Goal: Task Accomplishment & Management: Use online tool/utility

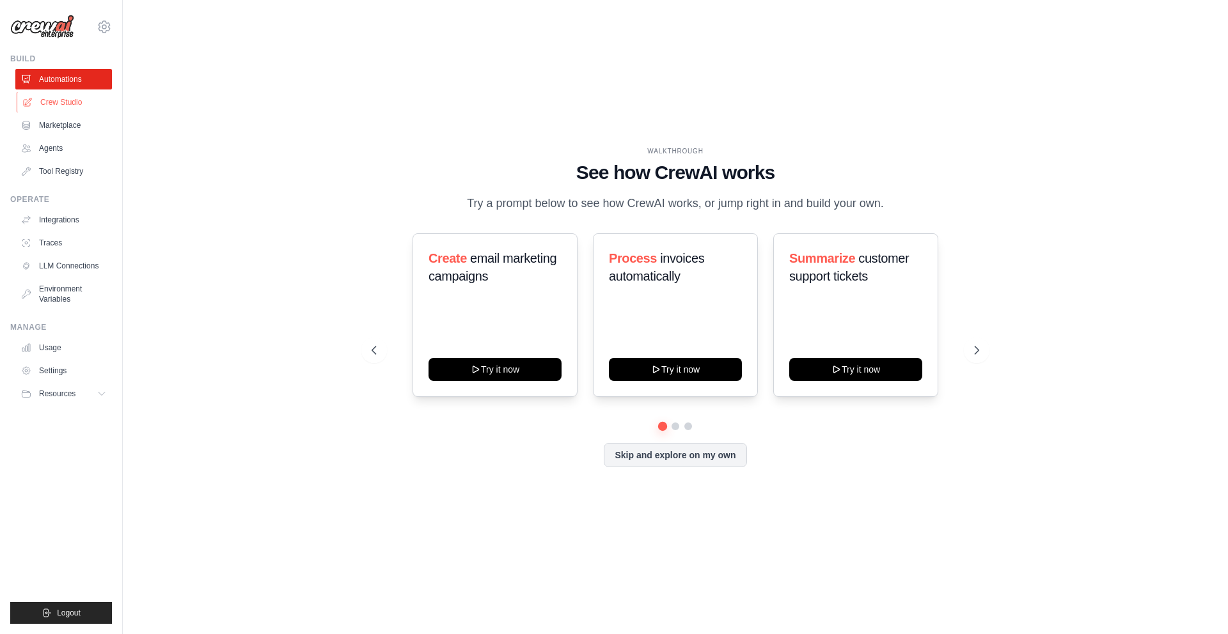
click at [60, 105] on link "Crew Studio" at bounding box center [65, 102] width 97 height 20
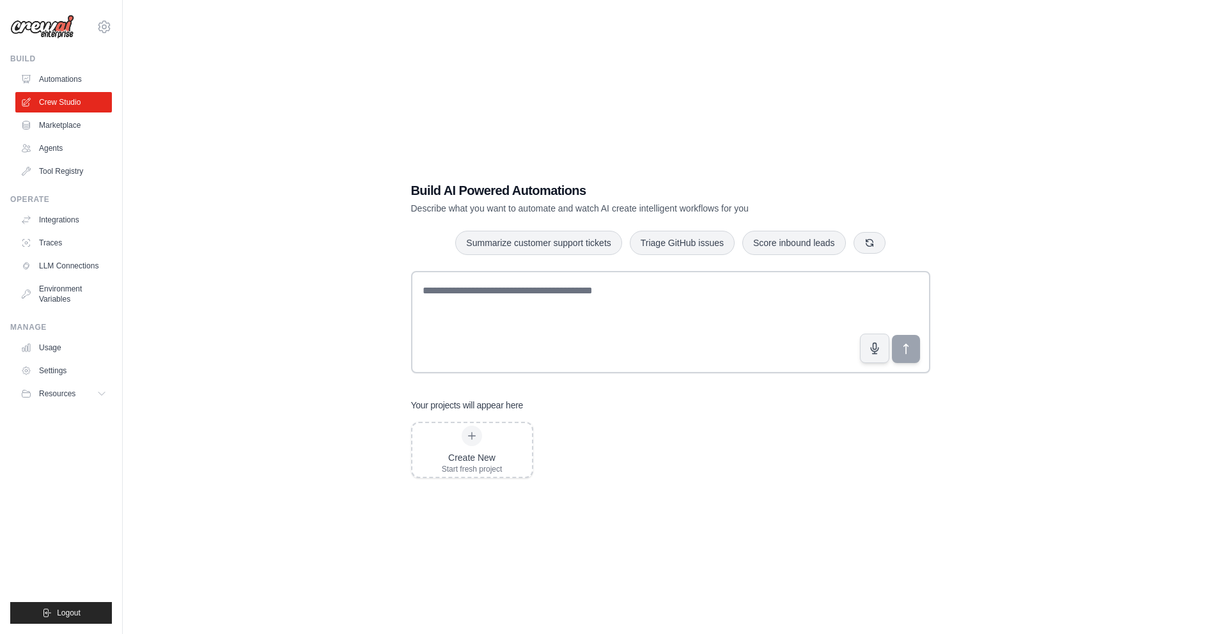
click at [727, 117] on div "Build AI Powered Automations Describe what you want to automate and watch AI cr…" at bounding box center [670, 330] width 1055 height 634
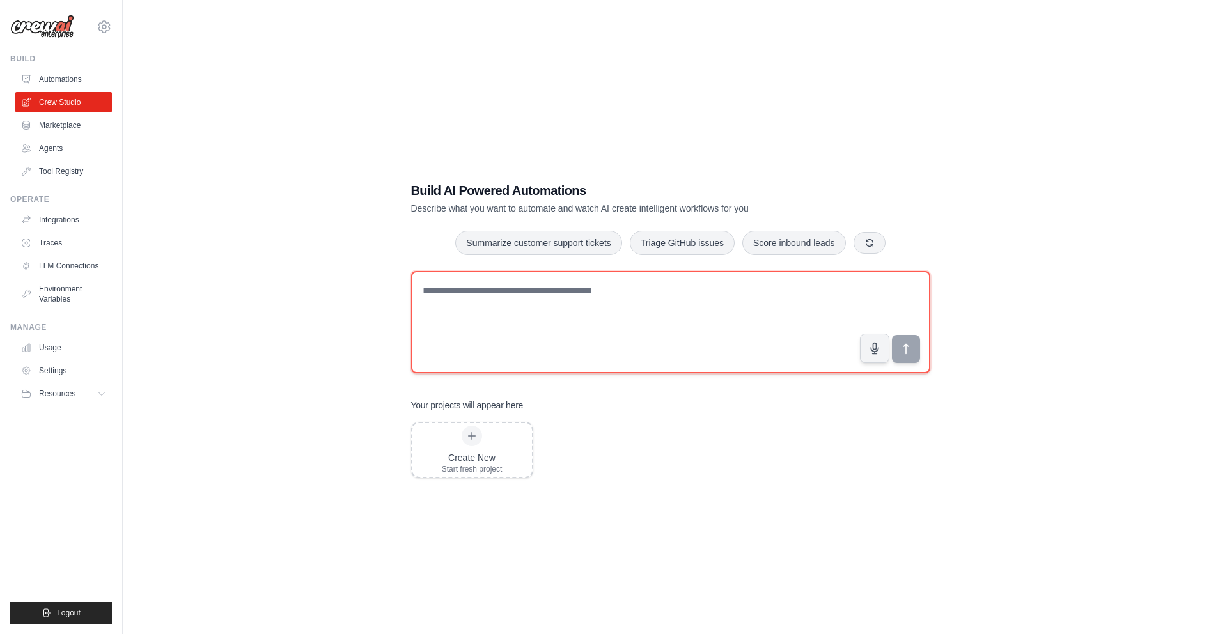
click at [507, 293] on textarea at bounding box center [670, 322] width 519 height 102
click at [607, 295] on textarea at bounding box center [670, 322] width 519 height 102
click at [541, 284] on textarea "**********" at bounding box center [670, 322] width 519 height 102
click at [534, 296] on textarea "**********" at bounding box center [670, 322] width 519 height 102
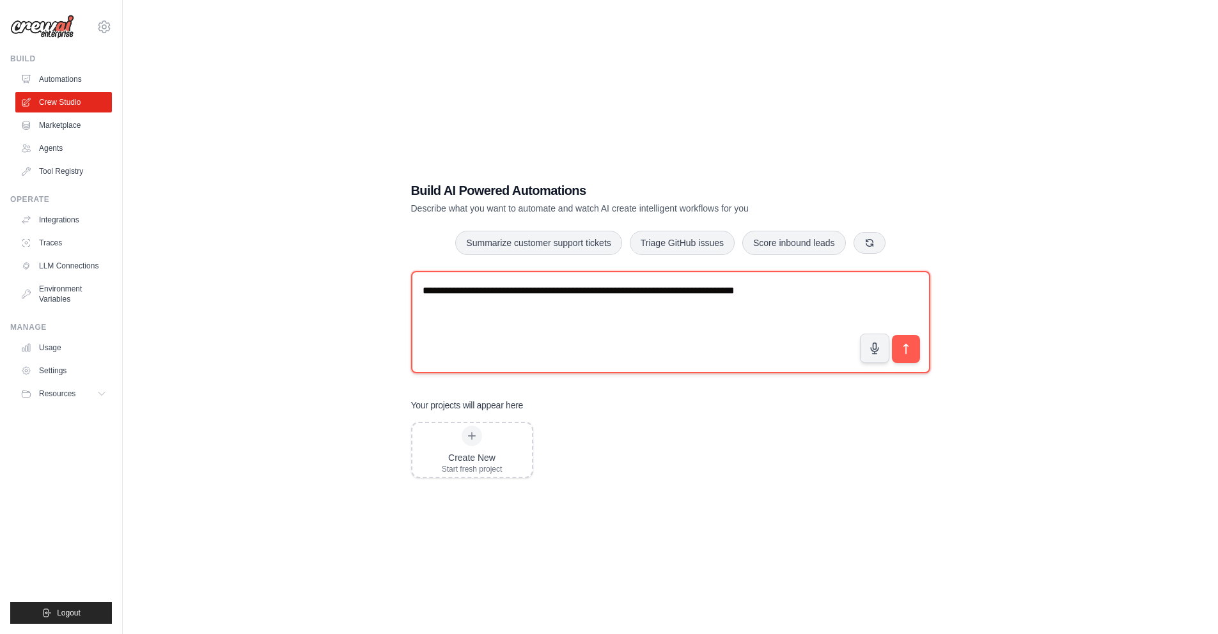
drag, startPoint x: 549, startPoint y: 293, endPoint x: 530, endPoint y: 293, distance: 18.5
click at [530, 293] on textarea "**********" at bounding box center [670, 322] width 519 height 102
drag, startPoint x: 555, startPoint y: 294, endPoint x: 530, endPoint y: 292, distance: 25.0
click at [530, 292] on textarea "**********" at bounding box center [670, 322] width 519 height 102
click at [512, 294] on textarea "**********" at bounding box center [670, 322] width 519 height 102
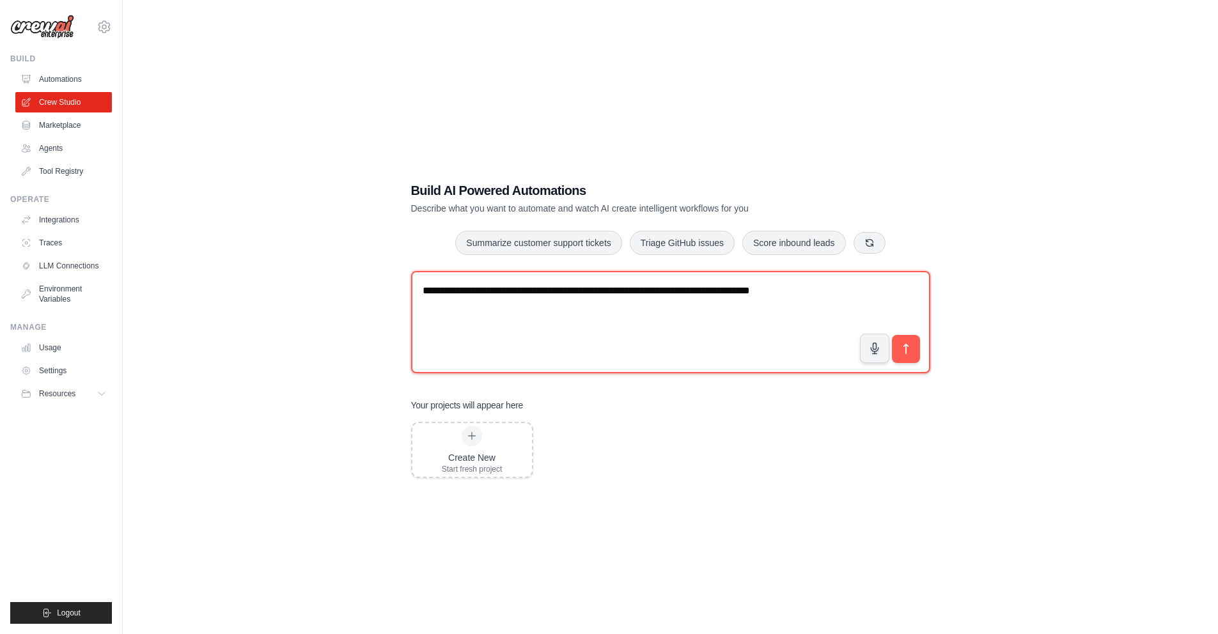
click at [512, 294] on textarea "**********" at bounding box center [670, 322] width 519 height 102
click at [533, 295] on textarea "**********" at bounding box center [670, 322] width 519 height 102
click at [528, 293] on textarea "**********" at bounding box center [670, 322] width 519 height 102
click at [451, 309] on textarea "**********" at bounding box center [670, 322] width 519 height 102
click at [471, 310] on textarea "**********" at bounding box center [670, 322] width 519 height 102
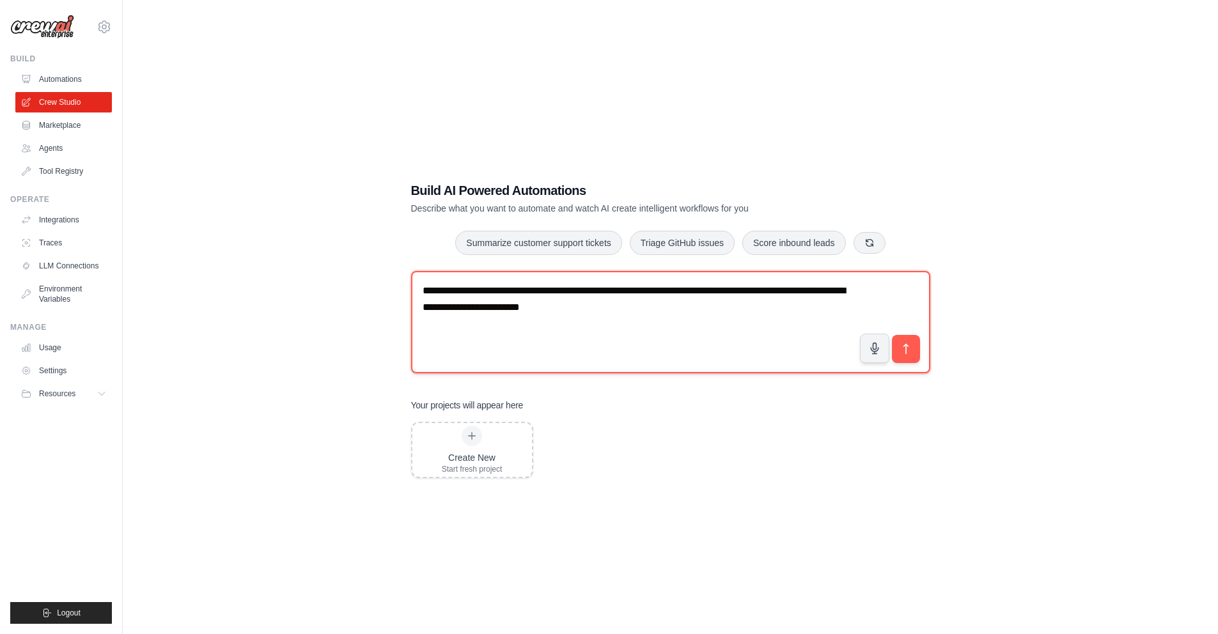
click at [471, 310] on textarea "**********" at bounding box center [670, 322] width 519 height 102
click at [450, 309] on textarea "**********" at bounding box center [670, 322] width 519 height 102
drag, startPoint x: 702, startPoint y: 312, endPoint x: 514, endPoint y: 311, distance: 188.7
click at [514, 311] on textarea "**********" at bounding box center [670, 322] width 519 height 102
click at [661, 308] on textarea "**********" at bounding box center [670, 322] width 519 height 102
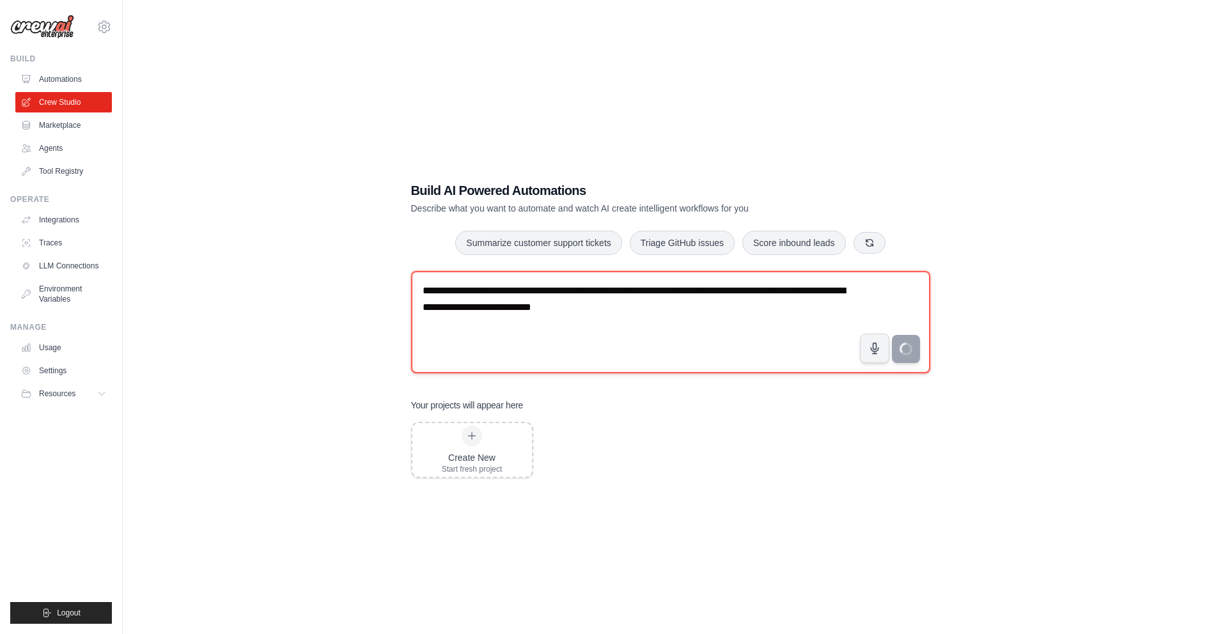
type textarea "**********"
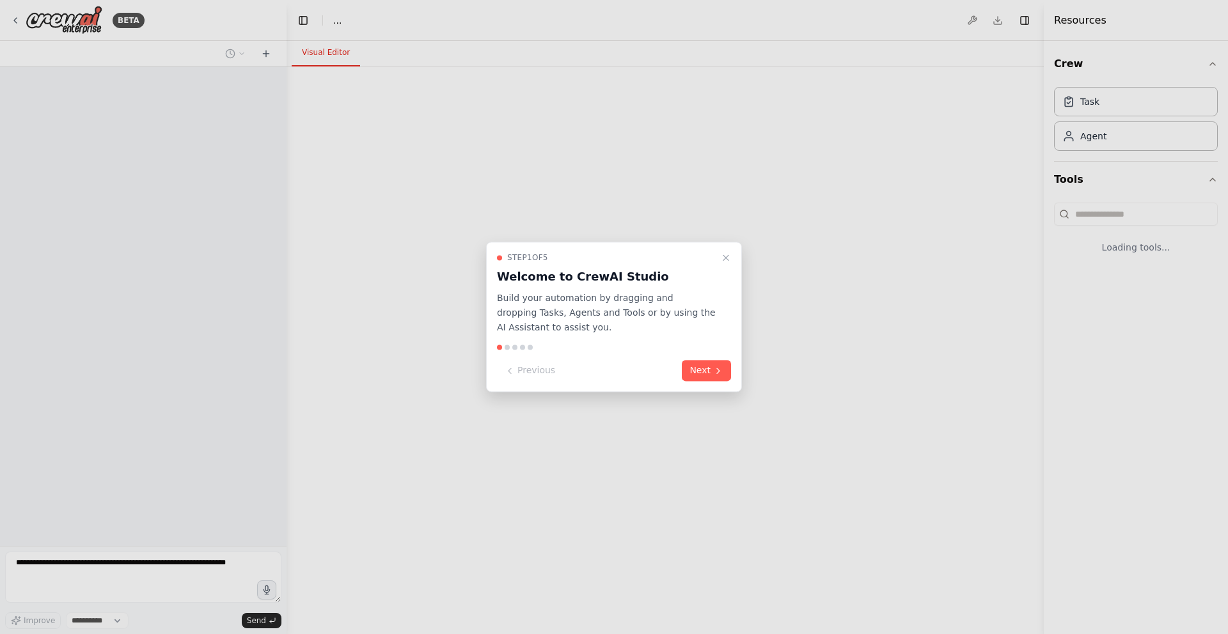
select select "****"
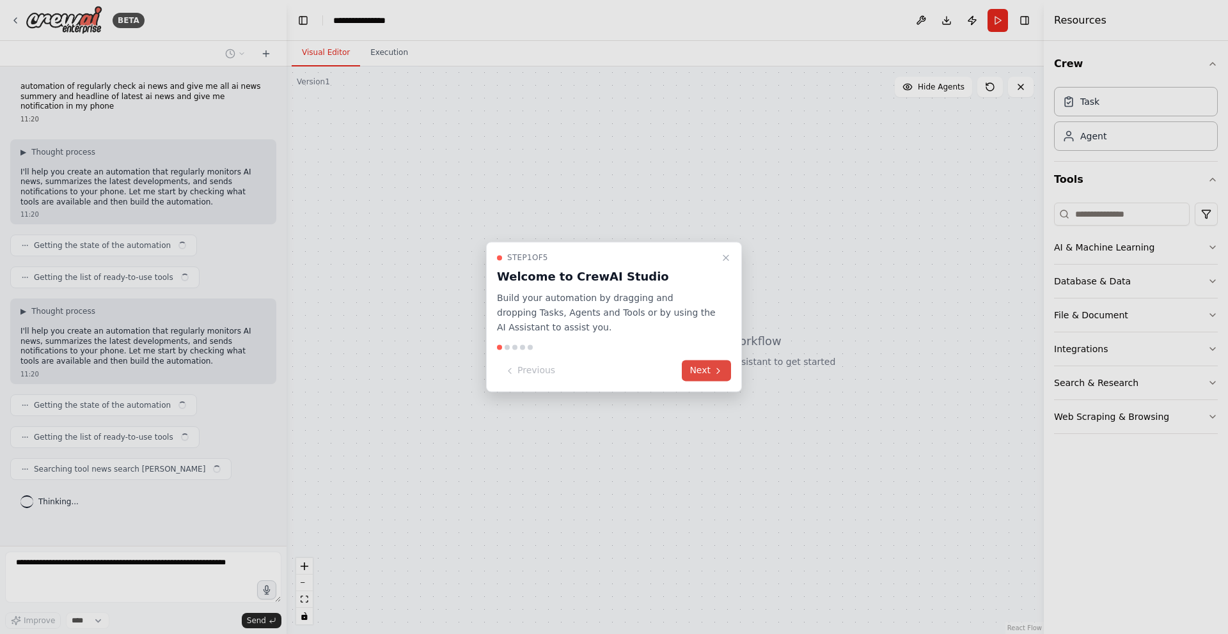
click at [713, 370] on icon at bounding box center [718, 371] width 10 height 10
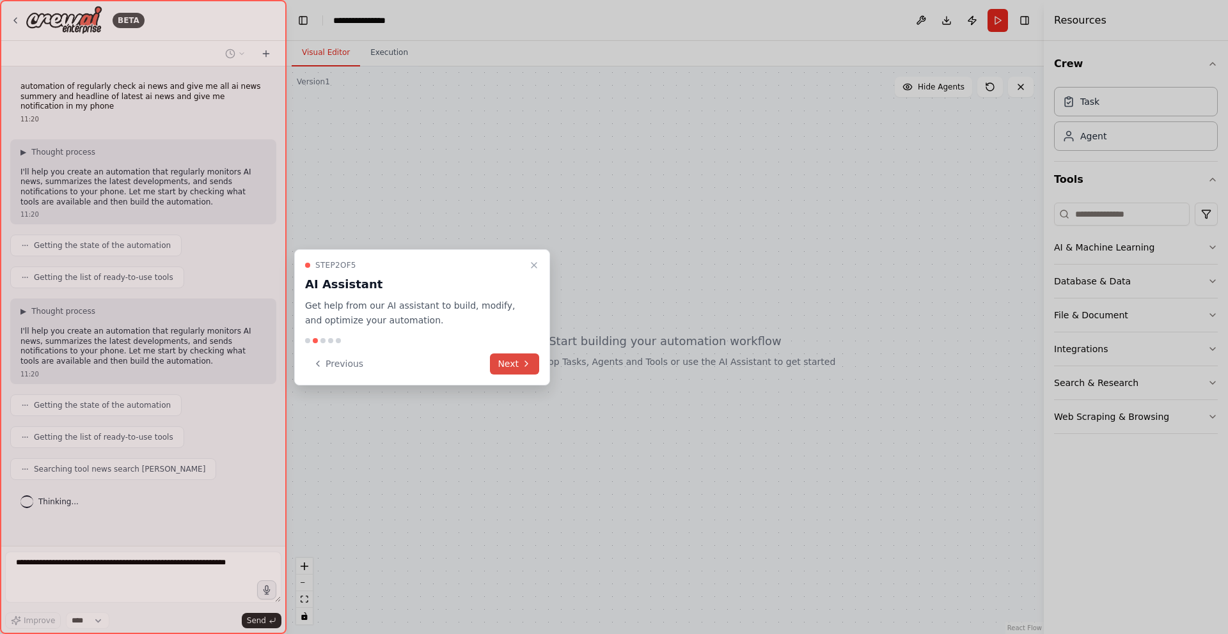
click at [533, 365] on button "Next" at bounding box center [514, 364] width 49 height 21
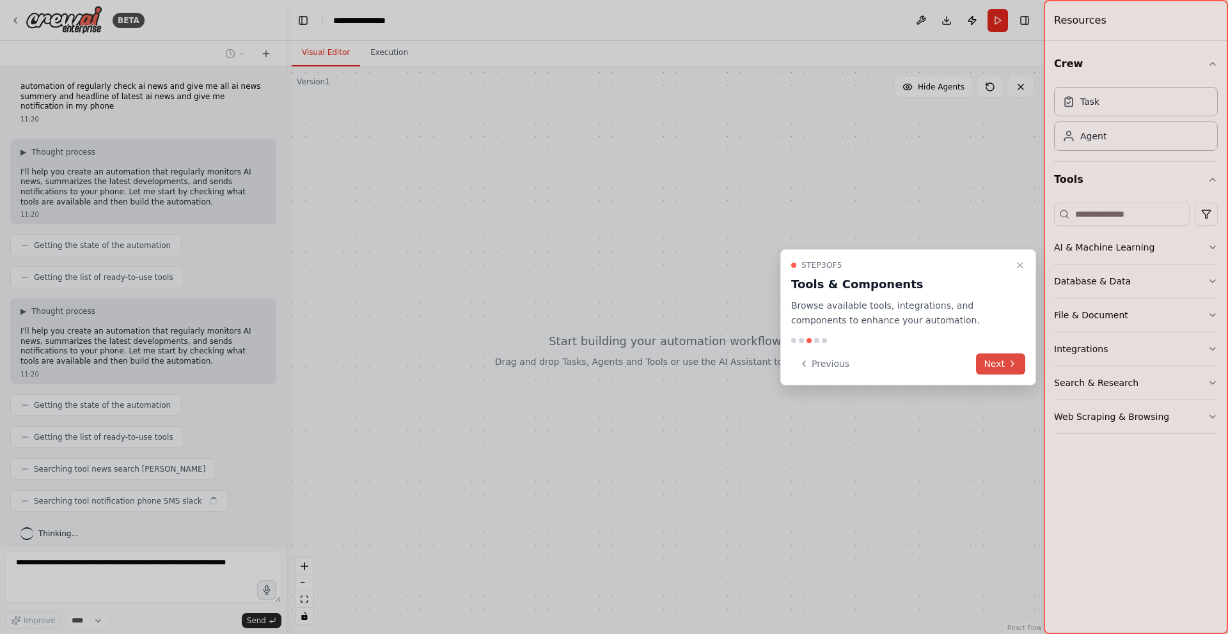
scroll to position [9, 0]
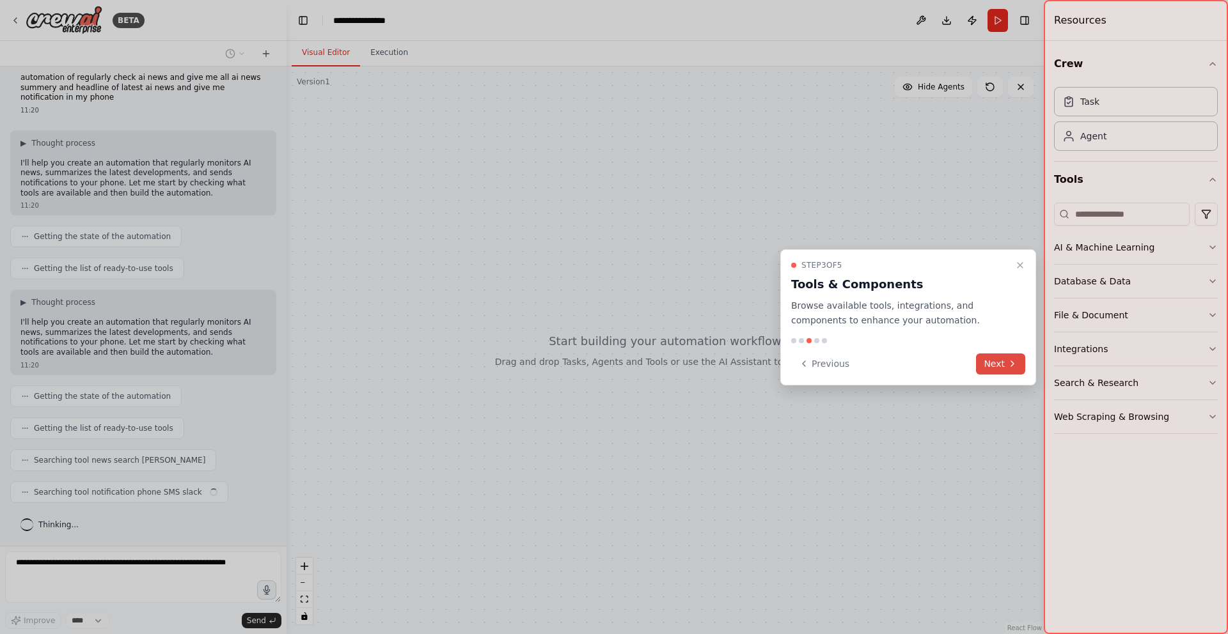
click at [978, 366] on button "Next" at bounding box center [1000, 364] width 49 height 21
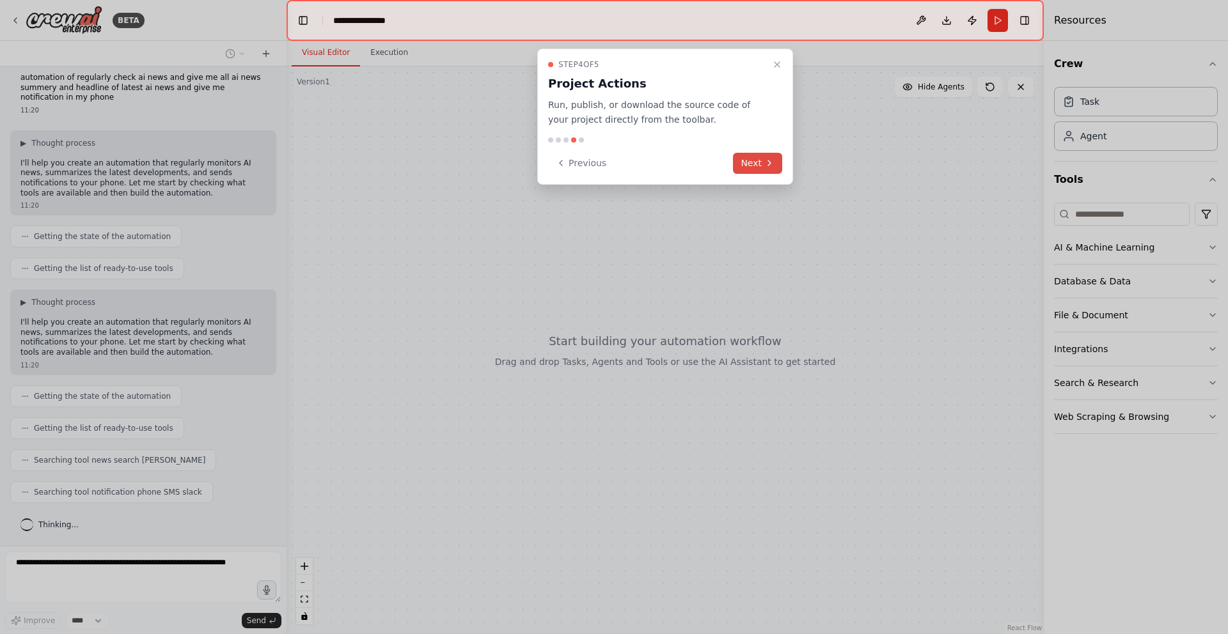
click at [754, 158] on button "Next" at bounding box center [757, 163] width 49 height 21
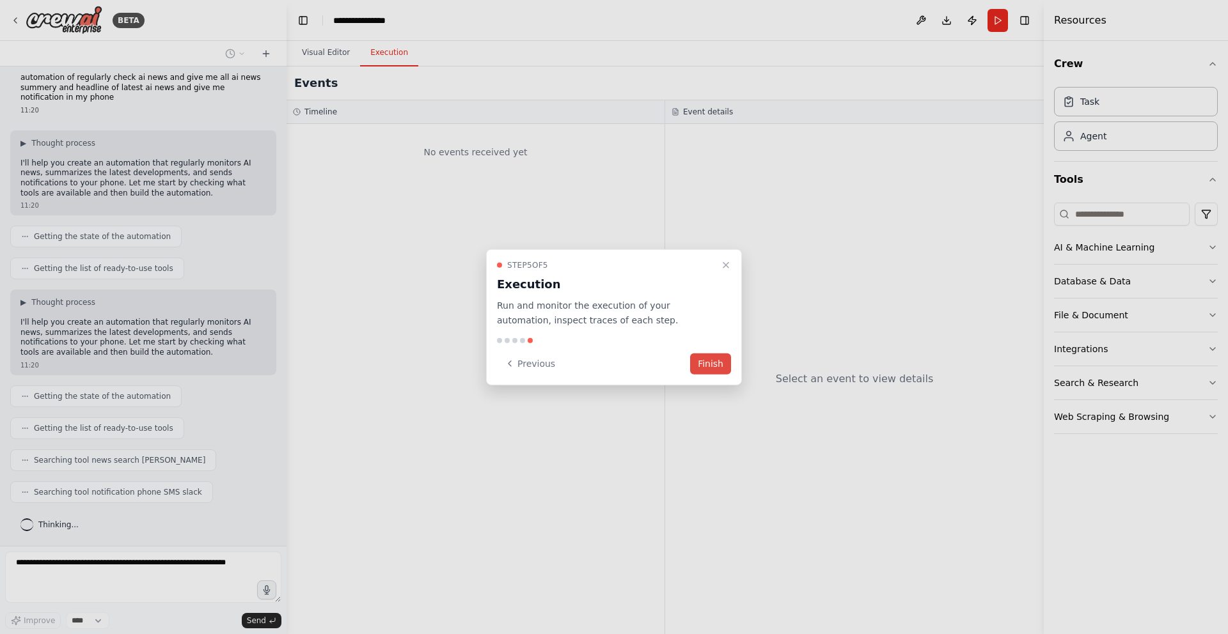
click at [712, 357] on button "Finish" at bounding box center [710, 363] width 41 height 21
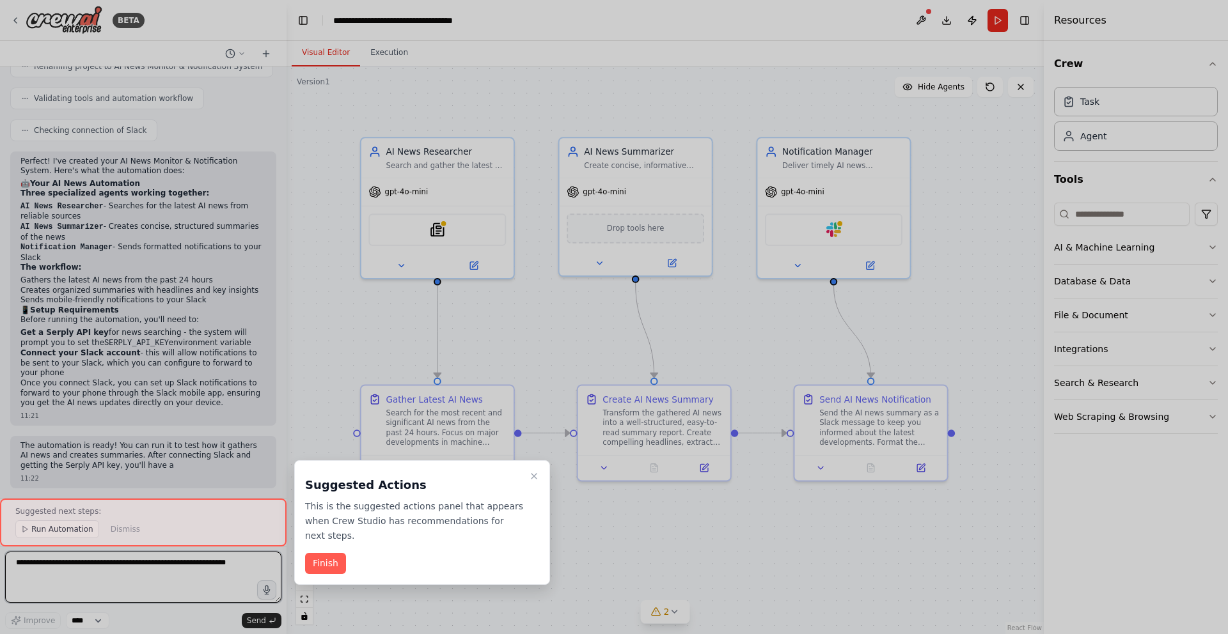
scroll to position [794, 0]
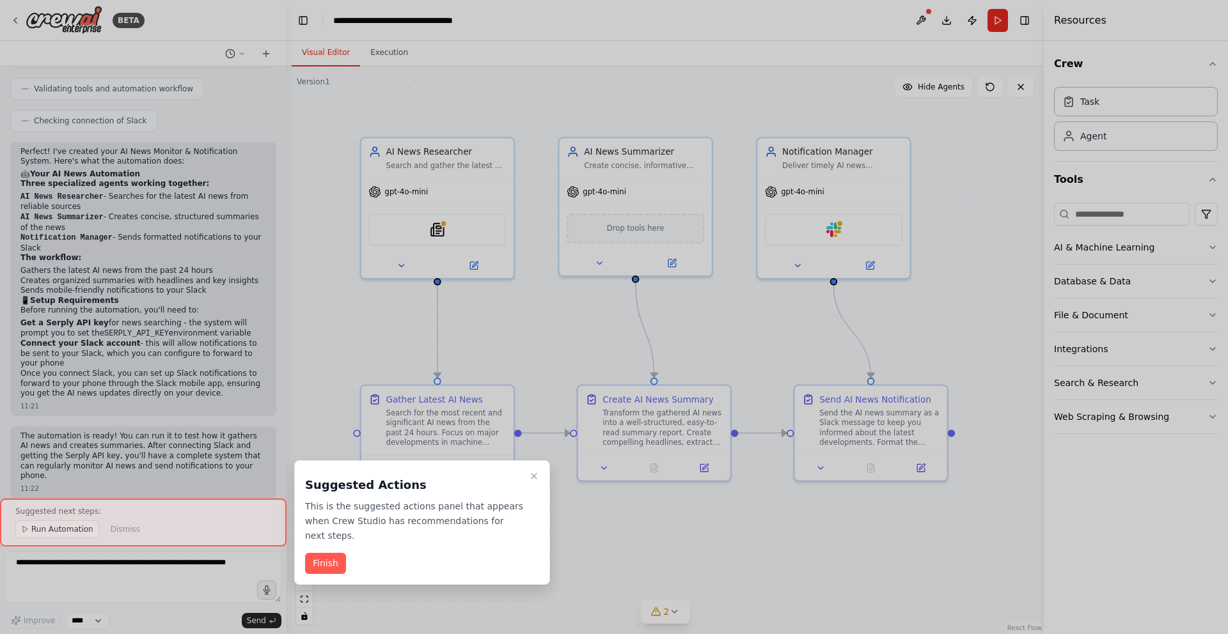
click at [422, 496] on div "Suggested Actions This is the suggested actions panel that appears when Crew St…" at bounding box center [422, 507] width 234 height 72
click at [71, 531] on div at bounding box center [143, 523] width 287 height 48
click at [314, 567] on button "Finish" at bounding box center [325, 563] width 41 height 21
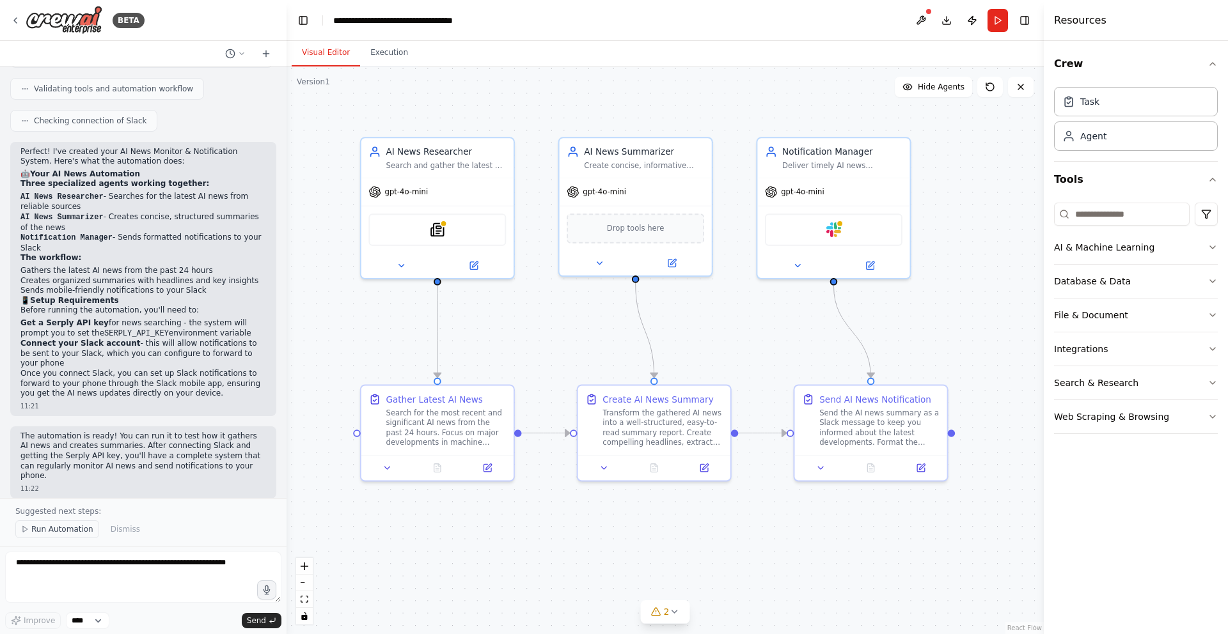
click at [59, 528] on span "Run Automation" at bounding box center [62, 529] width 62 height 10
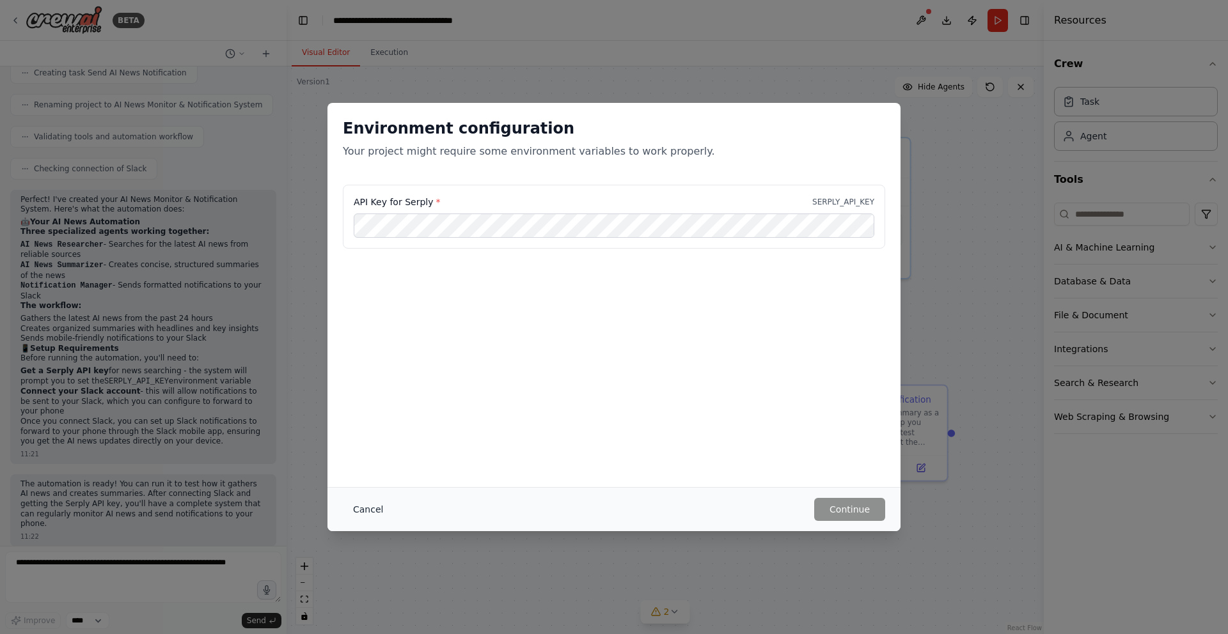
click at [365, 506] on button "Cancel" at bounding box center [368, 509] width 51 height 23
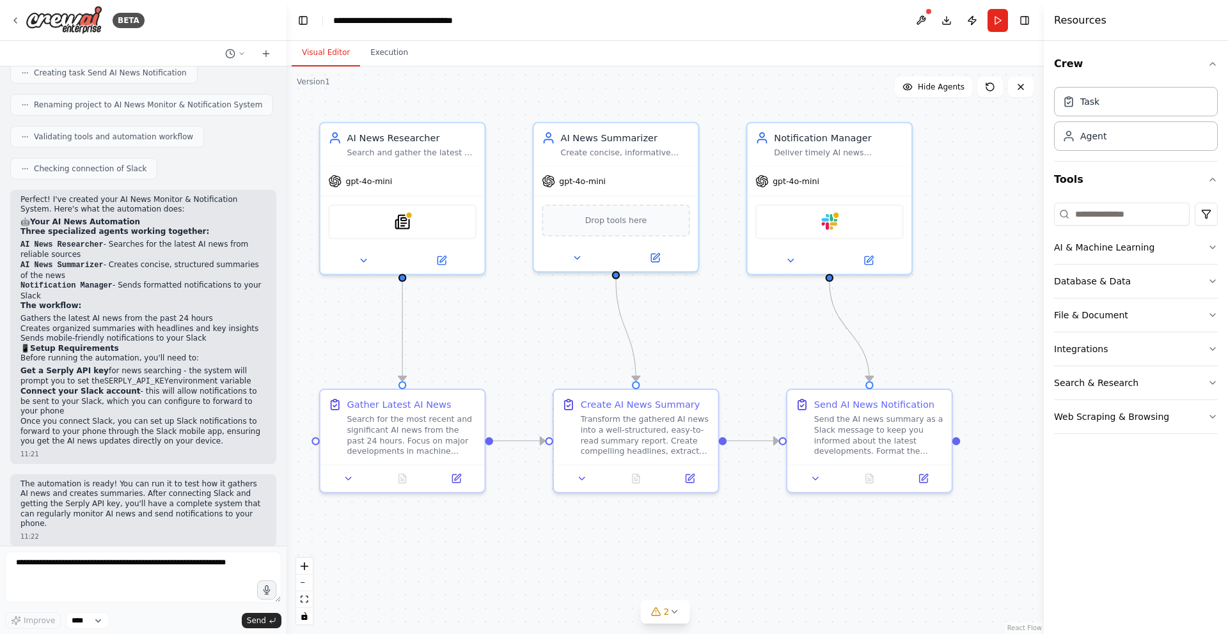
click at [522, 541] on div ".deletable-edge-delete-btn { width: 20px; height: 20px; border: 0px solid #ffff…" at bounding box center [665, 351] width 757 height 568
click at [156, 572] on textarea at bounding box center [143, 577] width 276 height 51
type textarea "**********"
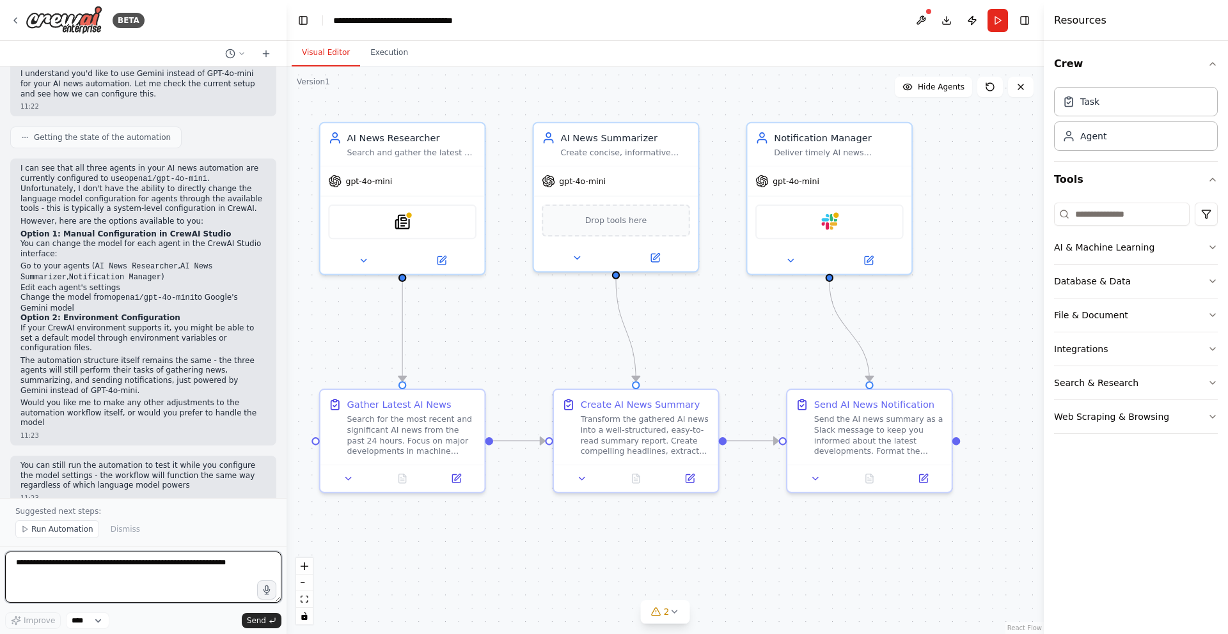
scroll to position [1314, 0]
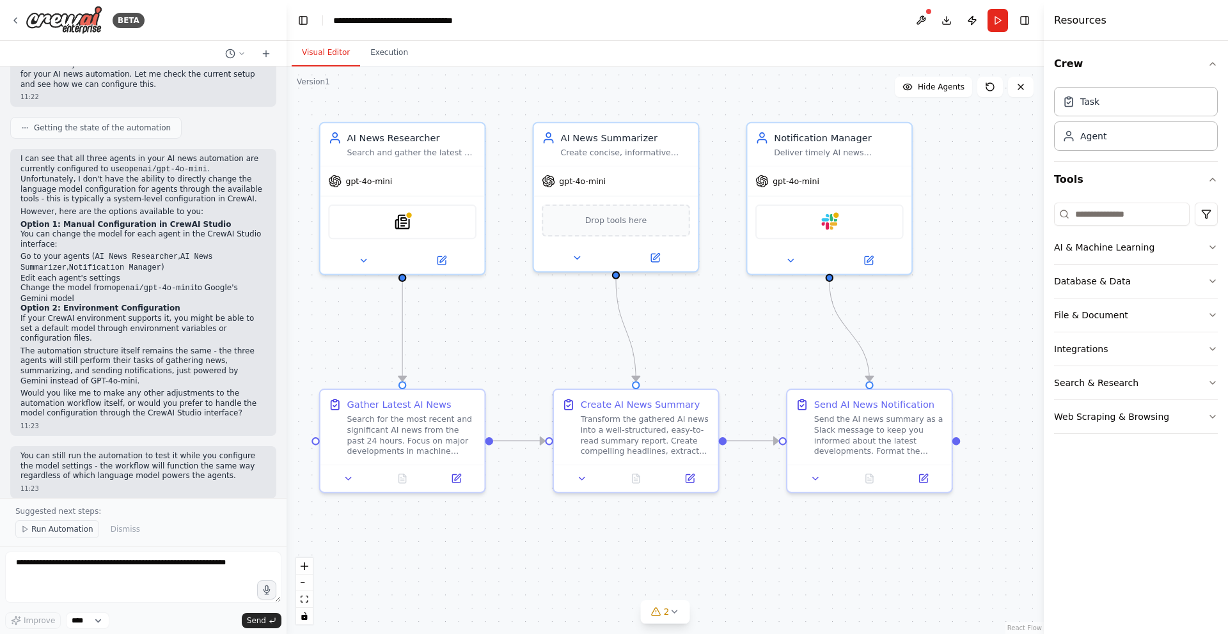
click at [51, 528] on span "Run Automation" at bounding box center [62, 529] width 62 height 10
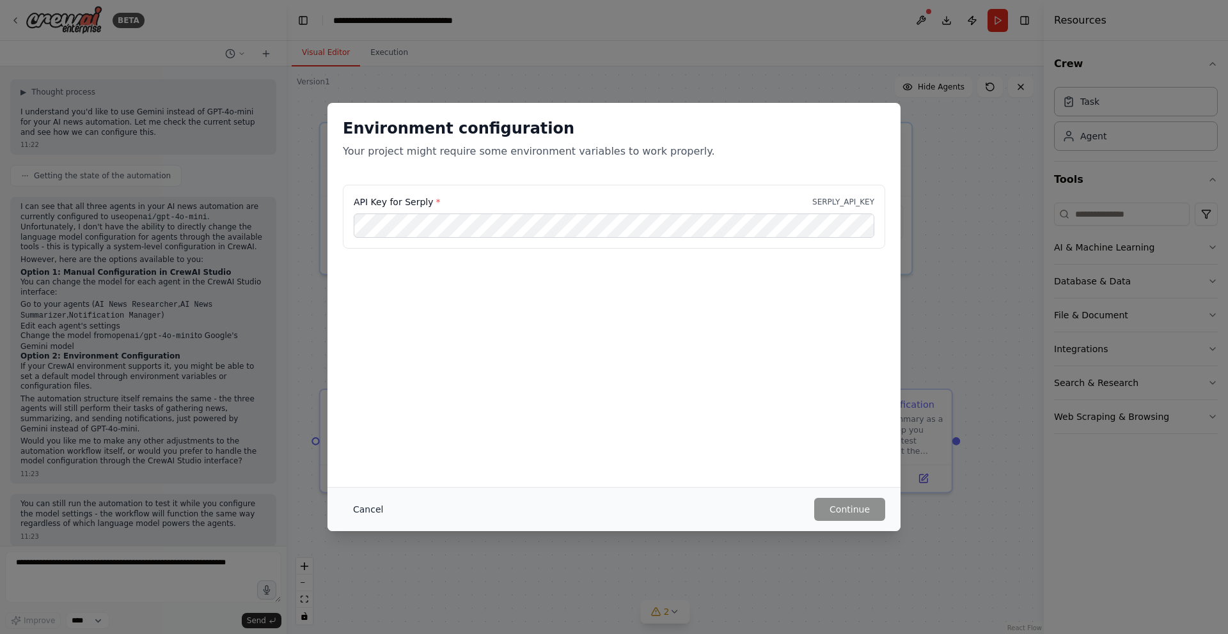
click at [377, 511] on button "Cancel" at bounding box center [368, 509] width 51 height 23
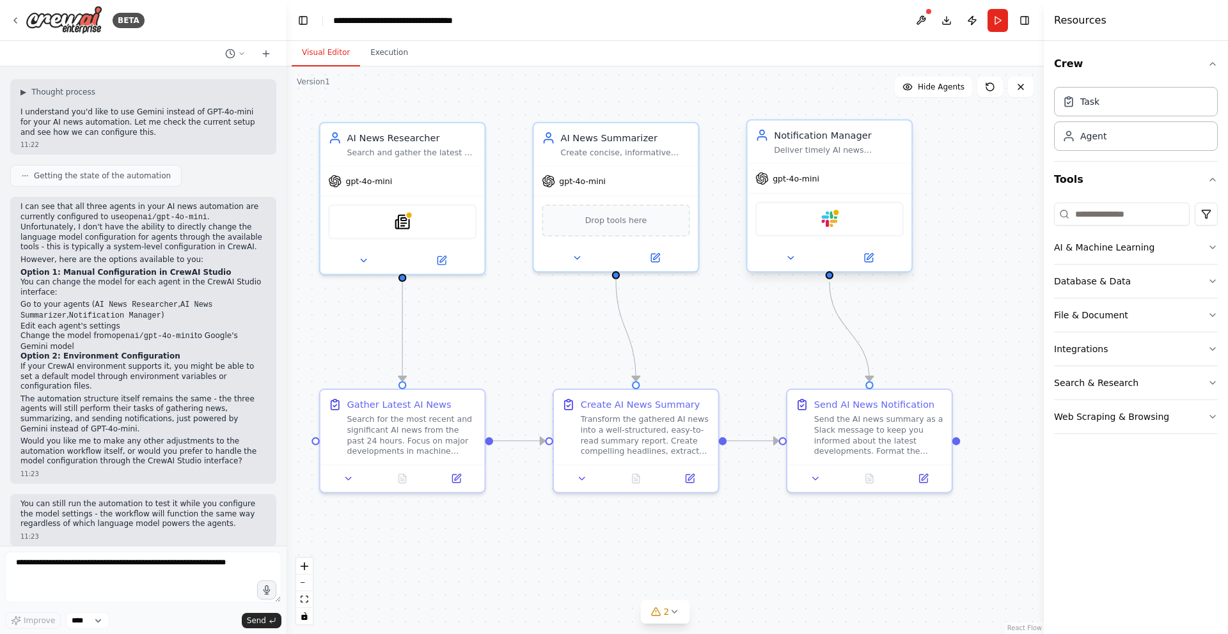
click at [828, 176] on div "gpt-4o-mini" at bounding box center [829, 178] width 164 height 29
click at [831, 195] on div "Slack" at bounding box center [829, 218] width 164 height 51
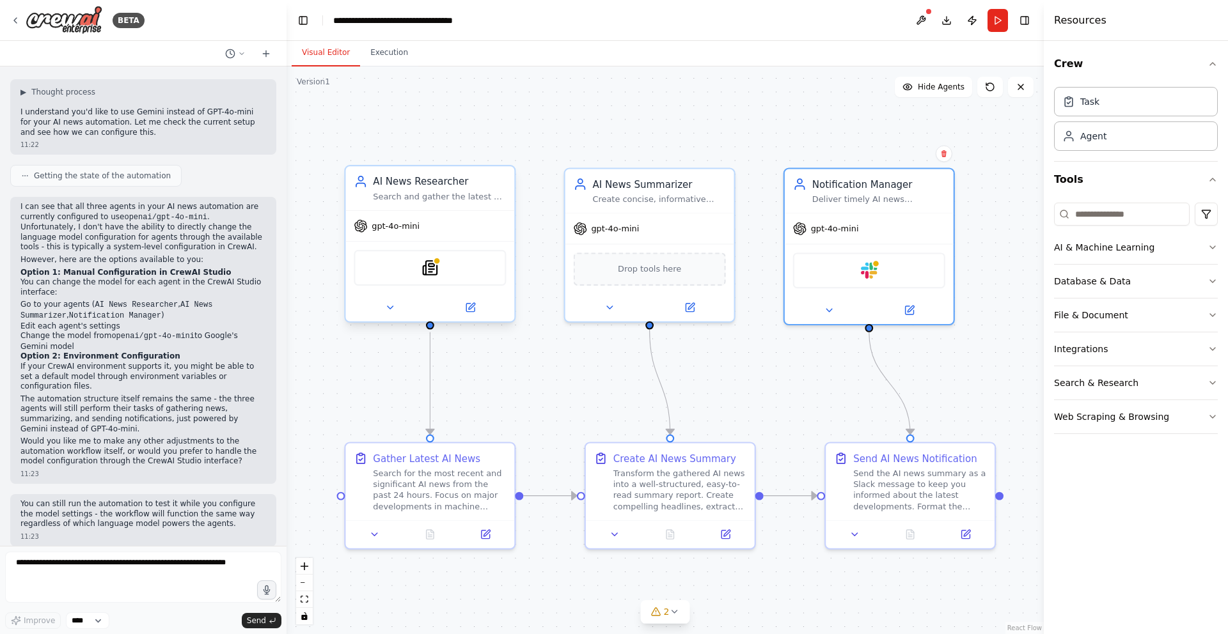
click at [443, 272] on div "SerplyNewsSearchTool" at bounding box center [430, 268] width 152 height 36
click at [423, 270] on img at bounding box center [430, 268] width 17 height 17
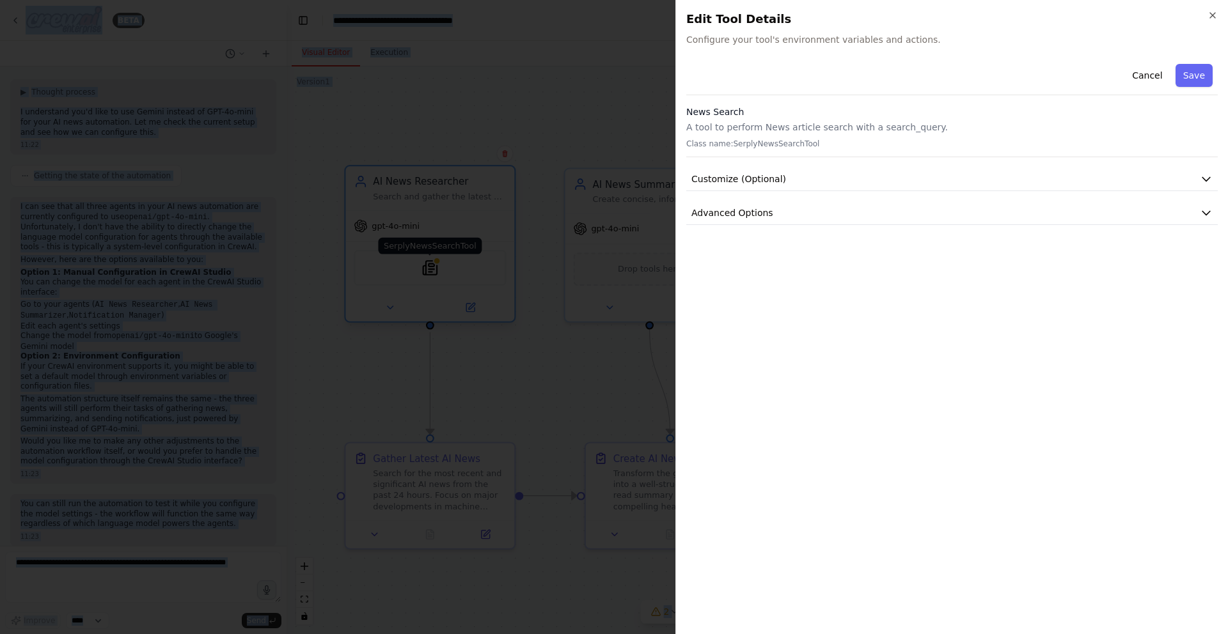
click at [423, 270] on div at bounding box center [614, 317] width 1228 height 634
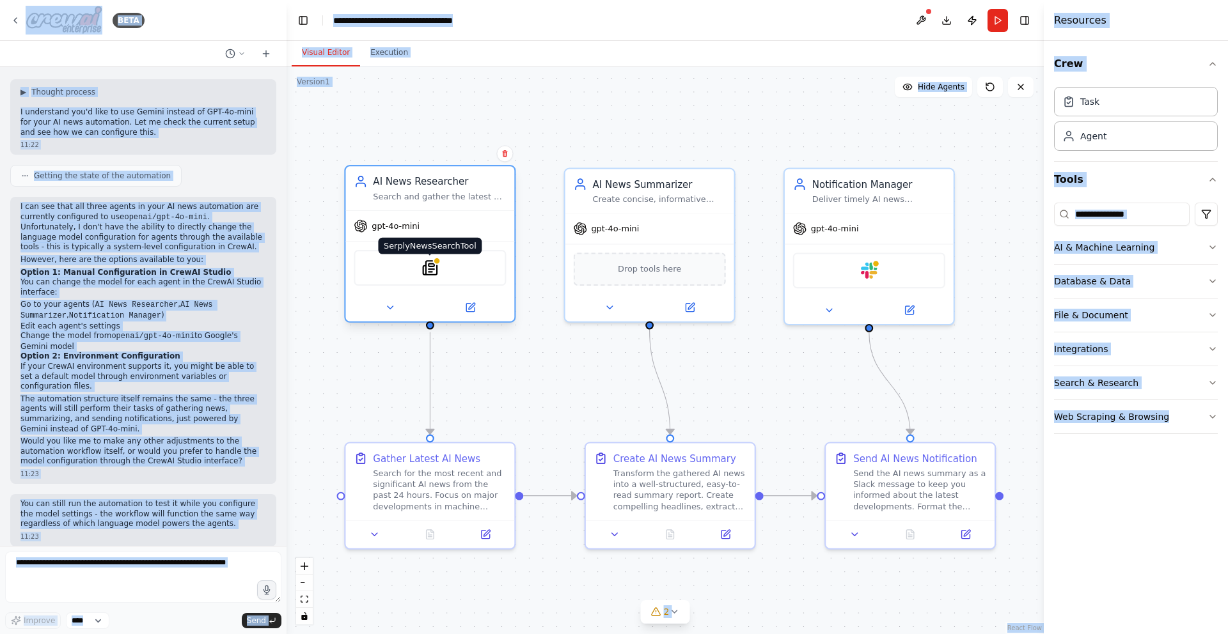
click at [423, 269] on img at bounding box center [430, 268] width 17 height 17
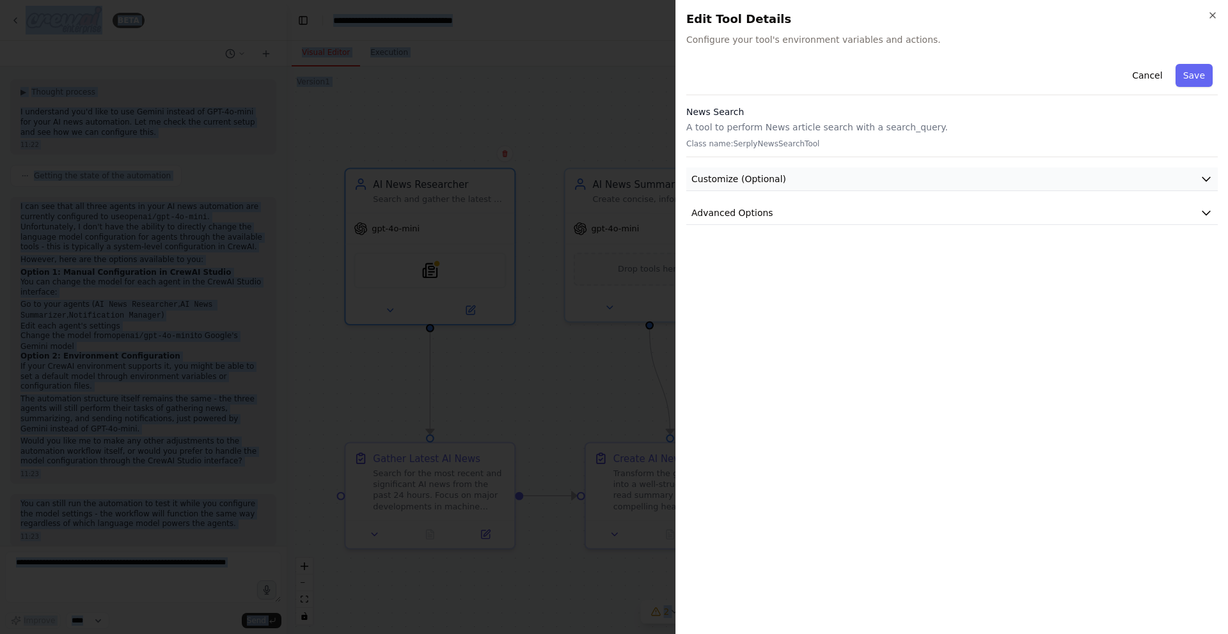
click at [732, 168] on button "Customize (Optional)" at bounding box center [951, 180] width 531 height 24
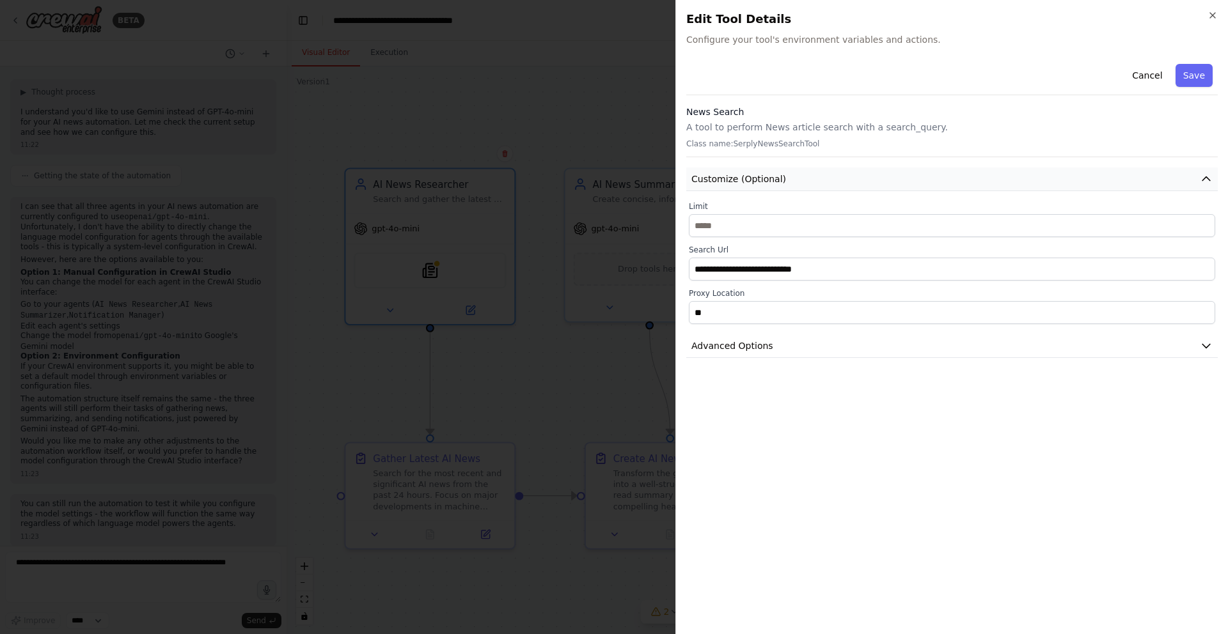
click at [732, 168] on button "Customize (Optional)" at bounding box center [951, 180] width 531 height 24
click at [846, 173] on button "Customize (Optional)" at bounding box center [951, 180] width 531 height 24
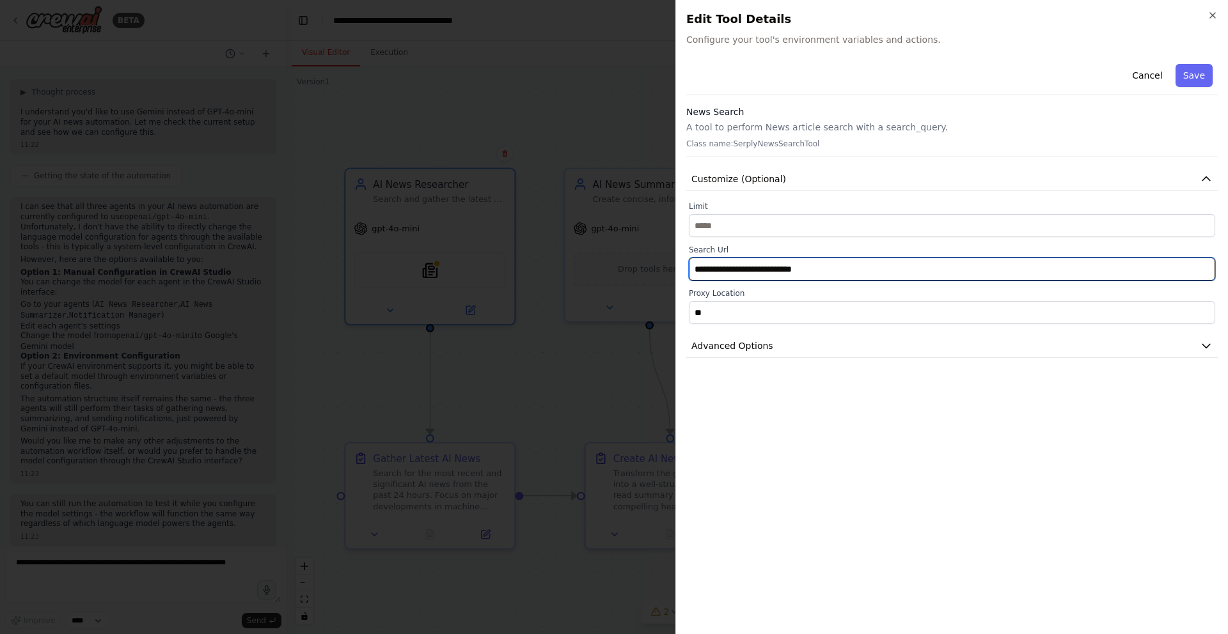
drag, startPoint x: 823, startPoint y: 268, endPoint x: 551, endPoint y: 268, distance: 271.8
click at [551, 268] on body "BETA automation of regularly check ai news and give me all ai news summery and …" at bounding box center [614, 317] width 1228 height 634
click at [803, 274] on input "**********" at bounding box center [952, 269] width 526 height 23
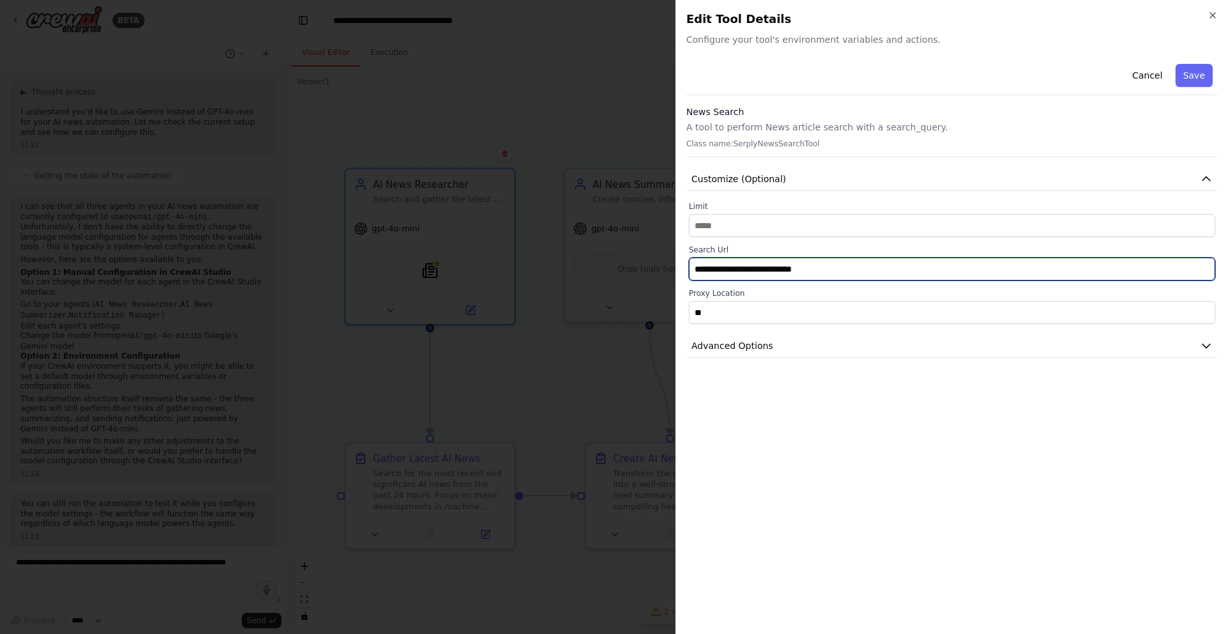
click at [822, 274] on input "**********" at bounding box center [952, 269] width 526 height 23
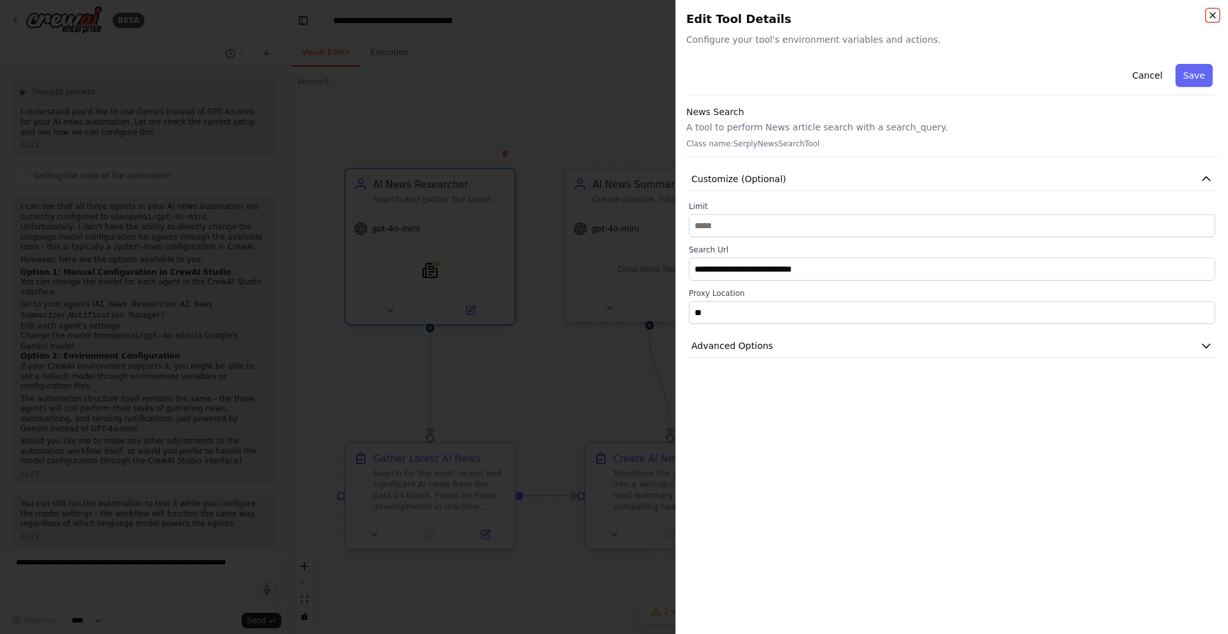
click at [1210, 14] on icon "button" at bounding box center [1213, 15] width 10 height 10
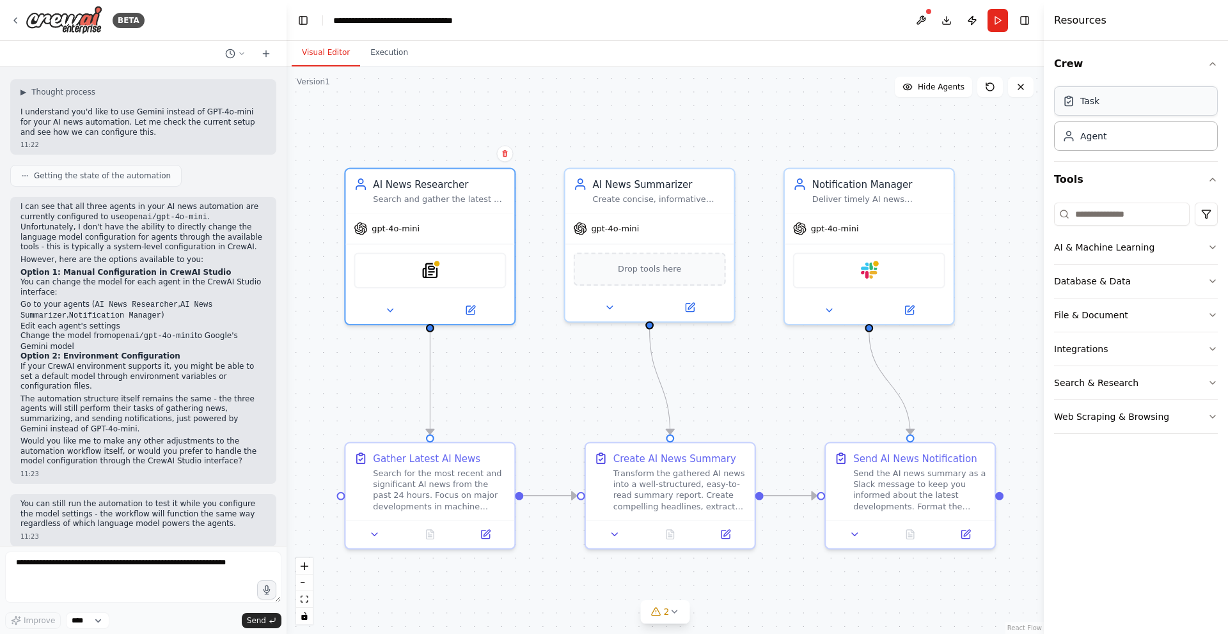
click at [1123, 102] on div "Task" at bounding box center [1136, 100] width 164 height 29
click at [1101, 134] on div "Agent" at bounding box center [1093, 135] width 26 height 13
click at [1107, 101] on div "Task" at bounding box center [1136, 100] width 164 height 29
click at [1112, 100] on div "Task" at bounding box center [1136, 101] width 164 height 29
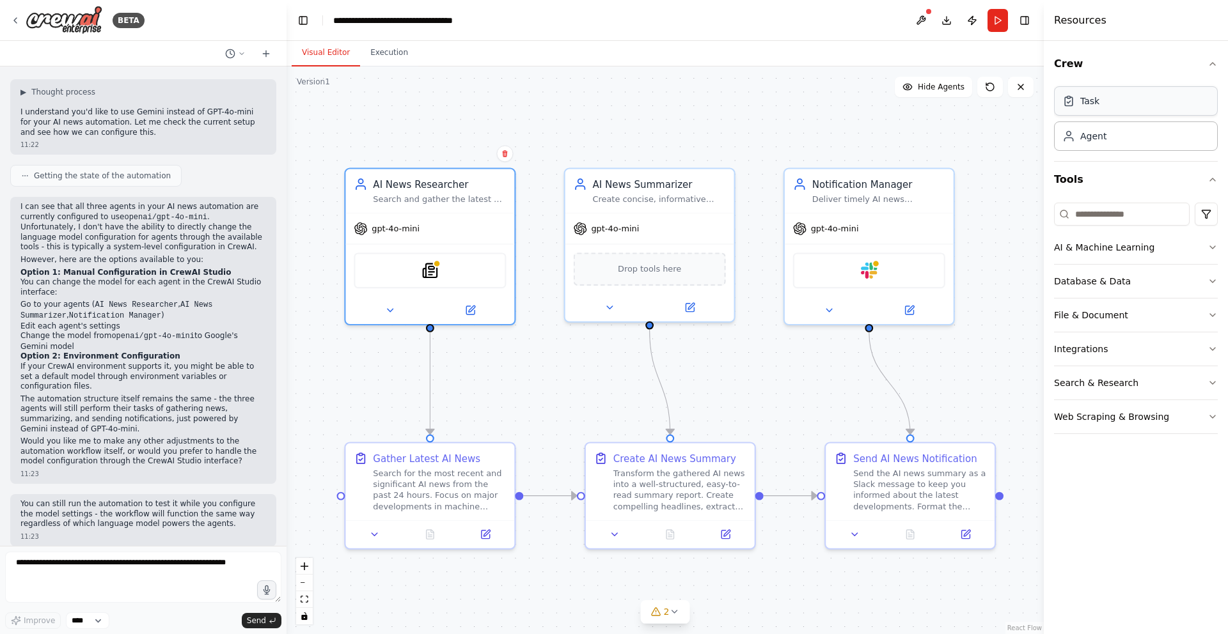
click at [1102, 84] on div "Task Agent" at bounding box center [1136, 116] width 164 height 69
click at [801, 104] on div ".deletable-edge-delete-btn { width: 20px; height: 20px; border: 0px solid #ffff…" at bounding box center [665, 351] width 757 height 568
drag, startPoint x: 627, startPoint y: 93, endPoint x: 670, endPoint y: 127, distance: 55.1
click at [627, 93] on div ".deletable-edge-delete-btn { width: 20px; height: 20px; border: 0px solid #ffff…" at bounding box center [665, 351] width 757 height 568
click at [826, 232] on div "gpt-4o-mini" at bounding box center [826, 225] width 66 height 13
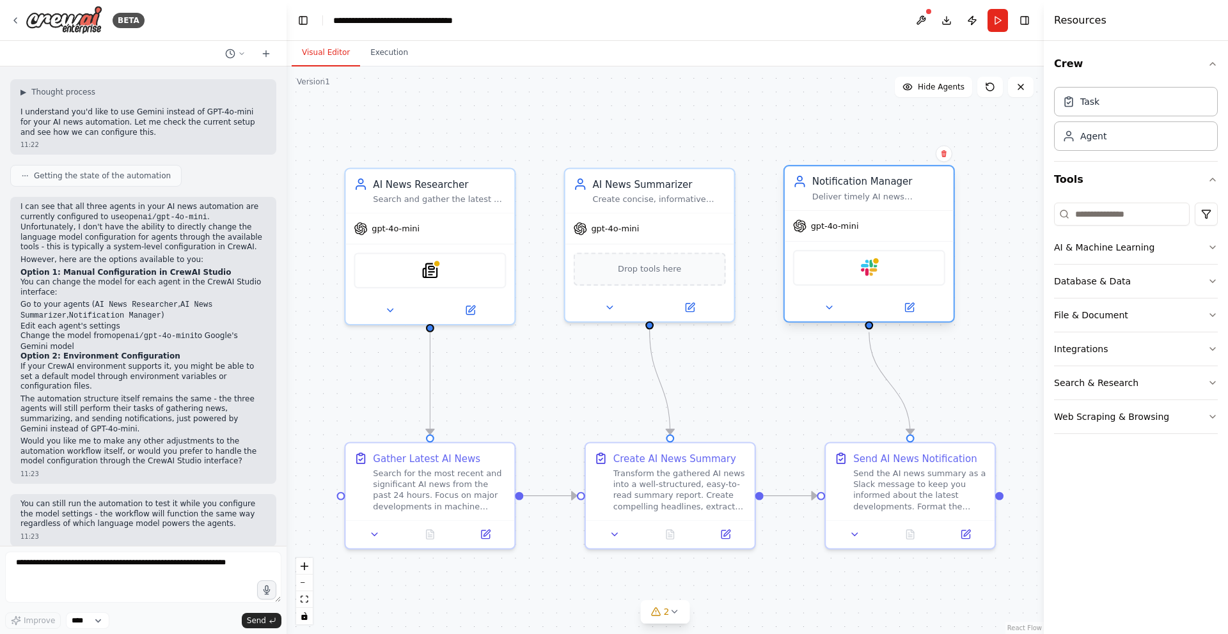
click at [826, 232] on div "gpt-4o-mini" at bounding box center [826, 225] width 66 height 13
click at [420, 512] on div "Gather Latest AI News Search for the most recent and significant AI news from t…" at bounding box center [429, 479] width 169 height 77
click at [645, 492] on div "Transform the gathered AI news into a well-structured, easy-to-read summary rep…" at bounding box center [679, 488] width 133 height 44
click at [652, 473] on div "Transform the gathered AI news into a well-structured, easy-to-read summary rep…" at bounding box center [679, 488] width 133 height 44
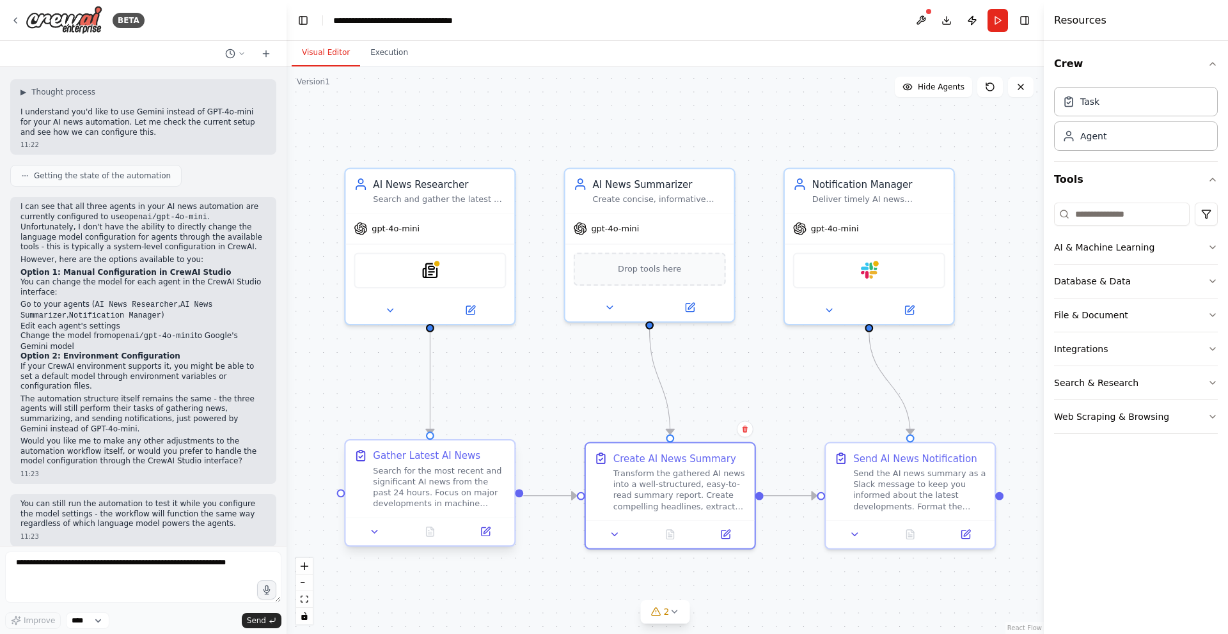
click at [436, 475] on div "Search for the most recent and significant AI news from the past 24 hours. Focu…" at bounding box center [439, 488] width 133 height 44
click at [432, 260] on img at bounding box center [430, 268] width 17 height 17
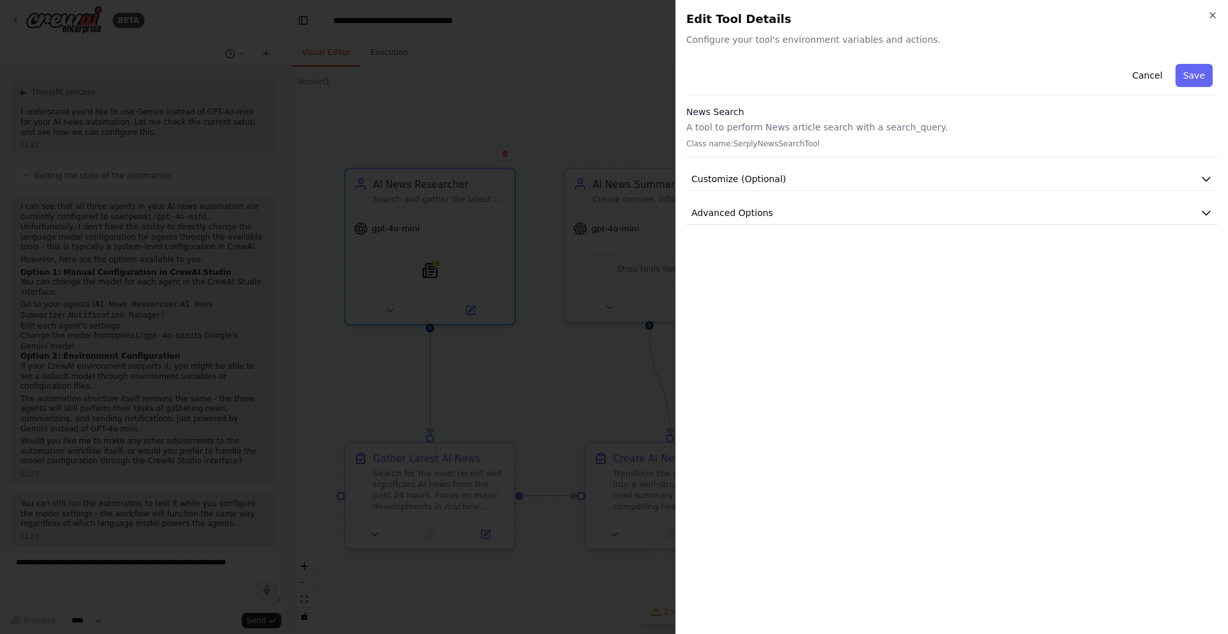
click at [1224, 14] on div "Close Edit Tool Details Configure your tool's environment variables and actions…" at bounding box center [951, 317] width 553 height 634
click at [1216, 15] on icon "button" at bounding box center [1213, 15] width 10 height 10
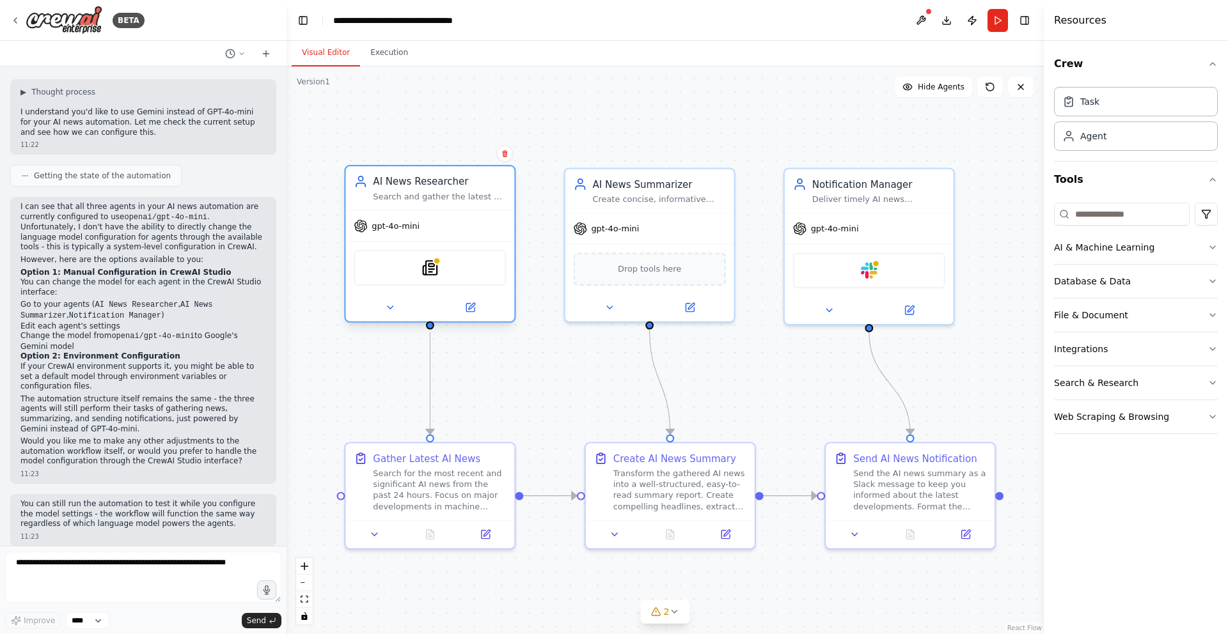
click at [436, 181] on div "AI News Researcher" at bounding box center [439, 181] width 133 height 13
click at [440, 272] on div "SerplyNewsSearchTool" at bounding box center [430, 268] width 152 height 36
click at [468, 306] on icon at bounding box center [470, 308] width 8 height 8
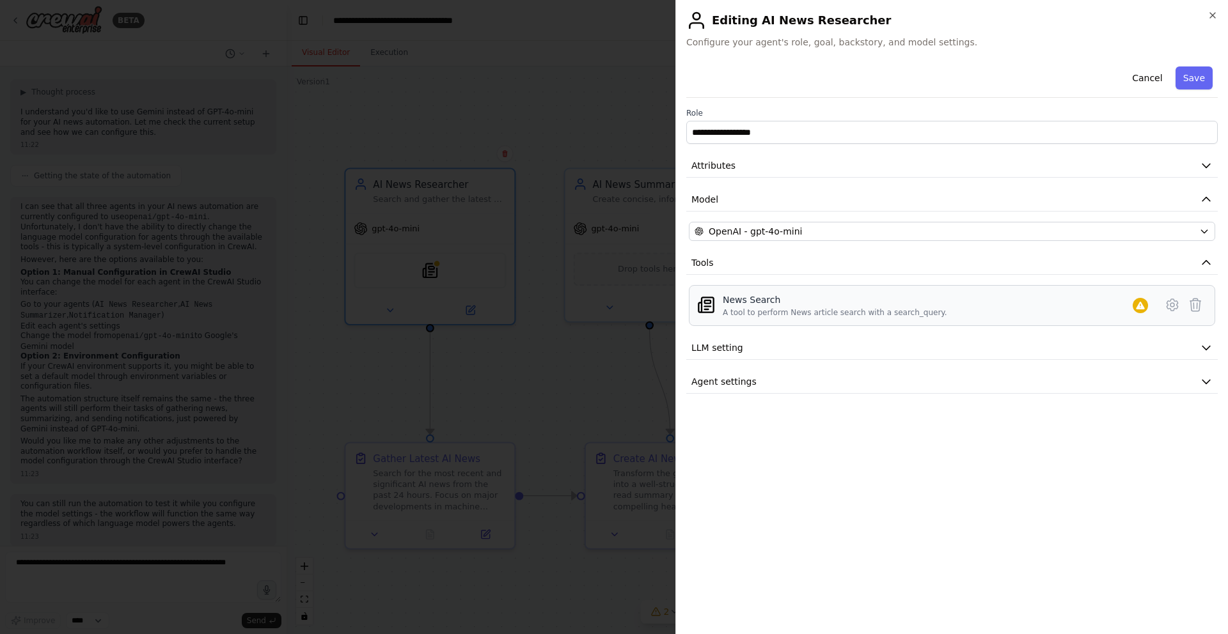
click at [772, 295] on div "News Search" at bounding box center [835, 300] width 224 height 13
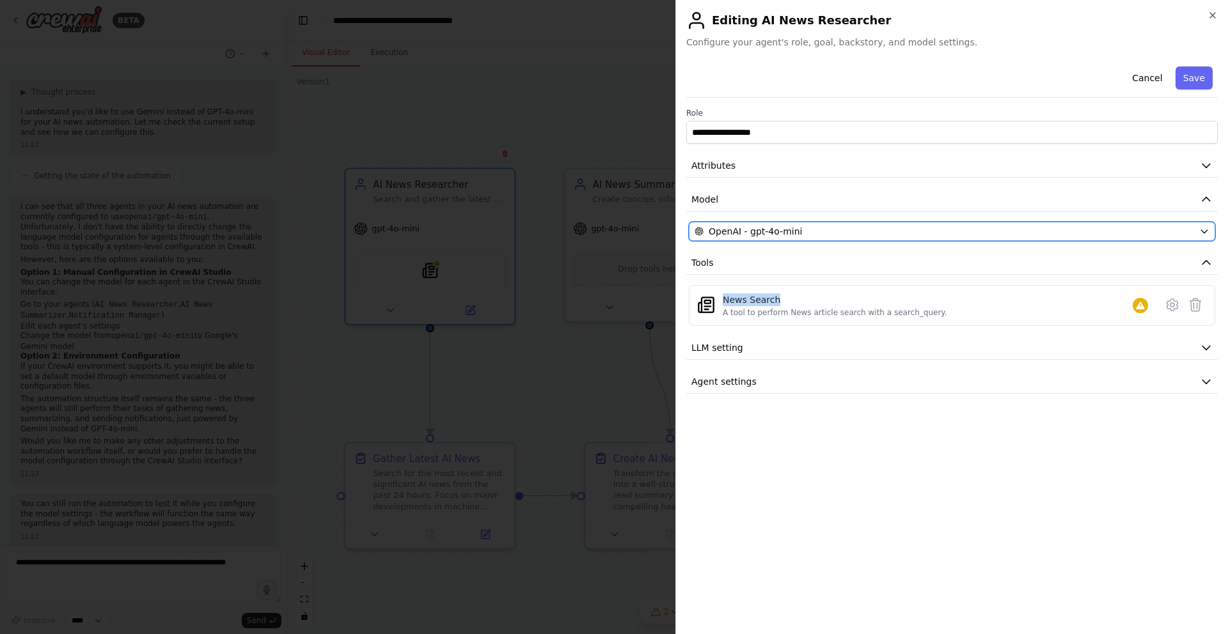
click at [828, 228] on div "OpenAI - gpt-4o-mini" at bounding box center [945, 231] width 500 height 13
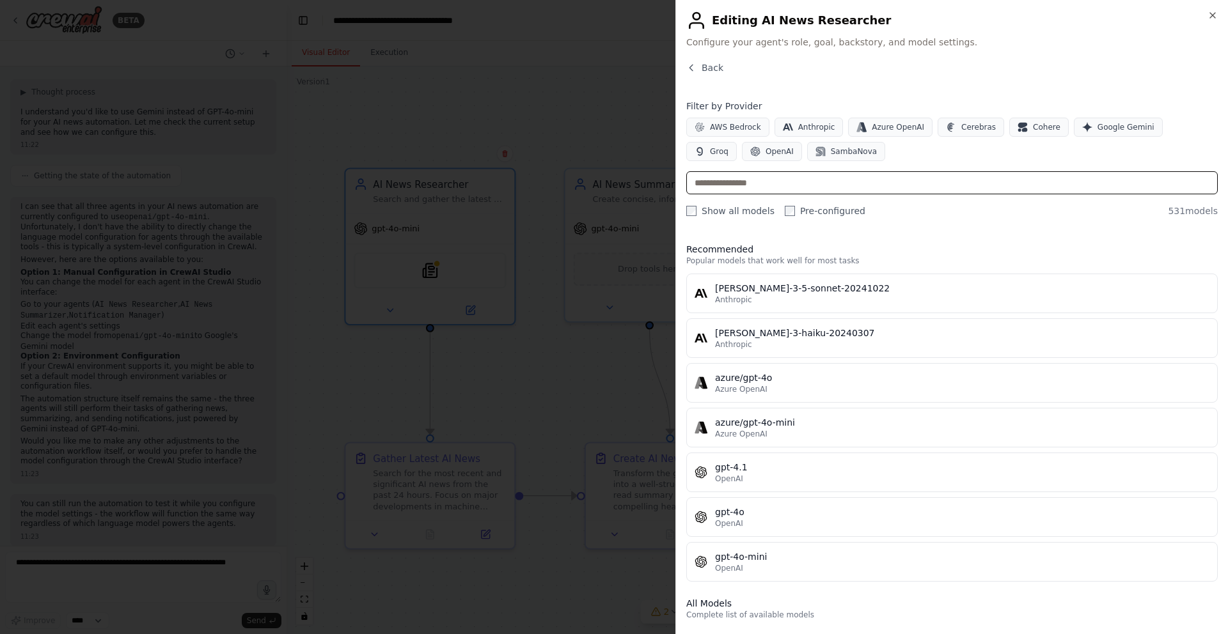
click at [775, 181] on input "text" at bounding box center [951, 182] width 531 height 23
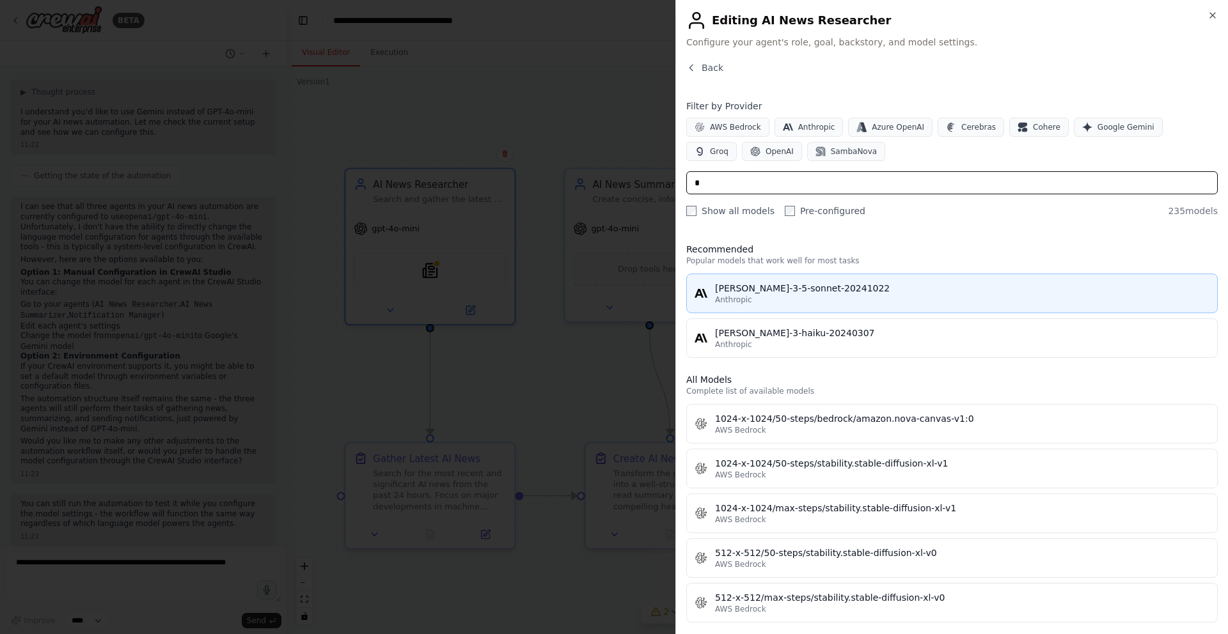
type input "*"
click at [805, 302] on div "Anthropic" at bounding box center [962, 300] width 494 height 10
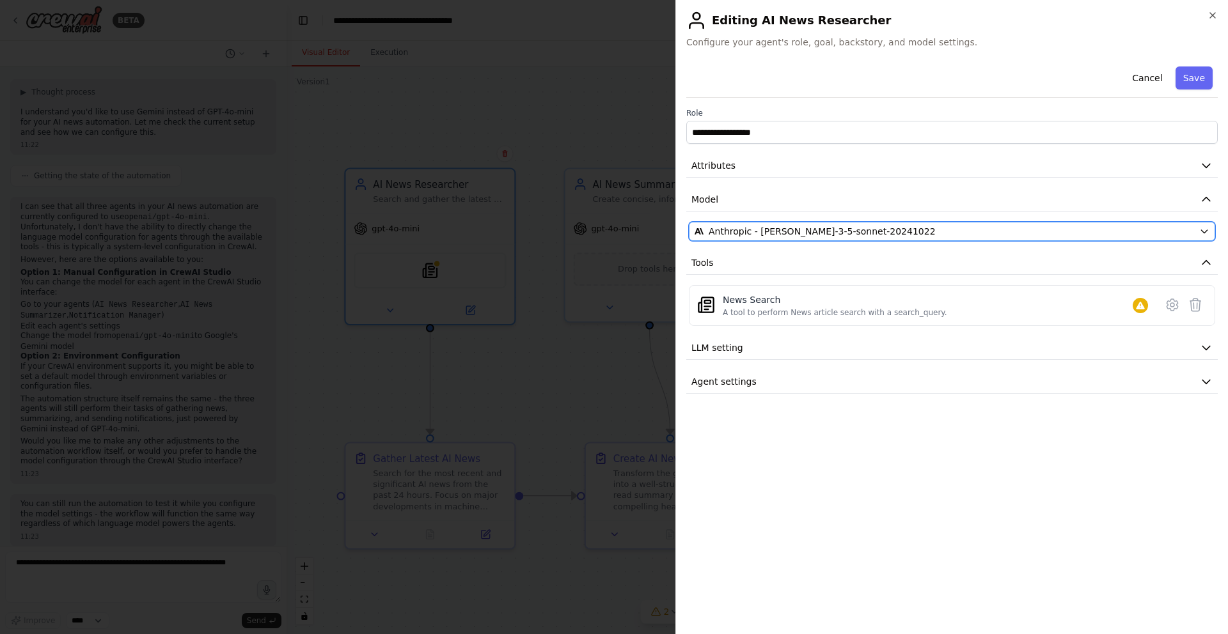
click at [822, 231] on span "Anthropic - claude-3-5-sonnet-20241022" at bounding box center [822, 231] width 227 height 13
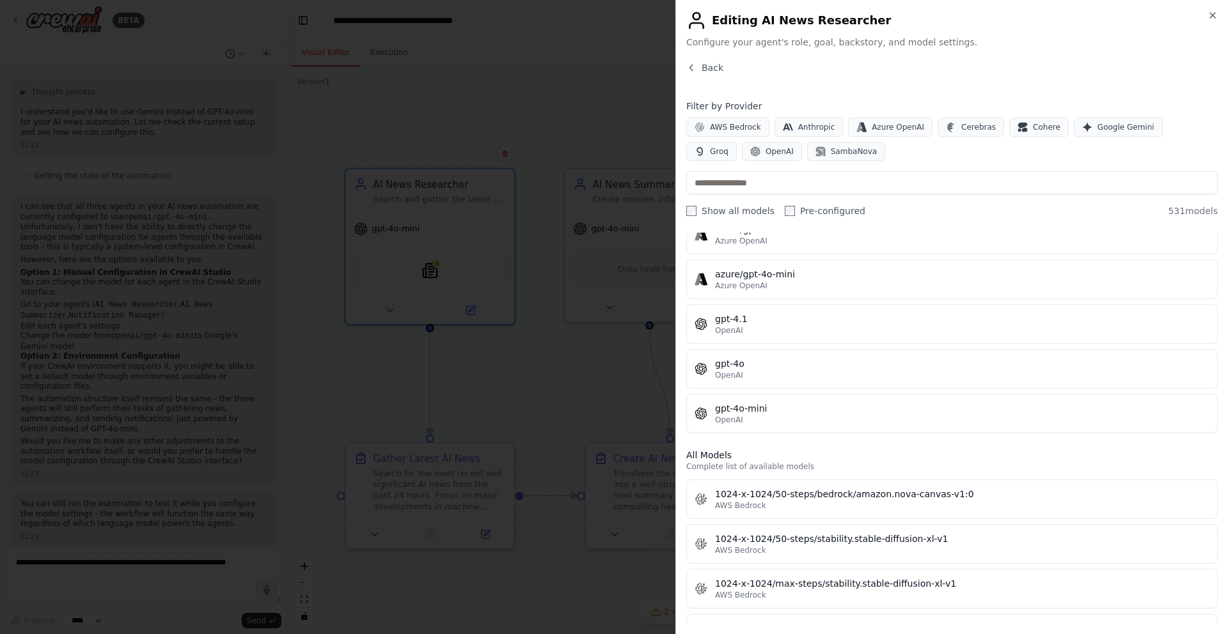
scroll to position [0, 0]
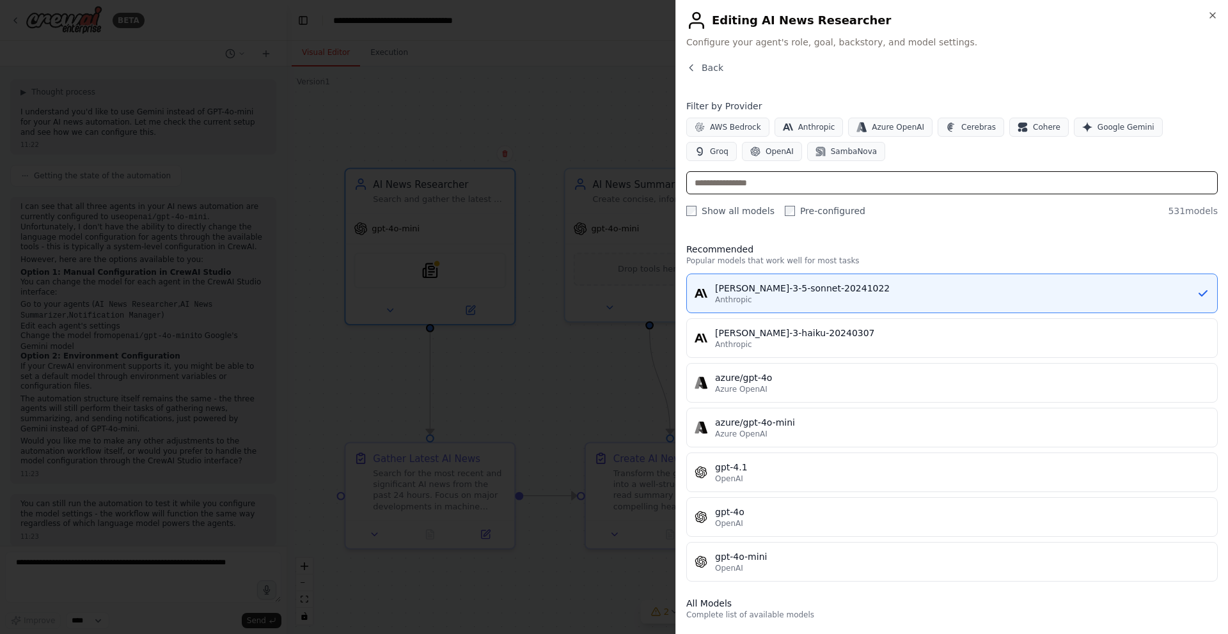
click at [783, 181] on input "text" at bounding box center [951, 182] width 531 height 23
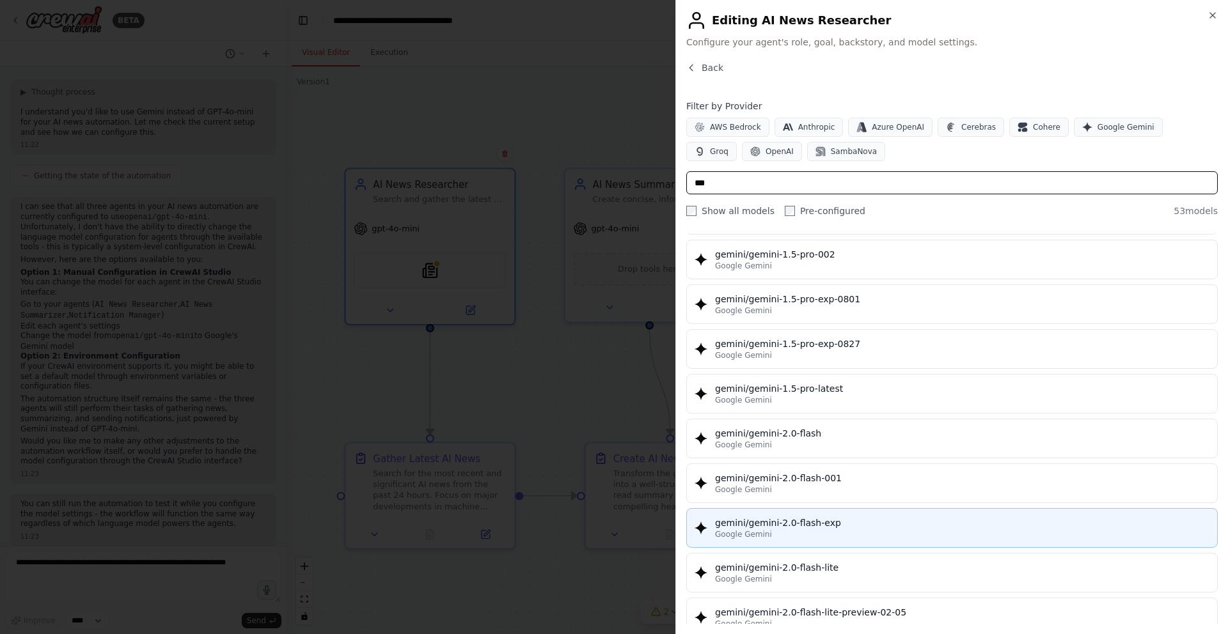
scroll to position [494, 0]
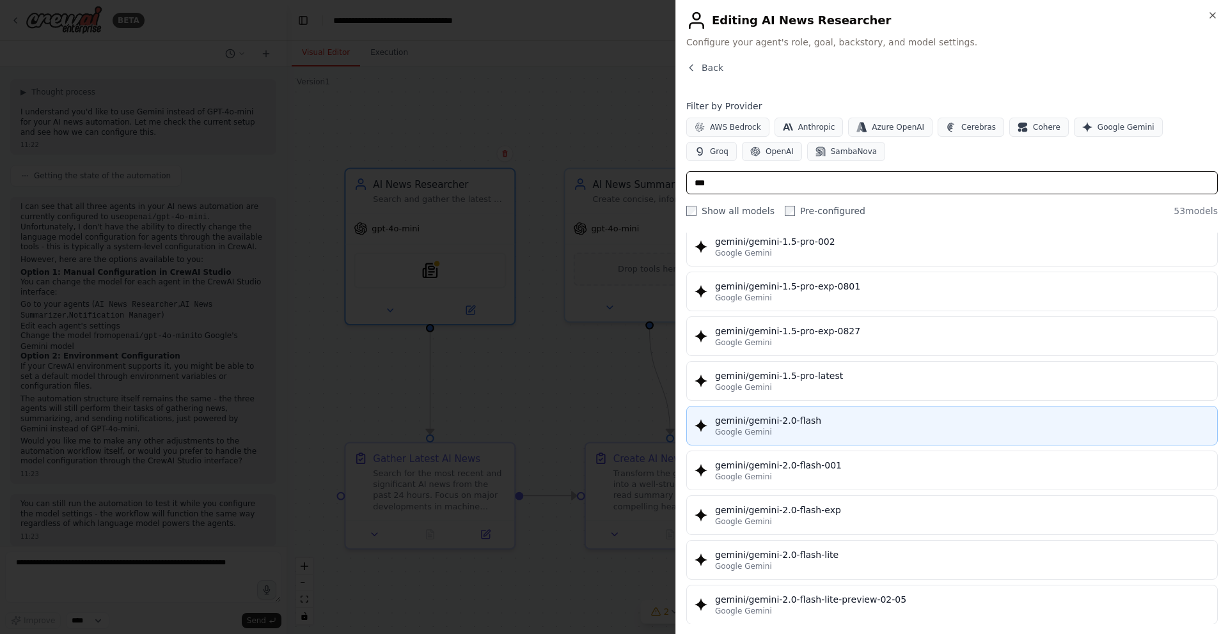
type input "***"
click at [797, 434] on div "Google Gemini" at bounding box center [962, 432] width 494 height 10
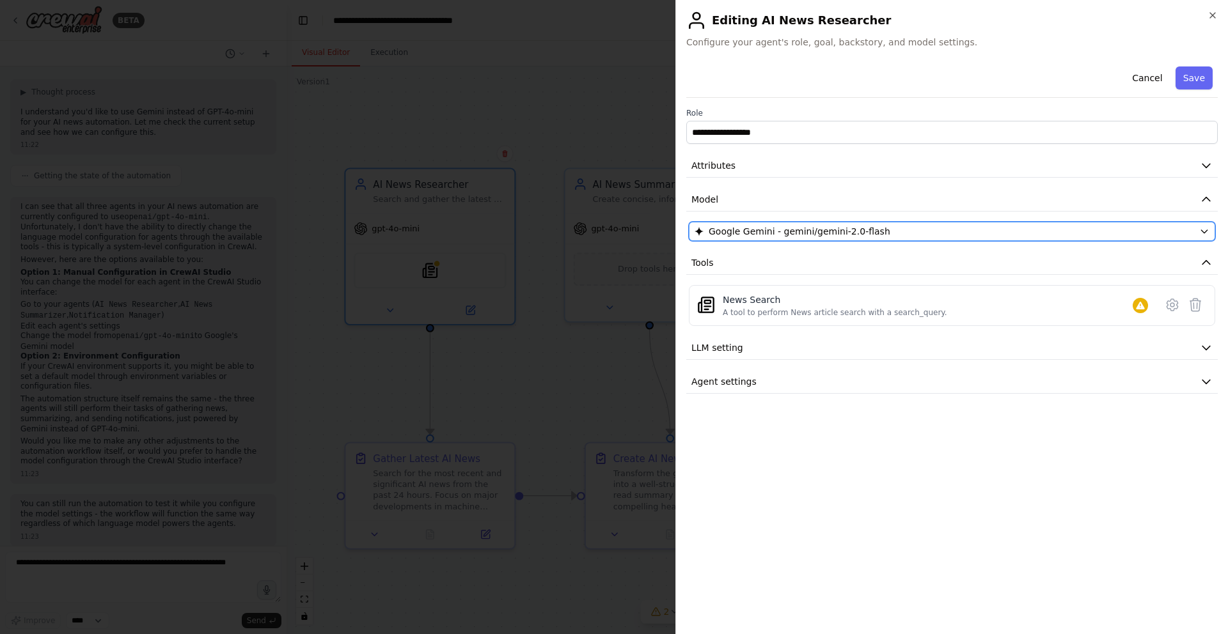
click at [922, 233] on div "Google Gemini - gemini/gemini-2.0-flash" at bounding box center [945, 231] width 500 height 13
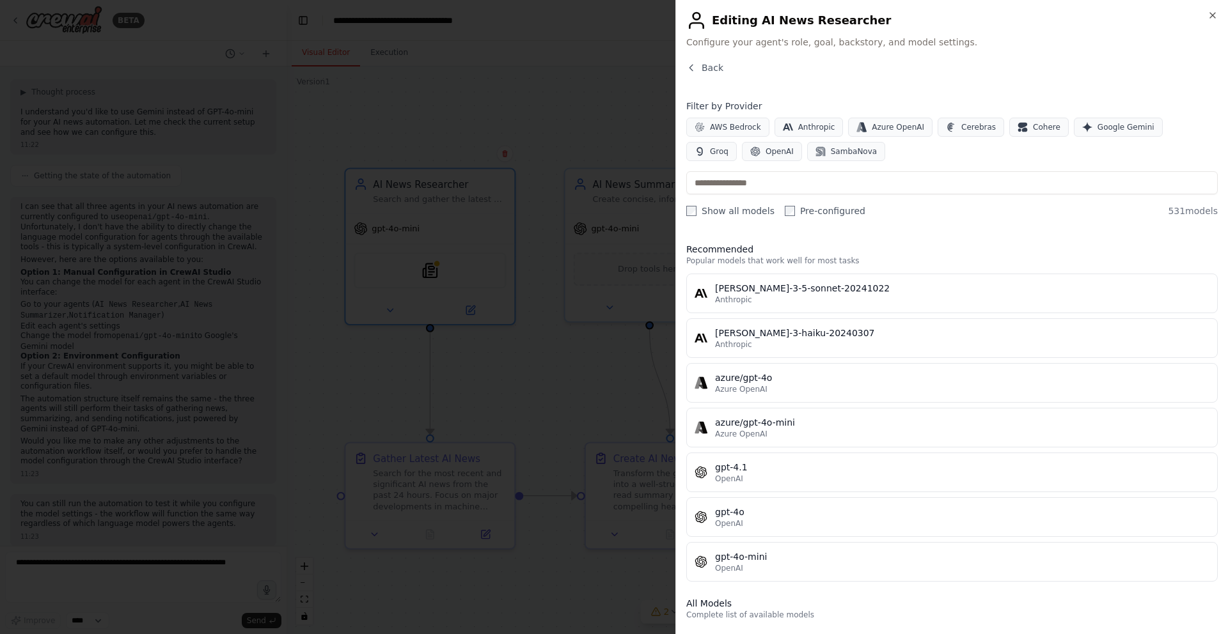
click at [752, 68] on div "Back" at bounding box center [951, 72] width 531 height 23
click at [734, 178] on input "text" at bounding box center [951, 182] width 531 height 23
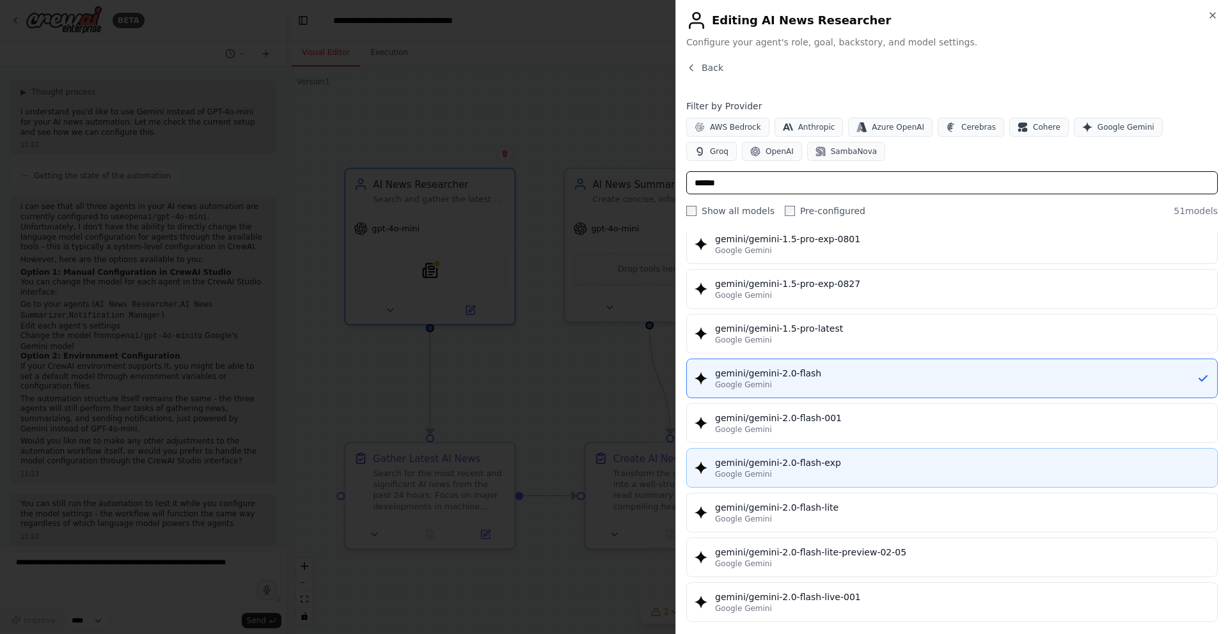
scroll to position [544, 0]
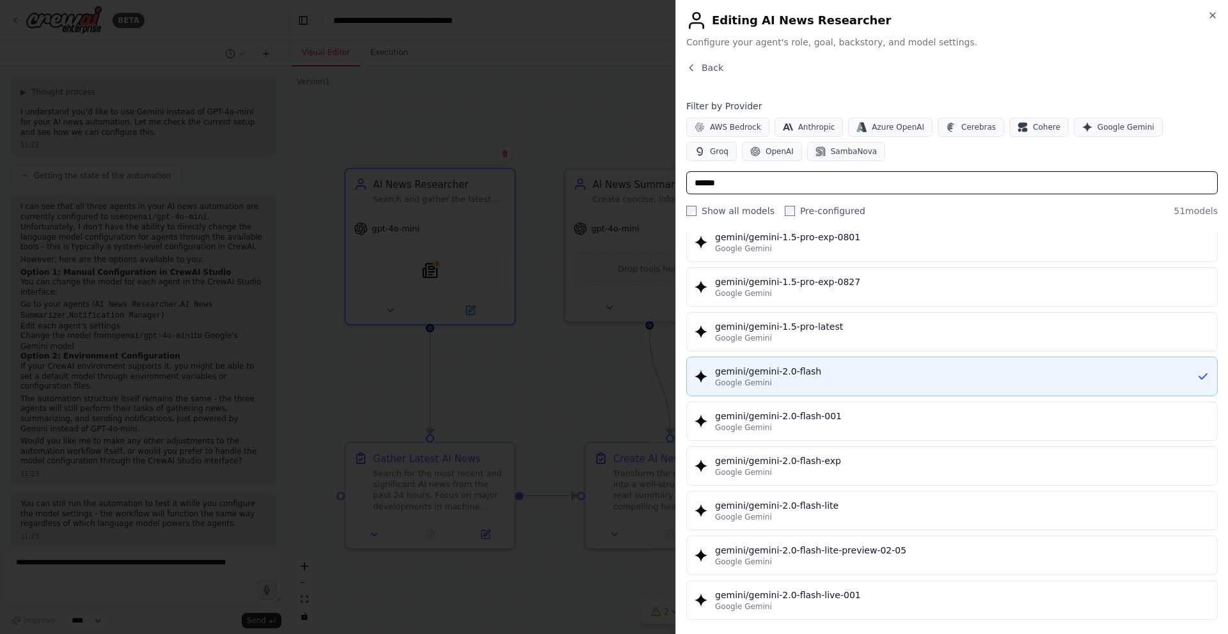
type input "******"
click at [830, 364] on button "gemini/gemini-2.0-flash Google Gemini" at bounding box center [951, 377] width 531 height 40
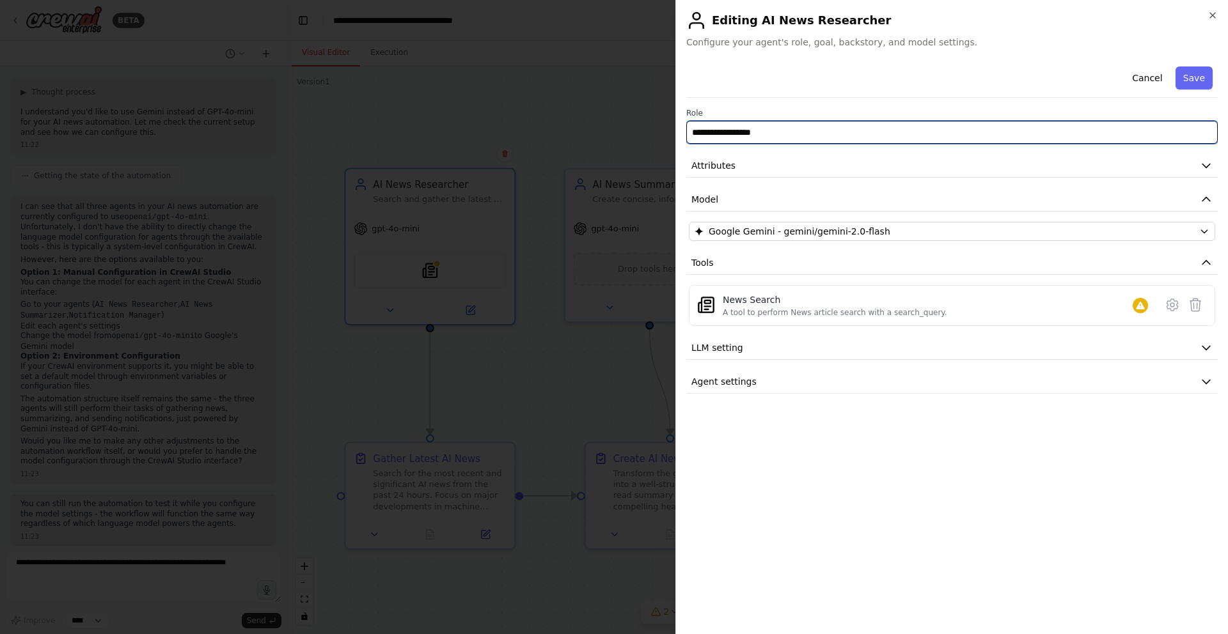
click at [838, 134] on input "**********" at bounding box center [951, 132] width 531 height 23
drag, startPoint x: 838, startPoint y: 134, endPoint x: 580, endPoint y: 114, distance: 258.5
click at [580, 114] on body "BETA automation of regularly check ai news and give me all ai news summery and …" at bounding box center [614, 317] width 1228 height 634
click at [842, 131] on input "**********" at bounding box center [951, 132] width 531 height 23
click at [775, 131] on input "**********" at bounding box center [951, 132] width 531 height 23
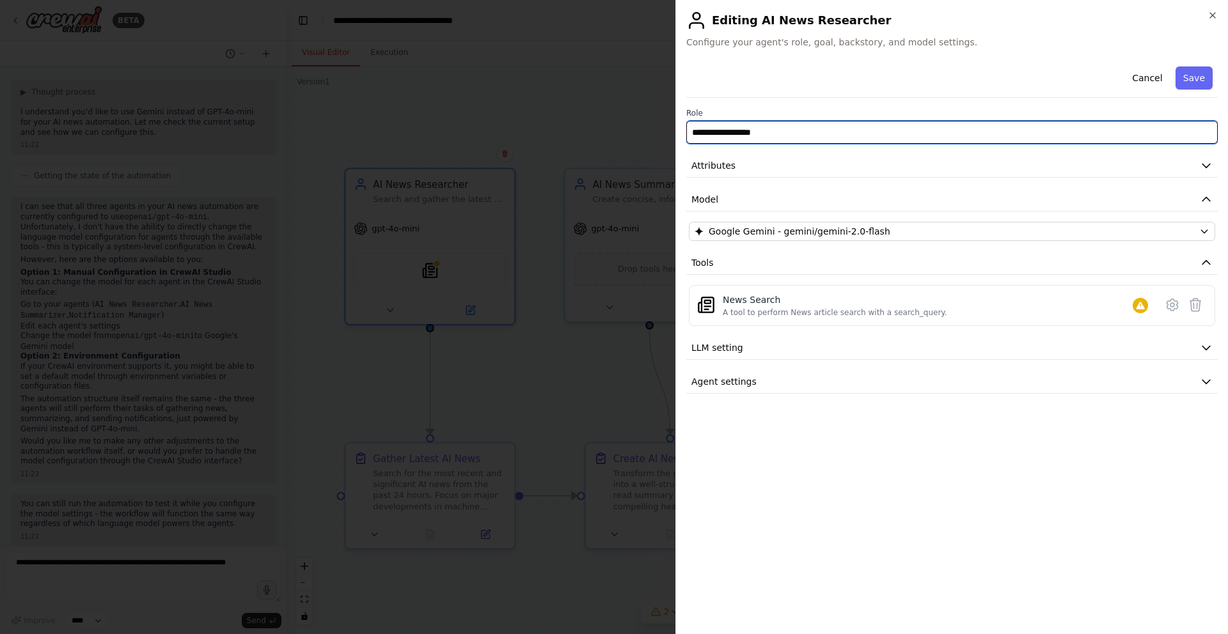
click at [775, 131] on input "**********" at bounding box center [951, 132] width 531 height 23
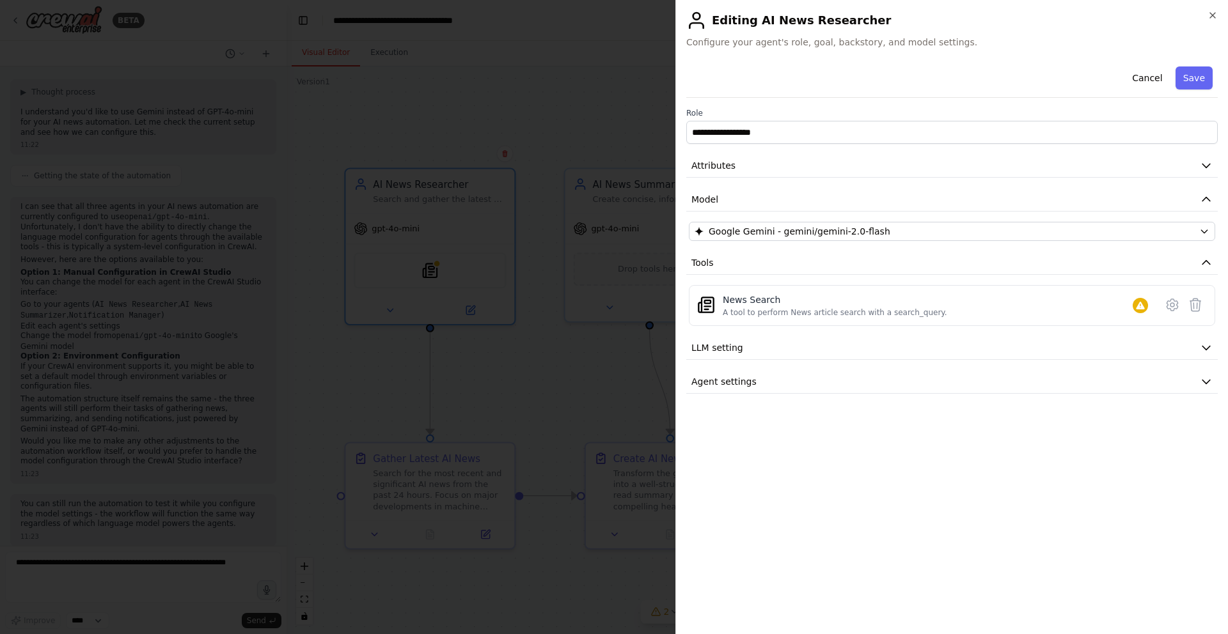
click at [887, 148] on div "**********" at bounding box center [951, 227] width 531 height 333
click at [883, 157] on button "Attributes" at bounding box center [951, 166] width 531 height 24
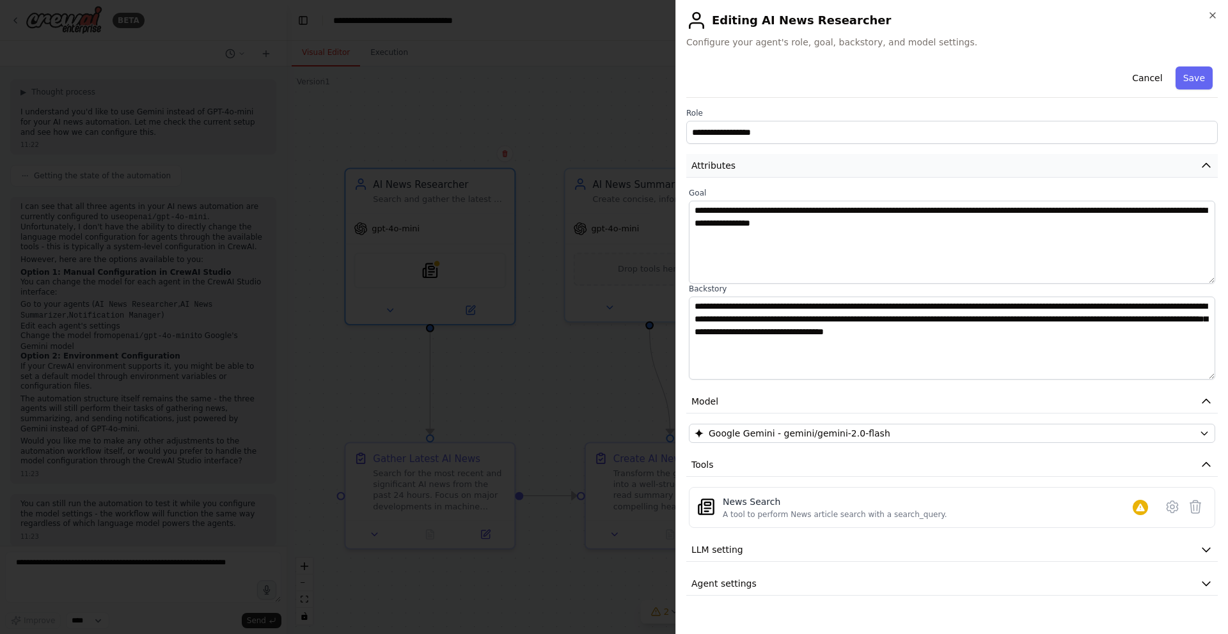
click at [889, 171] on button "Attributes" at bounding box center [951, 166] width 531 height 24
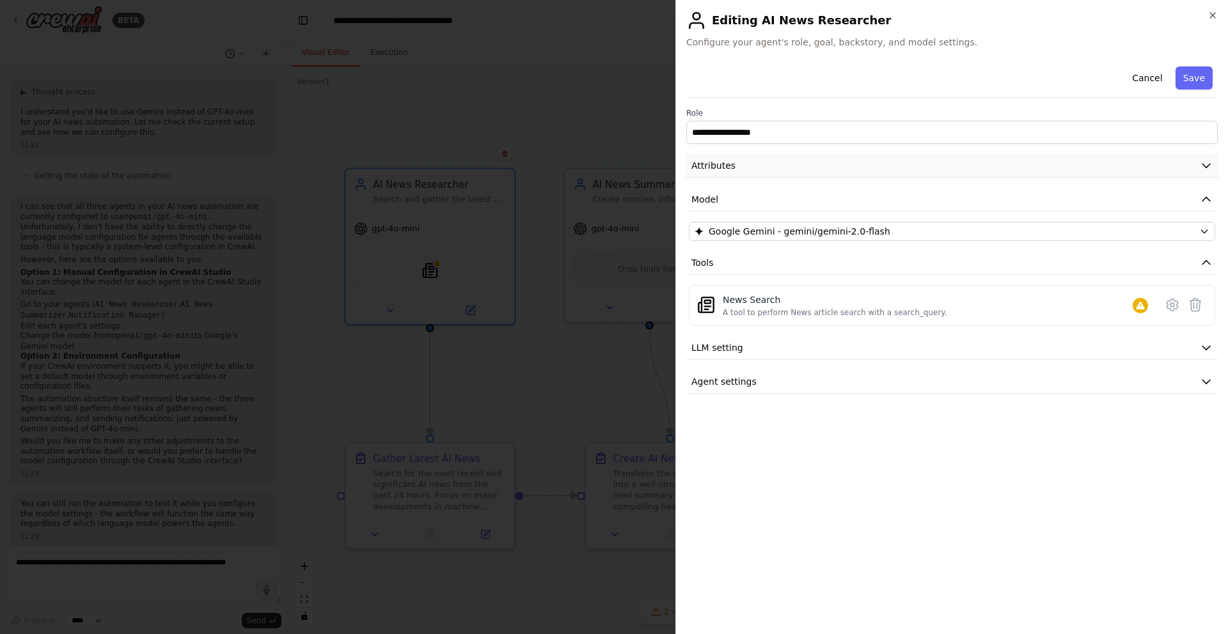
click at [889, 171] on button "Attributes" at bounding box center [951, 166] width 531 height 24
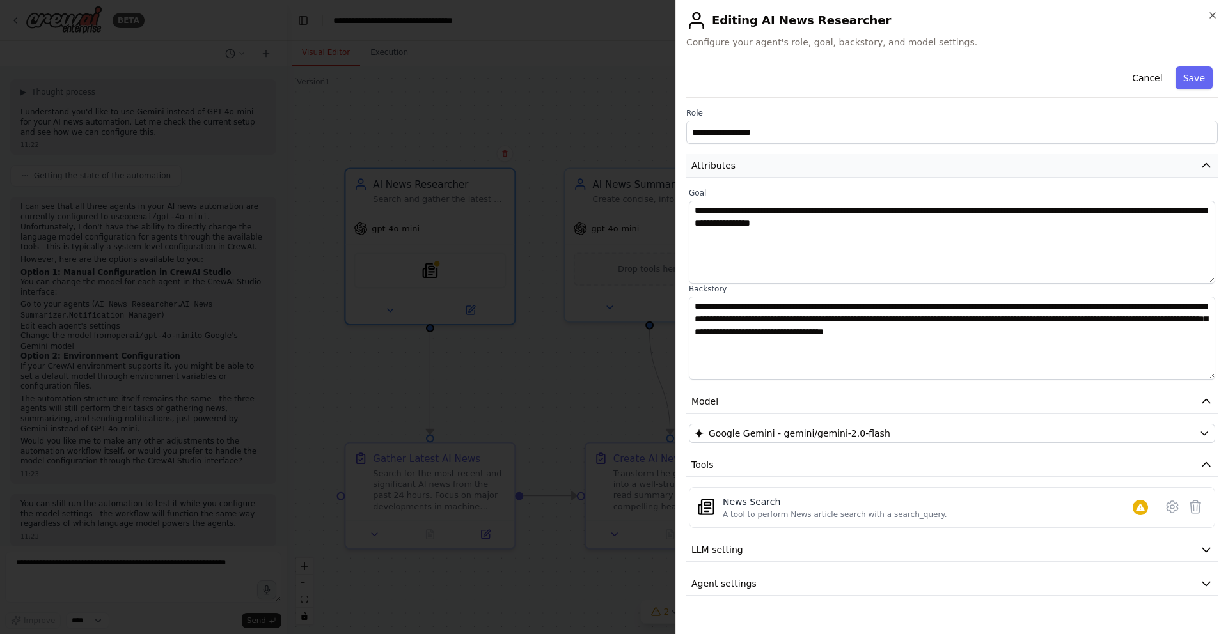
click at [889, 171] on button "Attributes" at bounding box center [951, 166] width 531 height 24
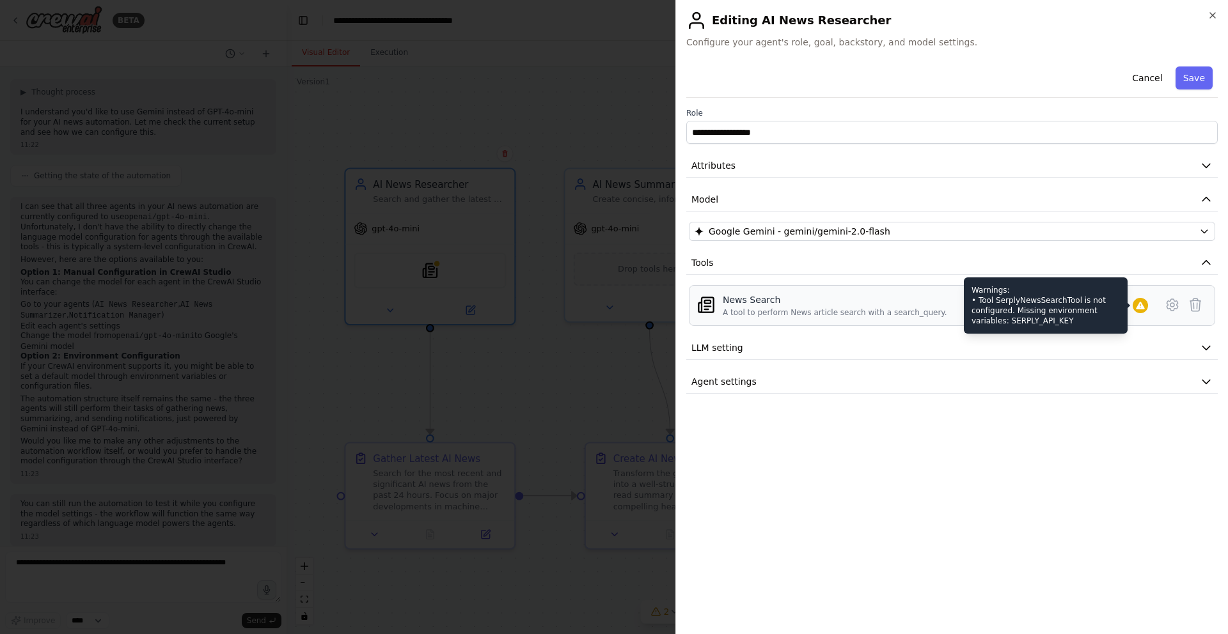
click at [1137, 304] on icon at bounding box center [1140, 306] width 10 height 10
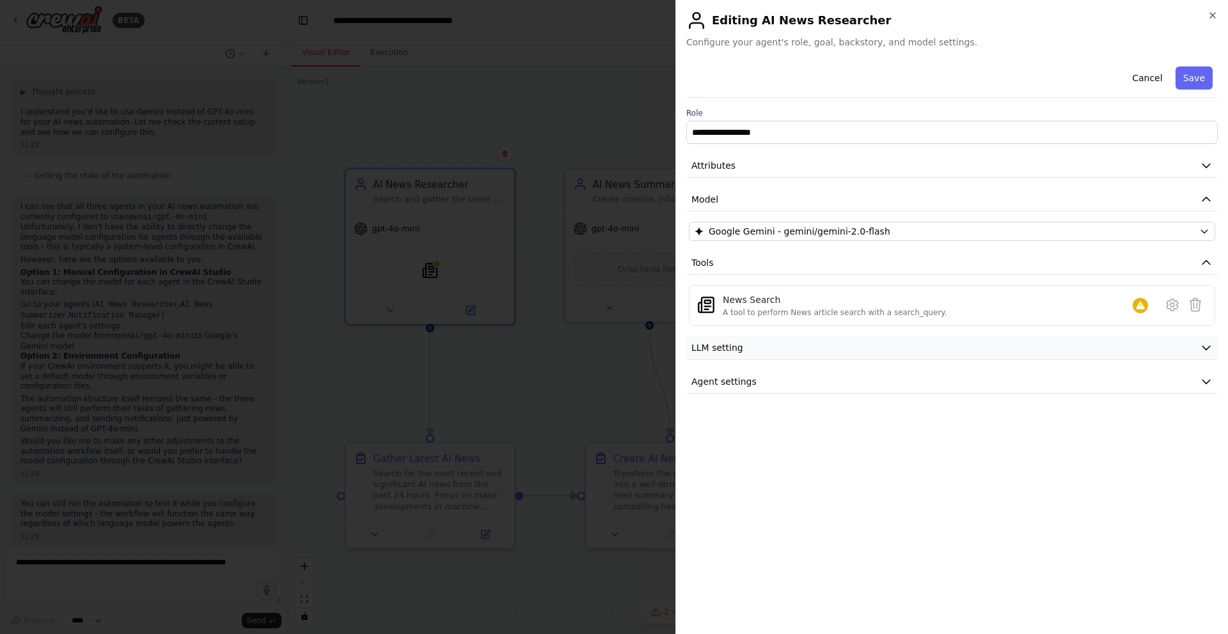
click at [813, 358] on button "LLM setting" at bounding box center [951, 348] width 531 height 24
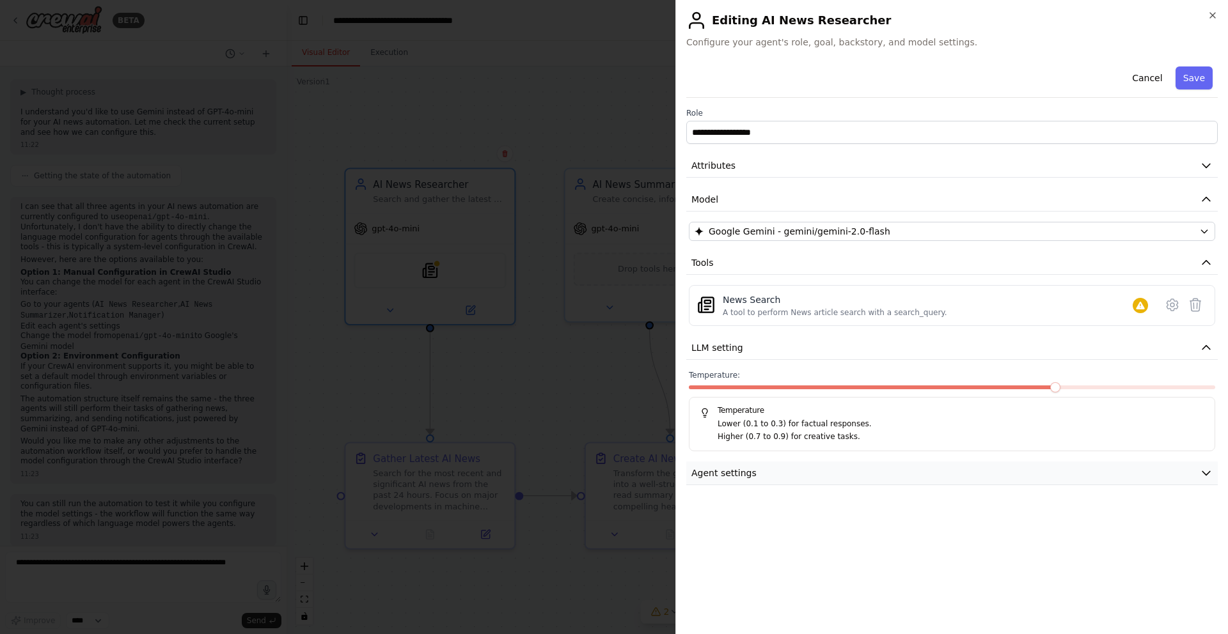
click at [814, 476] on button "Agent settings" at bounding box center [951, 474] width 531 height 24
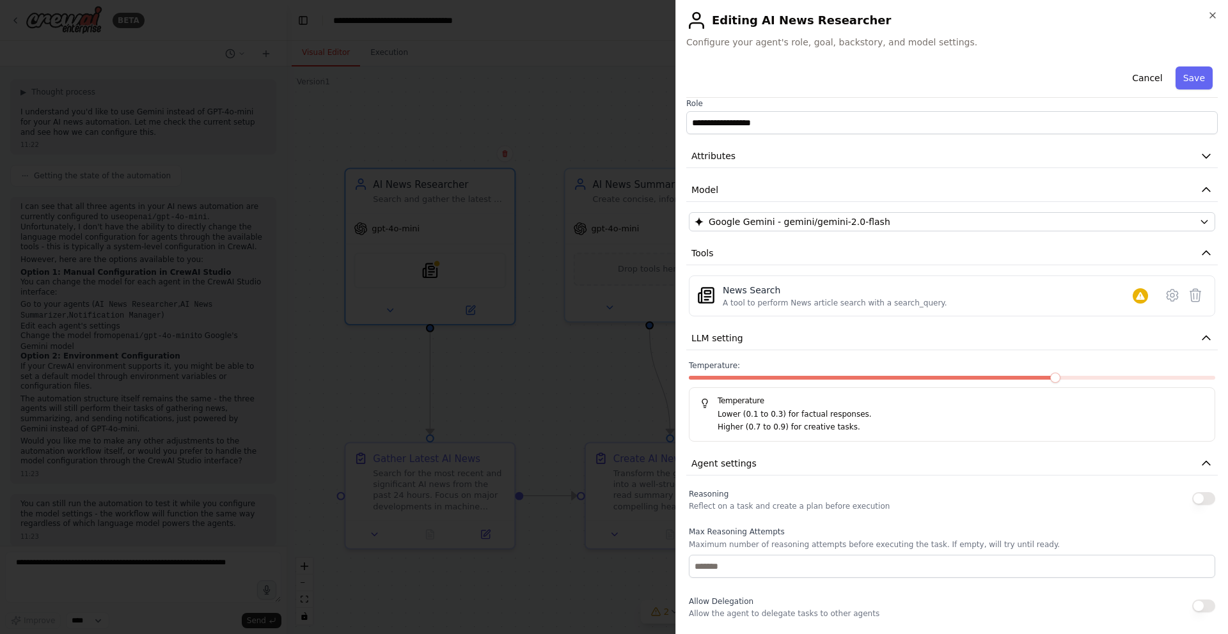
scroll to position [0, 0]
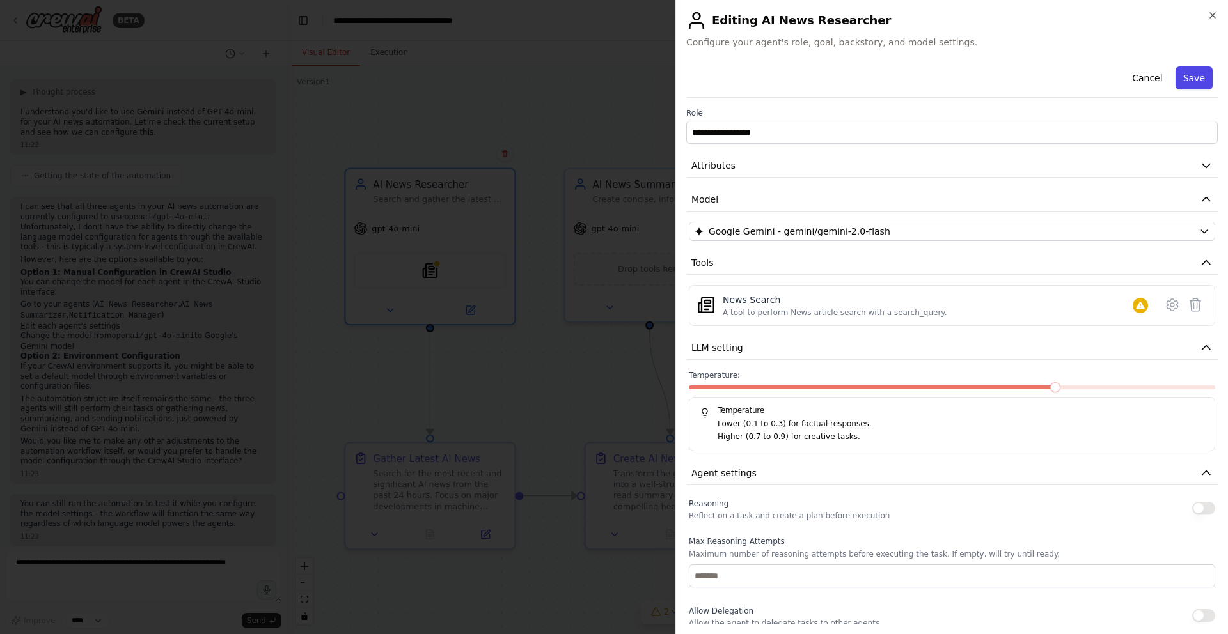
click at [1189, 80] on button "Save" at bounding box center [1194, 78] width 37 height 23
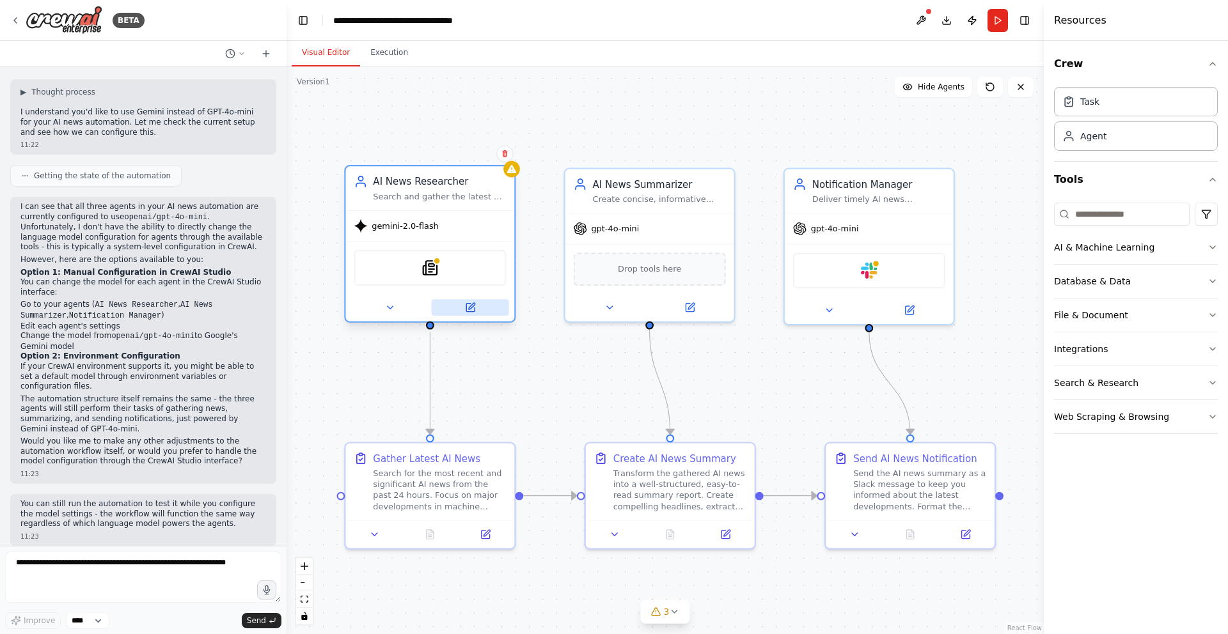
click at [468, 312] on icon at bounding box center [470, 308] width 11 height 11
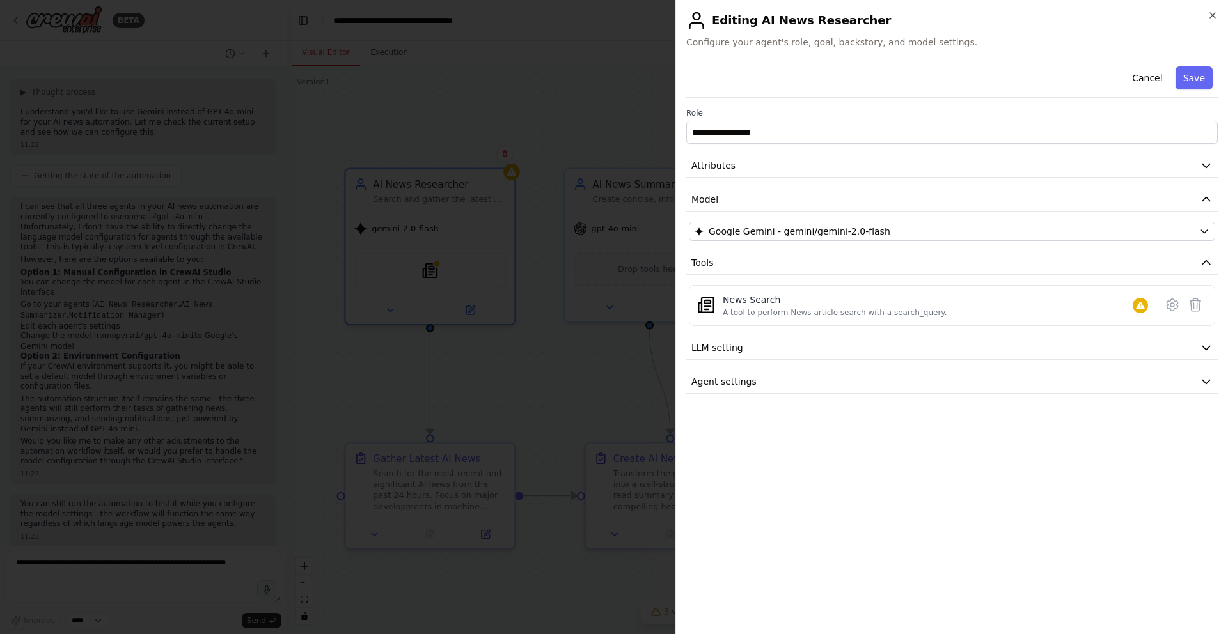
click at [1220, 16] on div "**********" at bounding box center [951, 317] width 553 height 634
click at [1216, 15] on icon "button" at bounding box center [1213, 15] width 10 height 10
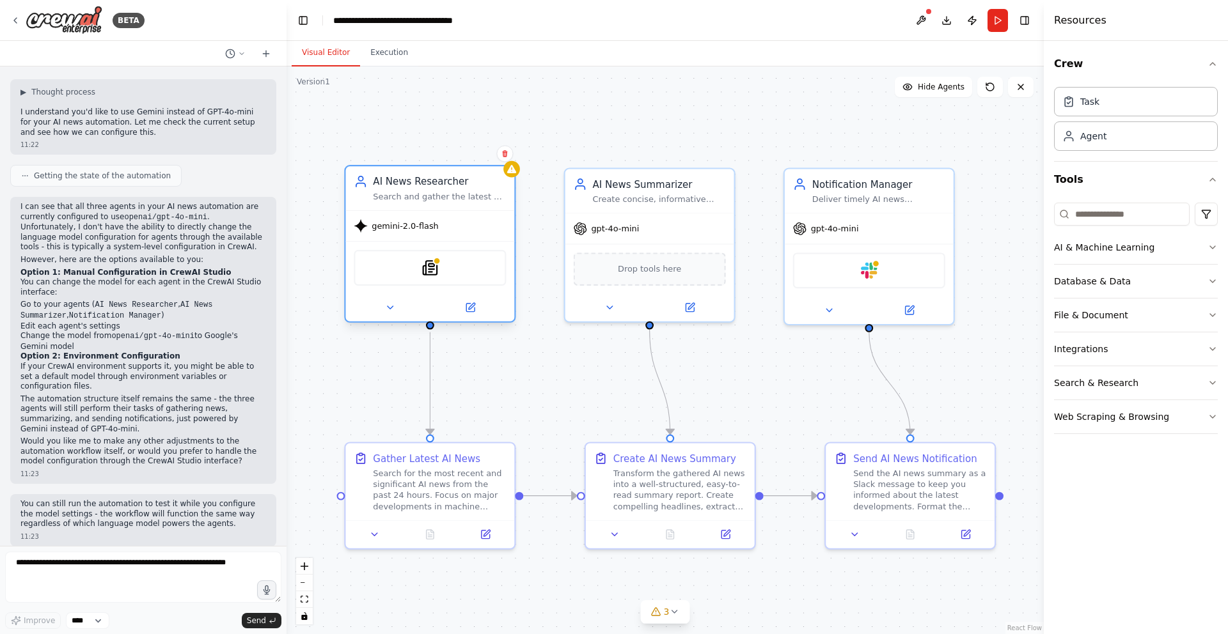
click at [434, 229] on span "gemini-2.0-flash" at bounding box center [405, 226] width 67 height 11
click at [643, 233] on div "gpt-4o-mini" at bounding box center [649, 226] width 169 height 30
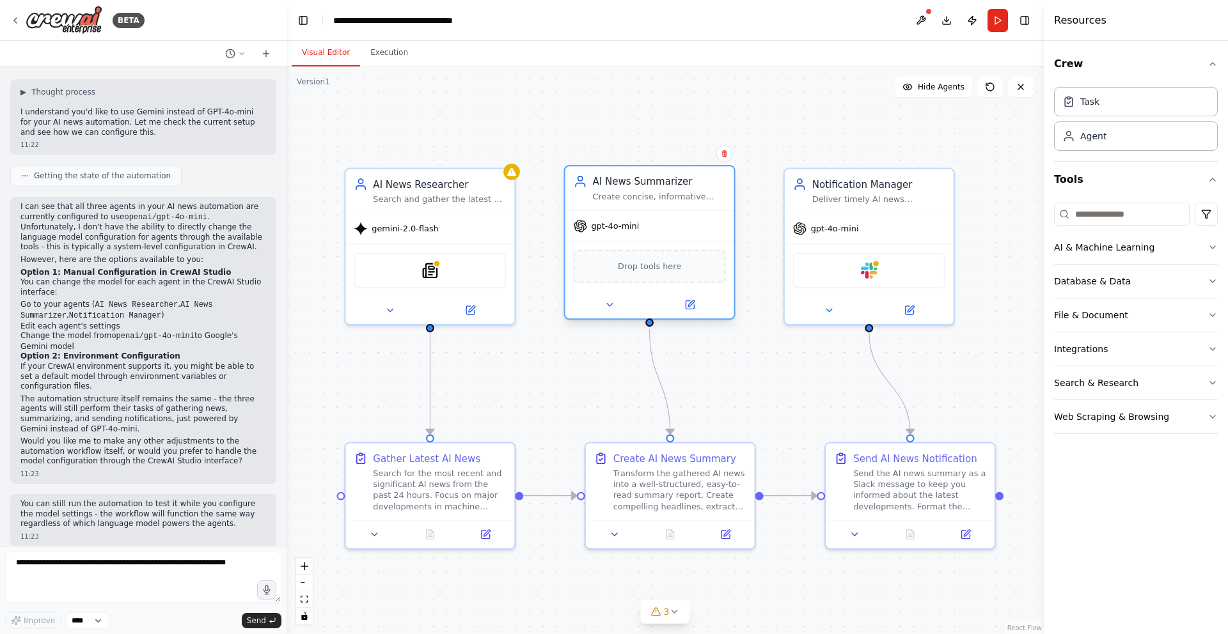
click at [645, 227] on div "gpt-4o-mini" at bounding box center [649, 226] width 169 height 30
click at [694, 305] on icon at bounding box center [689, 304] width 11 height 11
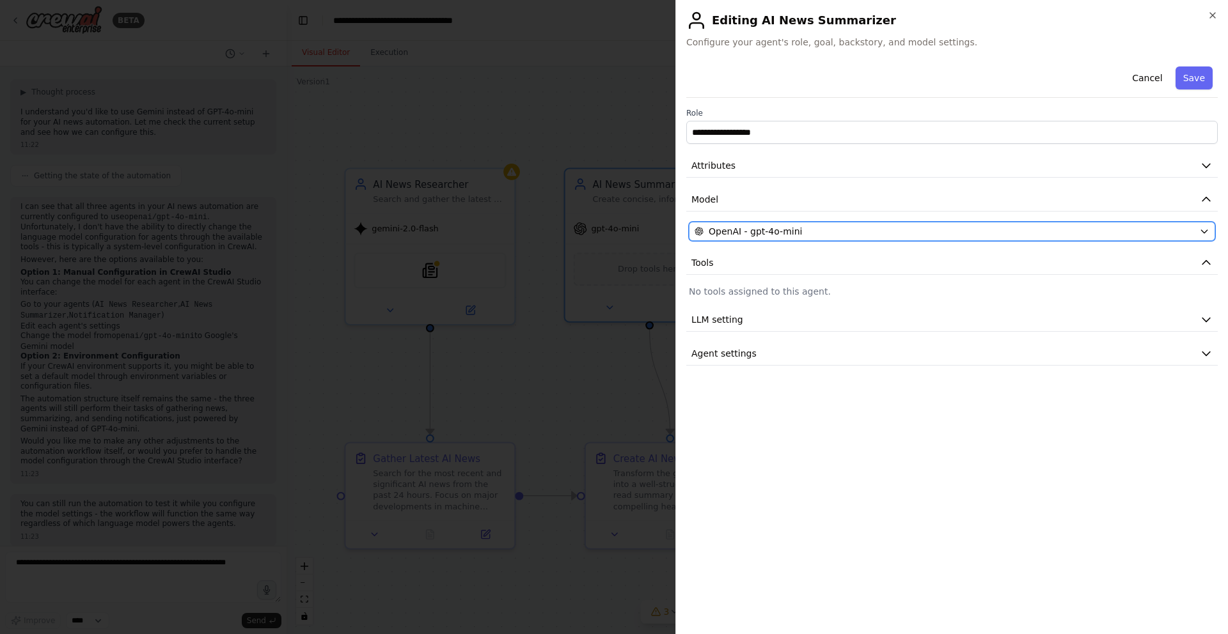
click at [1010, 228] on div "OpenAI - gpt-4o-mini" at bounding box center [945, 231] width 500 height 13
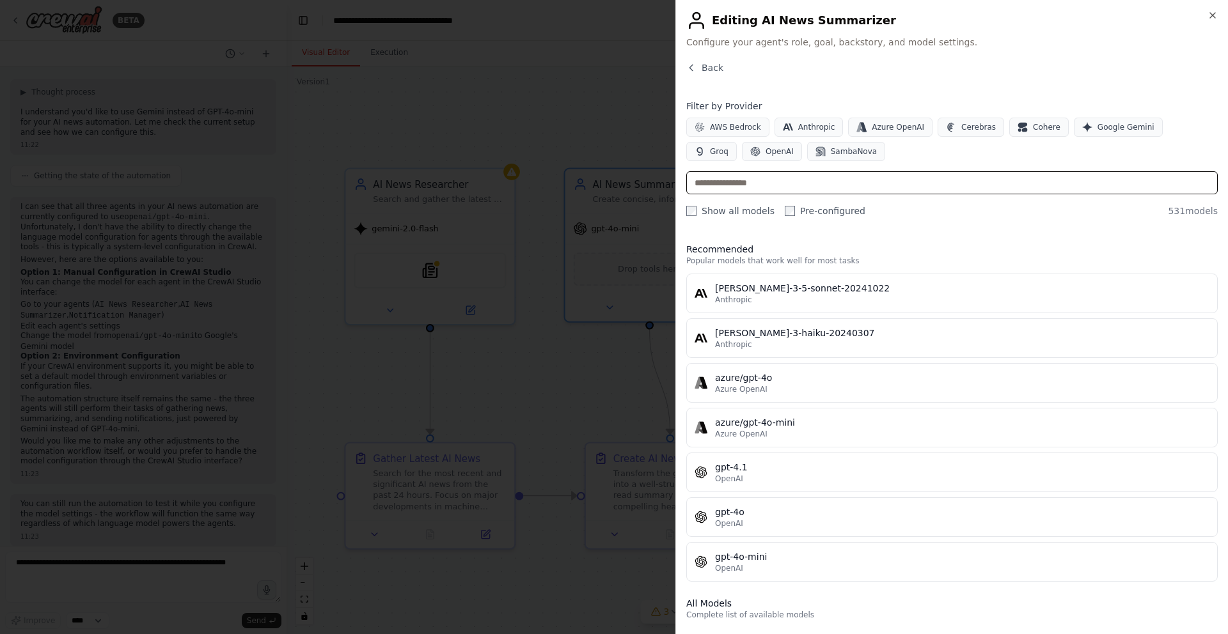
click at [750, 178] on input "text" at bounding box center [951, 182] width 531 height 23
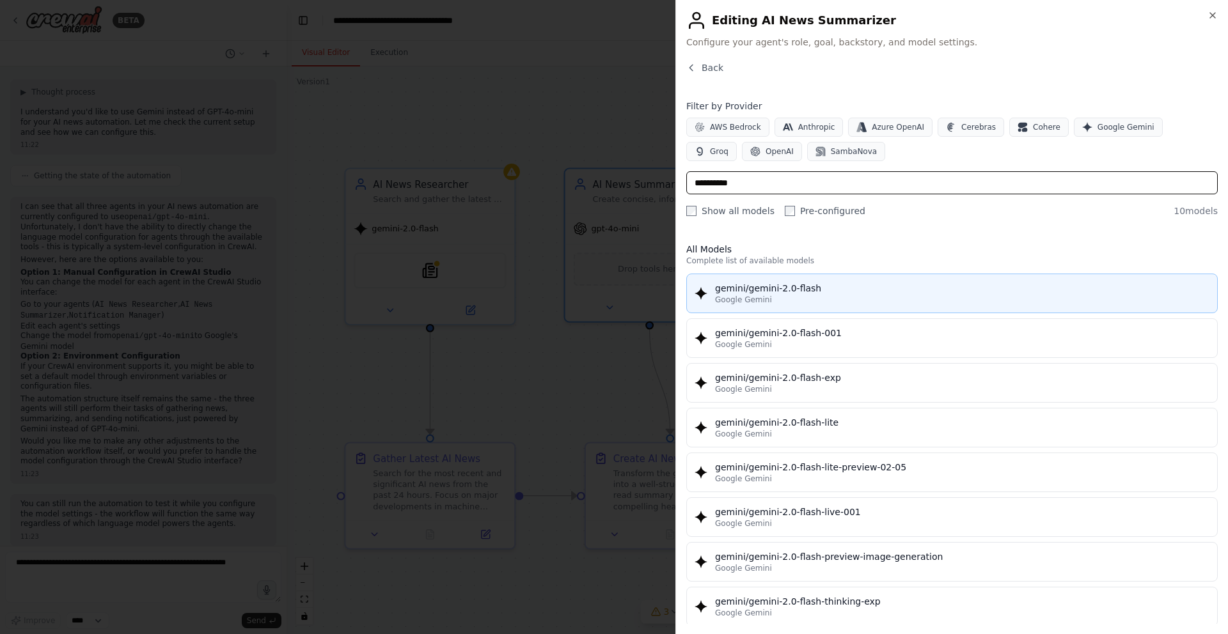
type input "**********"
click at [771, 296] on div "Google Gemini" at bounding box center [962, 300] width 494 height 10
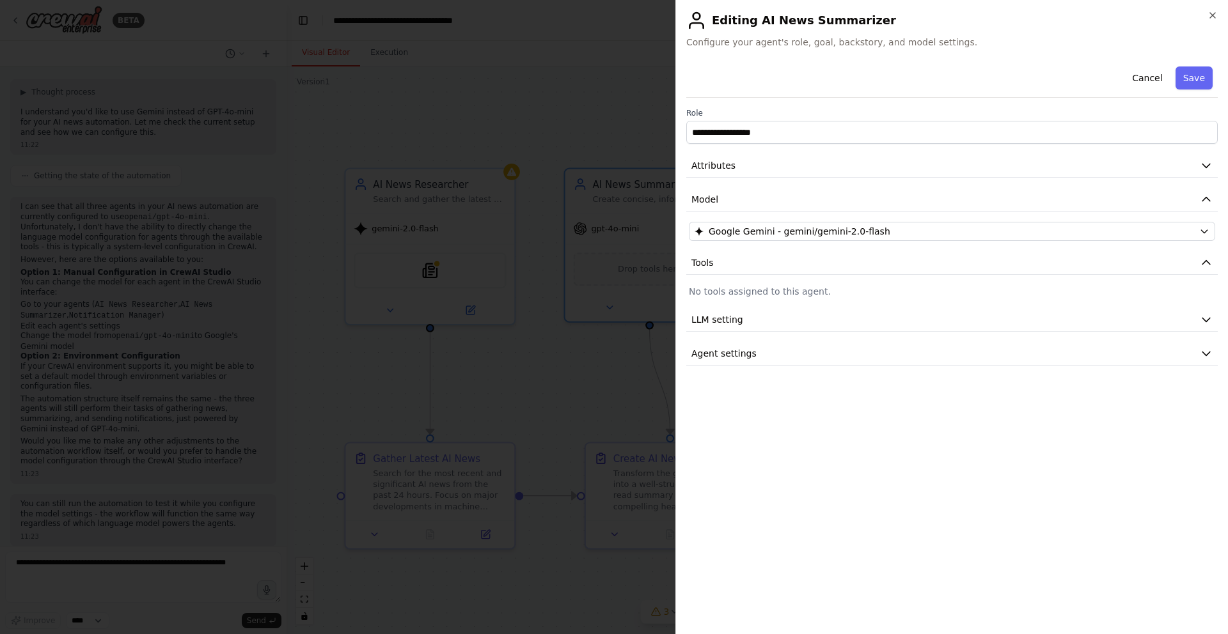
click at [1105, 296] on p "No tools assigned to this agent." at bounding box center [952, 291] width 526 height 13
click at [1126, 327] on button "LLM setting" at bounding box center [951, 320] width 531 height 24
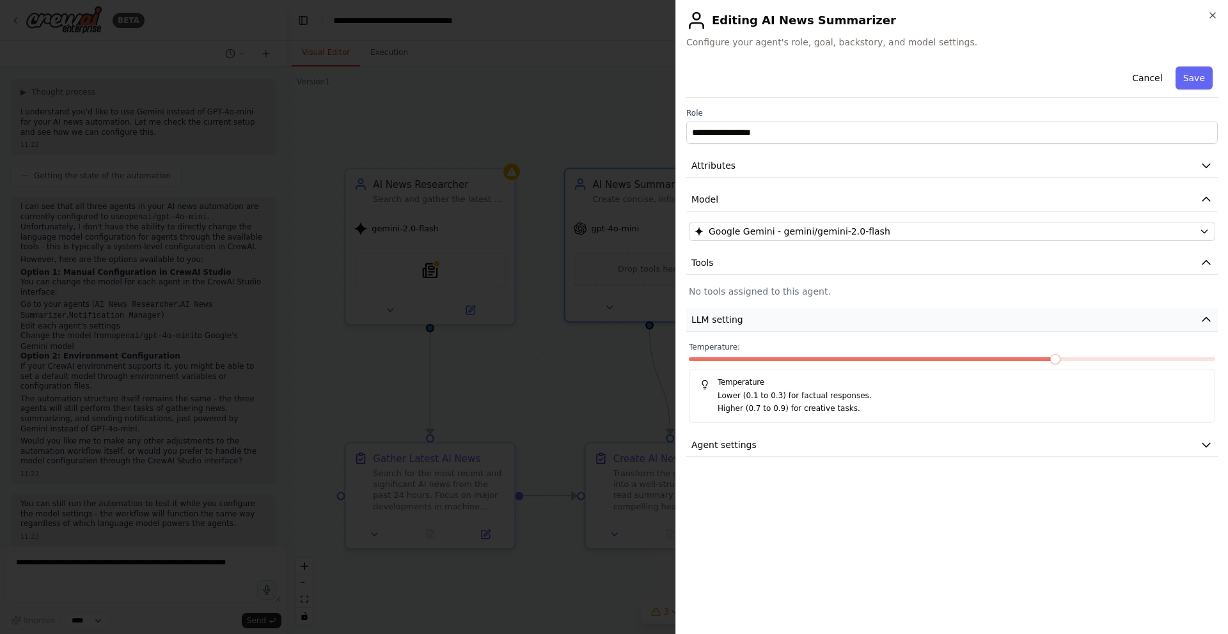
click at [1126, 327] on button "LLM setting" at bounding box center [951, 320] width 531 height 24
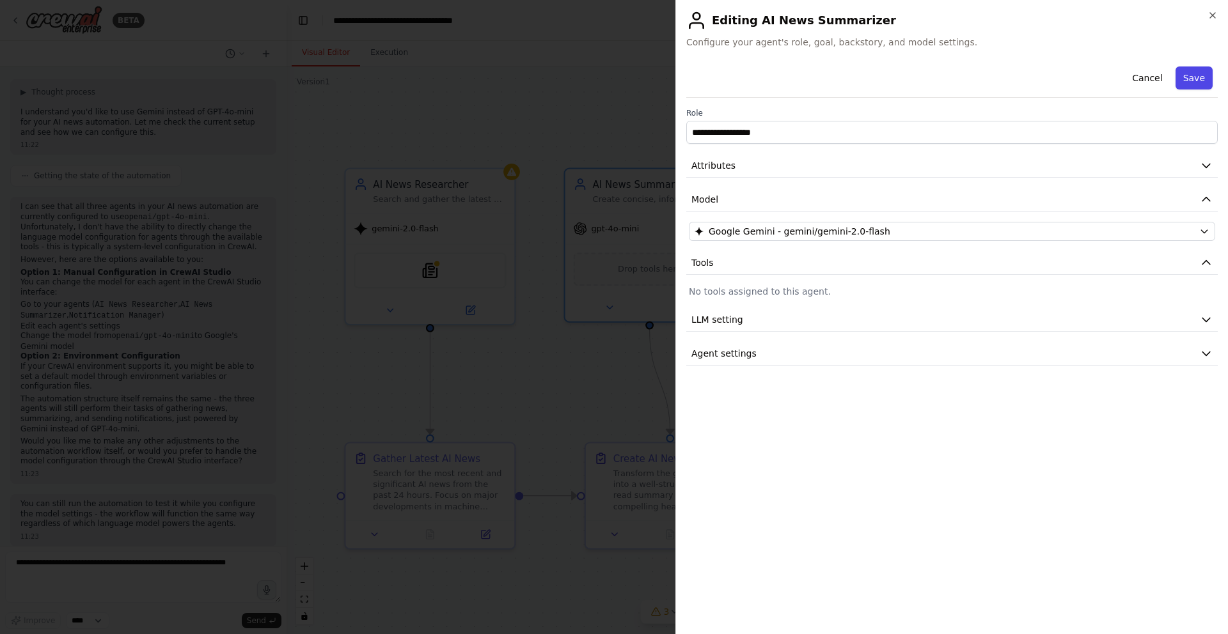
click at [1207, 80] on button "Save" at bounding box center [1194, 78] width 37 height 23
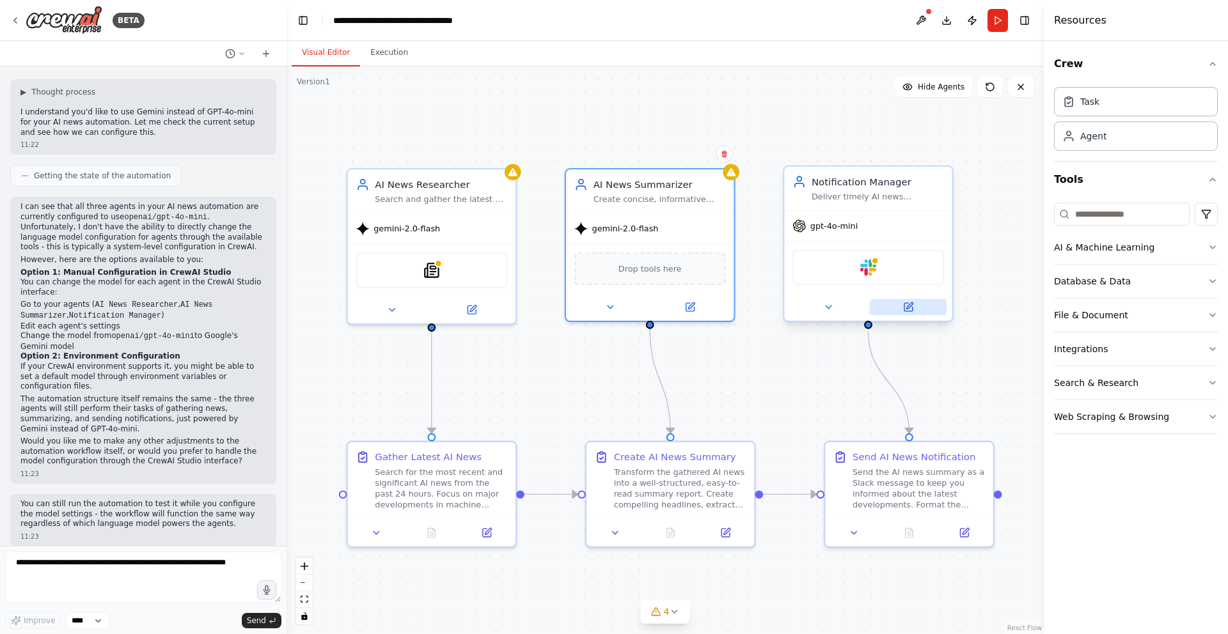
click at [905, 308] on icon at bounding box center [908, 307] width 8 height 8
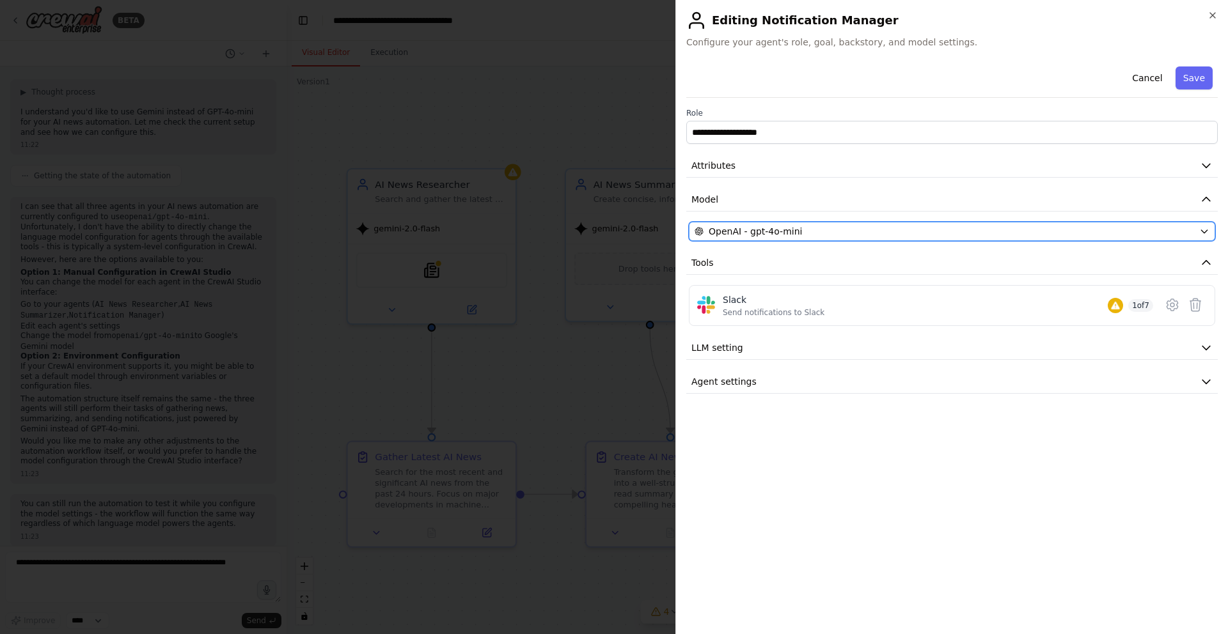
click at [893, 232] on div "OpenAI - gpt-4o-mini" at bounding box center [945, 231] width 500 height 13
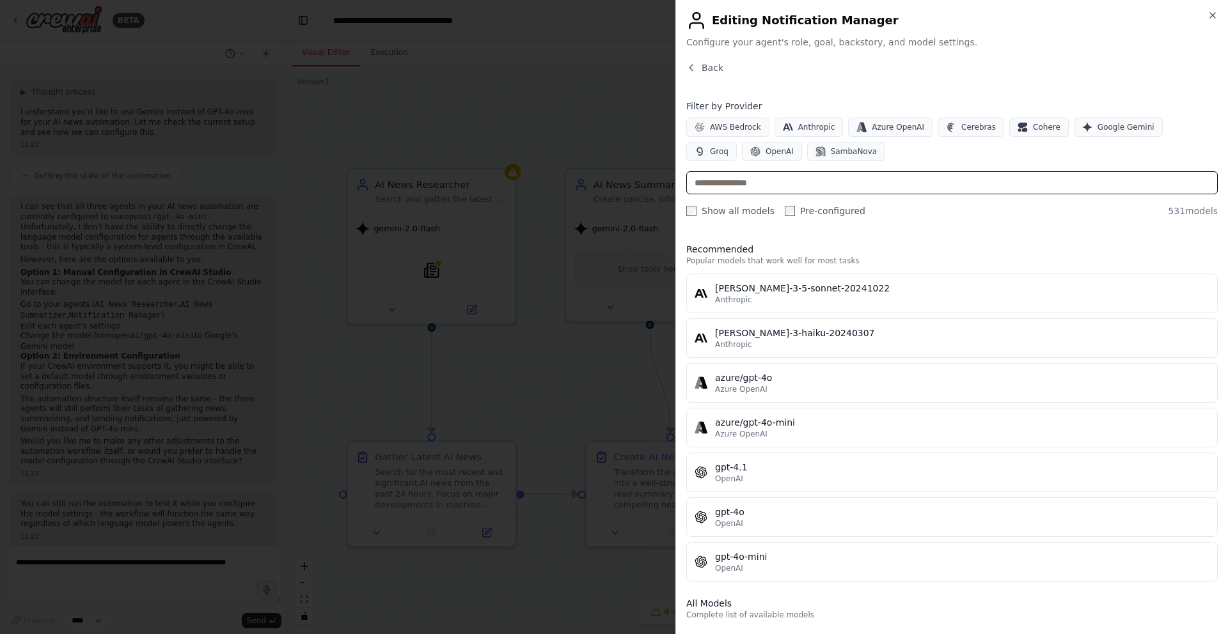
click at [752, 184] on input "text" at bounding box center [951, 182] width 531 height 23
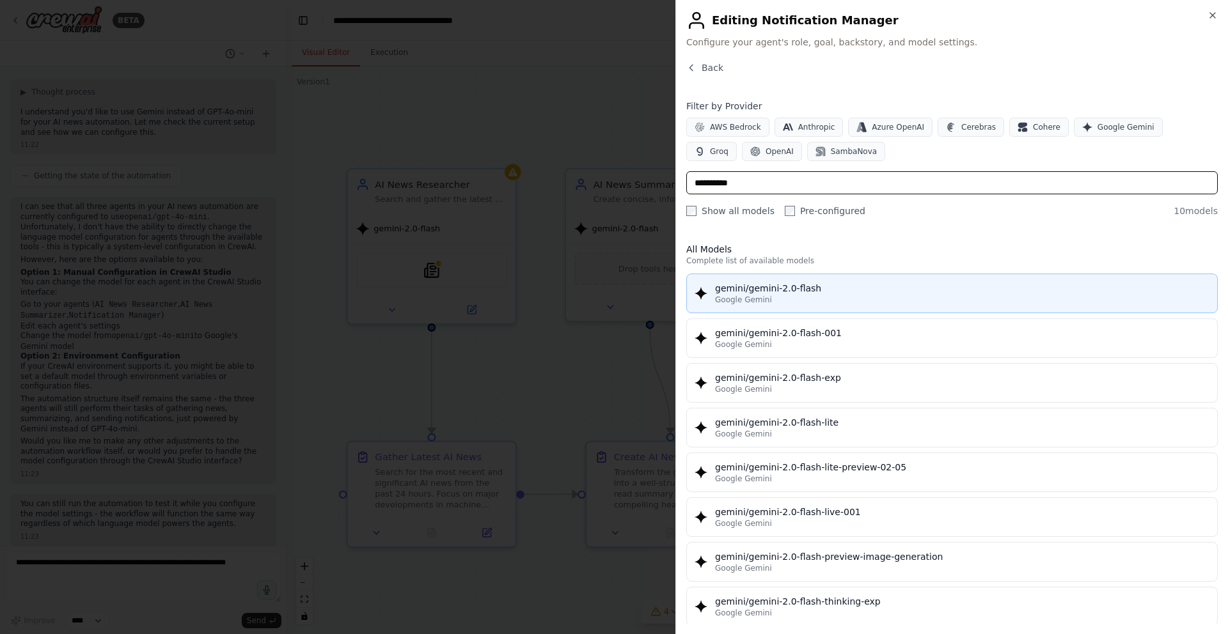
type input "**********"
click at [805, 301] on div "Google Gemini" at bounding box center [962, 300] width 494 height 10
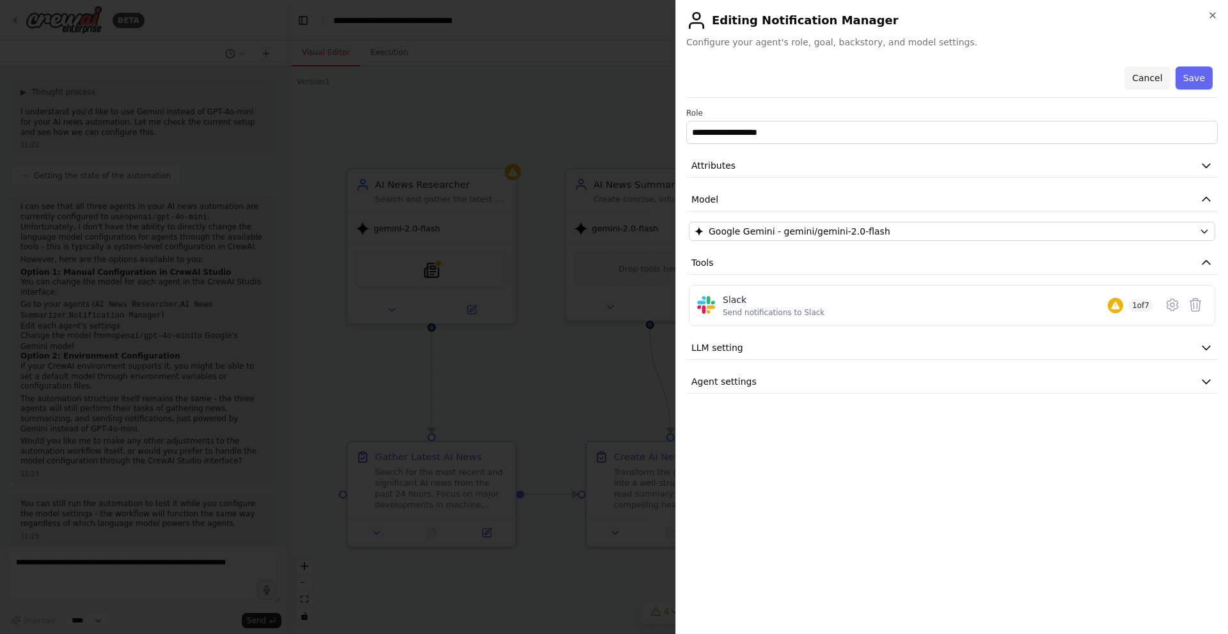
click at [1152, 70] on button "Cancel" at bounding box center [1146, 78] width 45 height 23
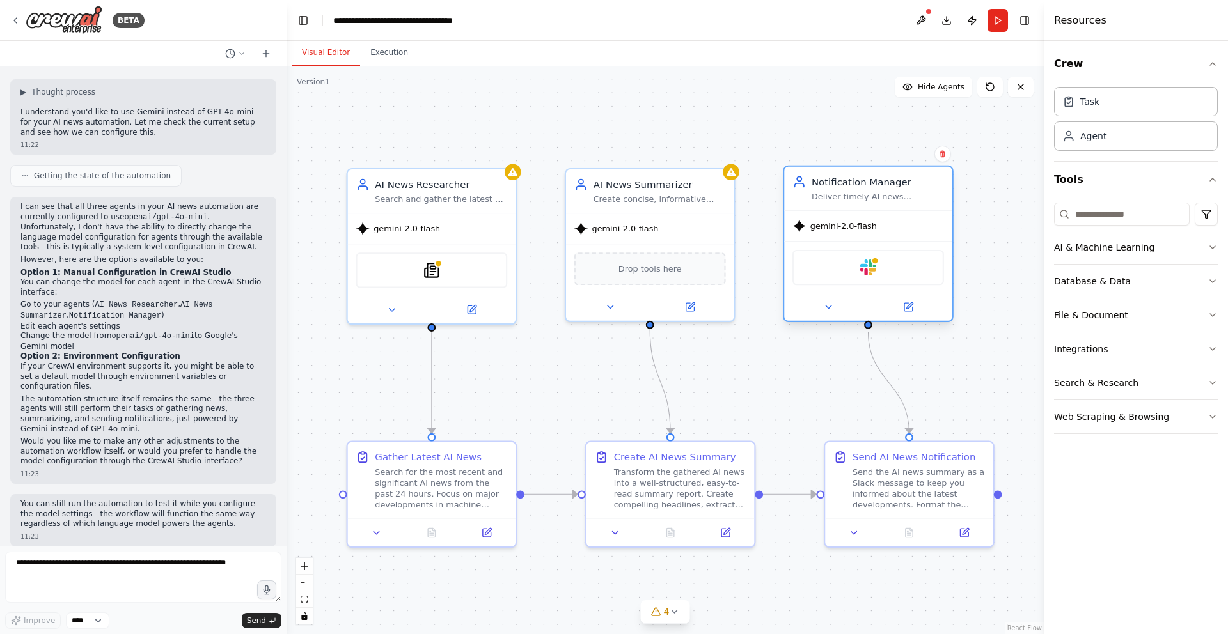
click at [883, 232] on div "gemini-2.0-flash" at bounding box center [868, 226] width 168 height 30
click at [879, 223] on div "gemini-2.0-flash" at bounding box center [868, 226] width 168 height 30
click at [908, 303] on icon at bounding box center [908, 307] width 8 height 8
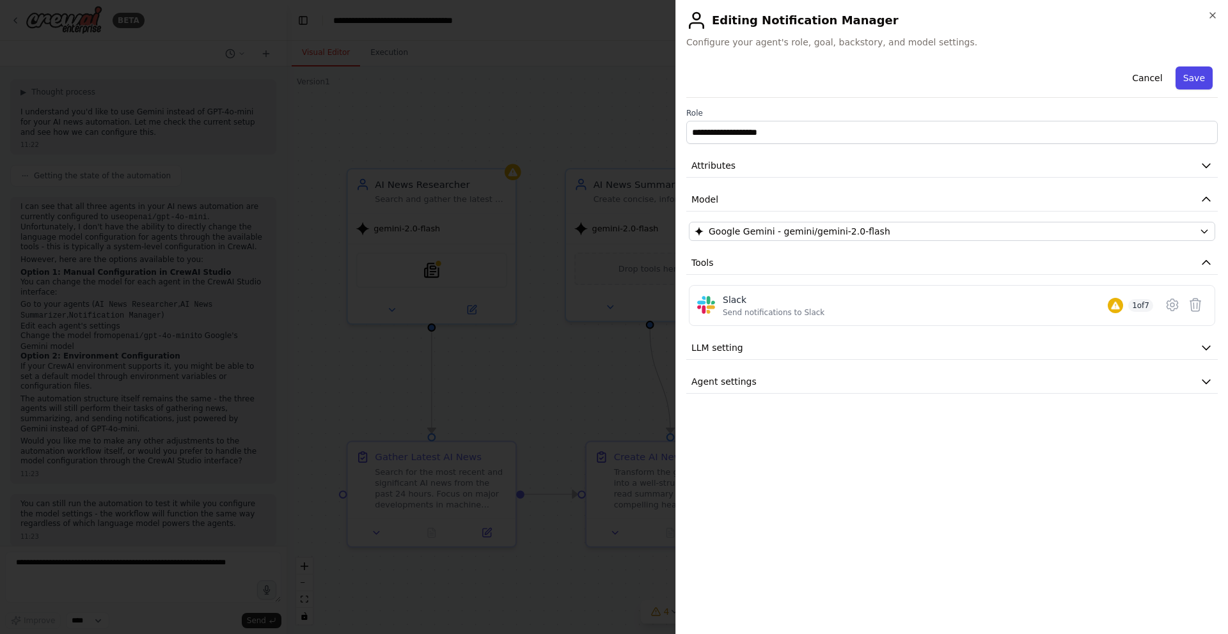
click at [1202, 77] on button "Save" at bounding box center [1194, 78] width 37 height 23
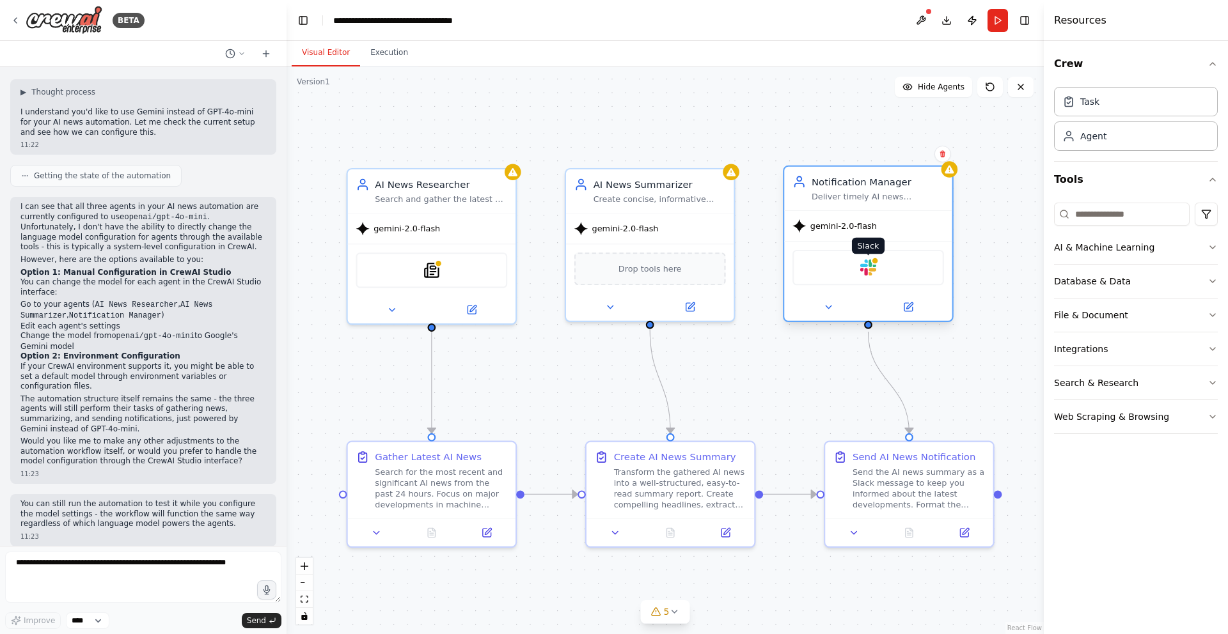
click at [874, 266] on img at bounding box center [868, 268] width 17 height 17
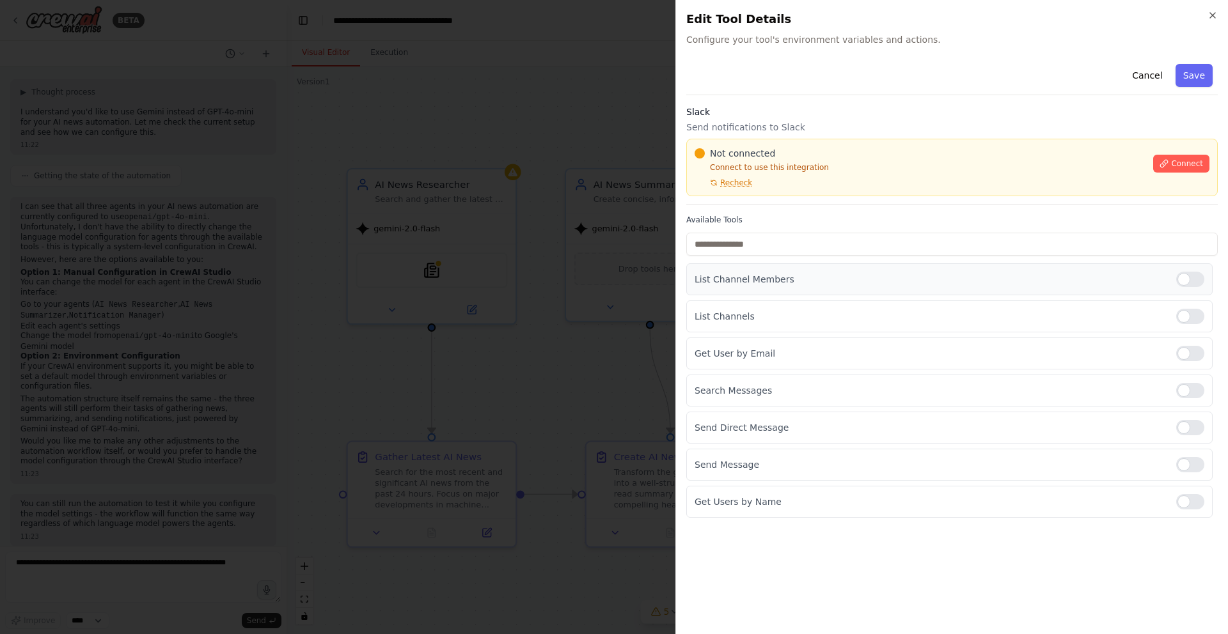
click at [788, 281] on p "List Channel Members" at bounding box center [930, 279] width 471 height 13
click at [997, 288] on div "List Channel Members" at bounding box center [949, 280] width 526 height 32
click at [876, 317] on p "List Channels" at bounding box center [930, 316] width 471 height 13
click at [883, 340] on div "Get User by Email" at bounding box center [949, 354] width 526 height 32
click at [774, 240] on input "text" at bounding box center [951, 244] width 531 height 23
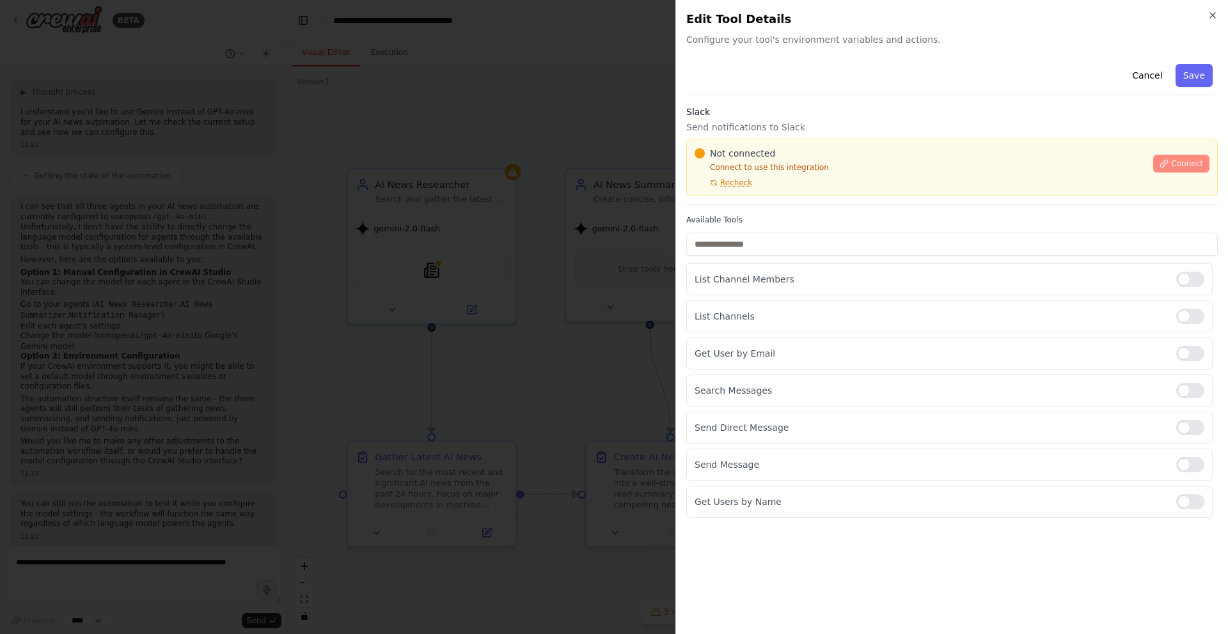
click at [1186, 162] on span "Connect" at bounding box center [1187, 164] width 32 height 10
click at [769, 129] on p "Send notifications to Slack" at bounding box center [951, 127] width 531 height 13
click at [741, 185] on span "Recheck" at bounding box center [736, 183] width 32 height 10
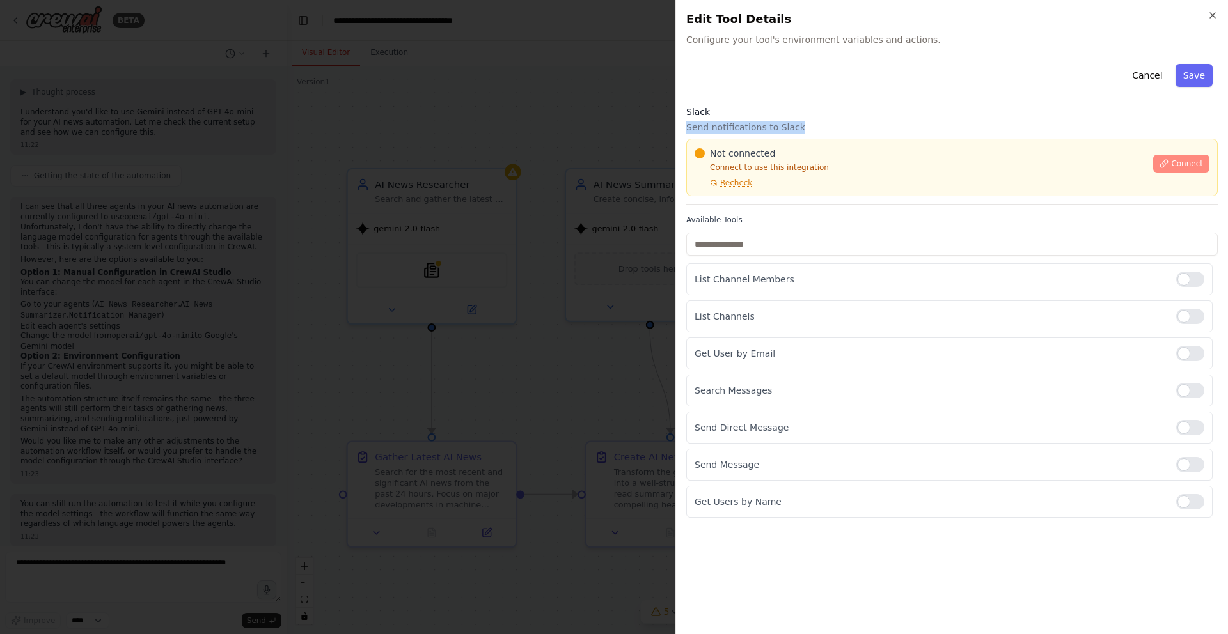
click at [1178, 164] on span "Connect" at bounding box center [1187, 164] width 32 height 10
click at [777, 360] on div "Get User by Email" at bounding box center [949, 354] width 526 height 32
click at [1184, 347] on div at bounding box center [1190, 353] width 28 height 15
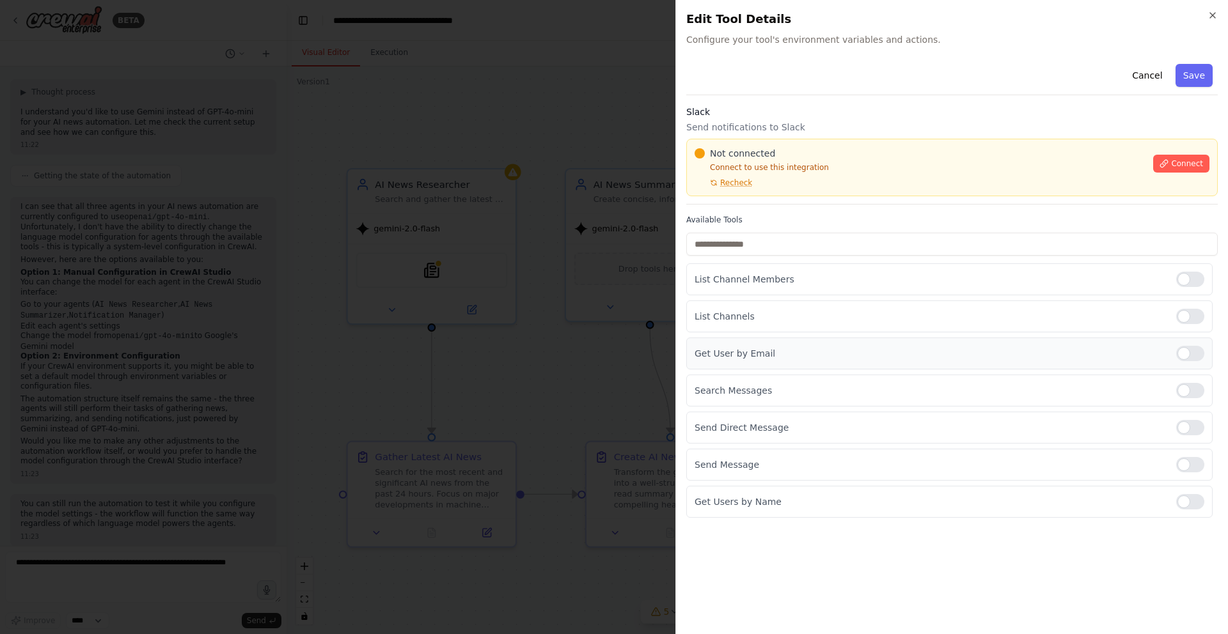
click at [1194, 356] on div at bounding box center [1190, 353] width 28 height 15
click at [1192, 319] on div at bounding box center [1190, 316] width 28 height 15
click at [1194, 70] on button "Save" at bounding box center [1194, 75] width 37 height 23
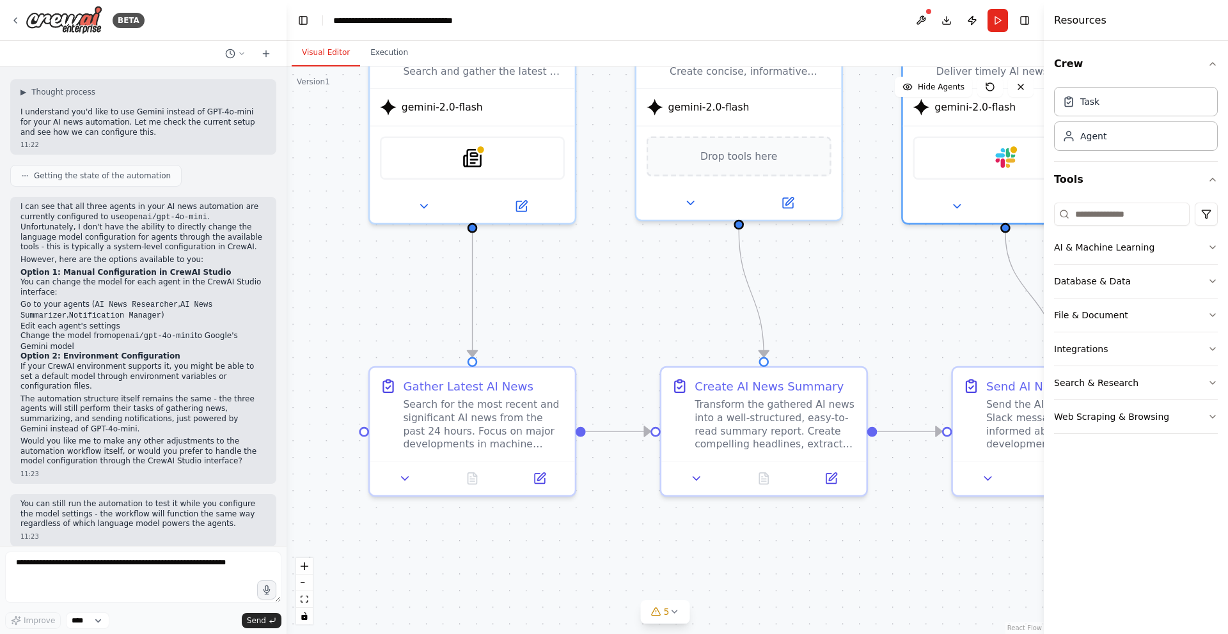
drag, startPoint x: 570, startPoint y: 547, endPoint x: 369, endPoint y: 501, distance: 206.0
click at [570, 546] on div ".deletable-edge-delete-btn { width: 20px; height: 20px; border: 0px solid #ffff…" at bounding box center [665, 351] width 757 height 568
click at [517, 567] on div ".deletable-edge-delete-btn { width: 20px; height: 20px; border: 0px solid #ffff…" at bounding box center [665, 351] width 757 height 568
click at [663, 621] on button "5" at bounding box center [665, 613] width 49 height 24
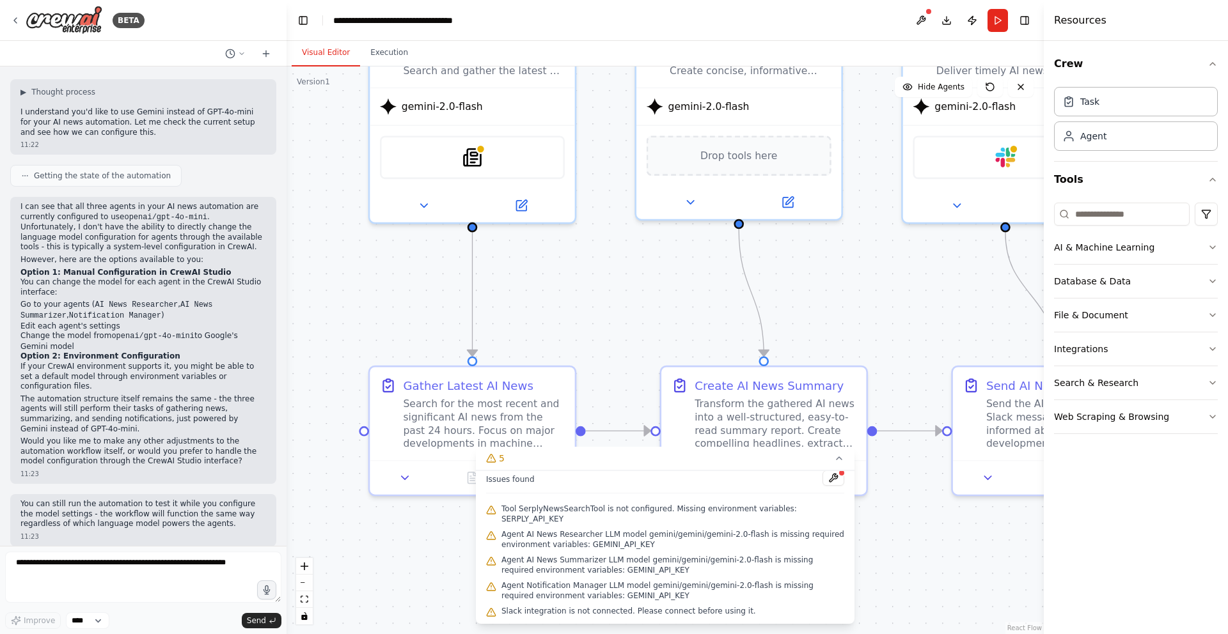
scroll to position [6, 0]
click at [672, 510] on span "Tool SerplyNewsSearchTool is not configured. Missing environment variables: SER…" at bounding box center [672, 513] width 343 height 20
click at [826, 479] on button at bounding box center [833, 477] width 22 height 15
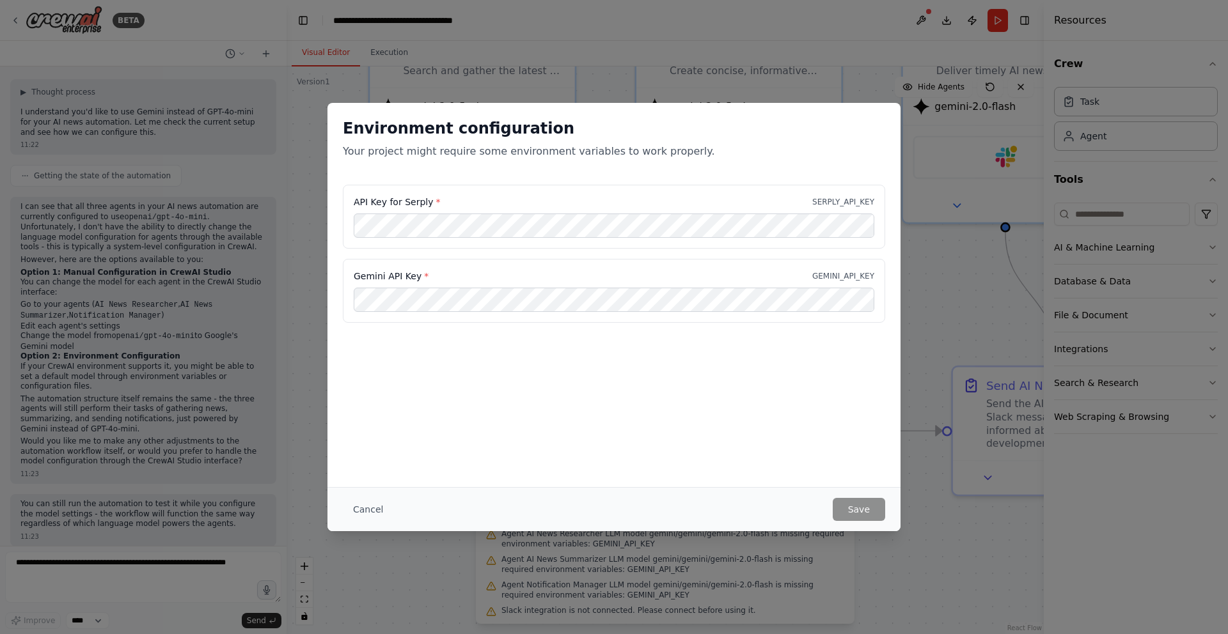
click at [441, 200] on div "API Key for Serply * SERPLY_API_KEY" at bounding box center [614, 202] width 521 height 13
drag, startPoint x: 876, startPoint y: 200, endPoint x: 778, endPoint y: 197, distance: 97.9
click at [778, 197] on div "API Key for Serply * SERPLY_API_KEY" at bounding box center [614, 217] width 542 height 64
copy p "SERPLY_API_KEY"
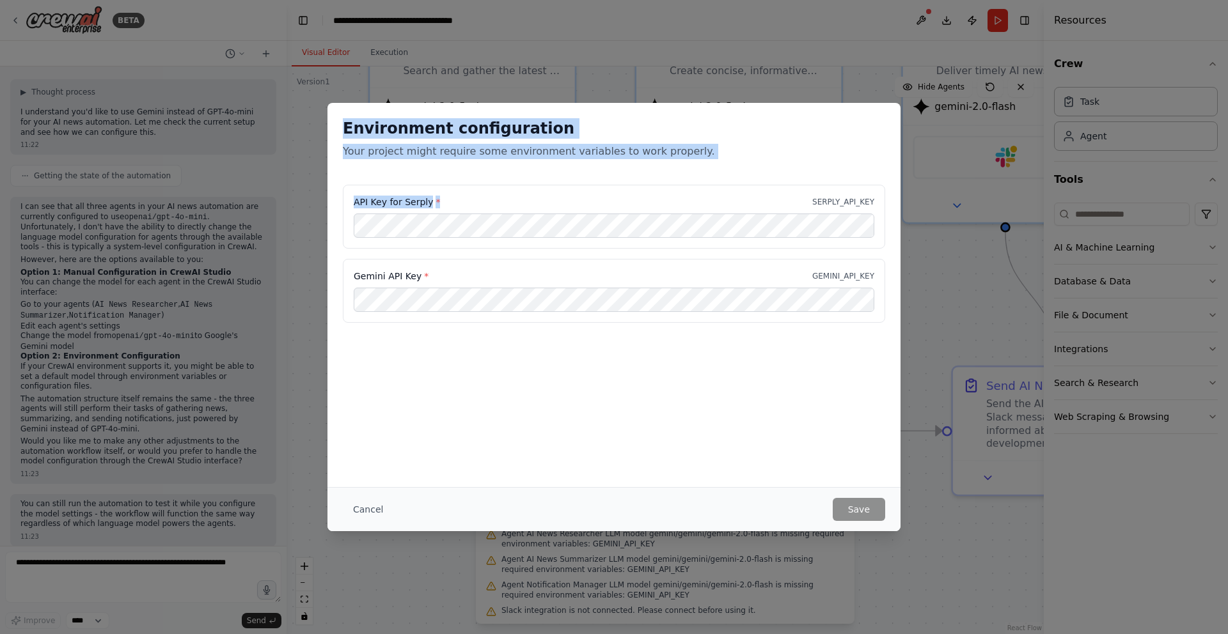
drag, startPoint x: 583, startPoint y: 115, endPoint x: 603, endPoint y: 196, distance: 83.8
click at [603, 196] on div "Environment configuration Your project might require some environment variables…" at bounding box center [613, 220] width 573 height 235
drag, startPoint x: 640, startPoint y: 110, endPoint x: 649, endPoint y: 171, distance: 62.0
click at [649, 171] on div "Environment configuration Your project might require some environment variables…" at bounding box center [613, 144] width 573 height 82
click at [365, 510] on button "Cancel" at bounding box center [368, 509] width 51 height 23
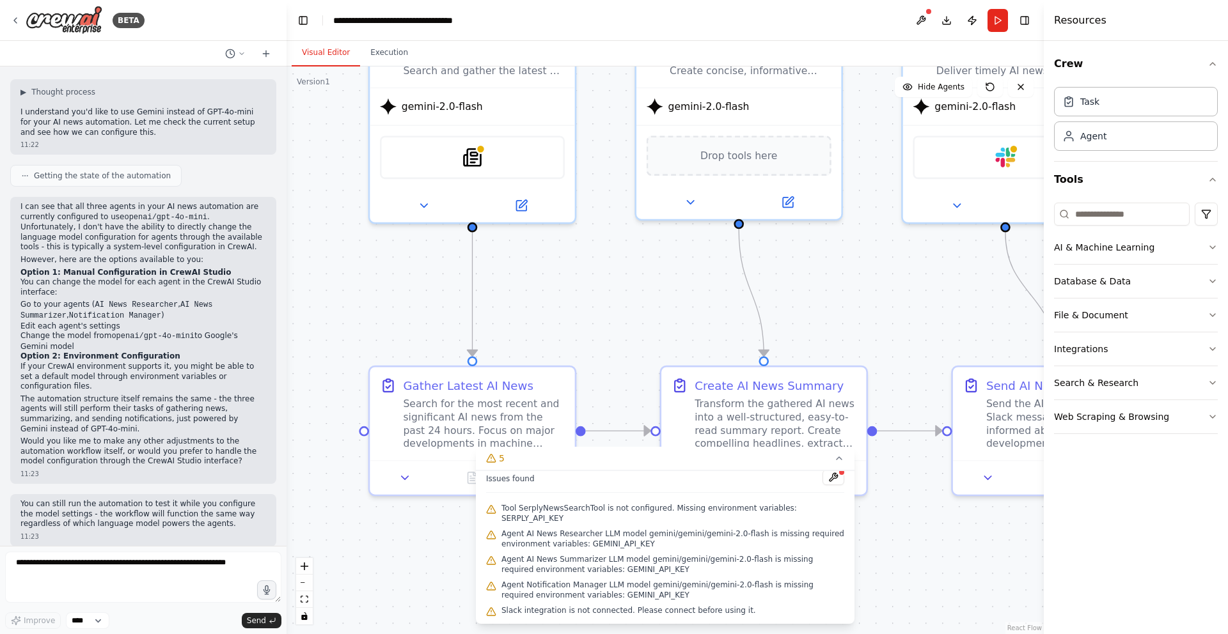
click at [766, 515] on span "Tool SerplyNewsSearchTool is not configured. Missing environment variables: SER…" at bounding box center [672, 513] width 343 height 20
click at [792, 513] on span "Tool SerplyNewsSearchTool is not configured. Missing environment variables: SER…" at bounding box center [672, 513] width 343 height 20
click at [822, 480] on button at bounding box center [833, 477] width 22 height 15
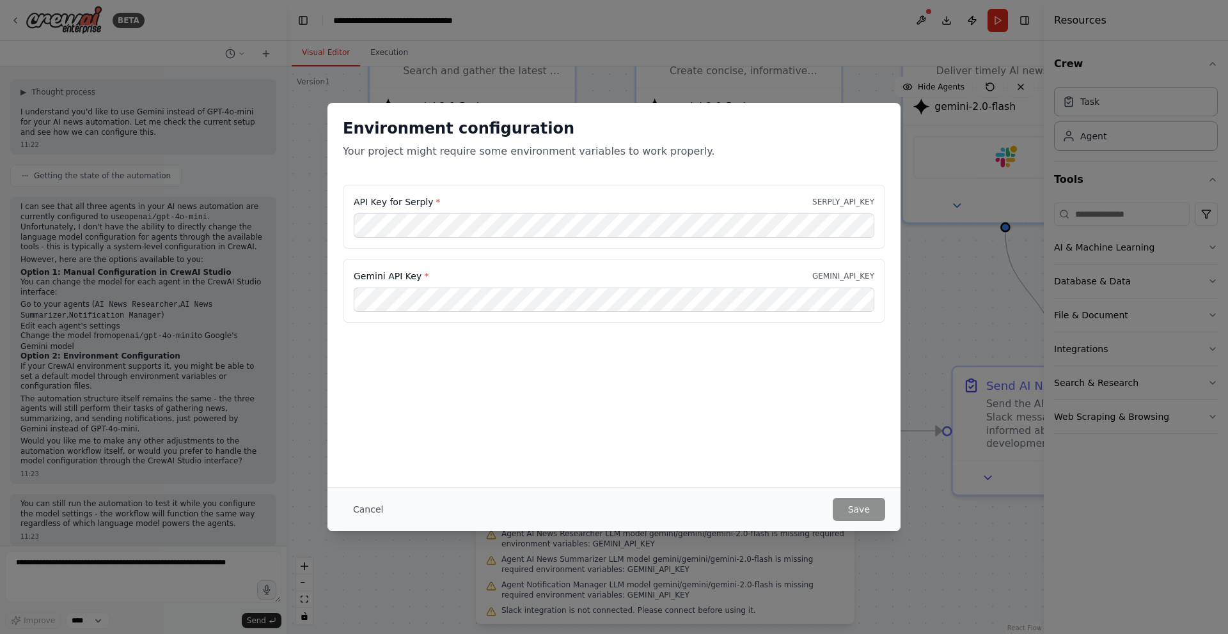
click at [819, 458] on div "Environment configuration Your project might require some environment variables…" at bounding box center [613, 295] width 573 height 384
click at [847, 496] on div "Cancel Save" at bounding box center [613, 509] width 573 height 44
click at [578, 239] on div "API Key for Serply * SERPLY_API_KEY" at bounding box center [614, 217] width 542 height 64
click at [856, 508] on button "Save" at bounding box center [859, 509] width 52 height 23
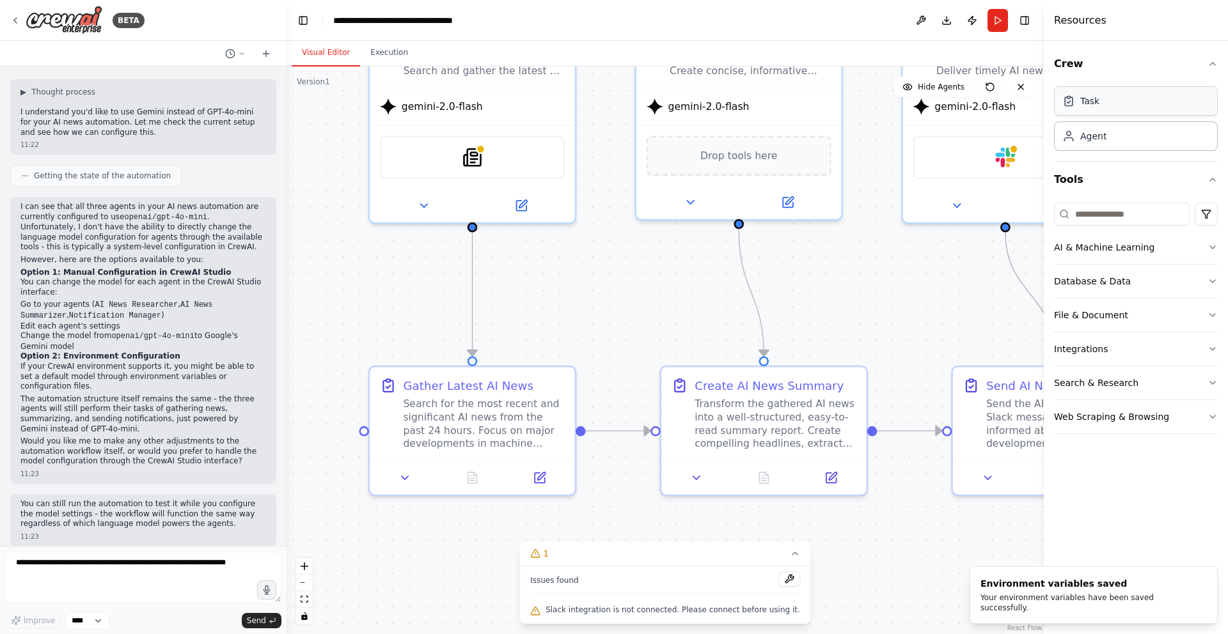
scroll to position [0, 0]
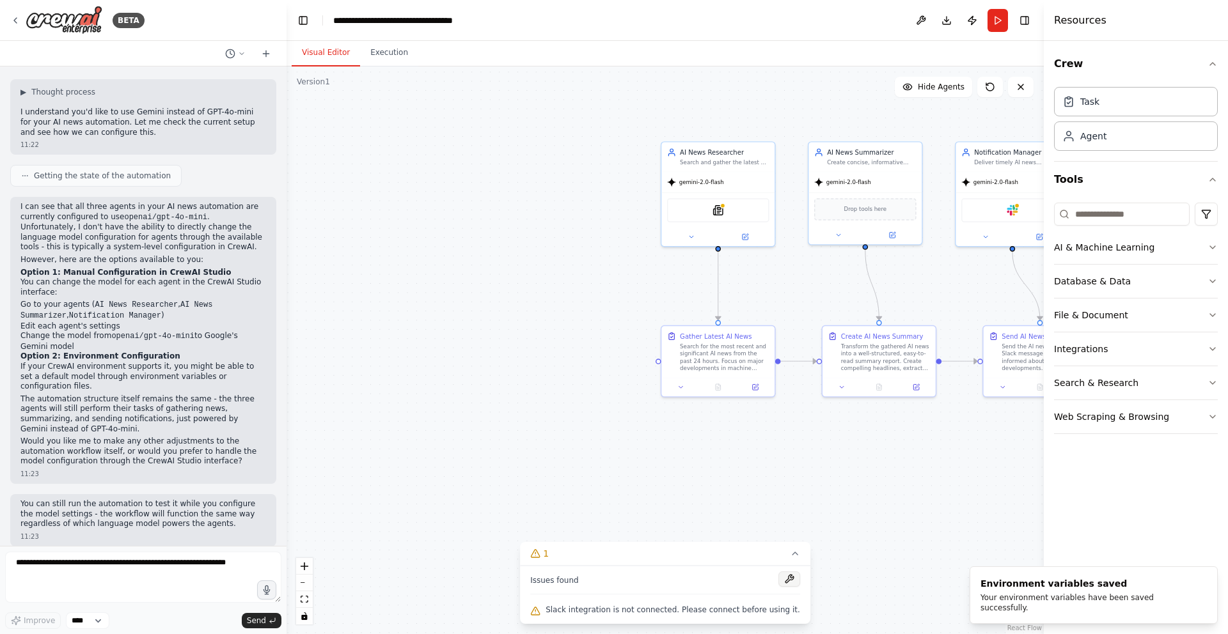
click at [787, 580] on button at bounding box center [789, 579] width 22 height 15
click at [780, 580] on div at bounding box center [789, 580] width 22 height 17
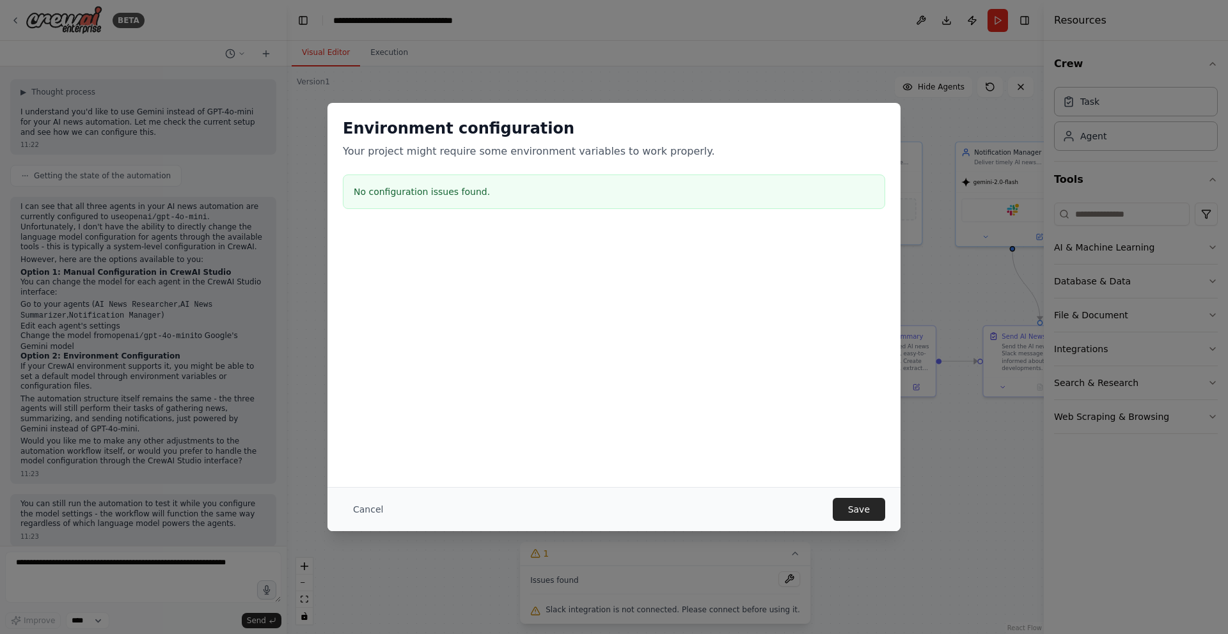
click at [741, 607] on div "Environment configuration Your project might require some environment variables…" at bounding box center [614, 317] width 1228 height 634
click at [741, 606] on div "Environment configuration Your project might require some environment variables…" at bounding box center [614, 317] width 1228 height 634
click at [854, 513] on button "Save" at bounding box center [859, 509] width 52 height 23
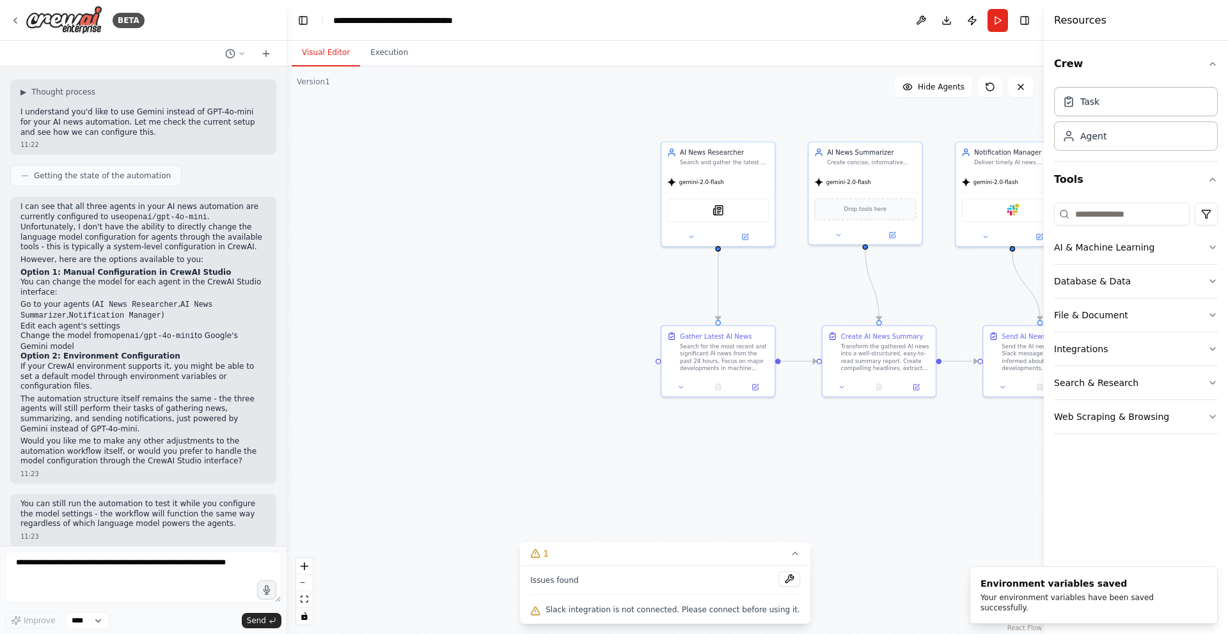
click at [672, 617] on div "Slack integration is not connected. Please connect before using it." at bounding box center [665, 610] width 270 height 17
click at [672, 613] on span "Slack integration is not connected. Please connect before using it." at bounding box center [673, 610] width 255 height 10
click at [783, 581] on button at bounding box center [789, 579] width 22 height 15
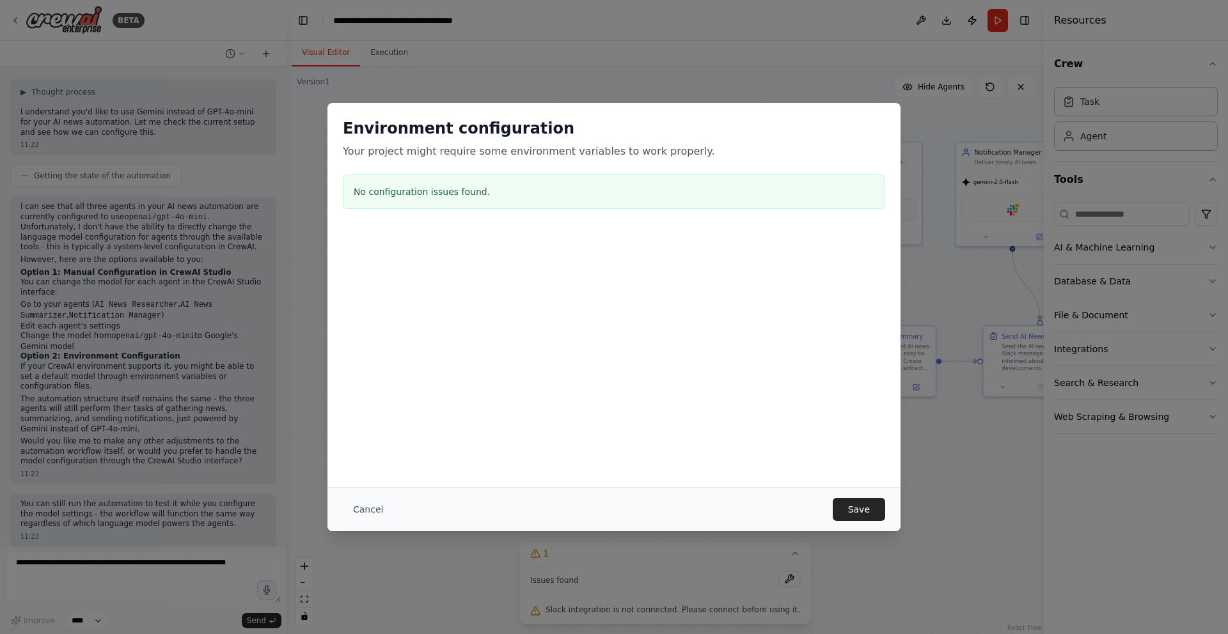
click at [479, 198] on h3 "No configuration issues found." at bounding box center [614, 191] width 521 height 13
click at [374, 508] on button "Cancel" at bounding box center [368, 509] width 51 height 23
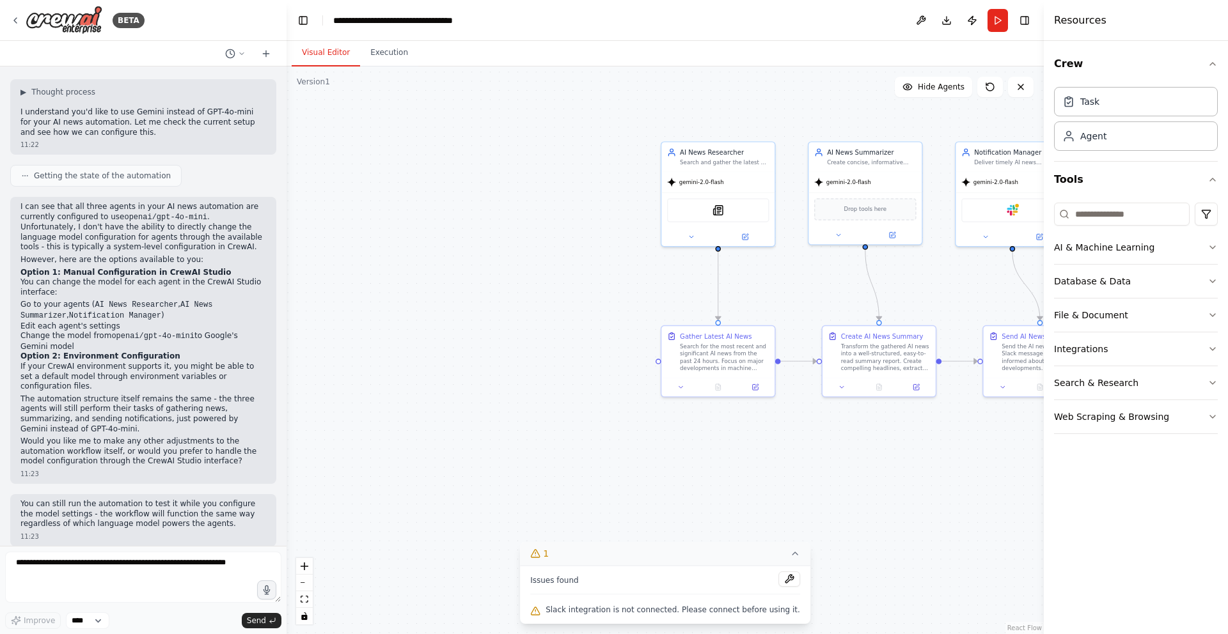
click at [636, 555] on button "1" at bounding box center [665, 554] width 290 height 24
click at [665, 607] on span "1" at bounding box center [667, 612] width 6 height 13
drag, startPoint x: 524, startPoint y: 440, endPoint x: 539, endPoint y: 437, distance: 14.9
click at [524, 439] on div ".deletable-edge-delete-btn { width: 20px; height: 20px; border: 0px solid #ffff…" at bounding box center [665, 351] width 757 height 568
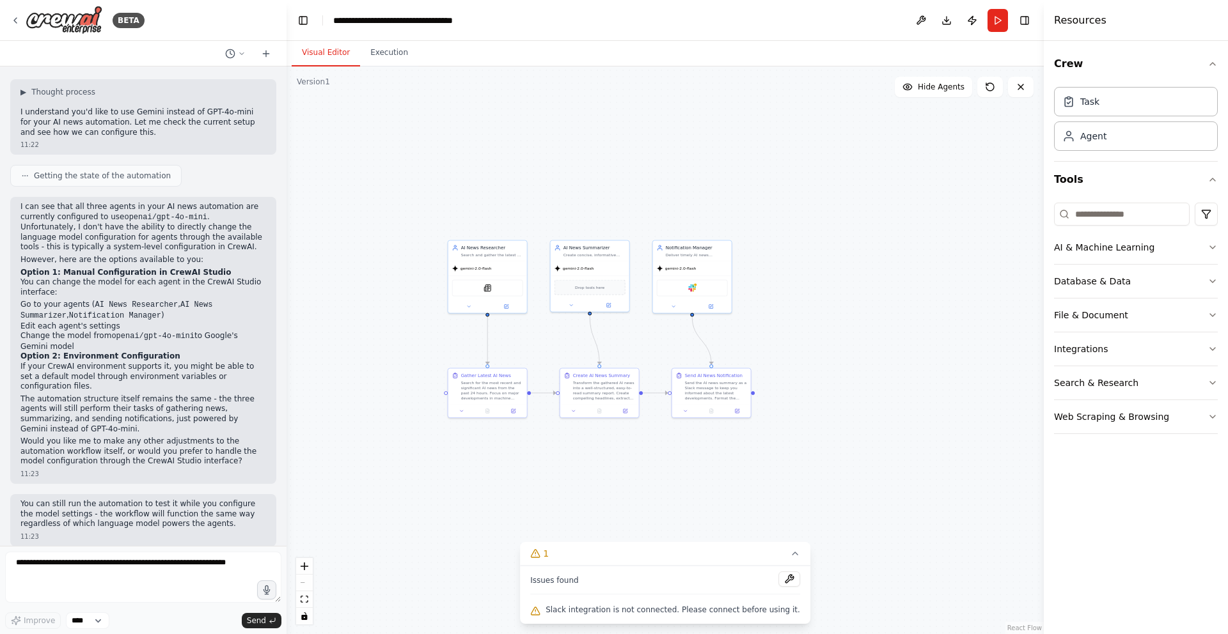
drag, startPoint x: 1033, startPoint y: 251, endPoint x: 771, endPoint y: 233, distance: 262.8
click at [771, 233] on div ".deletable-edge-delete-btn { width: 20px; height: 20px; border: 0px solid #ffff…" at bounding box center [665, 351] width 757 height 568
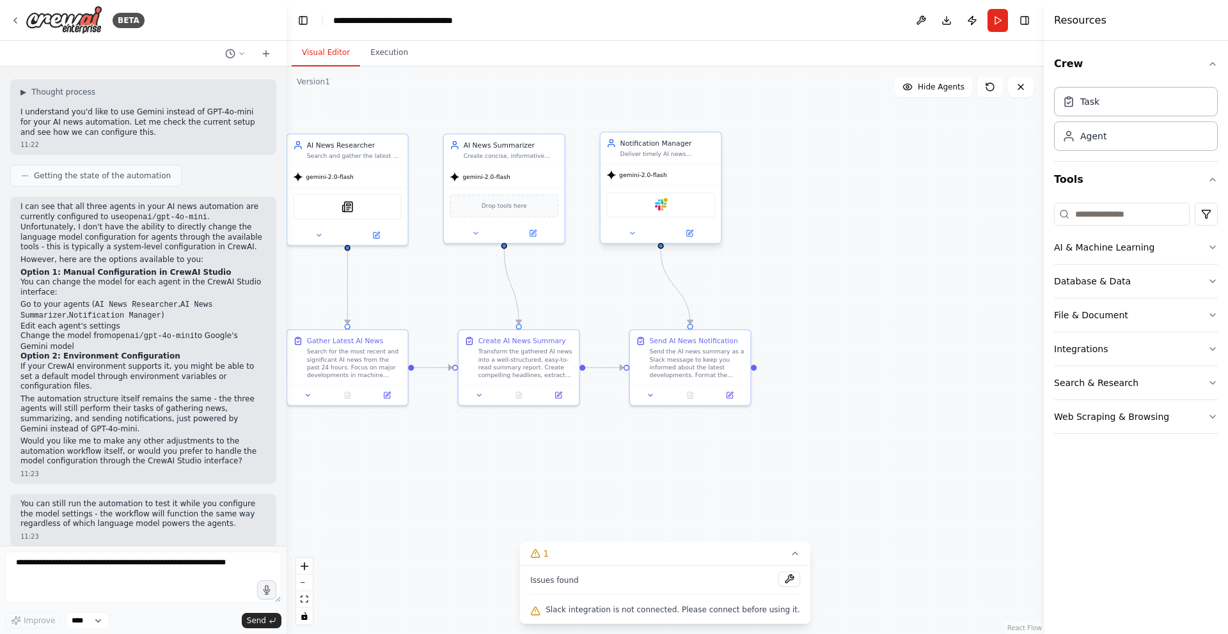
click at [669, 177] on div "gemini-2.0-flash" at bounding box center [661, 175] width 120 height 22
click at [670, 204] on div "Slack" at bounding box center [660, 206] width 109 height 26
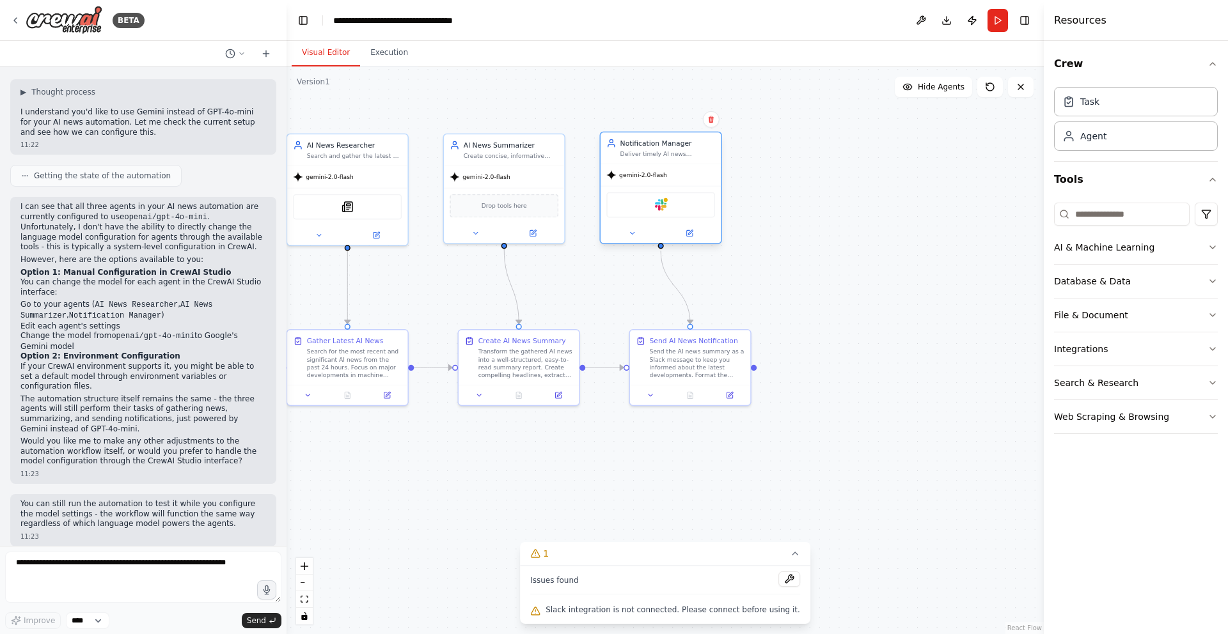
click at [670, 204] on div "Slack" at bounding box center [660, 206] width 109 height 26
click at [690, 237] on icon at bounding box center [690, 234] width 8 height 8
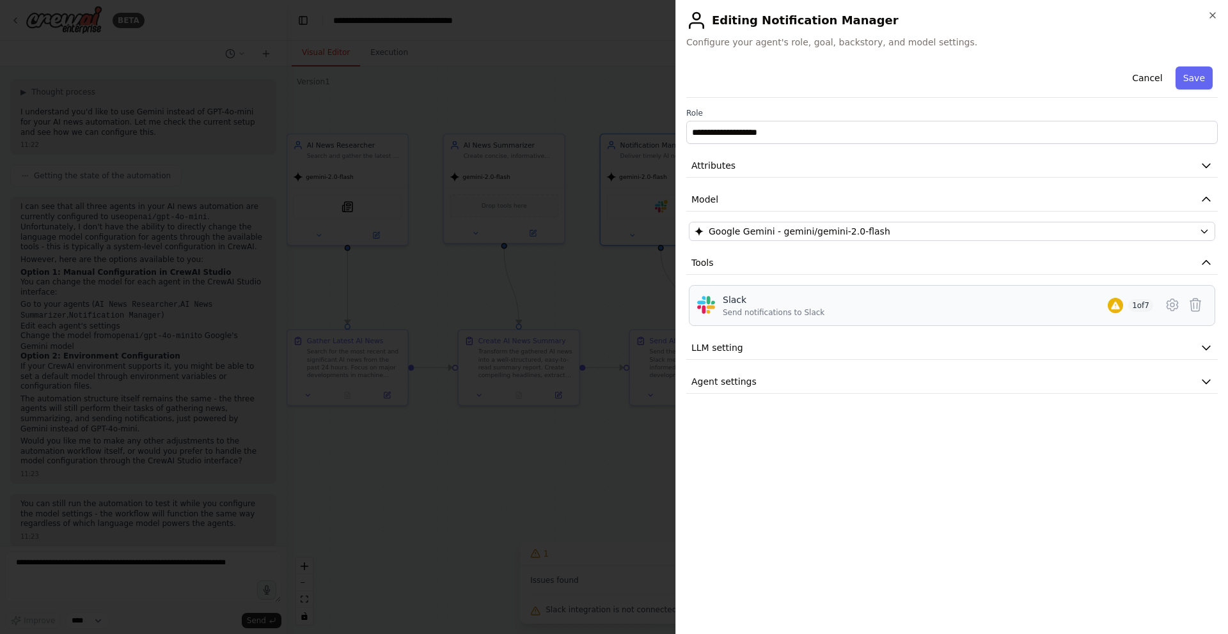
click at [758, 306] on div "Slack Send notifications to Slack" at bounding box center [774, 306] width 102 height 24
click at [1114, 301] on icon at bounding box center [1115, 306] width 10 height 10
click at [1128, 310] on div "1 of 7" at bounding box center [1140, 305] width 25 height 13
click at [1189, 81] on button "Save" at bounding box center [1194, 78] width 37 height 23
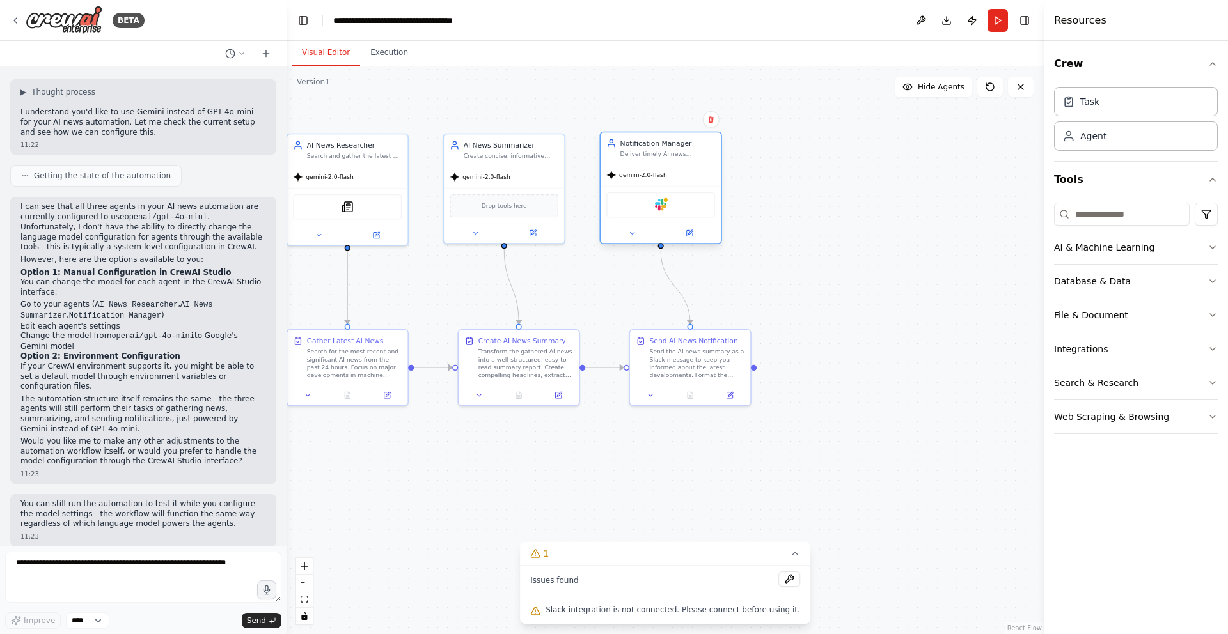
click at [654, 214] on div "Slack" at bounding box center [660, 206] width 109 height 26
click at [84, 571] on textarea at bounding box center [143, 577] width 276 height 51
type textarea "**********"
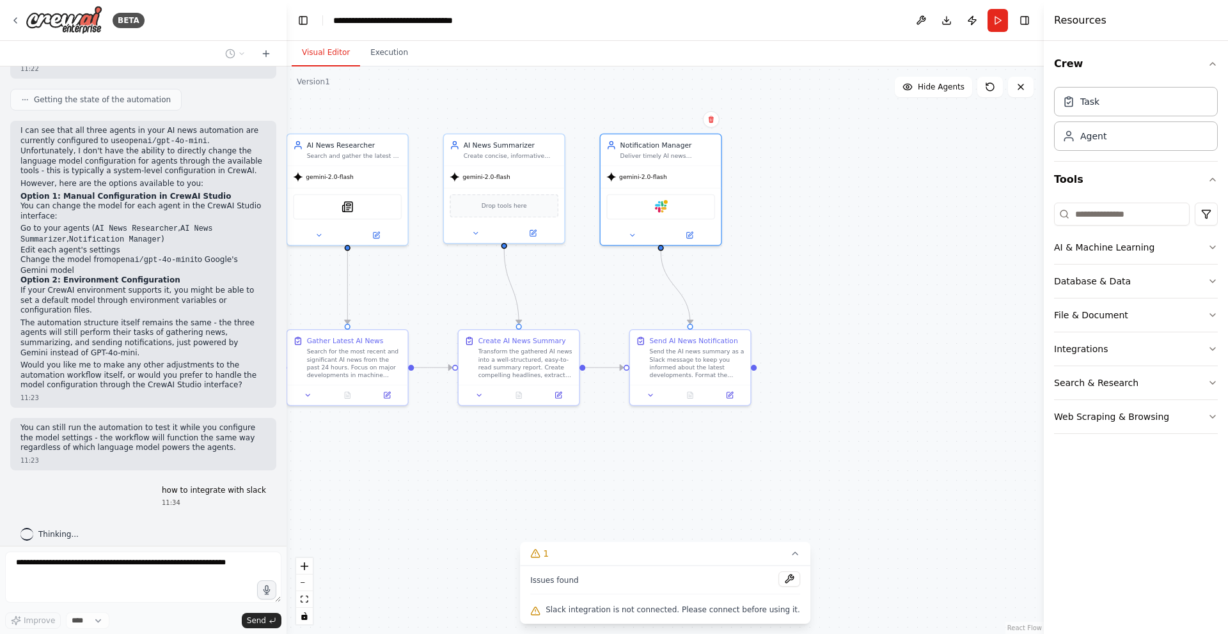
scroll to position [1374, 0]
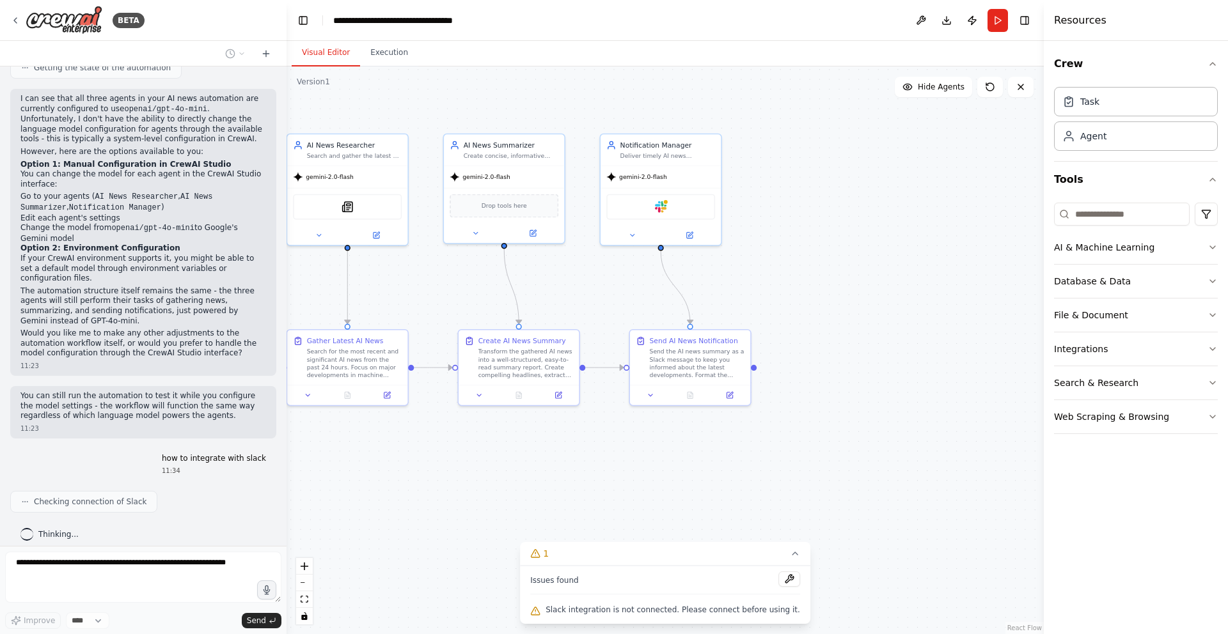
click at [783, 598] on div "Issues found Slack integration is not connected. Please connect before using it." at bounding box center [665, 595] width 290 height 58
click at [788, 613] on span "Slack integration is not connected. Please connect before using it." at bounding box center [673, 610] width 255 height 10
drag, startPoint x: 788, startPoint y: 612, endPoint x: 783, endPoint y: 563, distance: 49.5
click at [788, 611] on span "Slack integration is not connected. Please connect before using it." at bounding box center [673, 610] width 255 height 10
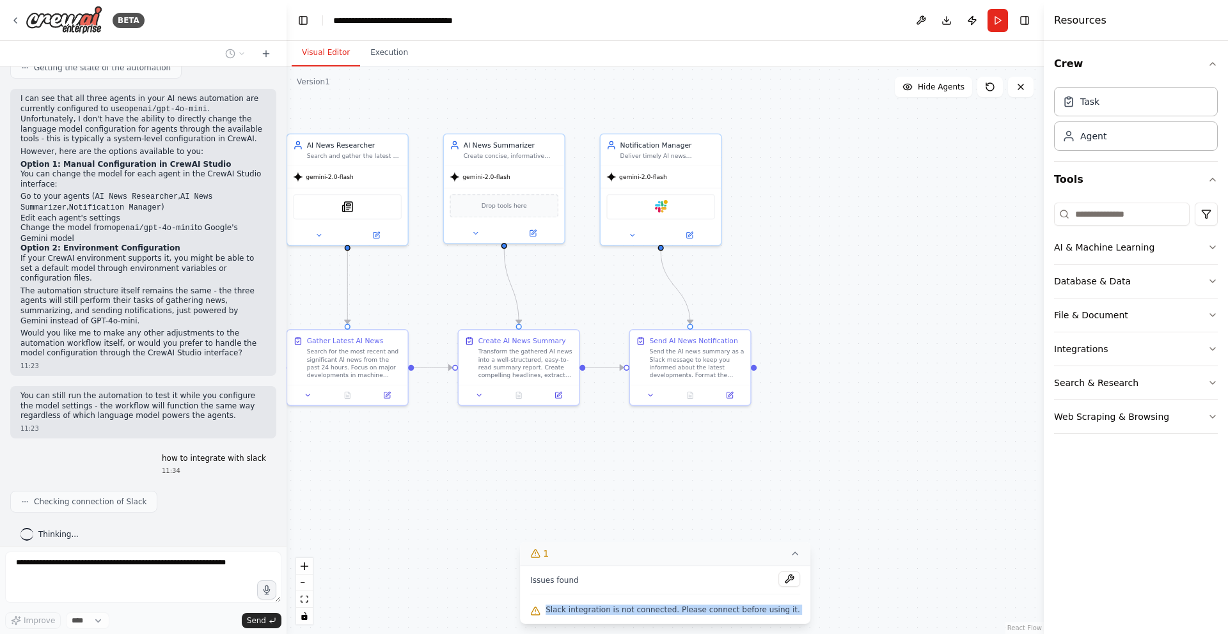
click at [790, 555] on icon at bounding box center [795, 554] width 10 height 10
click at [673, 617] on icon at bounding box center [674, 612] width 10 height 10
click at [780, 556] on button "1" at bounding box center [665, 554] width 290 height 24
click at [766, 457] on div ".deletable-edge-delete-btn { width: 20px; height: 20px; border: 0px solid #ffff…" at bounding box center [665, 351] width 757 height 568
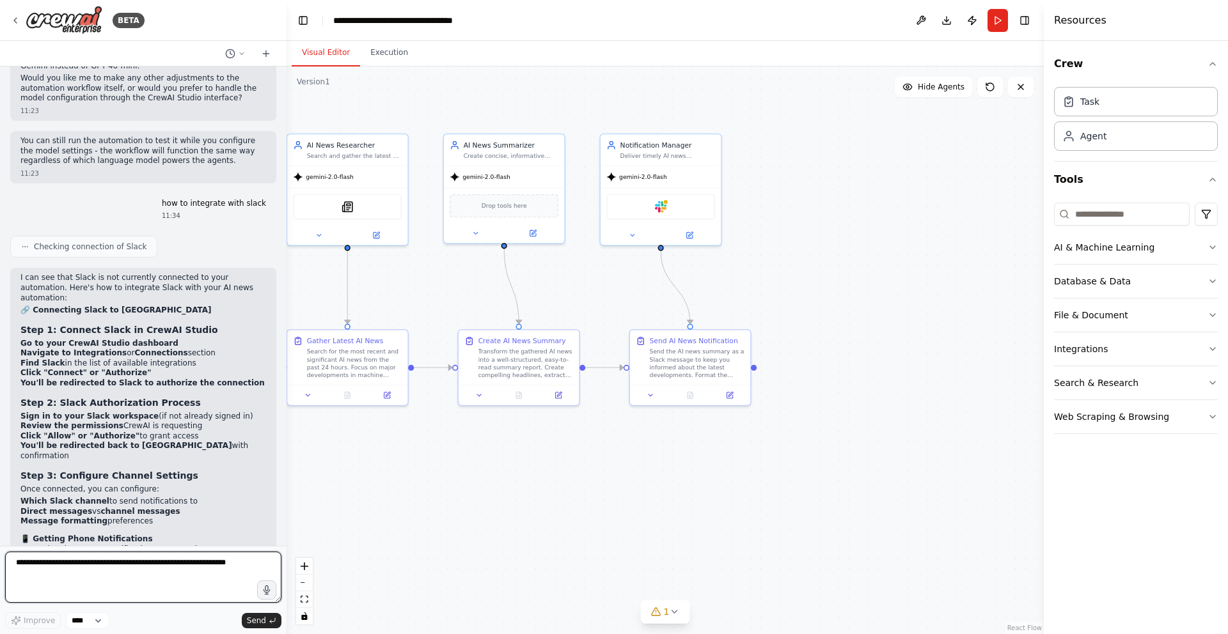
scroll to position [1630, 0]
click at [81, 338] on strong "Go to your CrewAI Studio dashboard" at bounding box center [99, 342] width 158 height 9
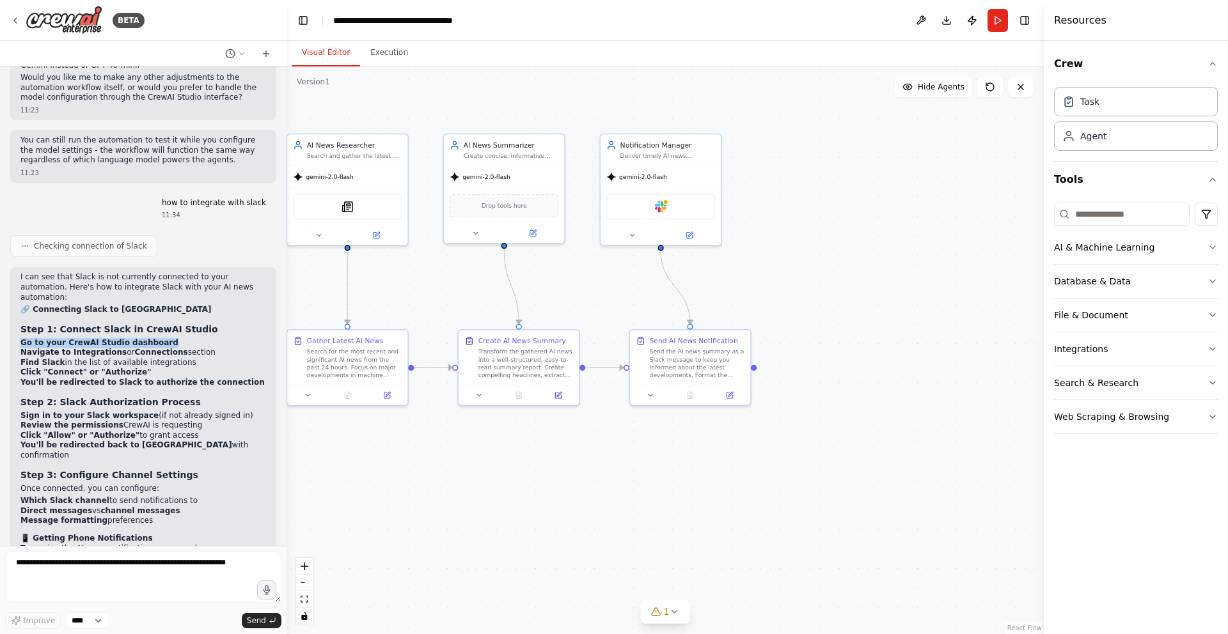
click at [81, 338] on strong "Go to your CrewAI Studio dashboard" at bounding box center [99, 342] width 158 height 9
click at [111, 358] on li "Find Slack in the list of available integrations" at bounding box center [143, 363] width 246 height 10
click at [1085, 347] on button "Integrations" at bounding box center [1136, 349] width 164 height 33
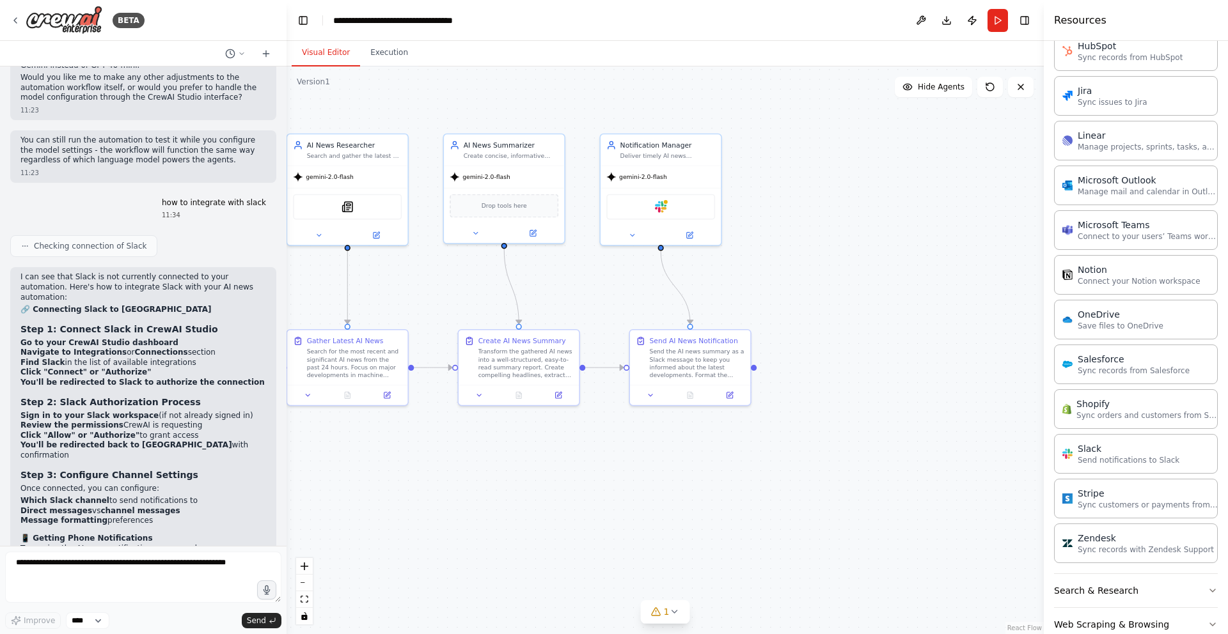
scroll to position [771, 0]
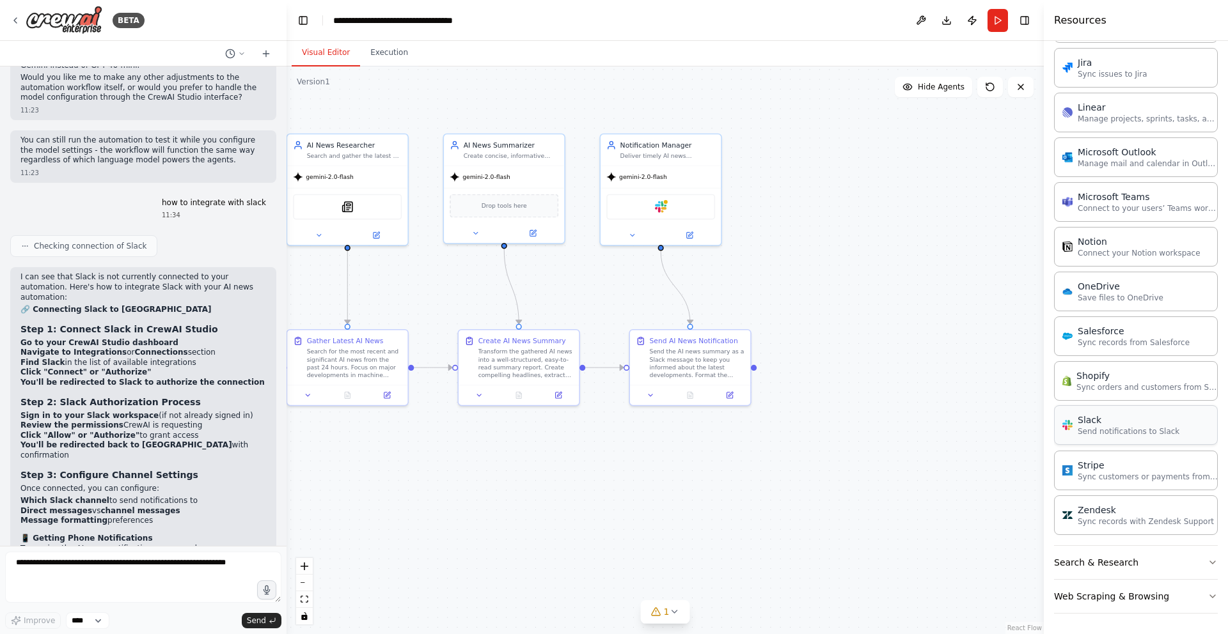
click at [1114, 429] on p "Send notifications to Slack" at bounding box center [1129, 432] width 102 height 10
click at [1102, 425] on div "Slack" at bounding box center [1129, 420] width 102 height 13
click at [1092, 423] on div "Slack" at bounding box center [1129, 420] width 102 height 13
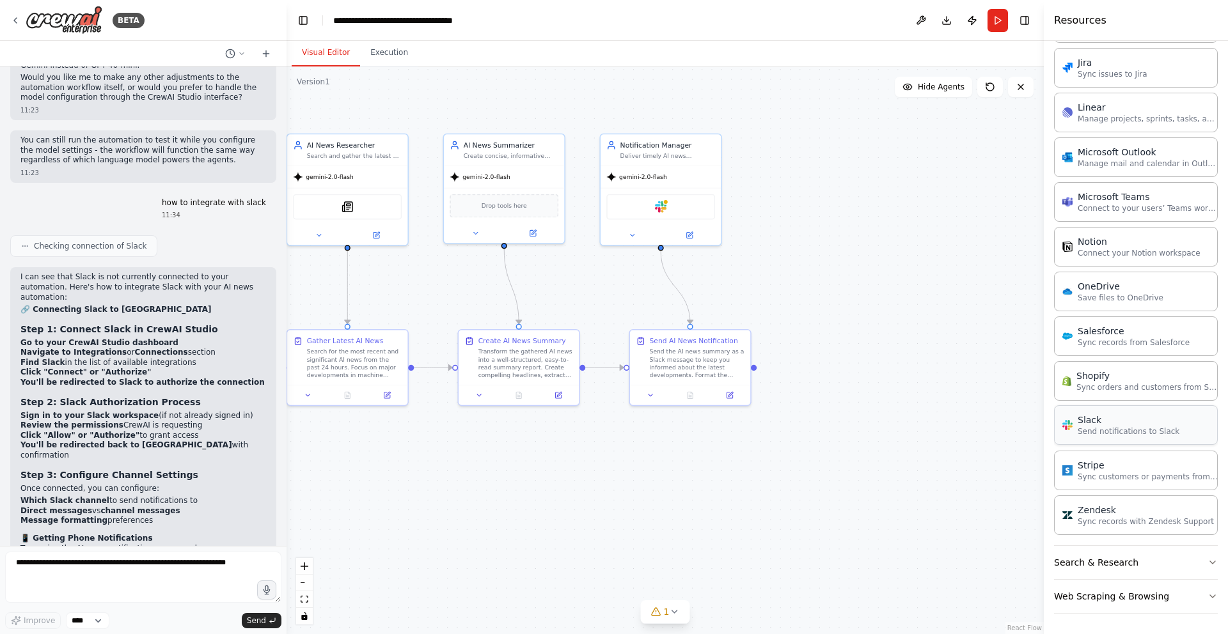
click at [1092, 423] on div "Slack" at bounding box center [1129, 420] width 102 height 13
drag, startPoint x: 1092, startPoint y: 423, endPoint x: 847, endPoint y: 338, distance: 258.5
click at [1091, 423] on div "Slack" at bounding box center [1129, 420] width 102 height 13
click at [672, 209] on div "Slack" at bounding box center [660, 206] width 109 height 26
click at [1088, 421] on div "Slack" at bounding box center [1129, 420] width 102 height 13
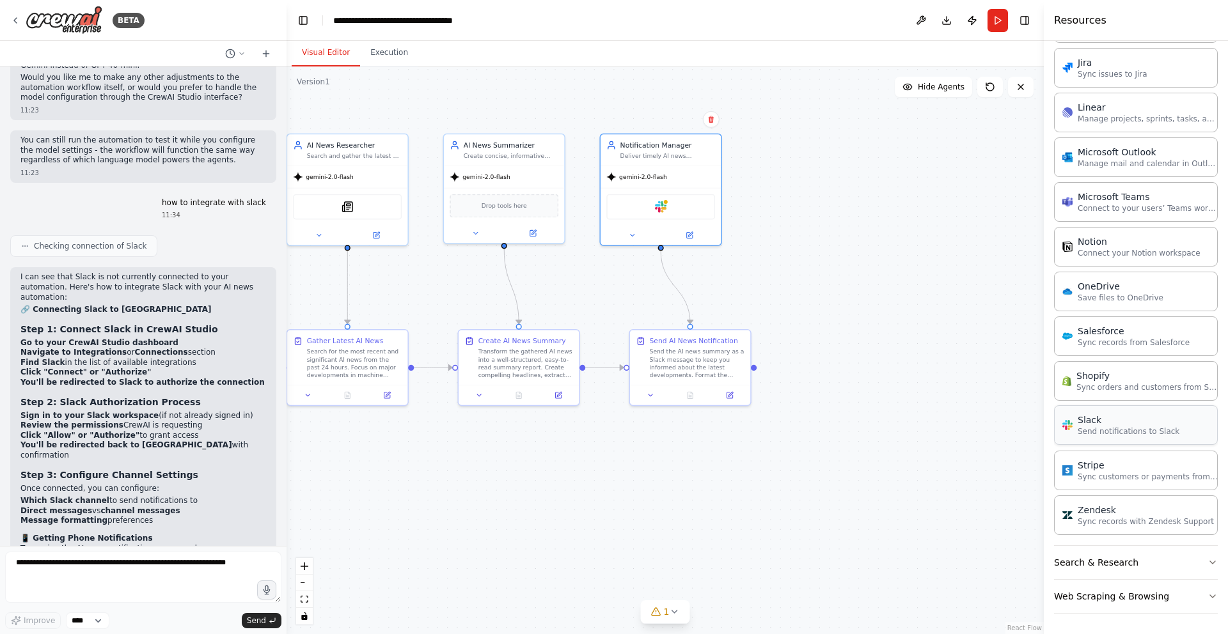
click at [1088, 421] on div "Slack" at bounding box center [1129, 420] width 102 height 13
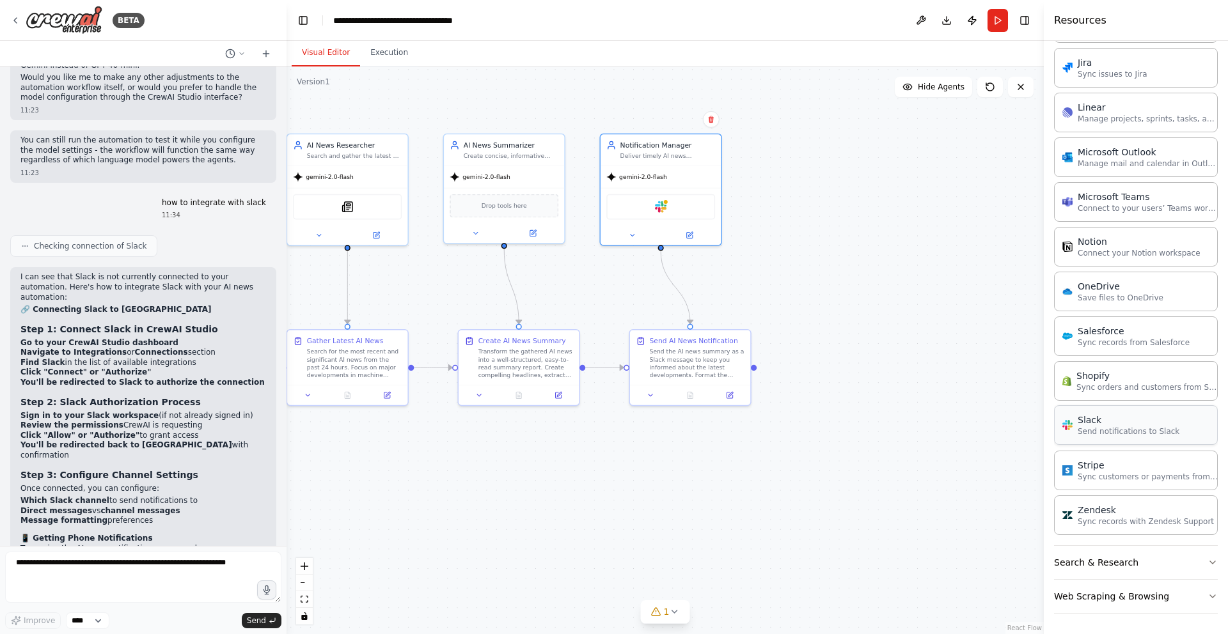
click at [1088, 420] on div "Slack" at bounding box center [1129, 420] width 102 height 13
click at [656, 205] on img at bounding box center [661, 205] width 12 height 12
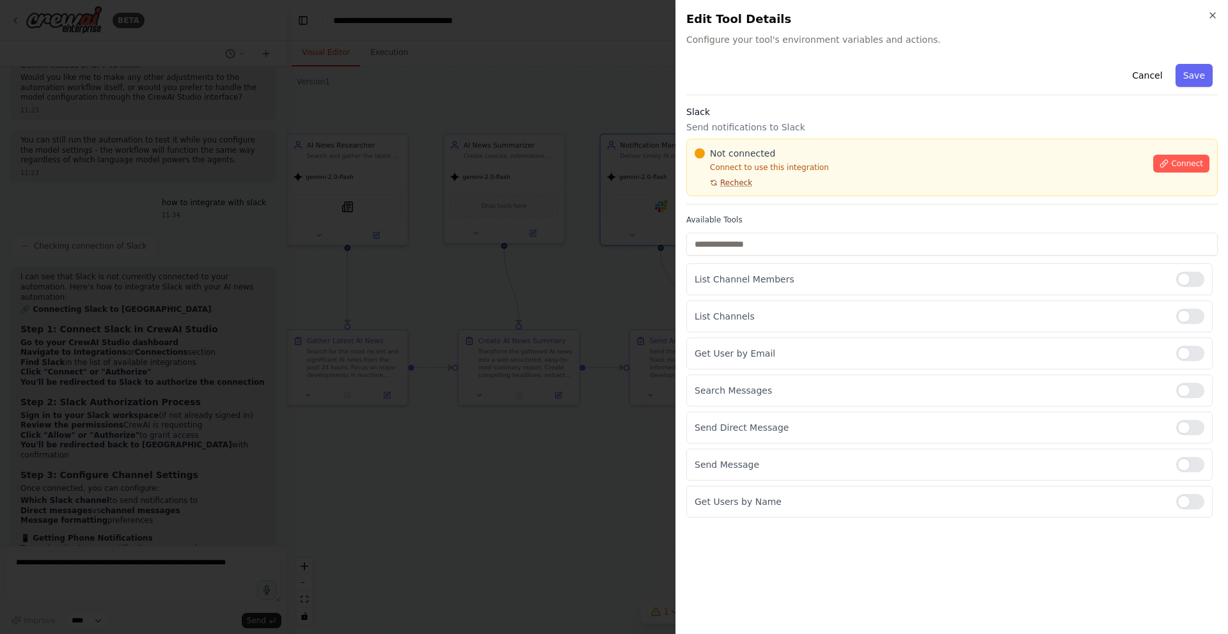
click at [725, 184] on span "Recheck" at bounding box center [736, 183] width 32 height 10
click at [1177, 162] on span "Connect" at bounding box center [1187, 164] width 32 height 10
click at [1179, 161] on span "Connect" at bounding box center [1187, 164] width 32 height 10
click at [1178, 161] on span "Connect" at bounding box center [1187, 164] width 32 height 10
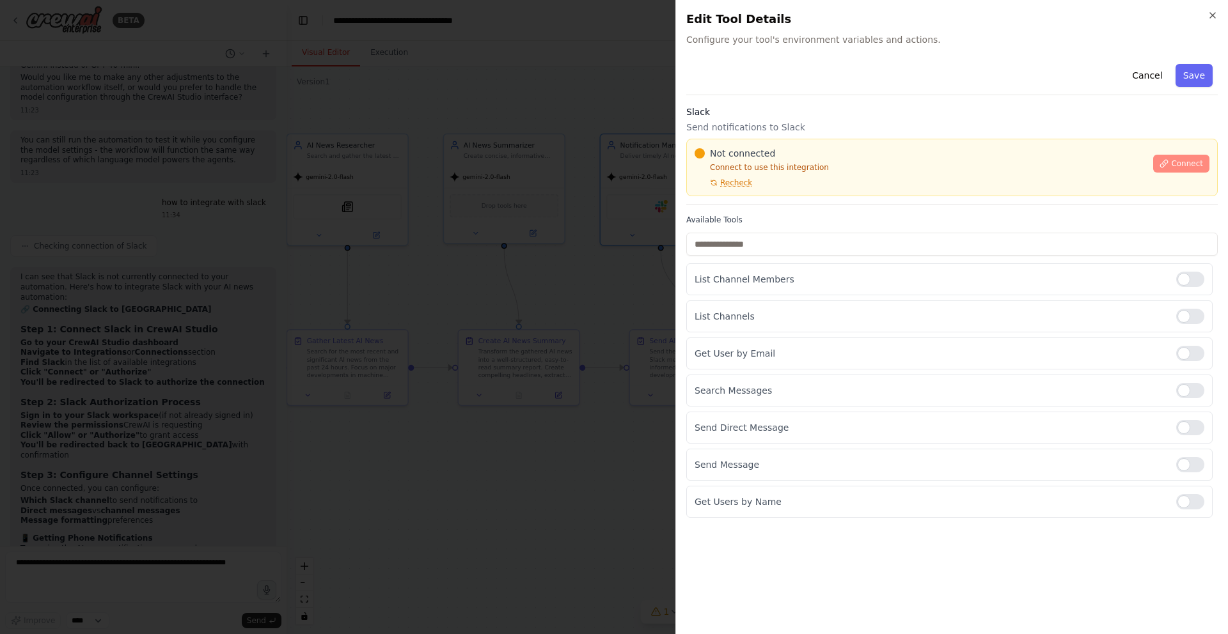
click at [1178, 161] on span "Connect" at bounding box center [1187, 164] width 32 height 10
click at [1190, 161] on span "Connect" at bounding box center [1187, 164] width 32 height 10
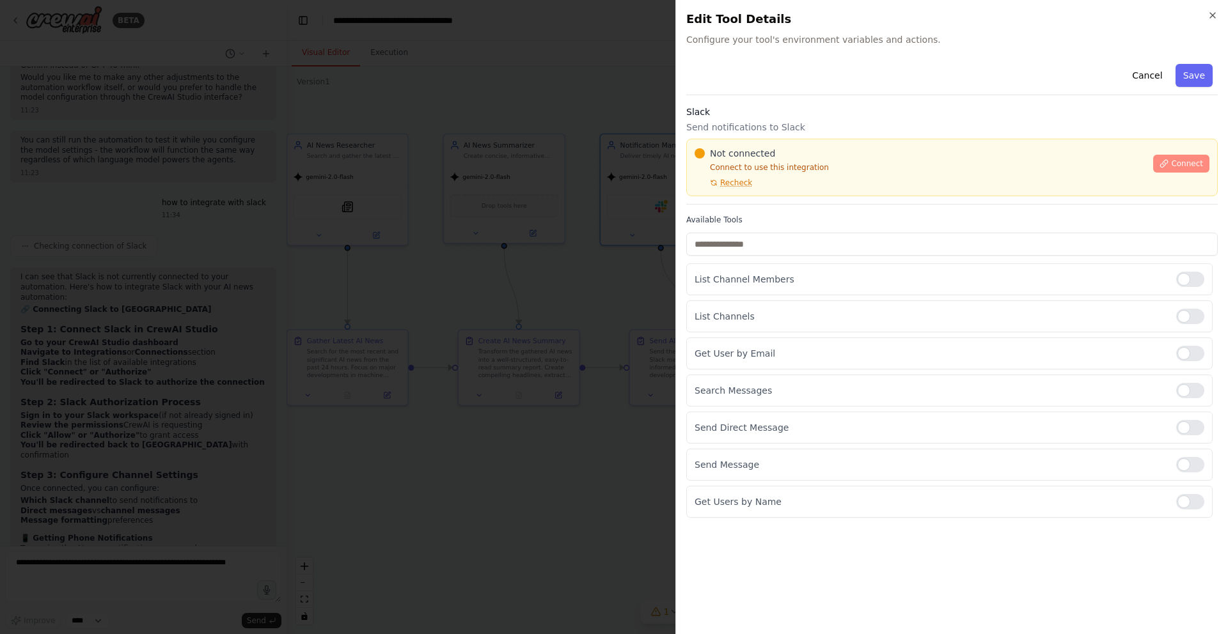
click at [1190, 161] on span "Connect" at bounding box center [1187, 164] width 32 height 10
click at [781, 171] on p "Connect to use this integration" at bounding box center [920, 167] width 451 height 10
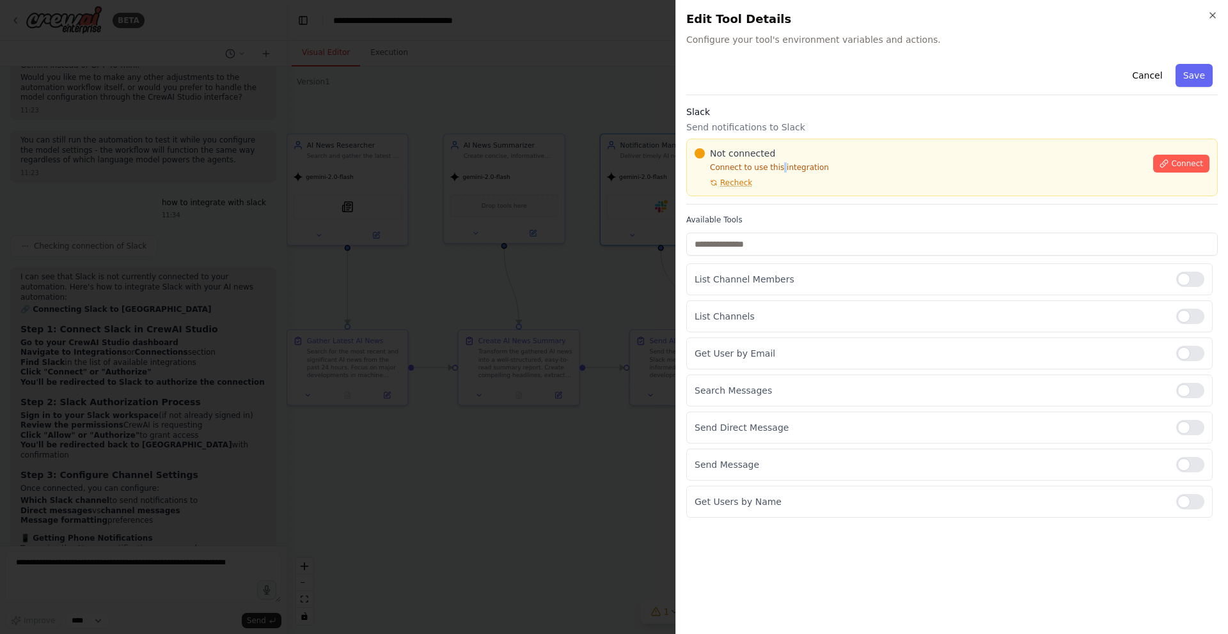
click at [781, 171] on p "Connect to use this integration" at bounding box center [920, 167] width 451 height 10
click at [789, 169] on p "Connect to use this integration" at bounding box center [920, 167] width 451 height 10
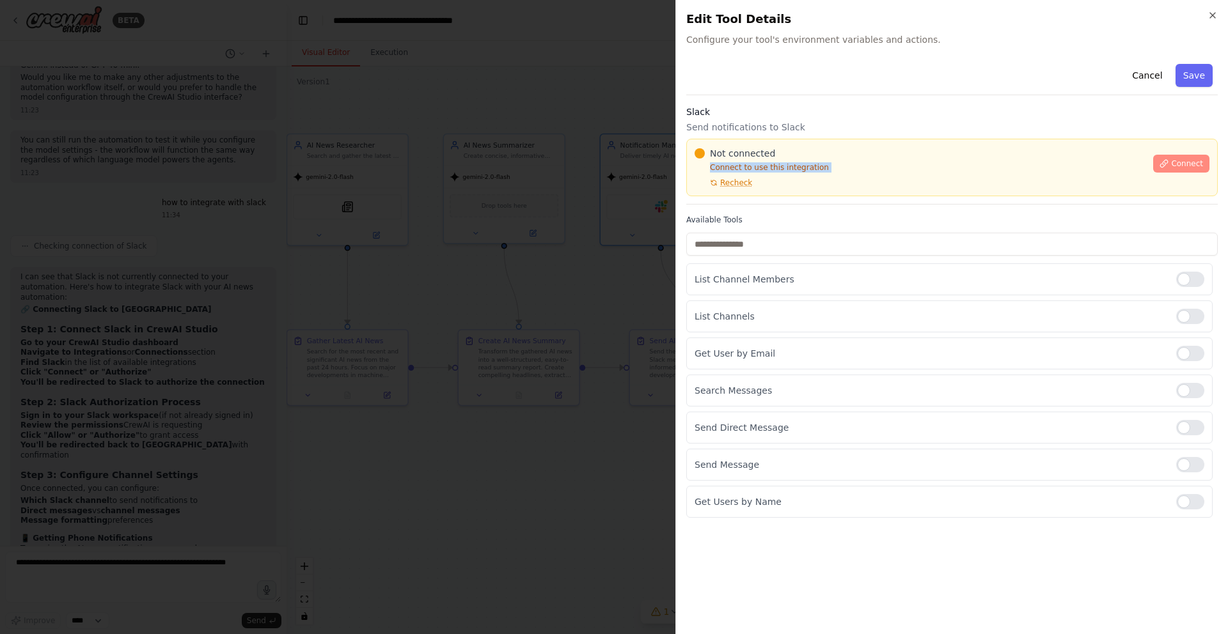
click at [1186, 164] on span "Connect" at bounding box center [1187, 164] width 32 height 10
click at [854, 357] on p "Get User by Email" at bounding box center [930, 353] width 471 height 13
click at [1186, 352] on div at bounding box center [1190, 353] width 28 height 15
click at [1179, 163] on span "Connect" at bounding box center [1187, 164] width 32 height 10
click at [1172, 159] on span "Connect" at bounding box center [1187, 164] width 32 height 10
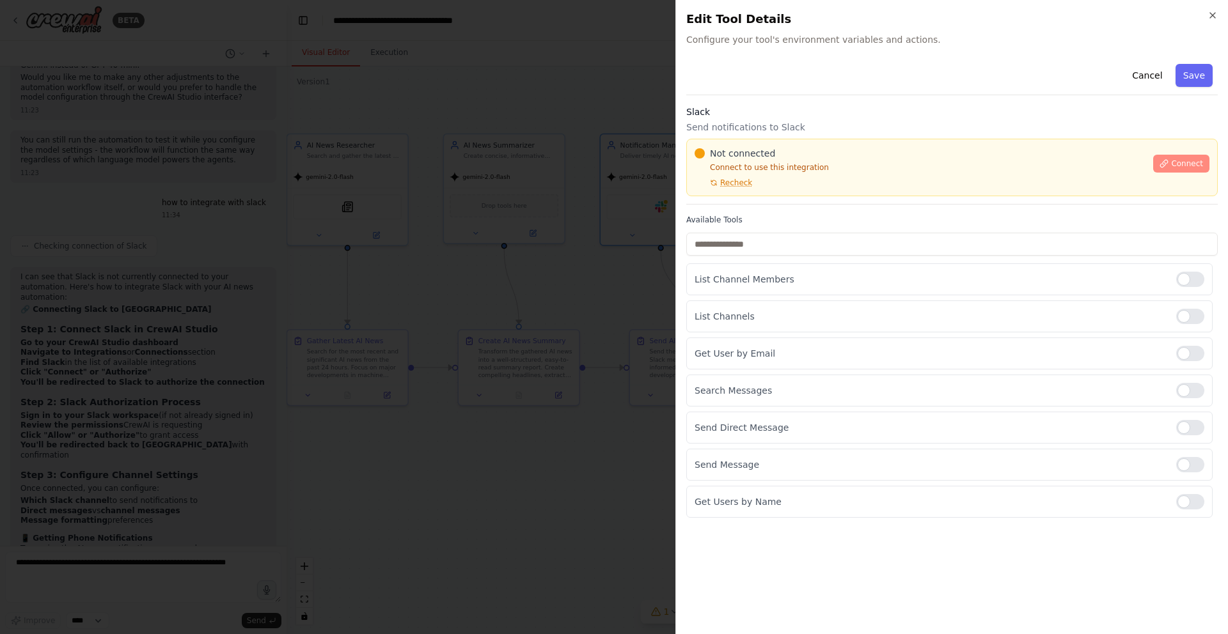
click at [1172, 159] on span "Connect" at bounding box center [1187, 164] width 32 height 10
click at [735, 181] on span "Recheck" at bounding box center [736, 183] width 32 height 10
click at [1209, 19] on icon "button" at bounding box center [1213, 15] width 10 height 10
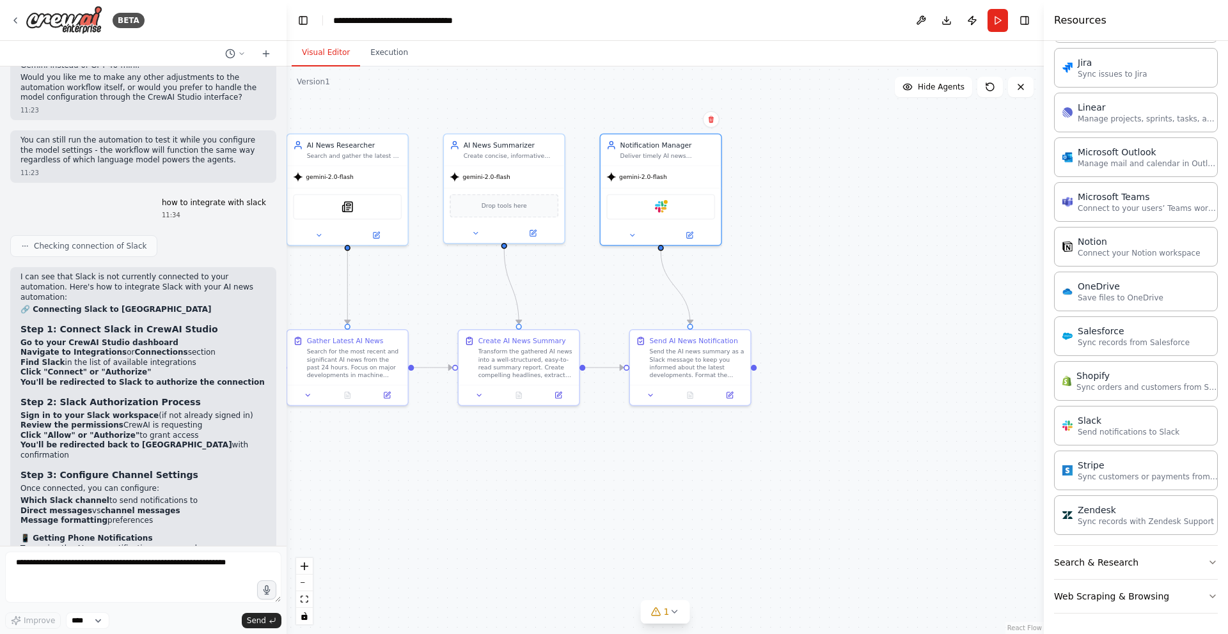
click at [101, 368] on strong "Click "Connect" or "Authorize"" at bounding box center [85, 372] width 130 height 9
click at [107, 358] on li "Find Slack in the list of available integrations" at bounding box center [143, 363] width 246 height 10
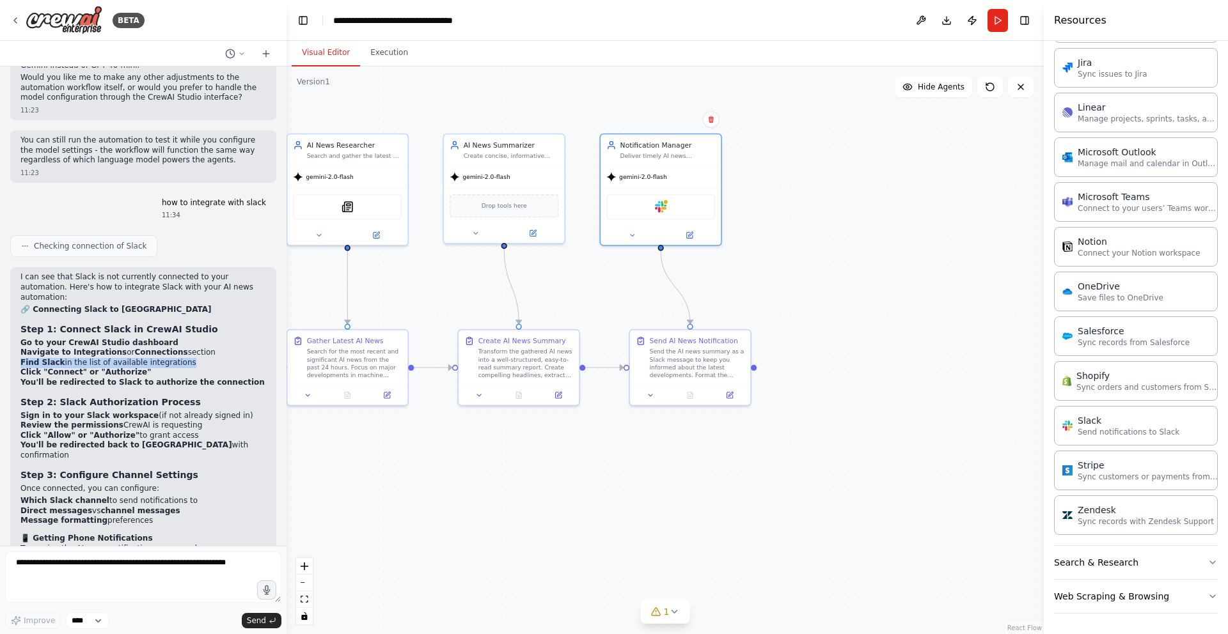
click at [107, 358] on li "Find Slack in the list of available integrations" at bounding box center [143, 363] width 246 height 10
click at [679, 216] on div "Slack" at bounding box center [660, 206] width 109 height 26
click at [674, 197] on div "Slack" at bounding box center [660, 206] width 109 height 26
click at [658, 203] on img at bounding box center [661, 205] width 12 height 12
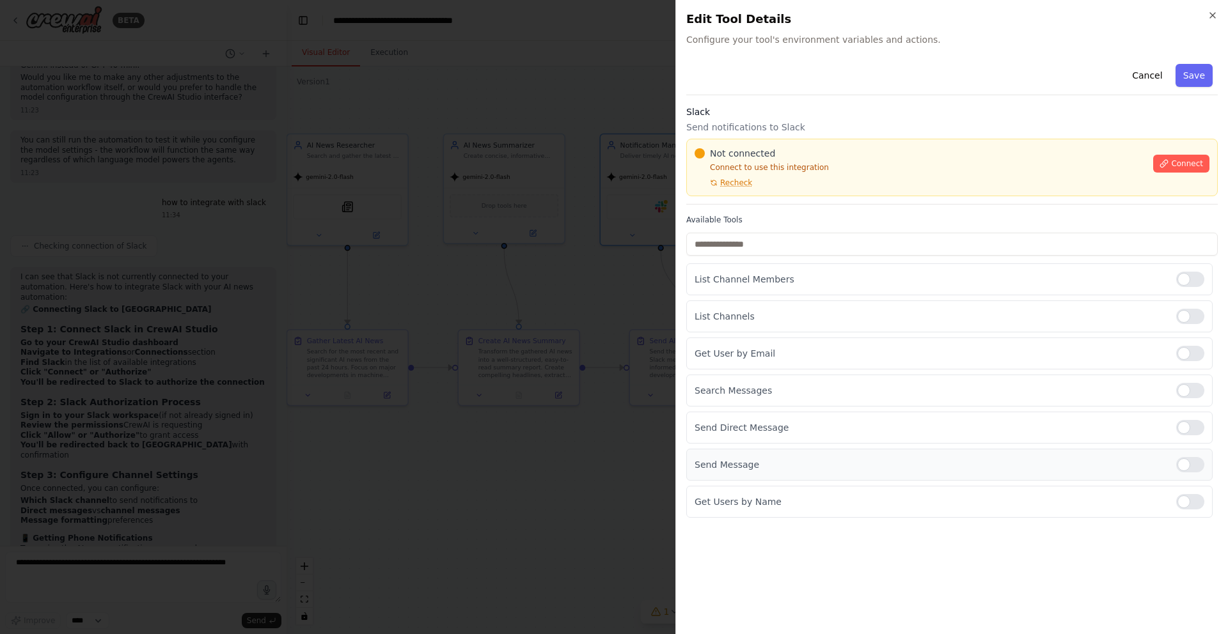
click at [1187, 463] on div at bounding box center [1190, 464] width 28 height 15
click at [1179, 162] on span "Connect" at bounding box center [1187, 164] width 32 height 10
click at [1172, 163] on span "Connect" at bounding box center [1187, 164] width 32 height 10
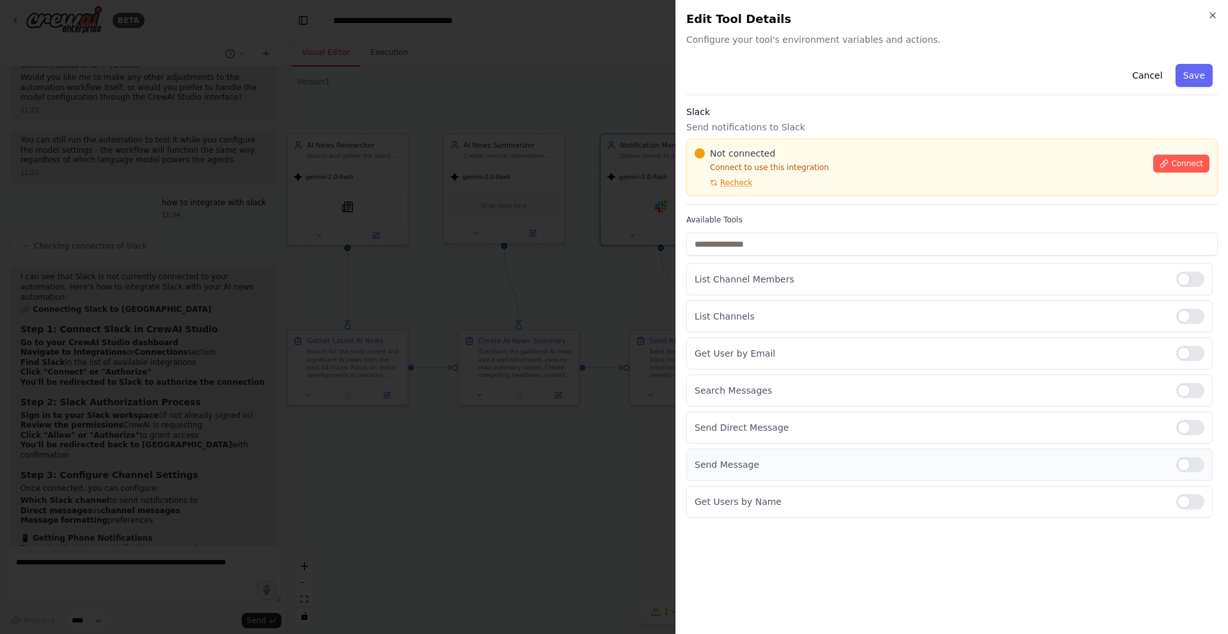
click at [1191, 469] on div at bounding box center [1190, 464] width 28 height 15
click at [1179, 464] on div at bounding box center [1190, 464] width 28 height 15
click at [1208, 13] on icon "button" at bounding box center [1213, 15] width 10 height 10
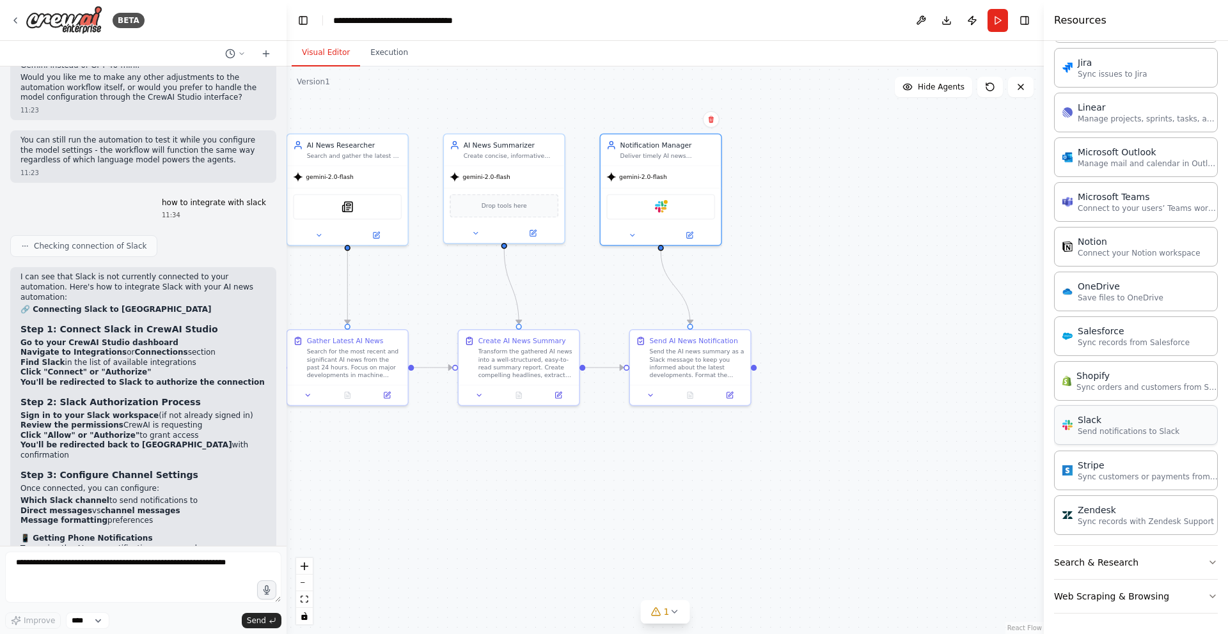
click at [1074, 428] on div "Slack Send notifications to Slack" at bounding box center [1120, 425] width 117 height 23
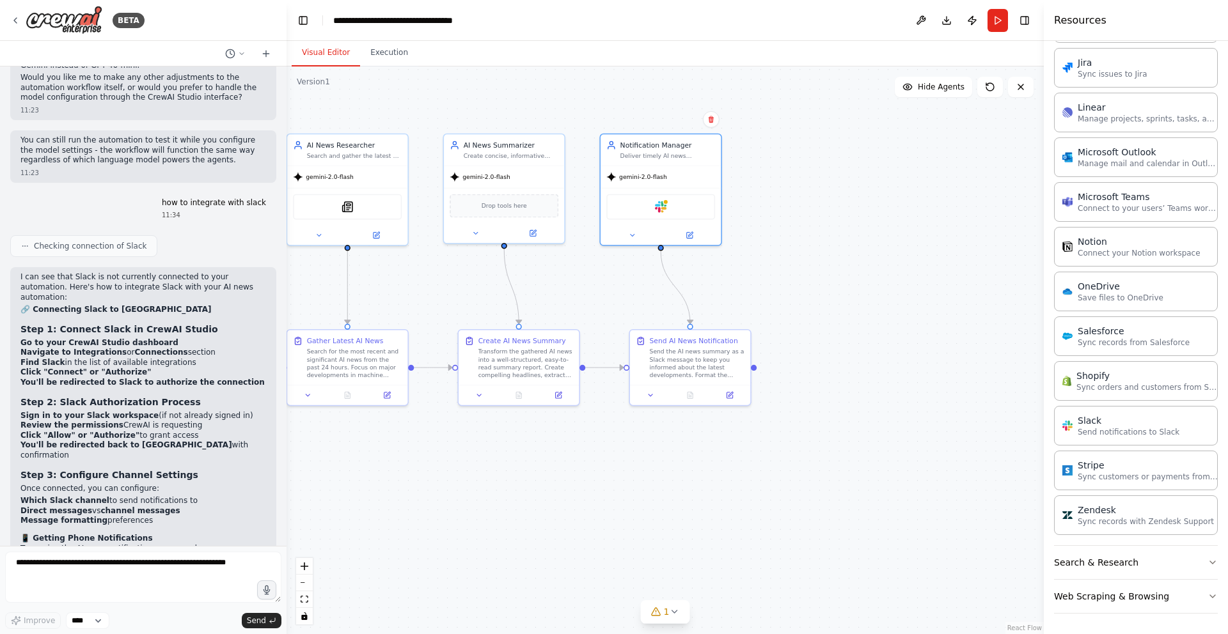
drag, startPoint x: 1074, startPoint y: 428, endPoint x: 1008, endPoint y: 363, distance: 93.2
click at [1074, 428] on div "Slack Send notifications to Slack" at bounding box center [1120, 425] width 117 height 23
click at [1005, 20] on button "Run" at bounding box center [998, 20] width 20 height 23
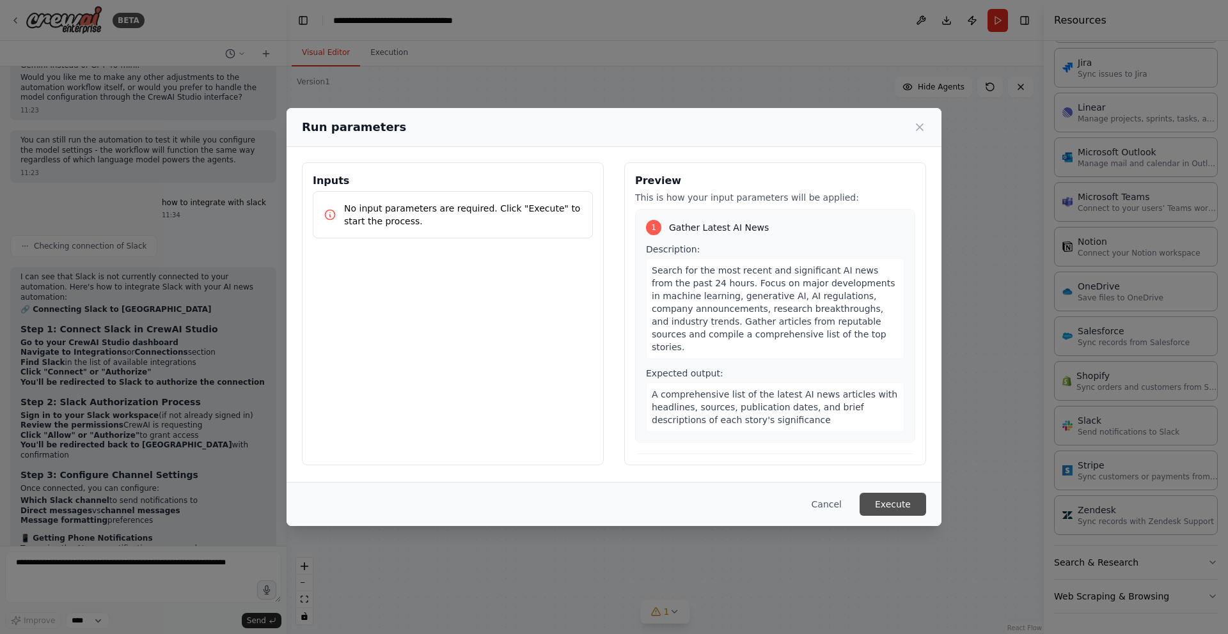
click at [888, 505] on button "Execute" at bounding box center [893, 504] width 67 height 23
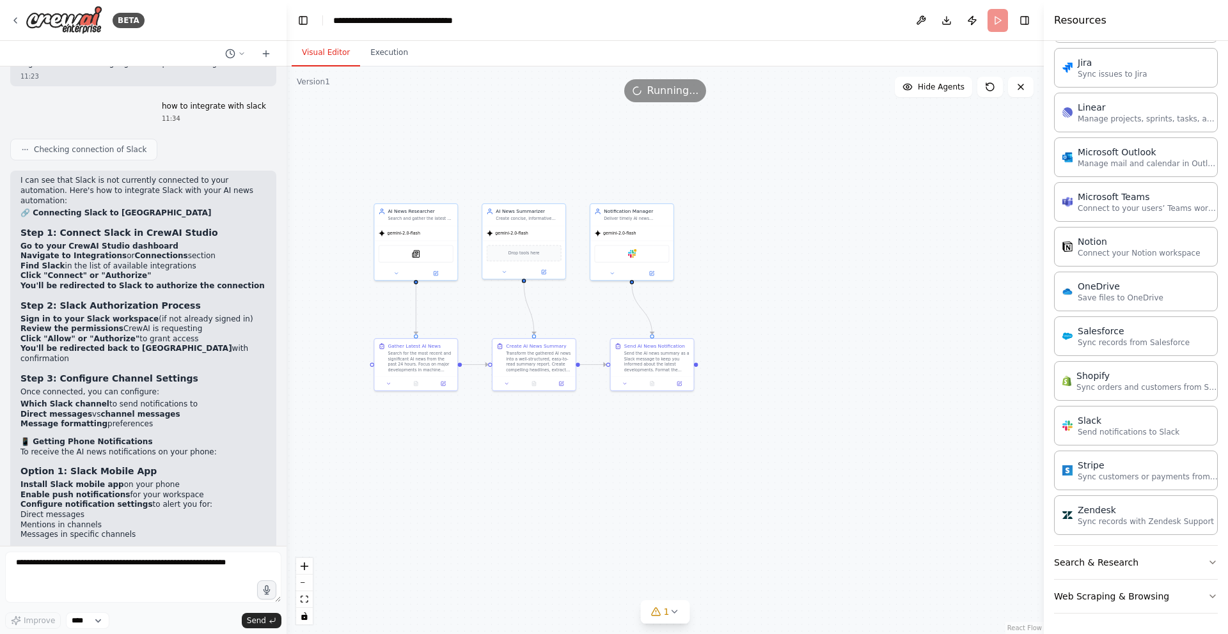
scroll to position [1733, 0]
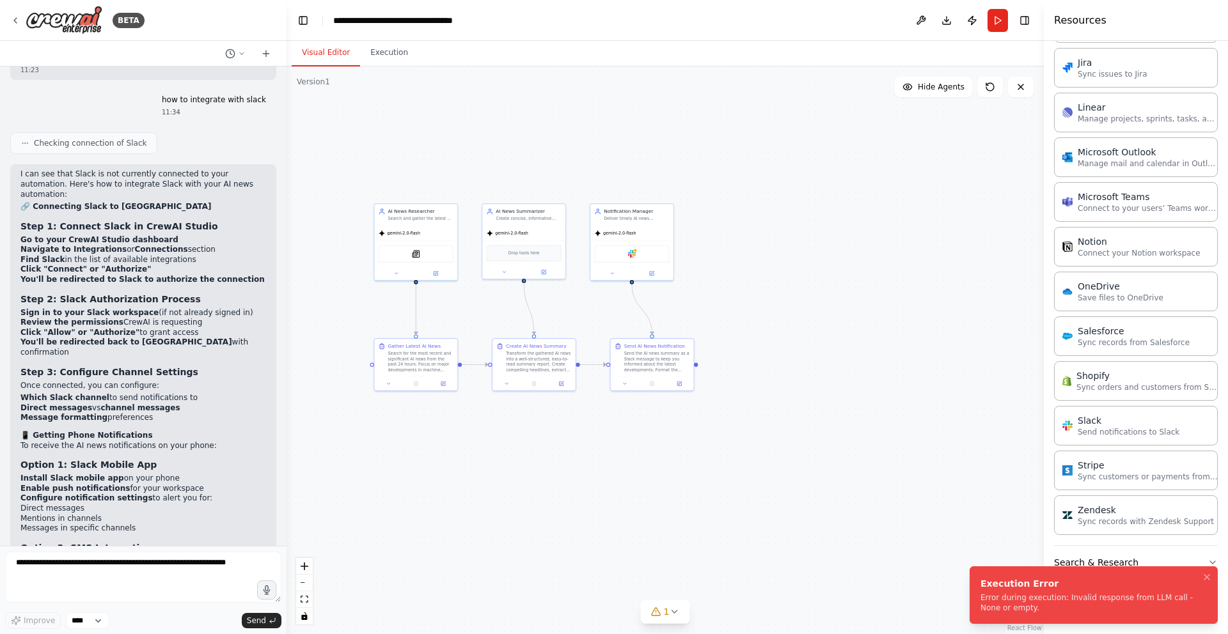
click at [1128, 601] on div "Error during execution: Invalid response from LLM call - None or empty." at bounding box center [1090, 603] width 221 height 20
click at [1083, 604] on div "Error during execution: Invalid response from LLM call - None or empty." at bounding box center [1090, 603] width 221 height 20
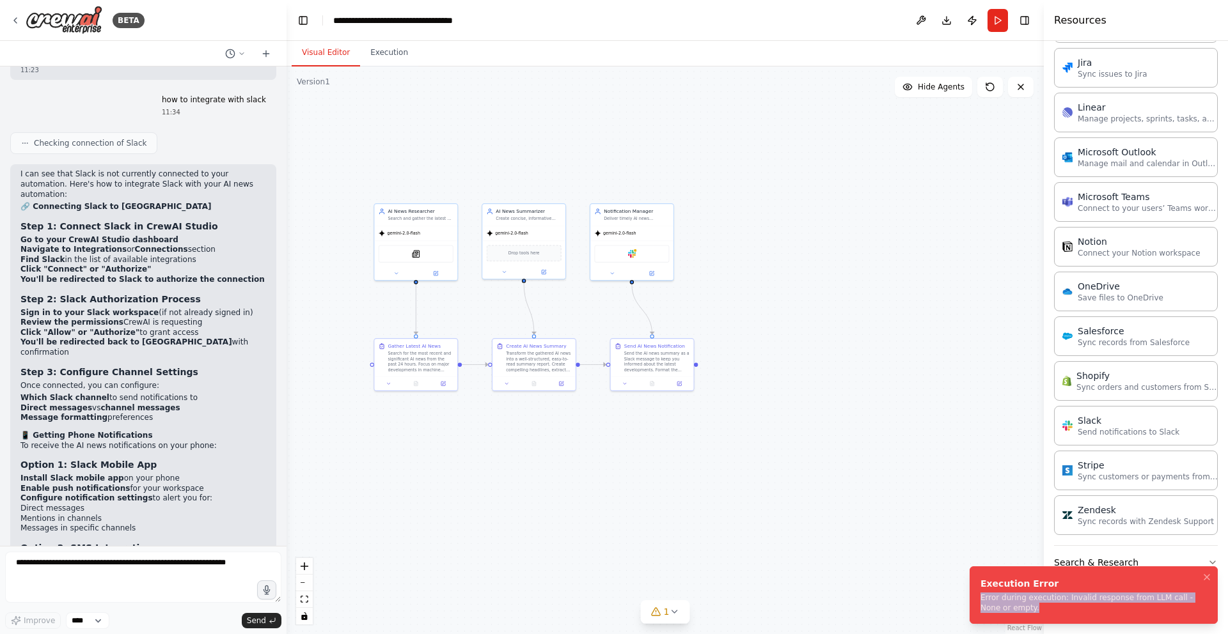
click at [1083, 604] on div "Error during execution: Invalid response from LLM call - None or empty." at bounding box center [1090, 603] width 221 height 20
drag, startPoint x: 697, startPoint y: 521, endPoint x: 684, endPoint y: 546, distance: 27.7
click at [697, 521] on div ".deletable-edge-delete-btn { width: 20px; height: 20px; border: 0px solid #ffff…" at bounding box center [665, 351] width 757 height 568
click at [665, 608] on span "1" at bounding box center [667, 612] width 6 height 13
click at [638, 574] on div "Issues found" at bounding box center [665, 583] width 270 height 23
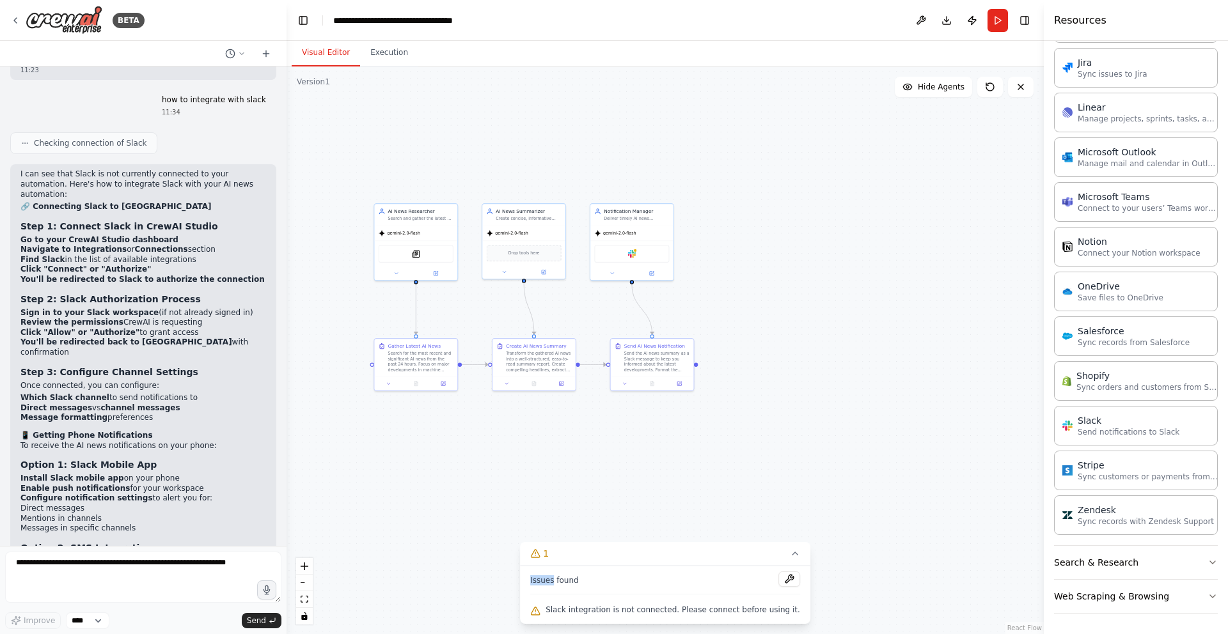
drag, startPoint x: 638, startPoint y: 574, endPoint x: 712, endPoint y: 575, distance: 73.6
click at [638, 574] on div "Issues found" at bounding box center [665, 583] width 270 height 23
click at [786, 575] on button at bounding box center [789, 579] width 22 height 15
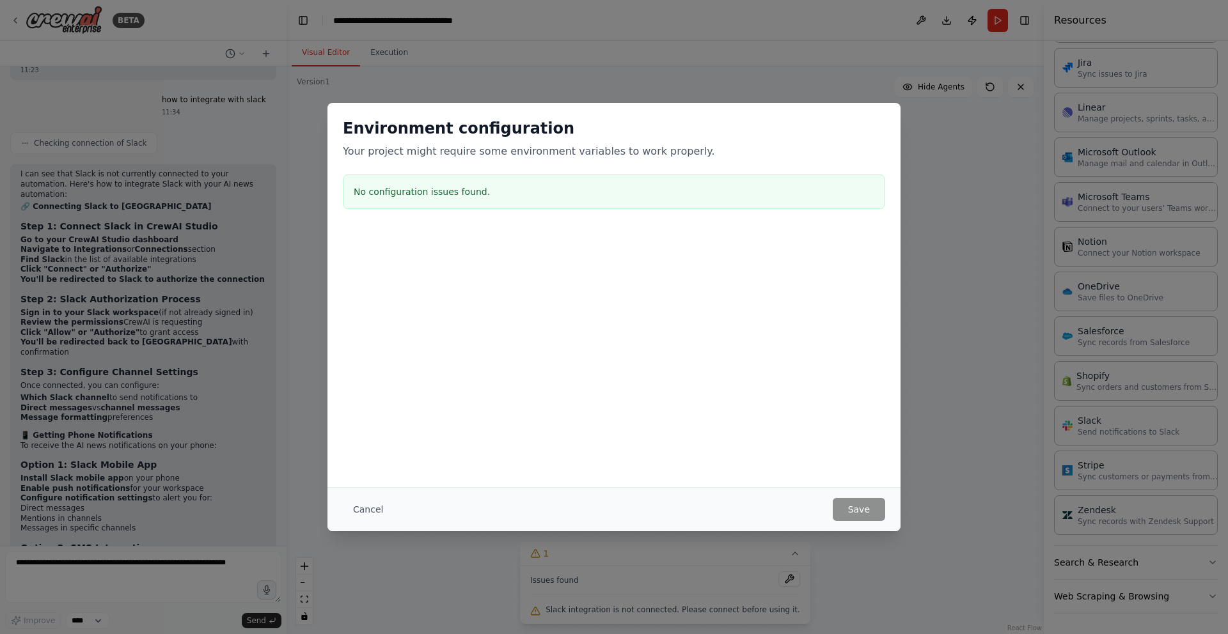
click at [551, 187] on h3 "No configuration issues found." at bounding box center [614, 191] width 521 height 13
click at [423, 189] on h3 "No configuration issues found." at bounding box center [614, 191] width 521 height 13
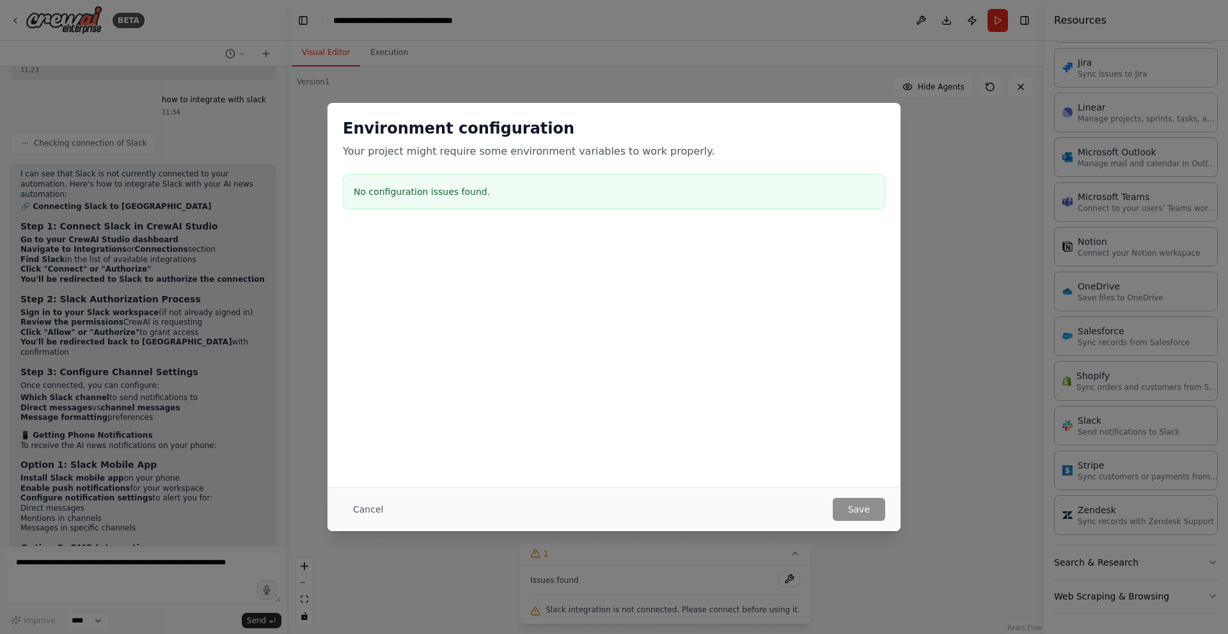
click at [560, 147] on p "Your project might require some environment variables to work properly." at bounding box center [614, 151] width 542 height 15
click at [373, 510] on button "Cancel" at bounding box center [368, 509] width 51 height 23
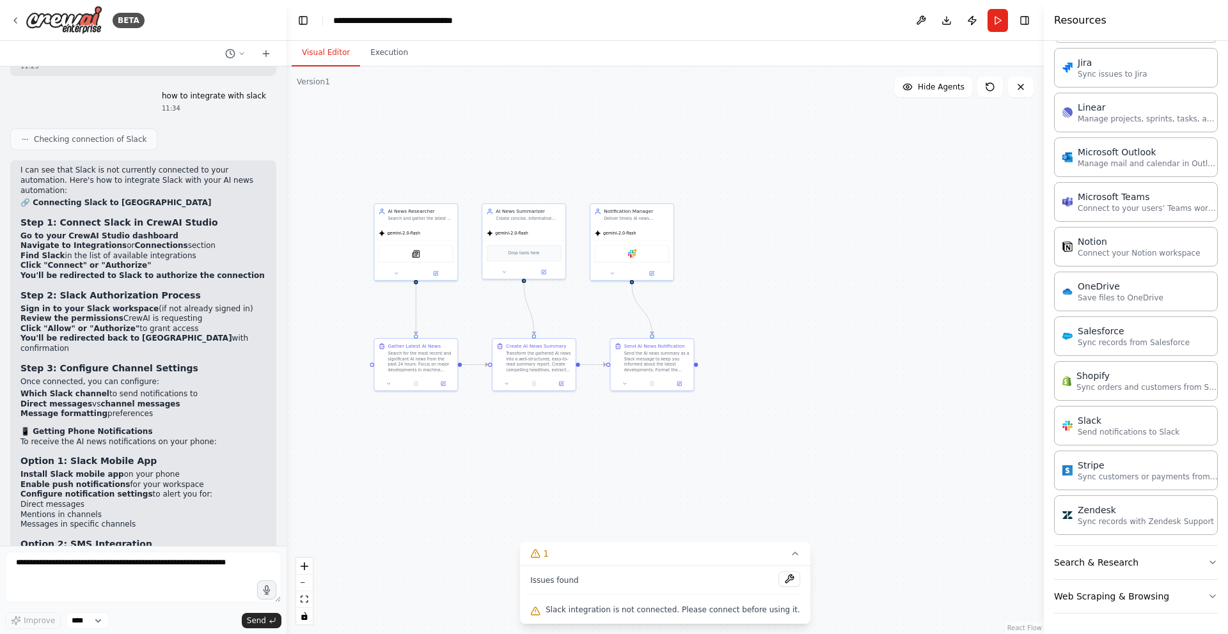
scroll to position [1738, 0]
click at [50, 388] on strong "Which Slack channel" at bounding box center [64, 392] width 89 height 9
click at [51, 388] on strong "Which Slack channel" at bounding box center [64, 392] width 89 height 9
click at [76, 303] on strong "Sign in to your Slack workspace" at bounding box center [89, 307] width 138 height 9
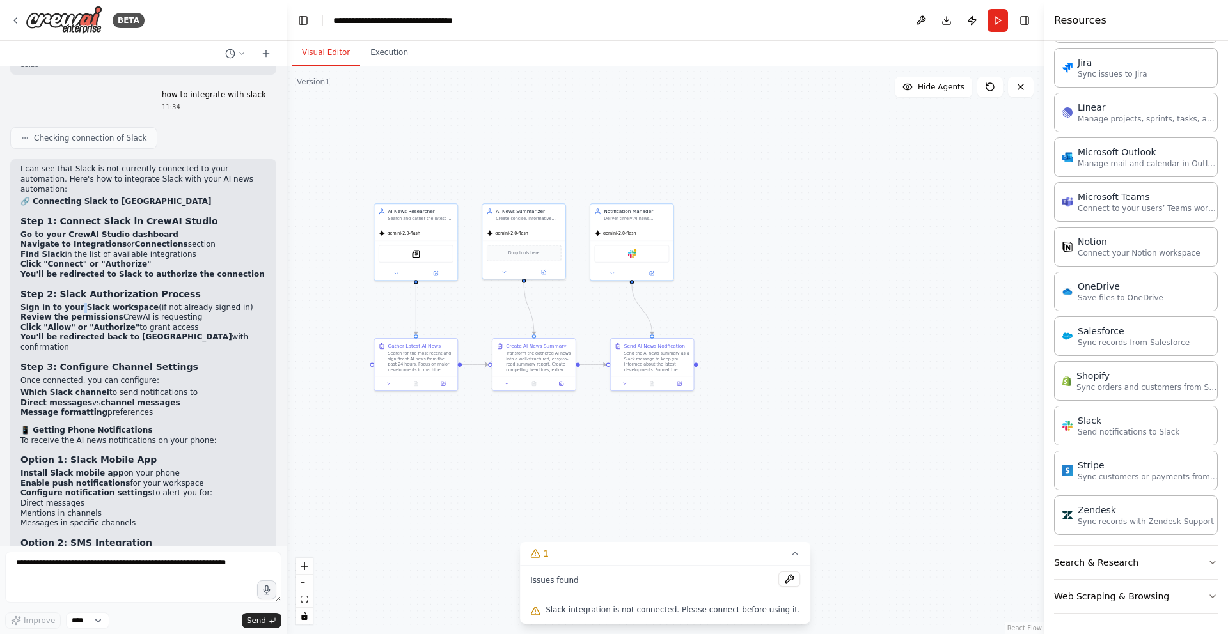
click at [76, 303] on strong "Sign in to your Slack workspace" at bounding box center [89, 307] width 138 height 9
click at [122, 313] on li "Review the permissions CrewAI is requesting" at bounding box center [143, 318] width 246 height 10
click at [166, 313] on li "Review the permissions CrewAI is requesting" at bounding box center [143, 318] width 246 height 10
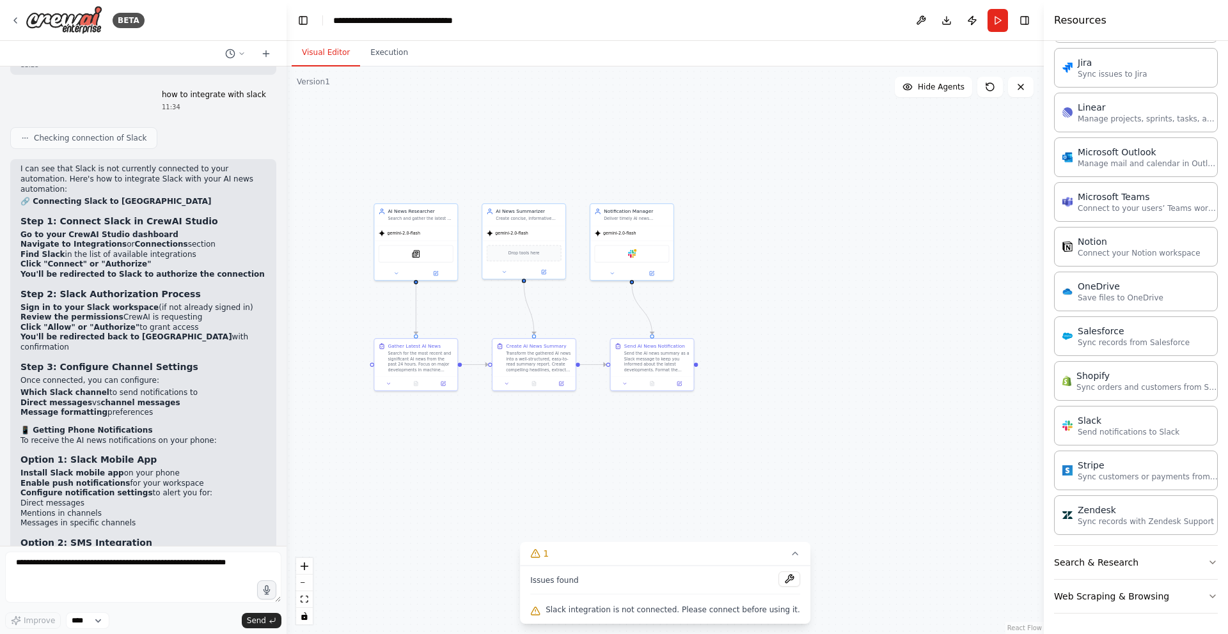
click at [98, 323] on strong "Click "Allow" or "Authorize"" at bounding box center [79, 327] width 119 height 9
click at [99, 323] on strong "Click "Allow" or "Authorize"" at bounding box center [79, 327] width 119 height 9
click at [161, 216] on strong "Step 1: Connect Slack in CrewAI Studio" at bounding box center [119, 221] width 198 height 10
click at [156, 230] on strong "Go to your CrewAI Studio dashboard" at bounding box center [99, 234] width 158 height 9
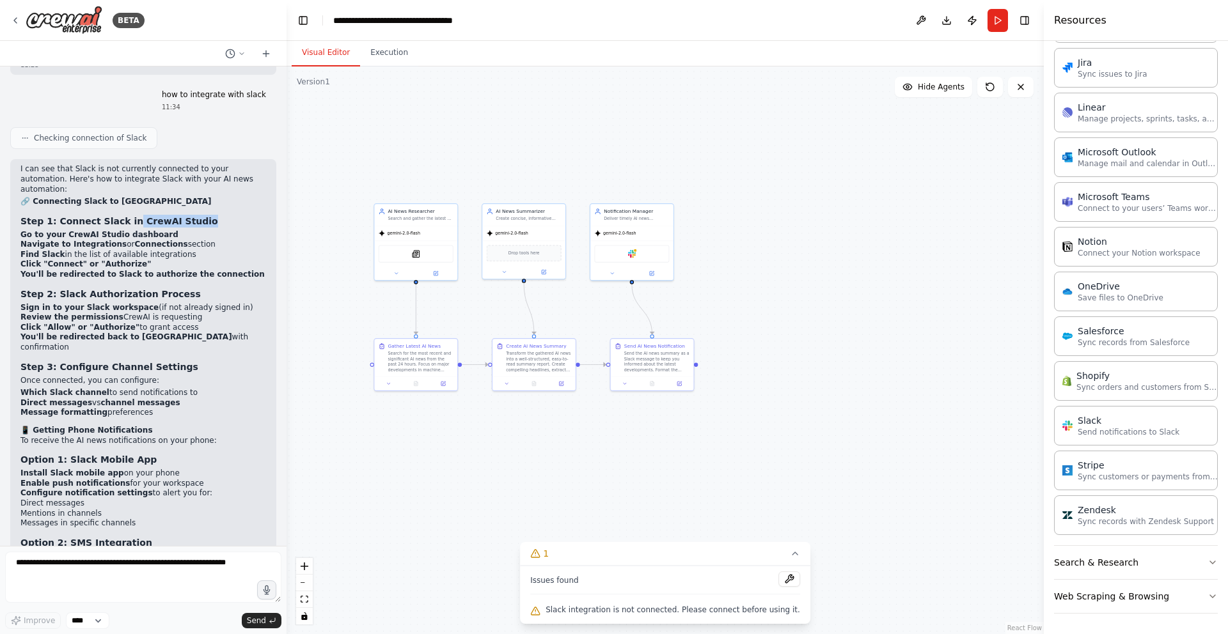
drag, startPoint x: 131, startPoint y: 212, endPoint x: 217, endPoint y: 212, distance: 85.7
click at [217, 215] on h3 "Step 1: Connect Slack in CrewAI Studio" at bounding box center [143, 221] width 246 height 13
copy strong "CrewAI Studio"
click at [773, 166] on div ".deletable-edge-delete-btn { width: 20px; height: 20px; border: 0px solid #ffff…" at bounding box center [665, 351] width 757 height 568
click at [858, 492] on div ".deletable-edge-delete-btn { width: 20px; height: 20px; border: 0px solid #ffff…" at bounding box center [665, 351] width 757 height 568
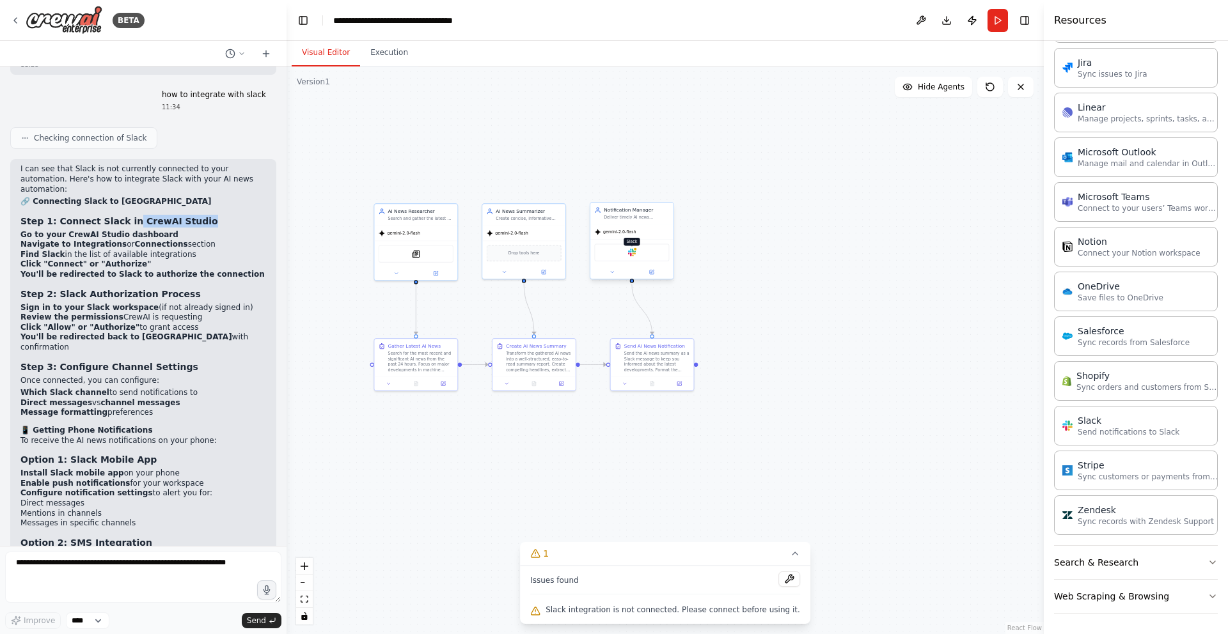
click at [634, 254] on img at bounding box center [632, 253] width 8 height 8
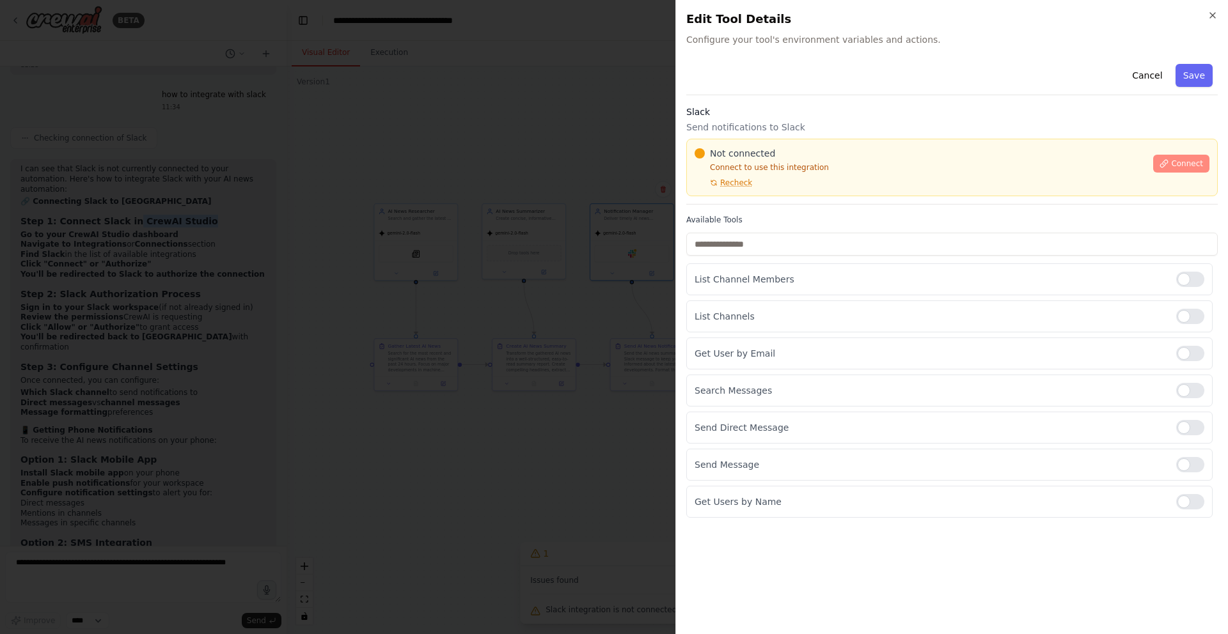
click at [1186, 161] on span "Connect" at bounding box center [1187, 164] width 32 height 10
click at [1202, 162] on span "Connect" at bounding box center [1187, 164] width 32 height 10
click at [1185, 162] on span "Connect" at bounding box center [1187, 164] width 32 height 10
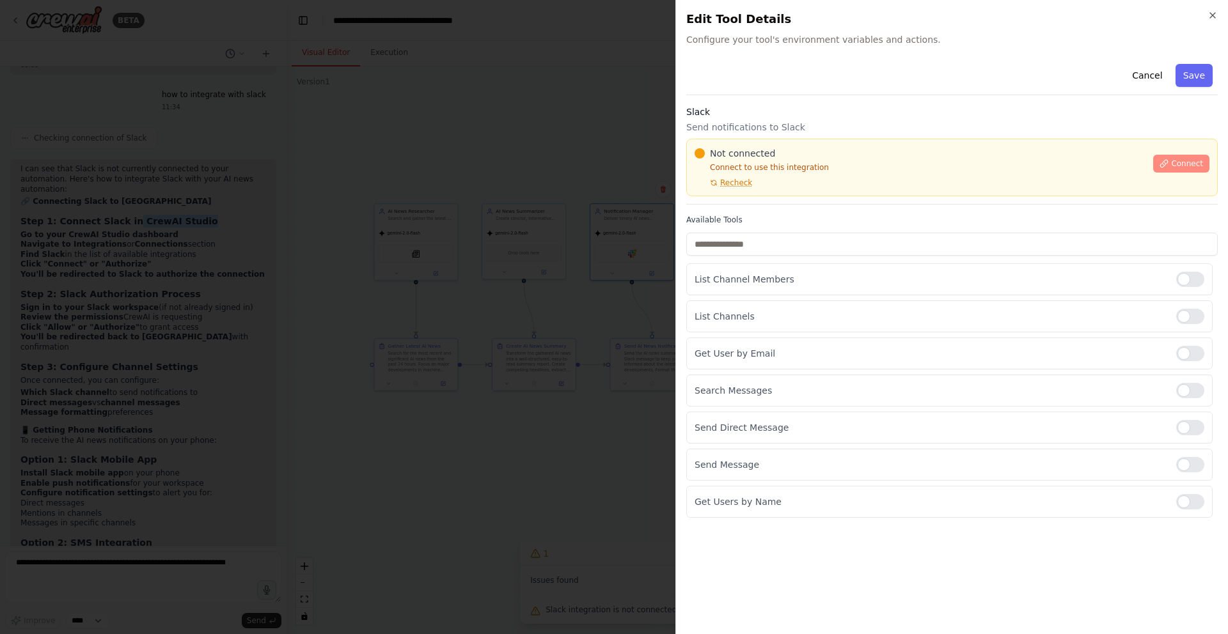
click at [1185, 162] on span "Connect" at bounding box center [1187, 164] width 32 height 10
drag, startPoint x: 1185, startPoint y: 162, endPoint x: 738, endPoint y: 162, distance: 447.1
click at [1184, 162] on span "Connect" at bounding box center [1187, 164] width 32 height 10
click at [731, 184] on span "Recheck" at bounding box center [736, 183] width 32 height 10
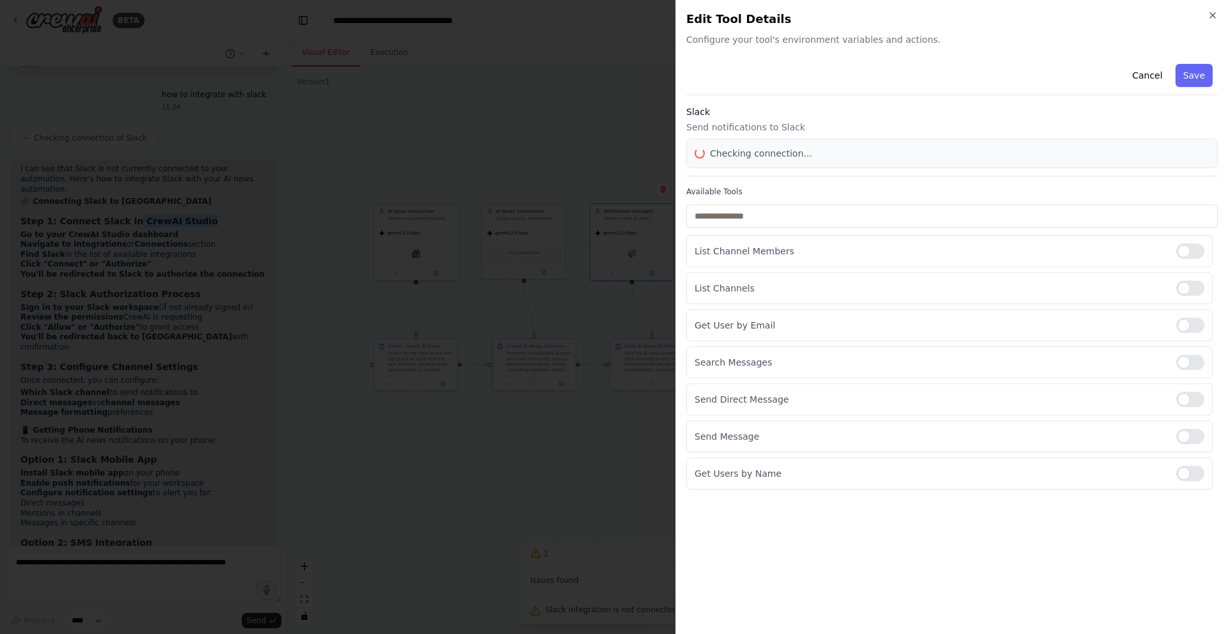
click at [731, 184] on div "Cancel Save Slack Send notifications to Slack Checking connection... Available …" at bounding box center [951, 274] width 531 height 431
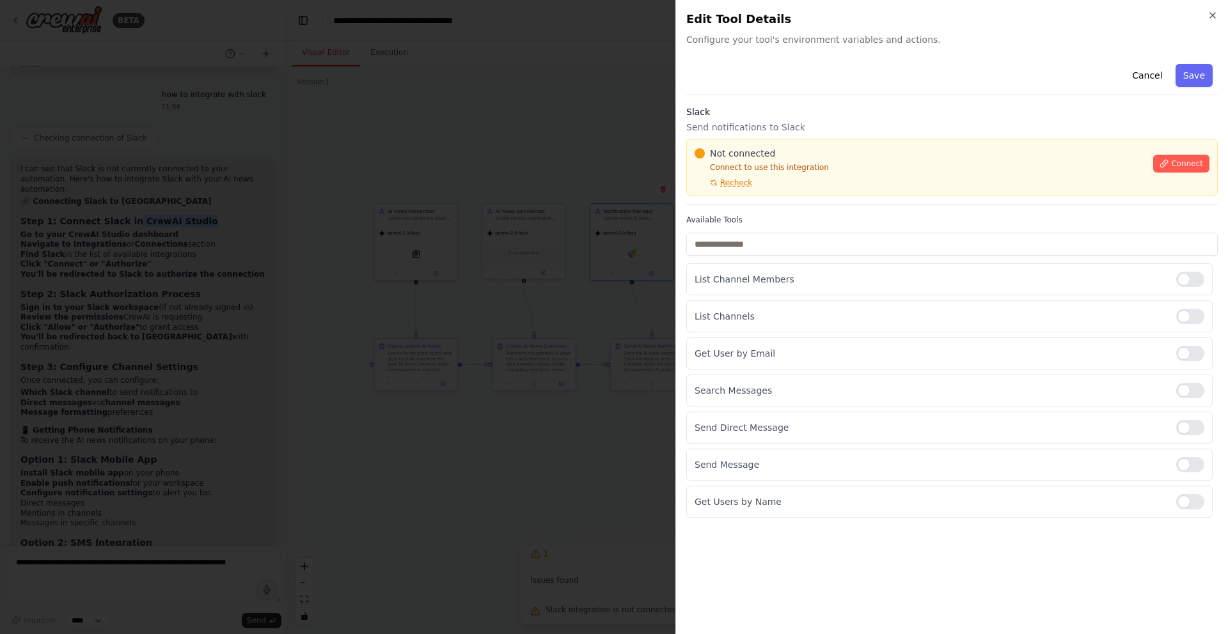
click at [731, 184] on span "Recheck" at bounding box center [736, 183] width 32 height 10
click at [1209, 17] on icon "button" at bounding box center [1213, 15] width 10 height 10
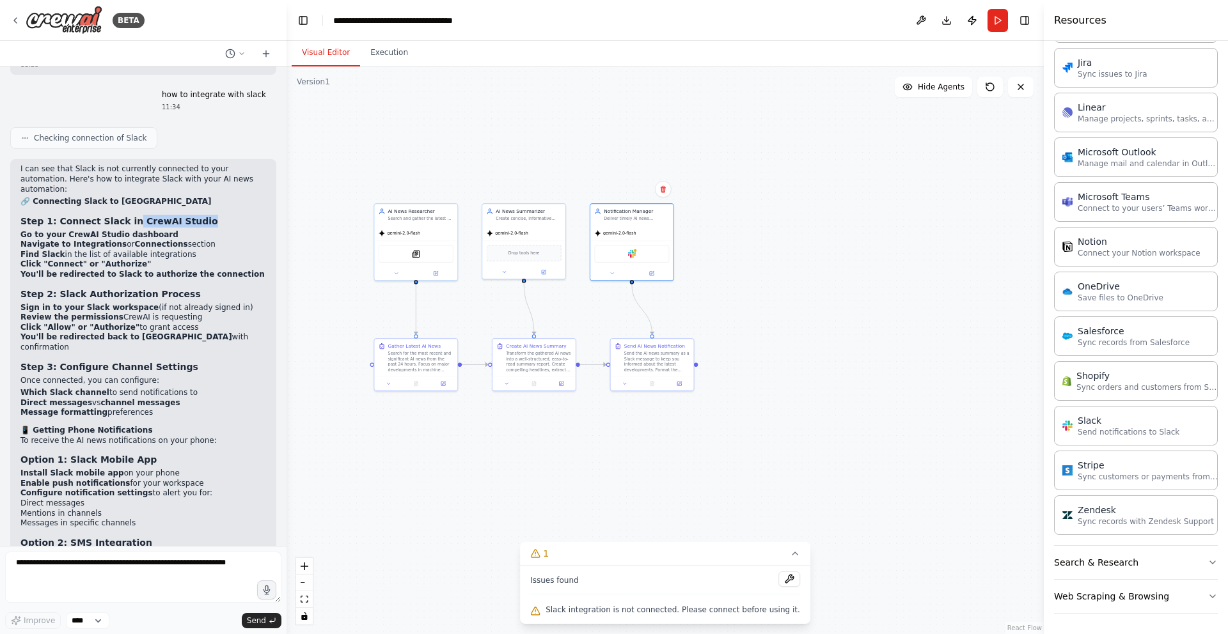
click at [775, 158] on div ".deletable-edge-delete-btn { width: 20px; height: 20px; border: 0px solid #ffff…" at bounding box center [665, 351] width 757 height 568
click at [797, 214] on div ".deletable-edge-delete-btn { width: 20px; height: 20px; border: 0px solid #ffff…" at bounding box center [665, 351] width 757 height 568
click at [637, 260] on div "Slack" at bounding box center [631, 252] width 75 height 17
click at [635, 249] on div at bounding box center [635, 250] width 4 height 4
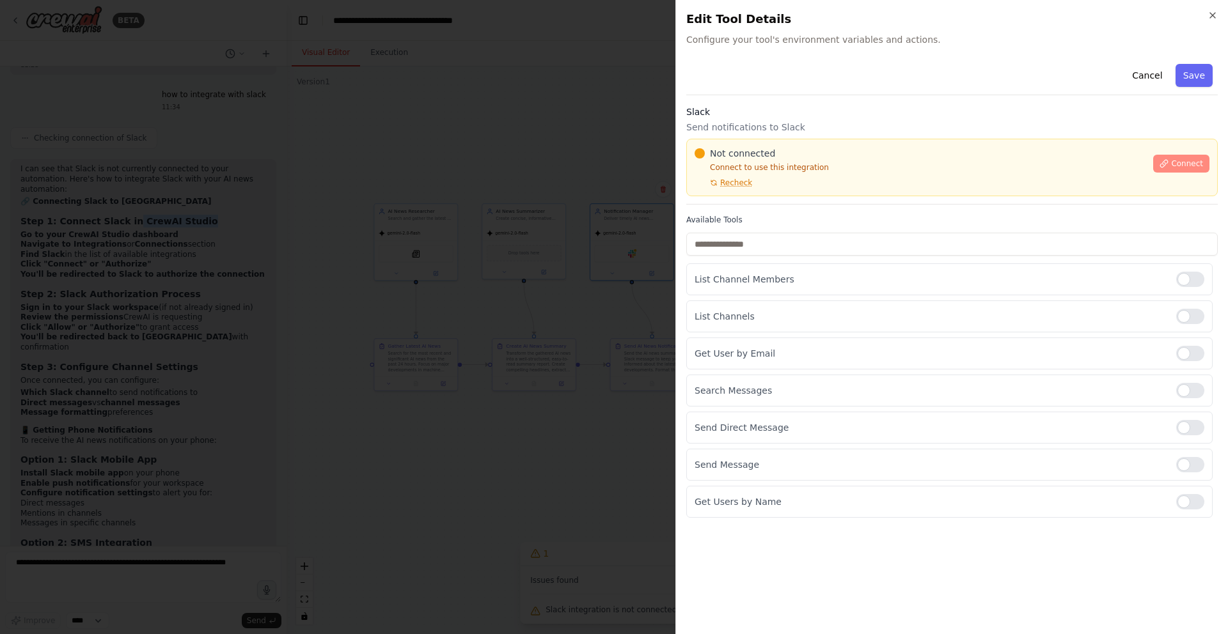
click at [1186, 168] on span "Connect" at bounding box center [1187, 164] width 32 height 10
click at [1188, 162] on span "Connect" at bounding box center [1187, 164] width 32 height 10
click at [1202, 163] on span "Connect" at bounding box center [1187, 164] width 32 height 10
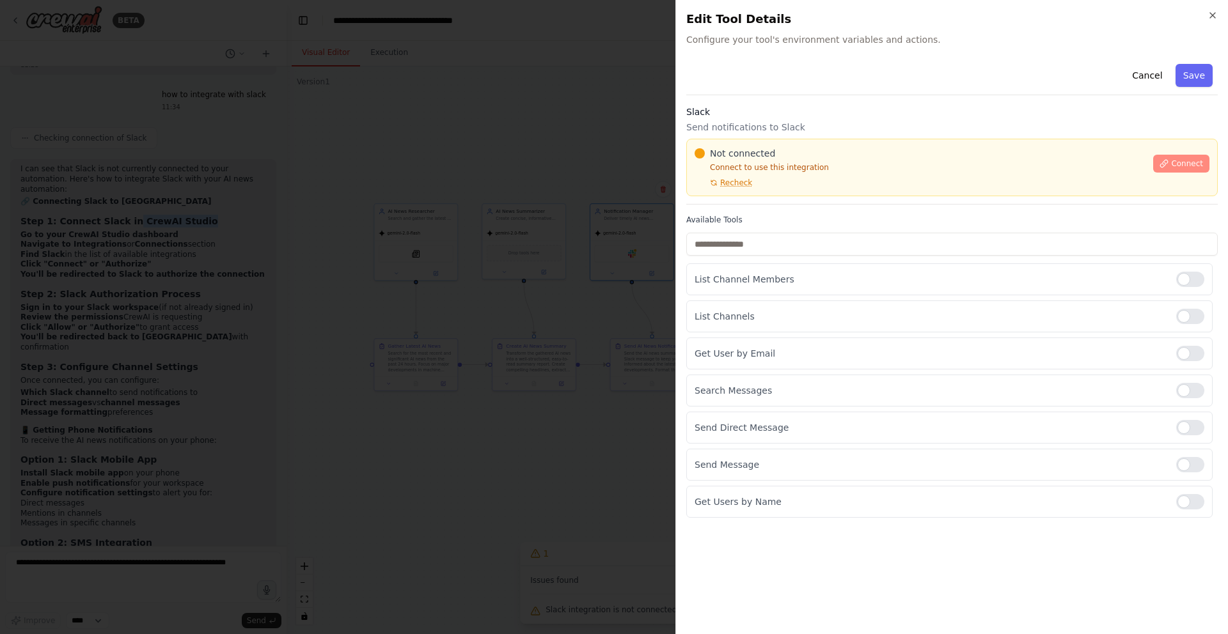
click at [1202, 163] on span "Connect" at bounding box center [1187, 164] width 32 height 10
click at [732, 183] on span "Recheck" at bounding box center [736, 183] width 32 height 10
click at [1198, 81] on button "Save" at bounding box center [1194, 75] width 37 height 23
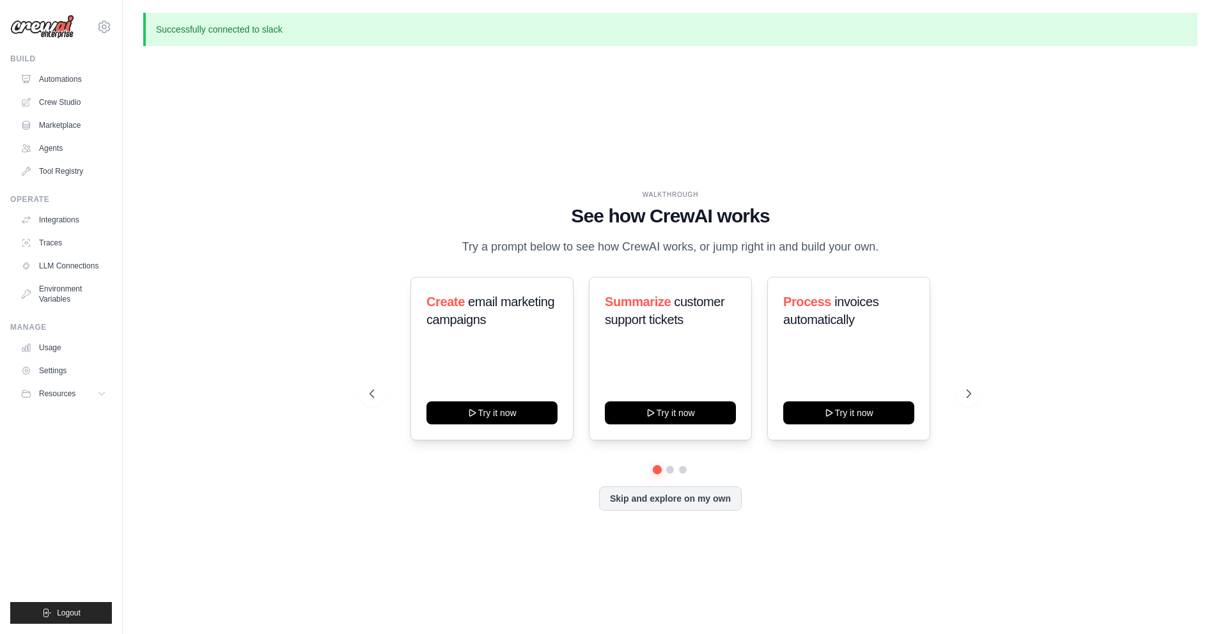
click at [349, 88] on div "WALKTHROUGH See how [PERSON_NAME] works Try a prompt below to see how [PERSON_N…" at bounding box center [670, 360] width 1055 height 609
click at [699, 503] on button "Skip and explore on my own" at bounding box center [670, 497] width 143 height 24
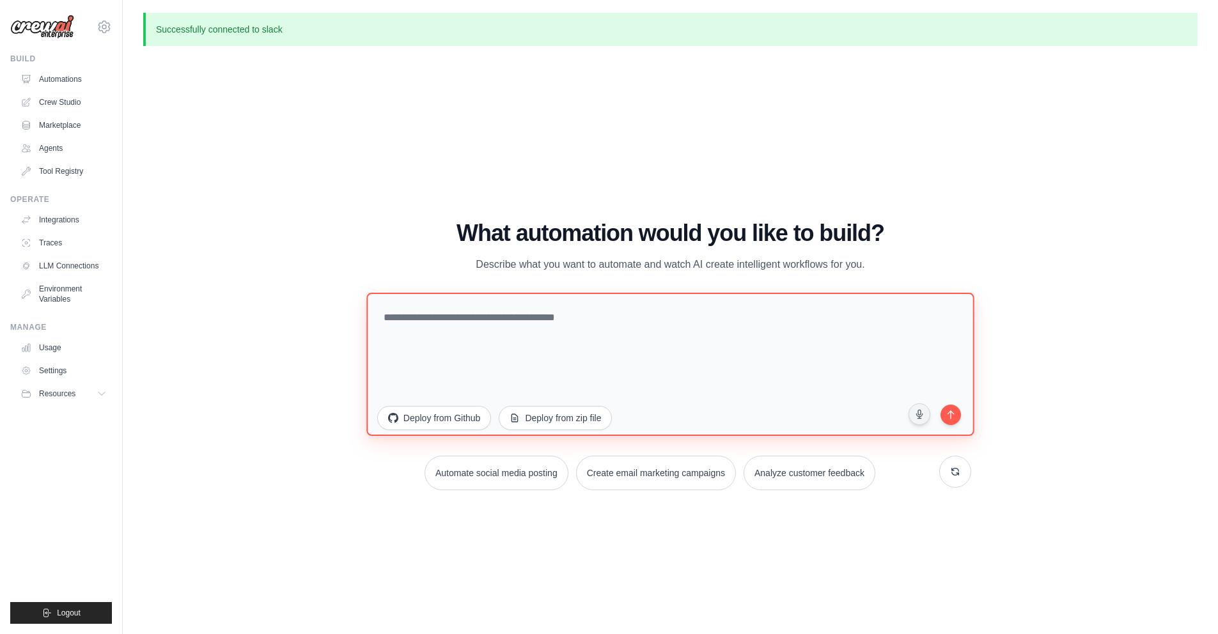
click at [442, 332] on textarea at bounding box center [670, 364] width 608 height 143
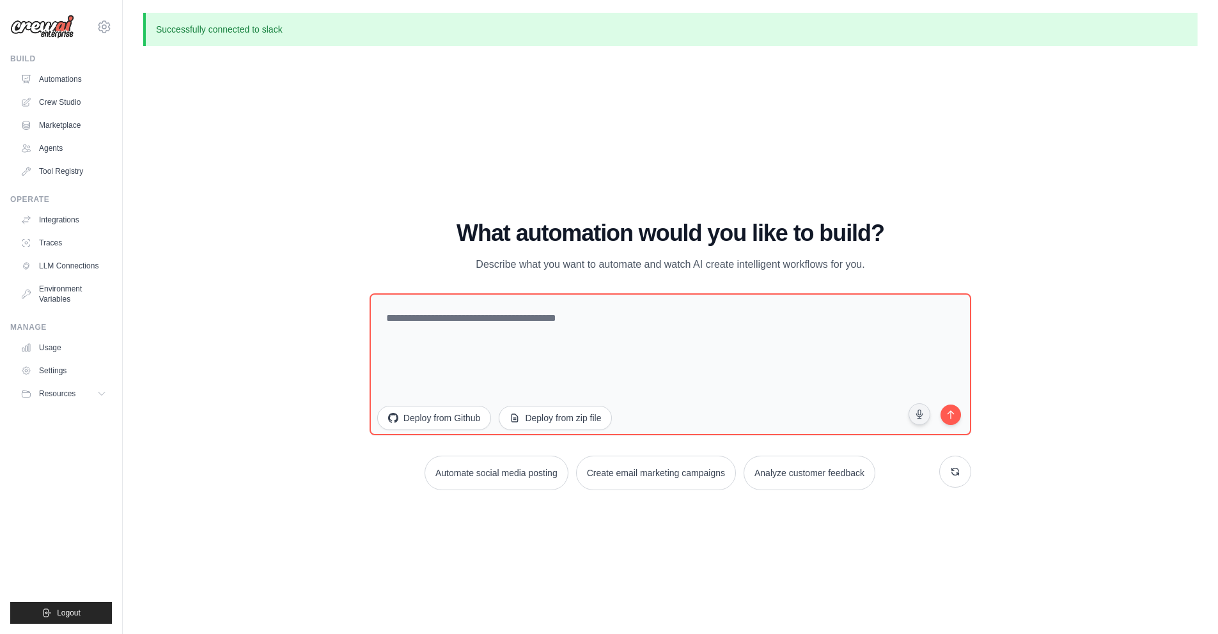
click at [212, 28] on p "Successfully connected to slack" at bounding box center [670, 29] width 1055 height 33
click at [647, 105] on div "WALKTHROUGH See how CrewAI works Try a prompt below to see how CrewAI works, or…" at bounding box center [670, 360] width 1055 height 609
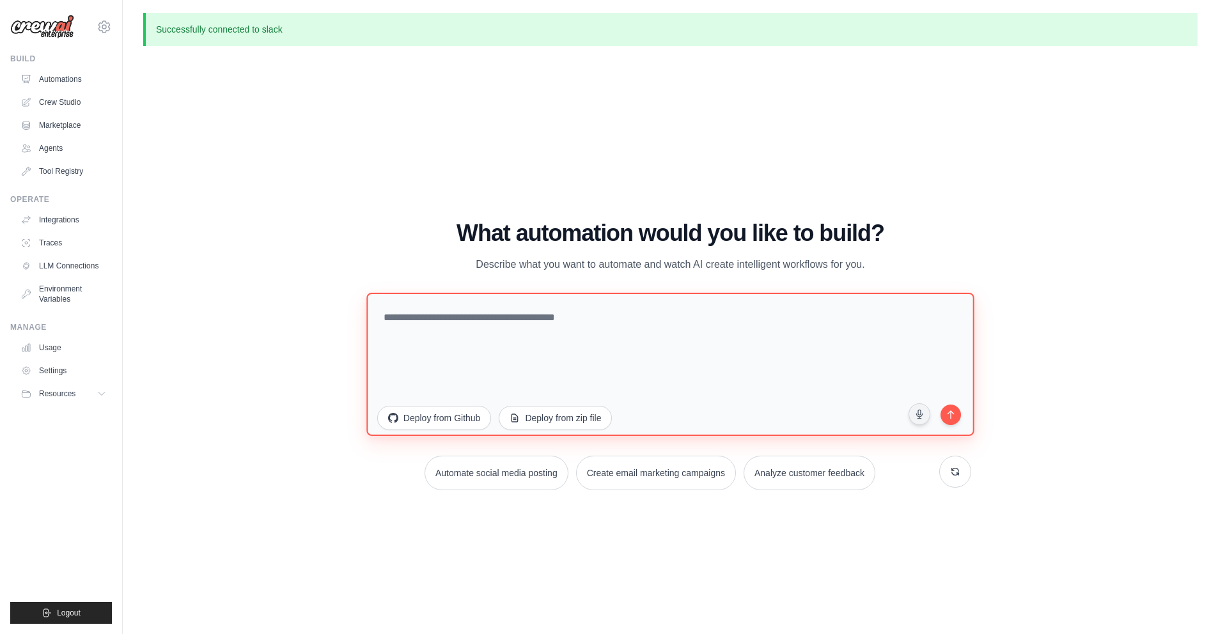
click at [514, 322] on textarea at bounding box center [670, 364] width 608 height 143
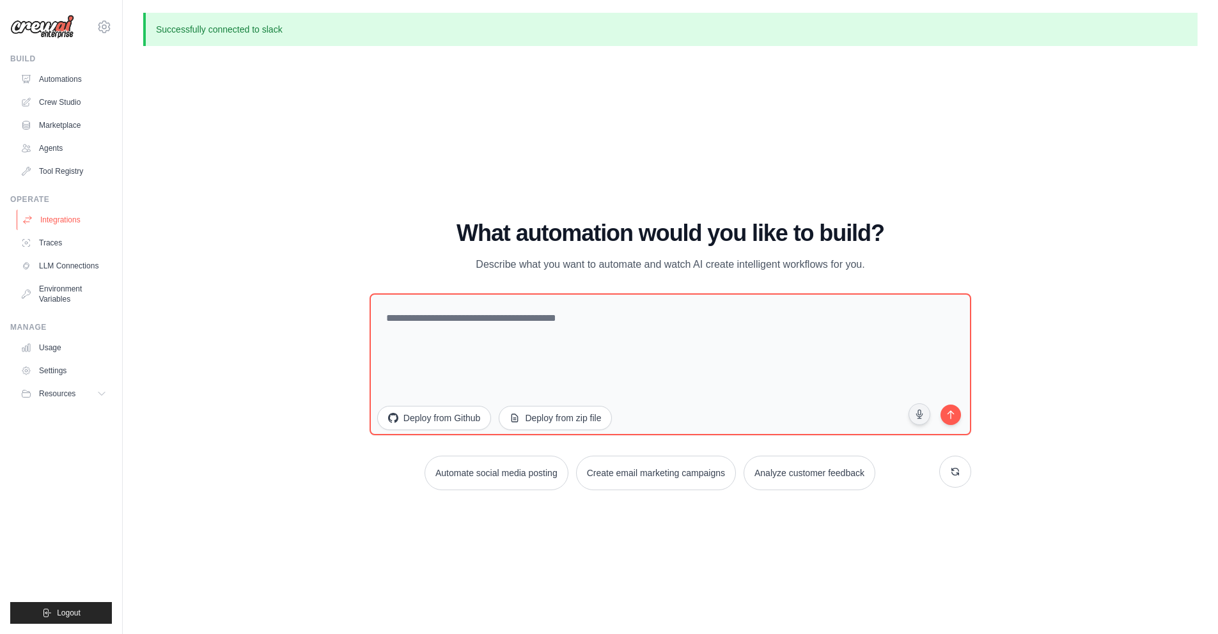
click at [51, 219] on link "Integrations" at bounding box center [65, 220] width 97 height 20
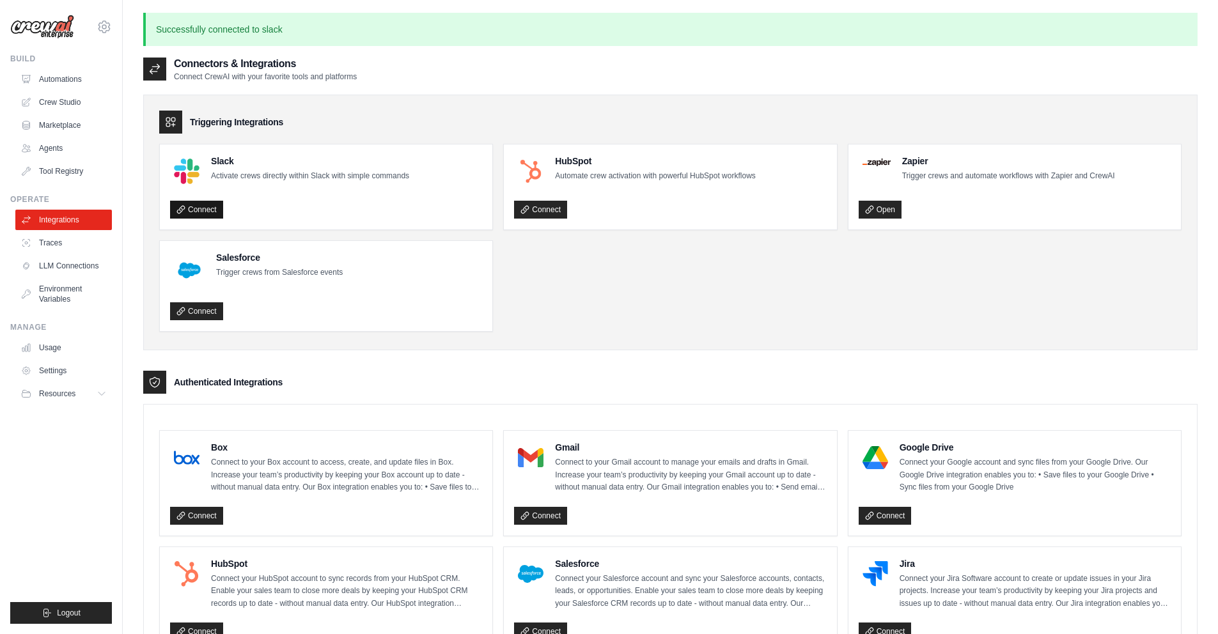
click at [196, 205] on link "Connect" at bounding box center [196, 210] width 53 height 18
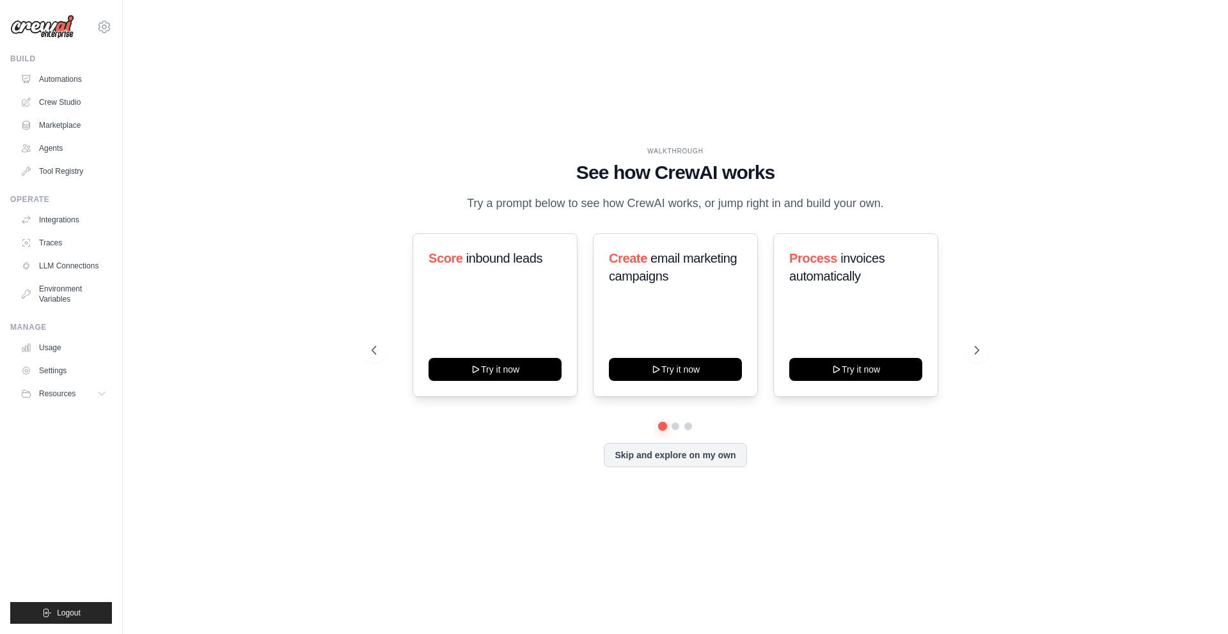
click at [248, 210] on div "WALKTHROUGH See how [PERSON_NAME] works Try a prompt below to see how [PERSON_N…" at bounding box center [675, 317] width 1064 height 609
click at [45, 217] on link "Integrations" at bounding box center [65, 220] width 97 height 20
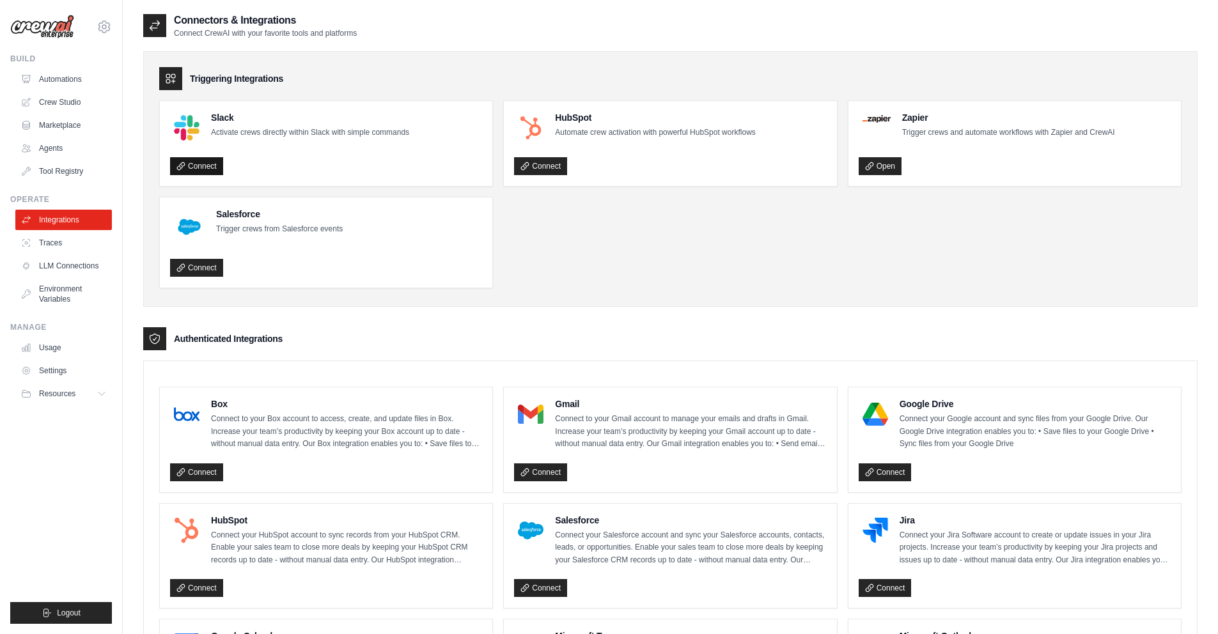
click at [196, 166] on link "Connect" at bounding box center [196, 166] width 53 height 18
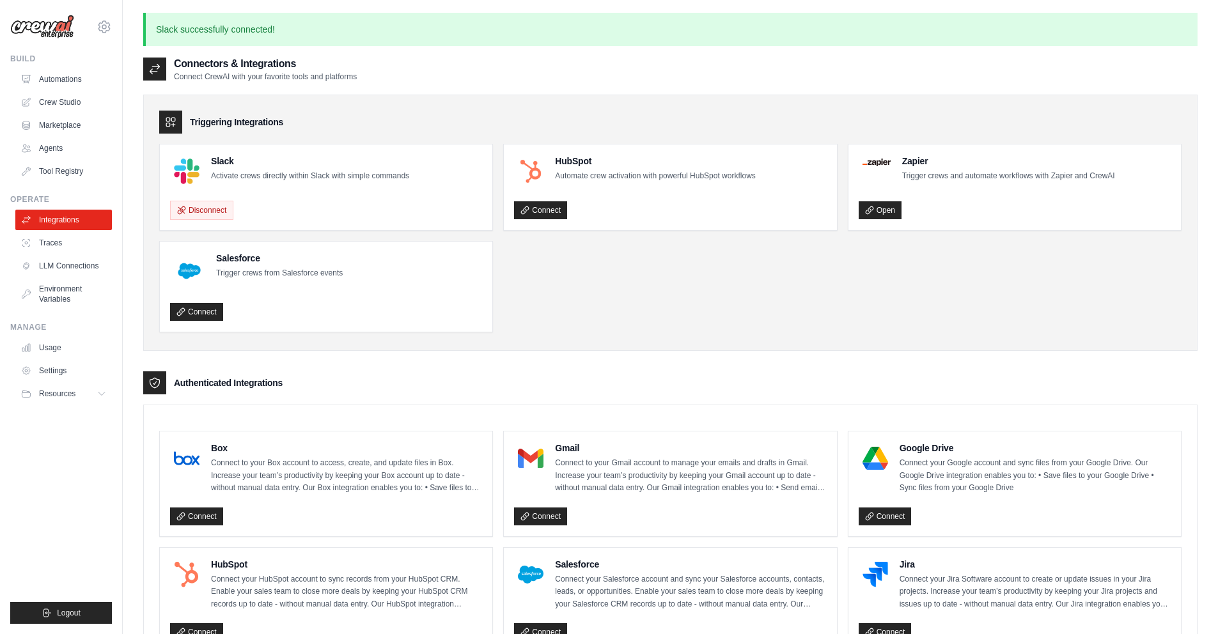
click at [310, 178] on p "Activate crews directly within Slack with simple commands" at bounding box center [310, 176] width 198 height 13
click at [686, 295] on ul "Slack Activate crews directly within Slack with simple commands Disconnect HubS…" at bounding box center [670, 238] width 1023 height 189
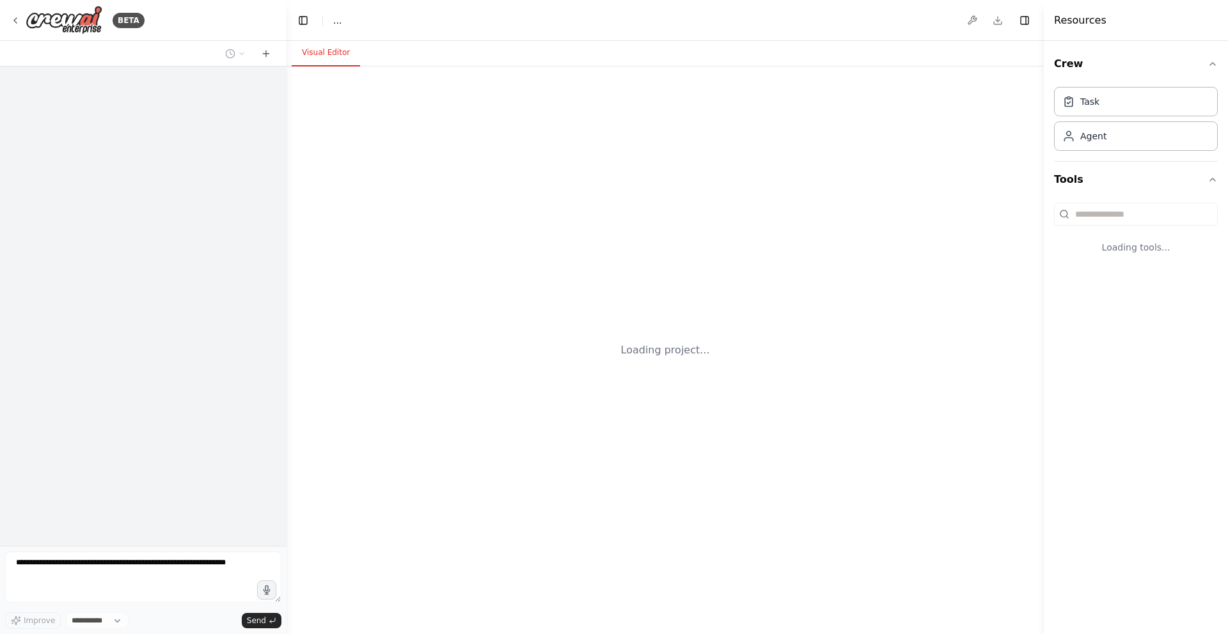
select select "****"
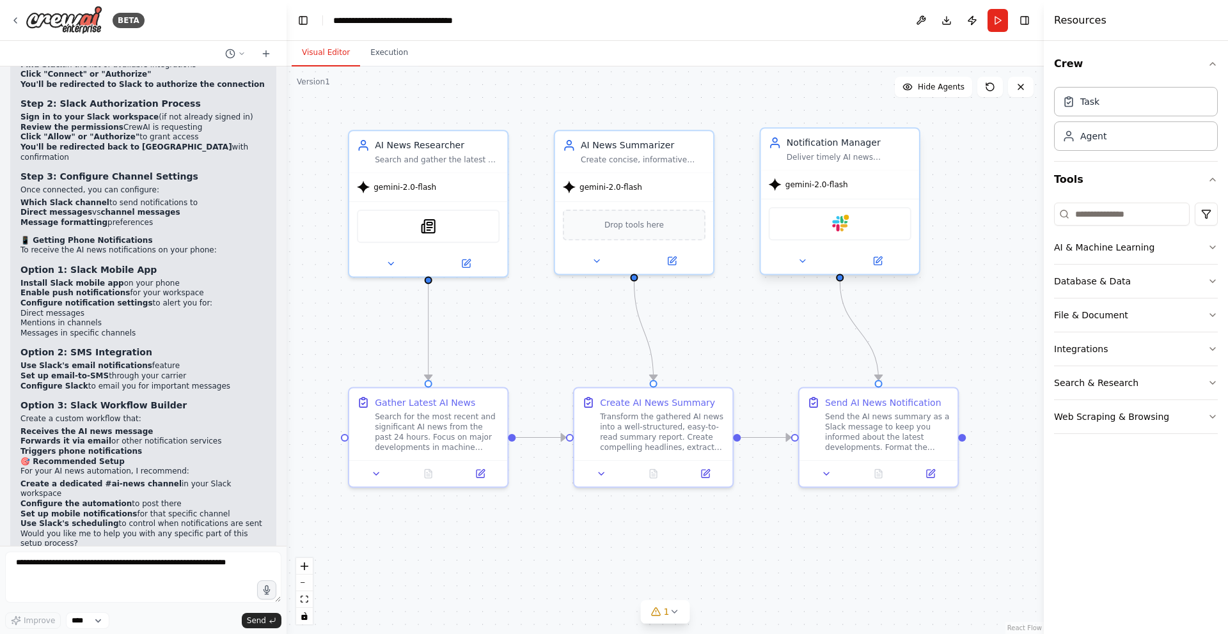
click at [859, 231] on div "Slack" at bounding box center [840, 223] width 143 height 33
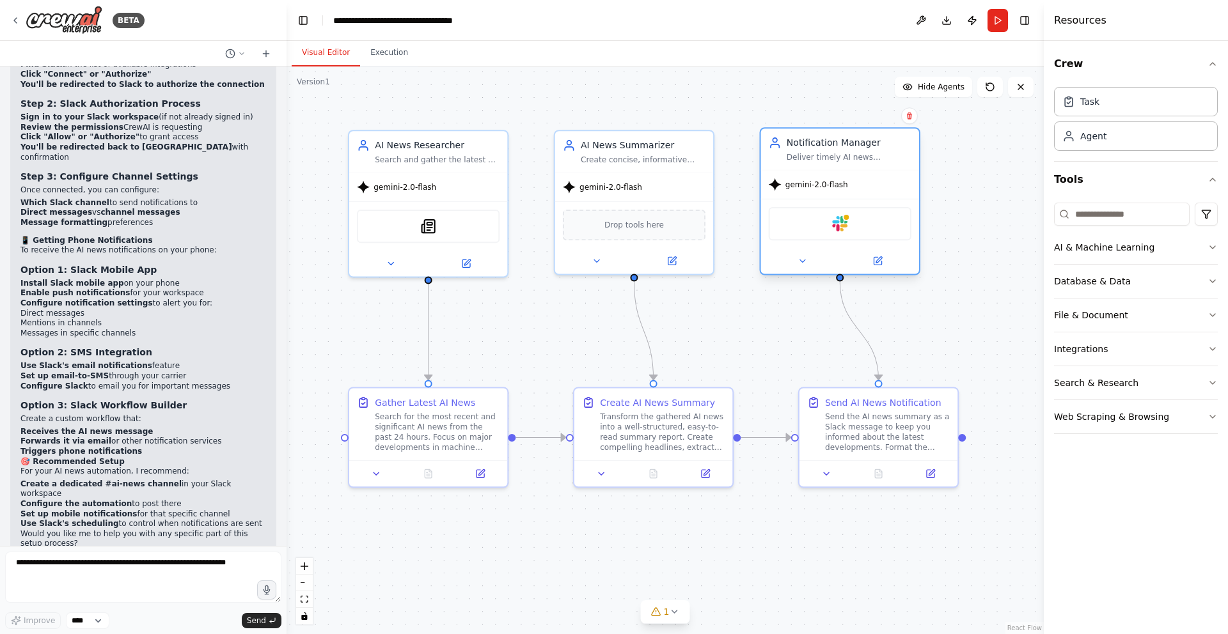
click at [859, 231] on div "Slack" at bounding box center [840, 223] width 143 height 33
click at [876, 258] on icon at bounding box center [878, 261] width 8 height 8
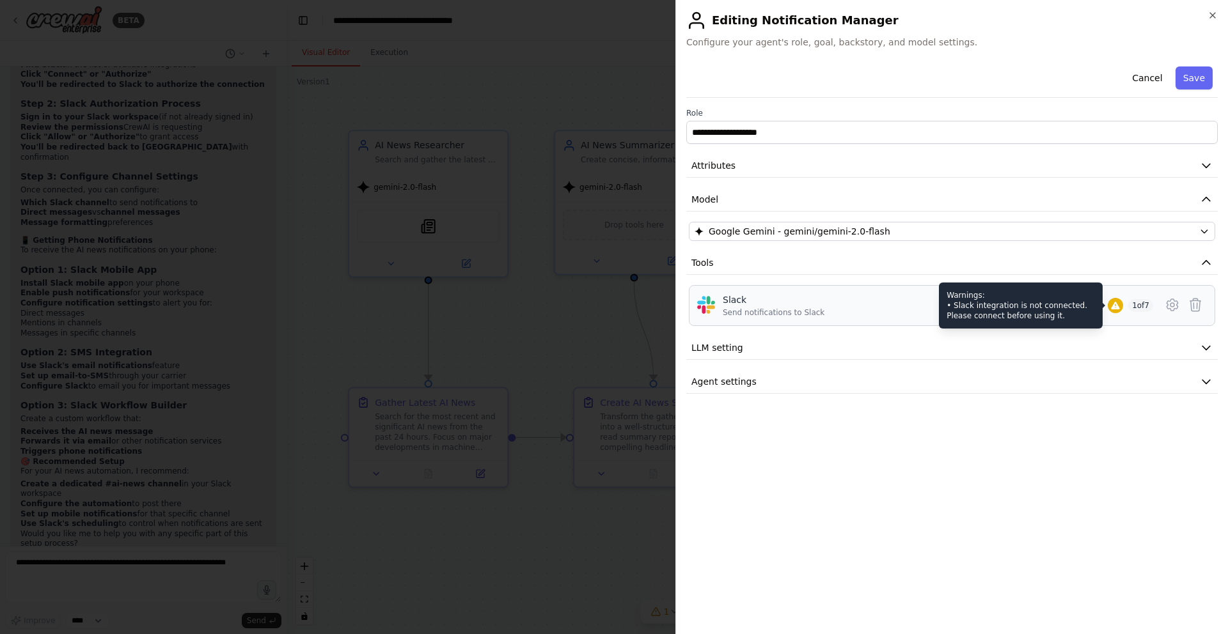
click at [1112, 304] on icon at bounding box center [1115, 306] width 8 height 8
click at [1111, 304] on icon at bounding box center [1115, 306] width 8 height 8
click at [1035, 308] on div "Warnings: • Slack integration is not connected. Please connect before using it." at bounding box center [1021, 306] width 164 height 46
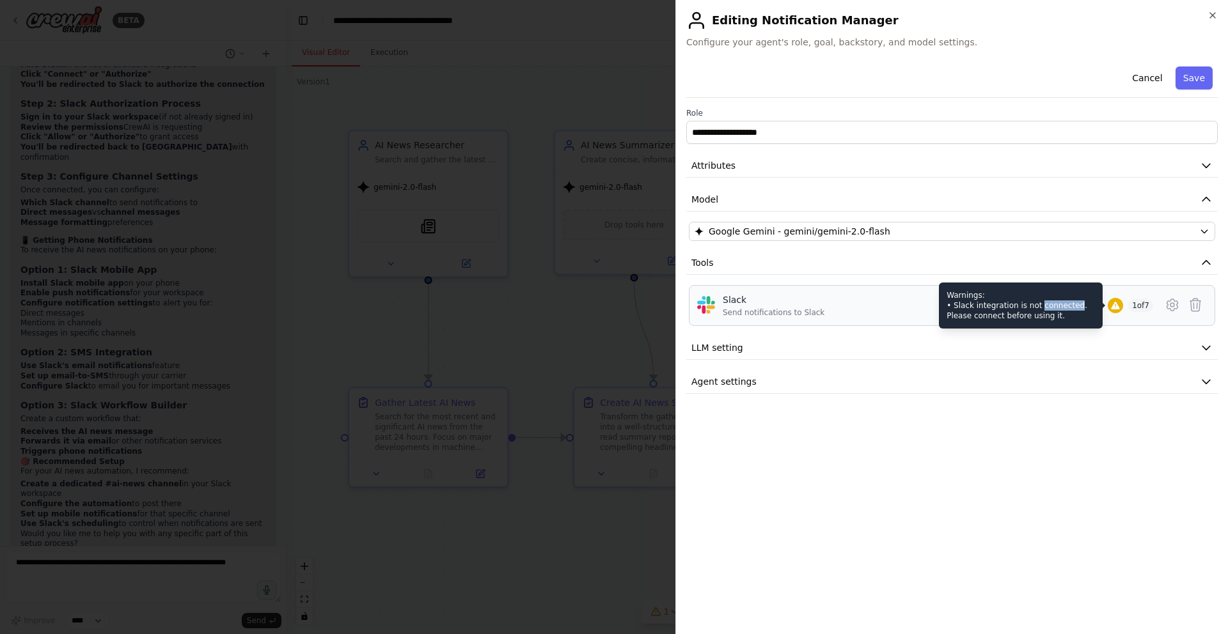
click at [1035, 308] on div "Warnings: • Slack integration is not connected. Please connect before using it." at bounding box center [1021, 306] width 164 height 46
click at [1115, 309] on icon at bounding box center [1115, 306] width 8 height 8
click at [1172, 306] on icon at bounding box center [1172, 304] width 15 height 15
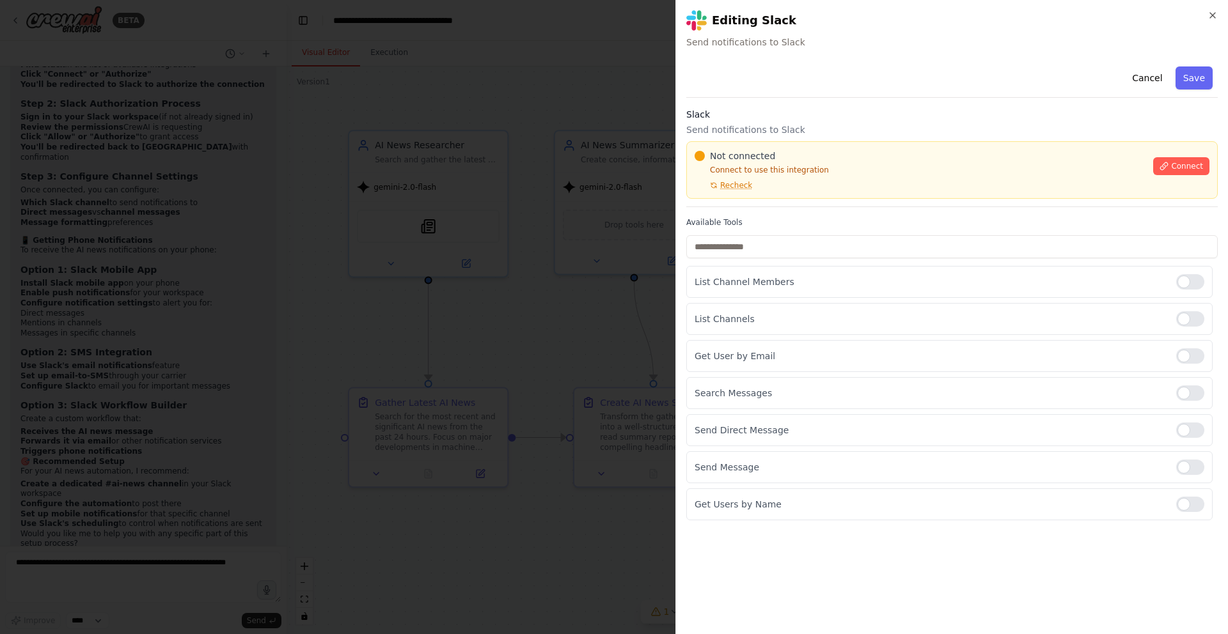
click at [1178, 153] on div "Connect" at bounding box center [1181, 163] width 56 height 26
click at [1177, 159] on button "Connect" at bounding box center [1181, 166] width 56 height 18
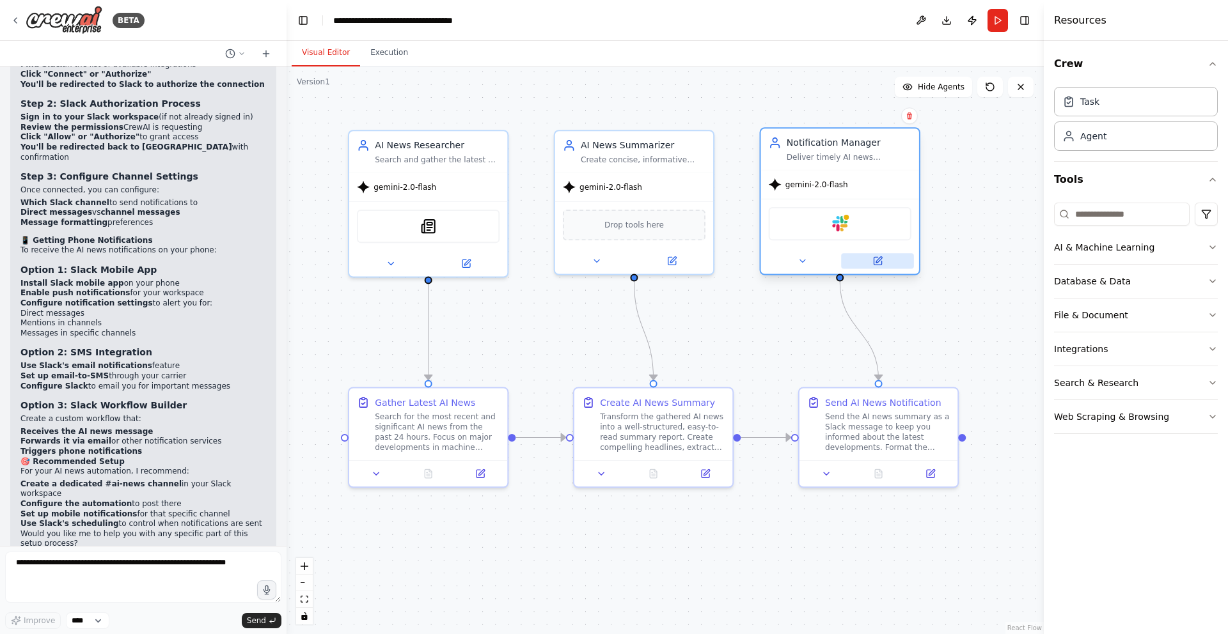
click at [879, 268] on button at bounding box center [877, 260] width 73 height 15
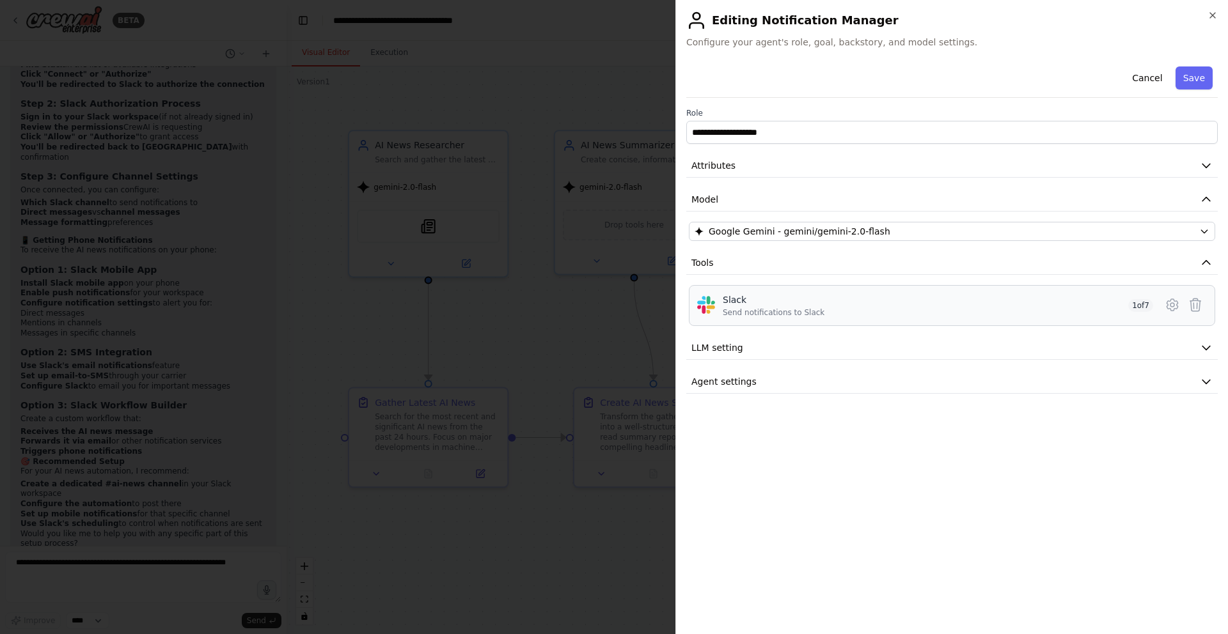
click at [1055, 323] on div "Slack Send notifications to Slack 1 of 7" at bounding box center [952, 305] width 526 height 41
click at [1194, 75] on button "Save" at bounding box center [1194, 78] width 37 height 23
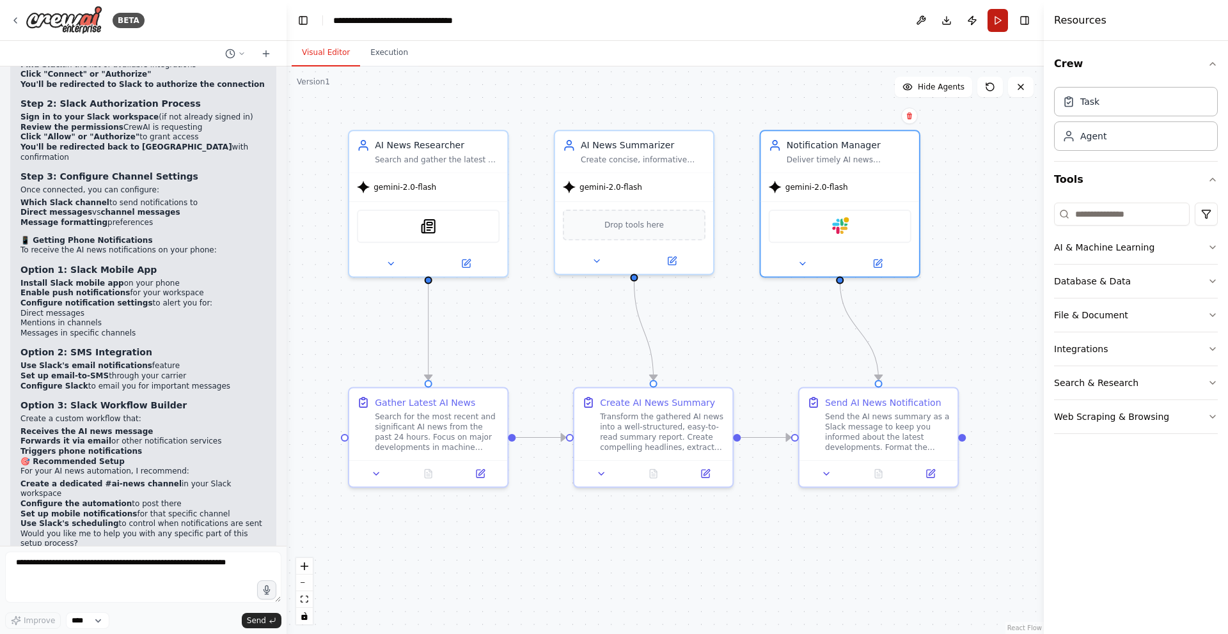
click at [997, 19] on button "Run" at bounding box center [998, 20] width 20 height 23
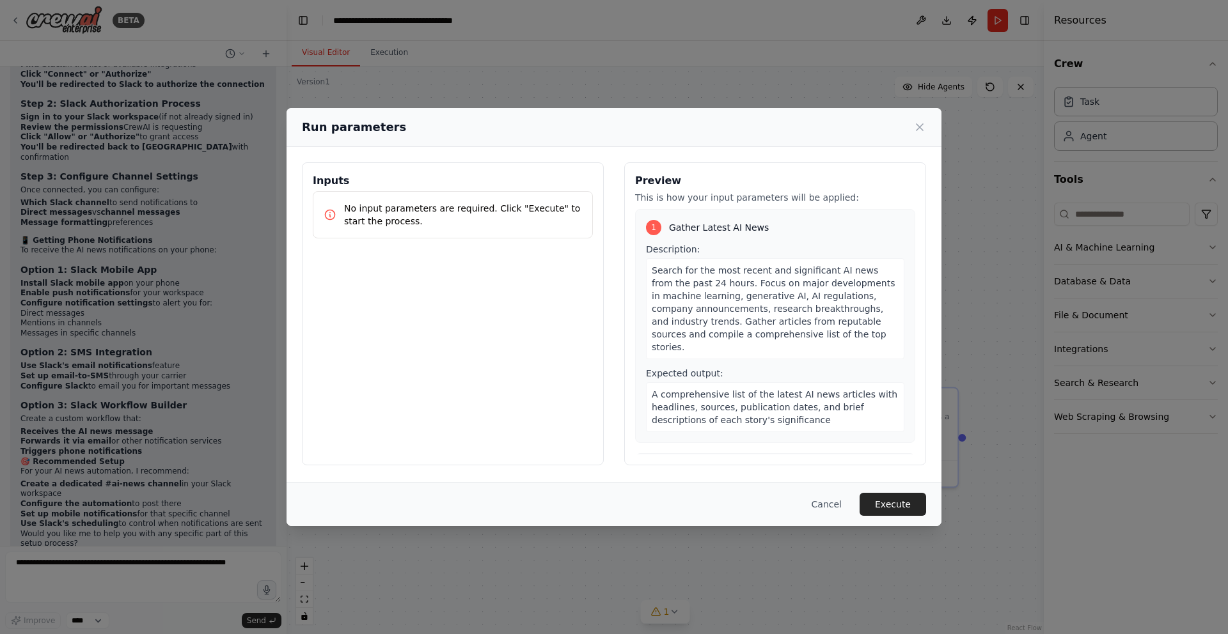
click at [420, 209] on p "No input parameters are required. Click "Execute" to start the process." at bounding box center [463, 215] width 238 height 26
click at [907, 507] on button "Execute" at bounding box center [893, 504] width 67 height 23
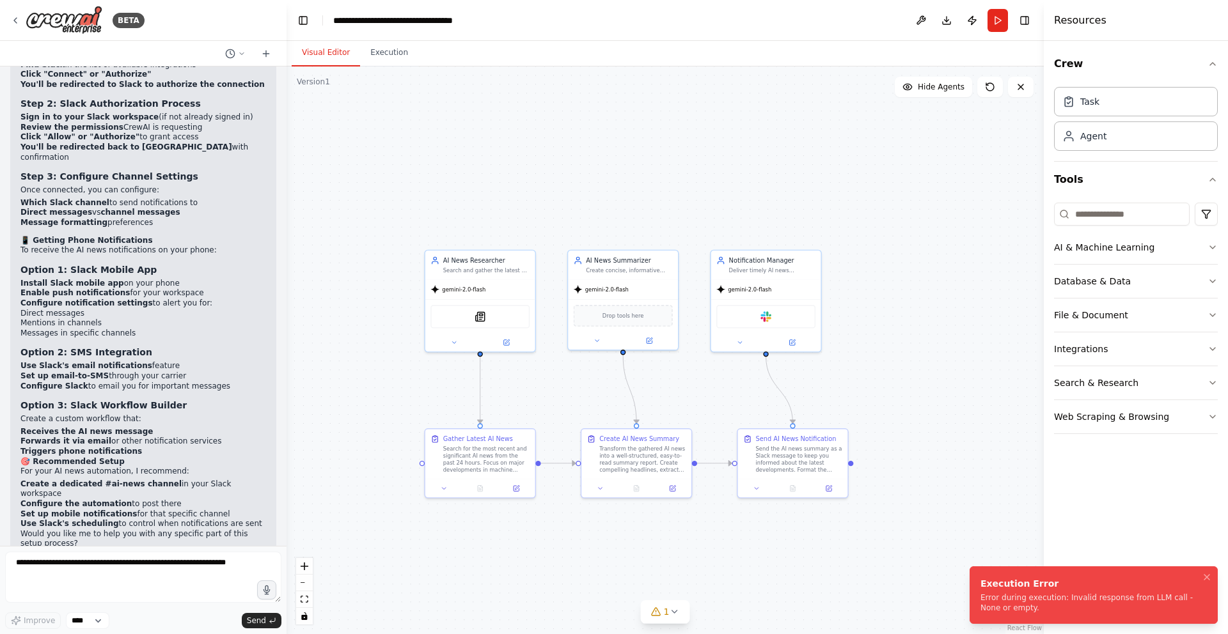
click at [1085, 601] on div "Error during execution: Invalid response from LLM call - None or empty." at bounding box center [1090, 603] width 221 height 20
click at [675, 614] on icon at bounding box center [674, 612] width 10 height 10
click at [684, 608] on span "Slack integration is not connected. Please connect before using it." at bounding box center [673, 610] width 255 height 10
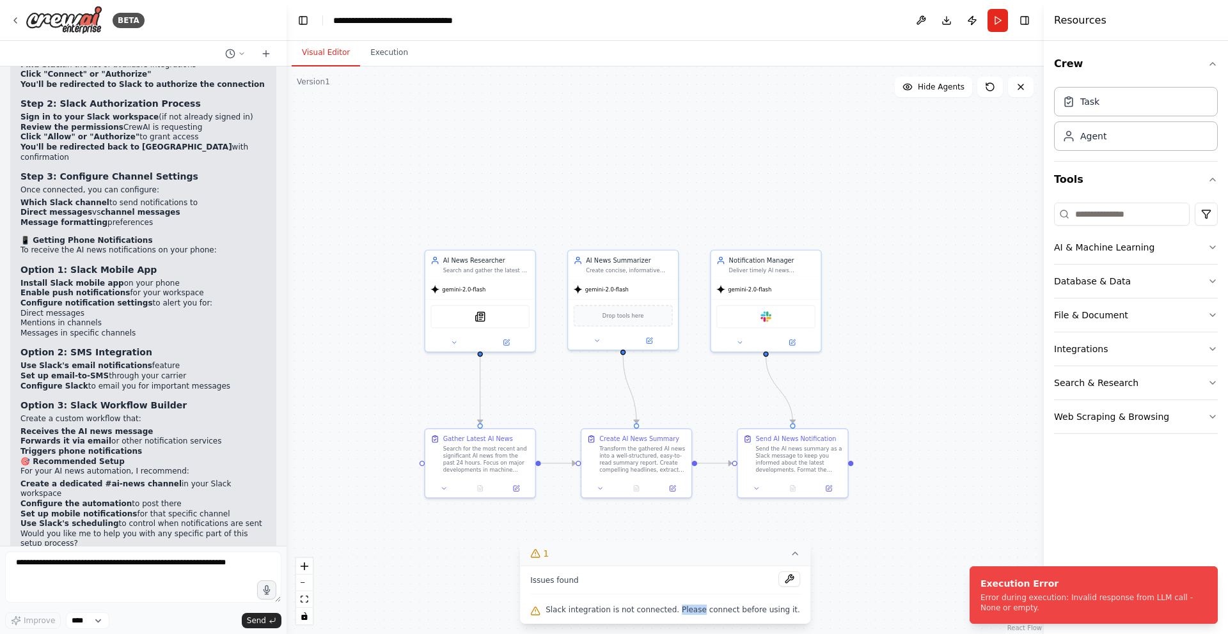
click at [684, 608] on span "Slack integration is not connected. Please connect before using it." at bounding box center [673, 610] width 255 height 10
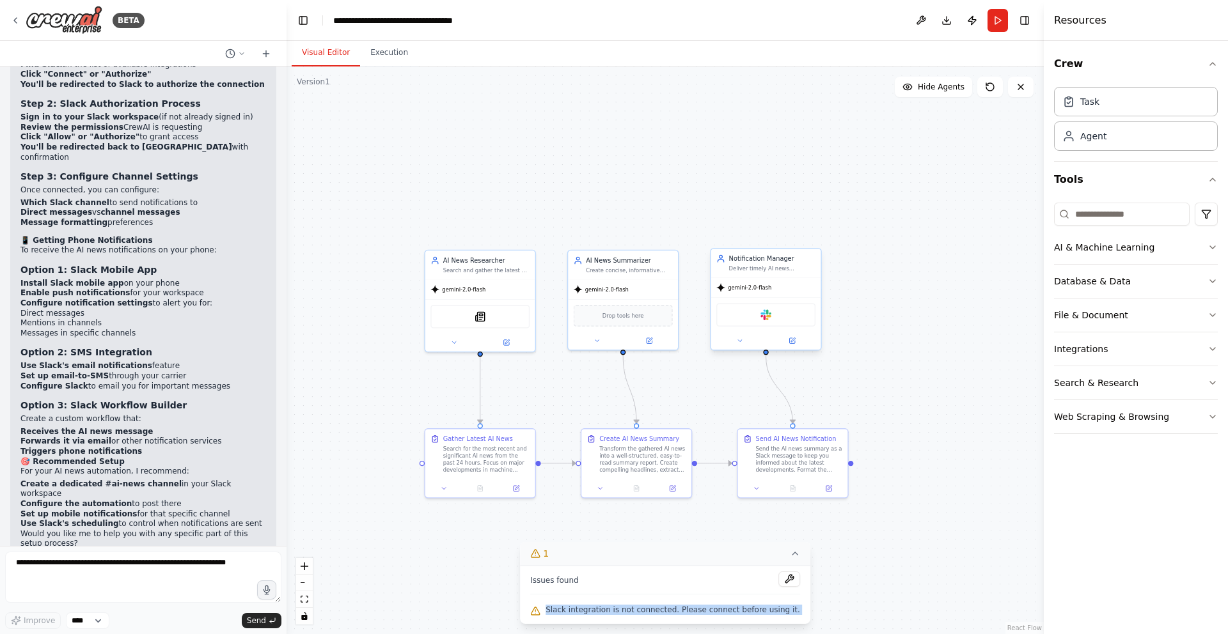
click at [770, 322] on div "Slack" at bounding box center [765, 315] width 99 height 23
click at [780, 313] on div "Slack" at bounding box center [765, 315] width 99 height 23
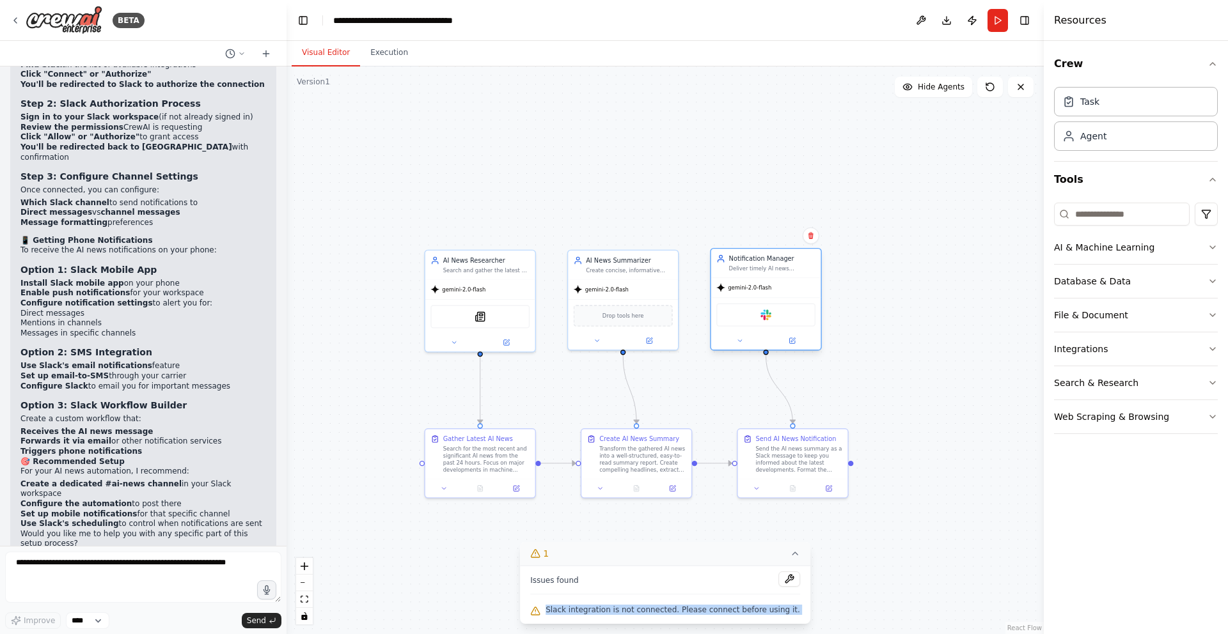
click at [780, 313] on div "Slack" at bounding box center [765, 315] width 99 height 23
click at [916, 313] on div ".deletable-edge-delete-btn { width: 20px; height: 20px; border: 0px solid #ffff…" at bounding box center [665, 351] width 757 height 568
click at [763, 316] on img at bounding box center [765, 315] width 11 height 11
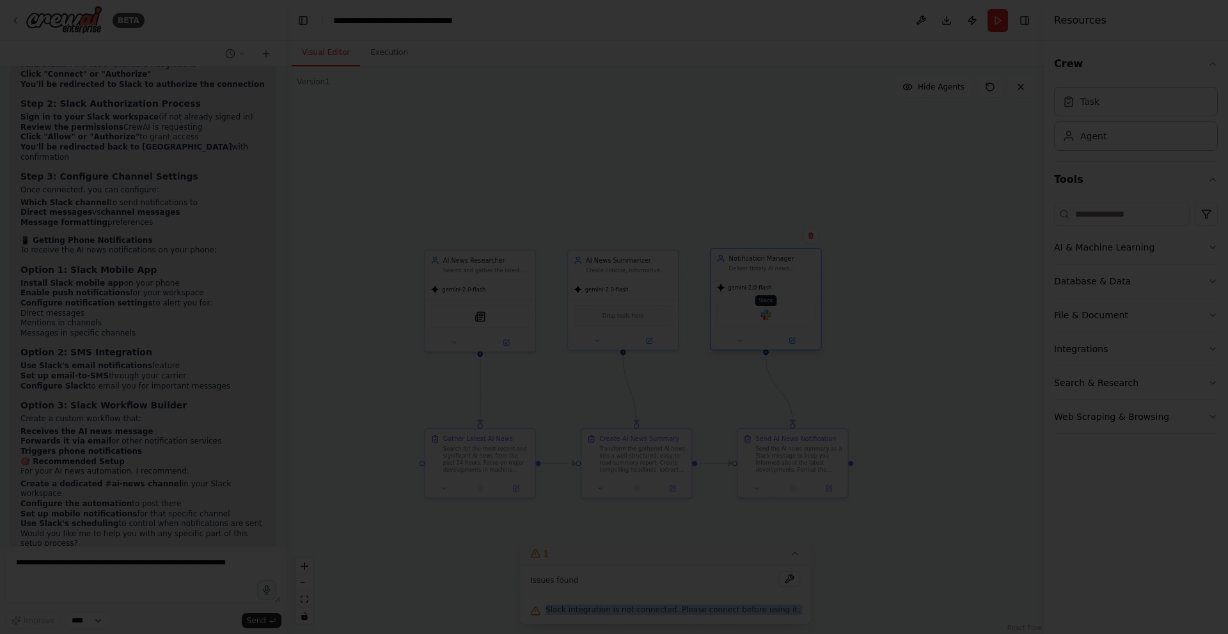
click at [763, 316] on div at bounding box center [614, 317] width 1228 height 634
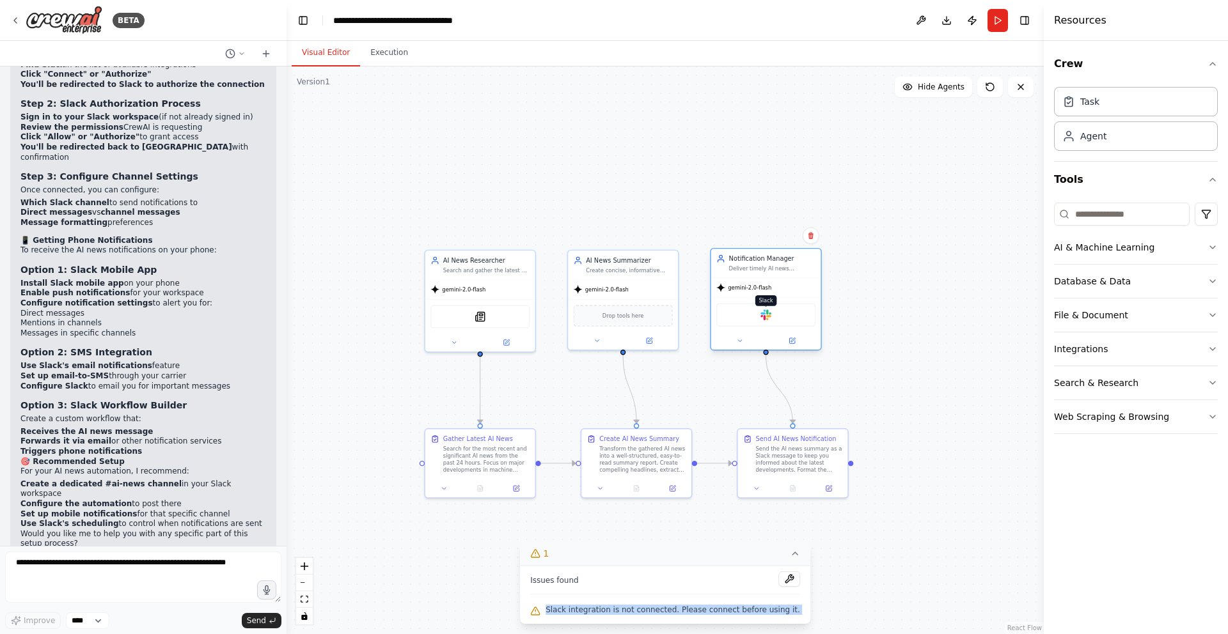
click at [765, 313] on img at bounding box center [765, 315] width 11 height 11
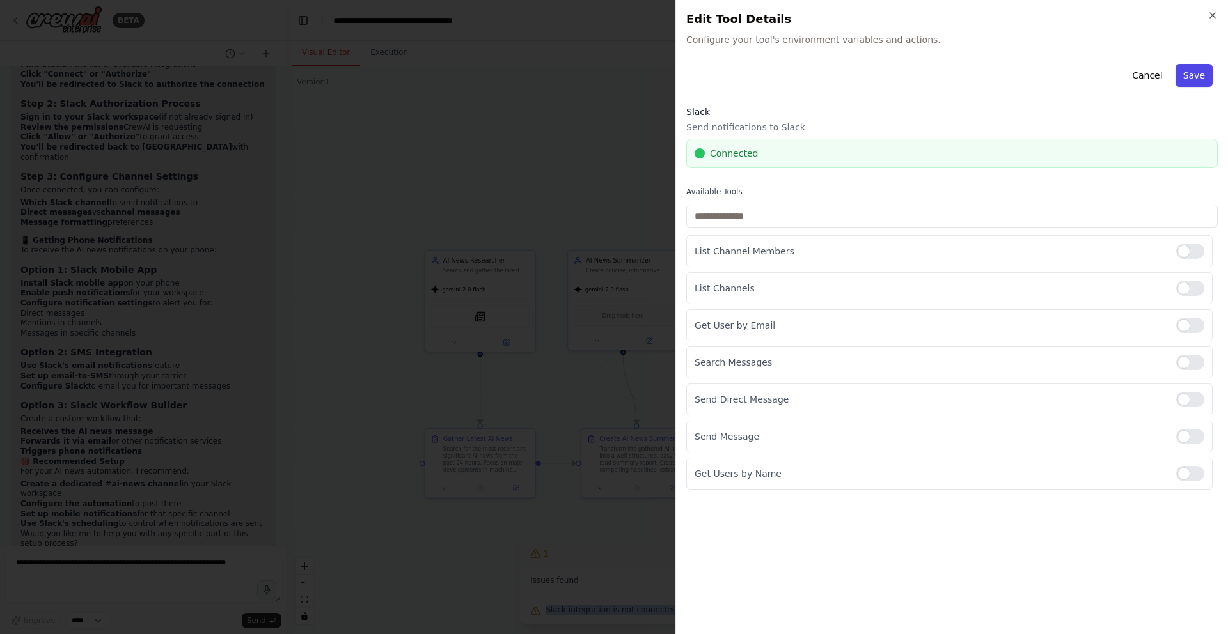
click at [1199, 70] on button "Save" at bounding box center [1194, 75] width 37 height 23
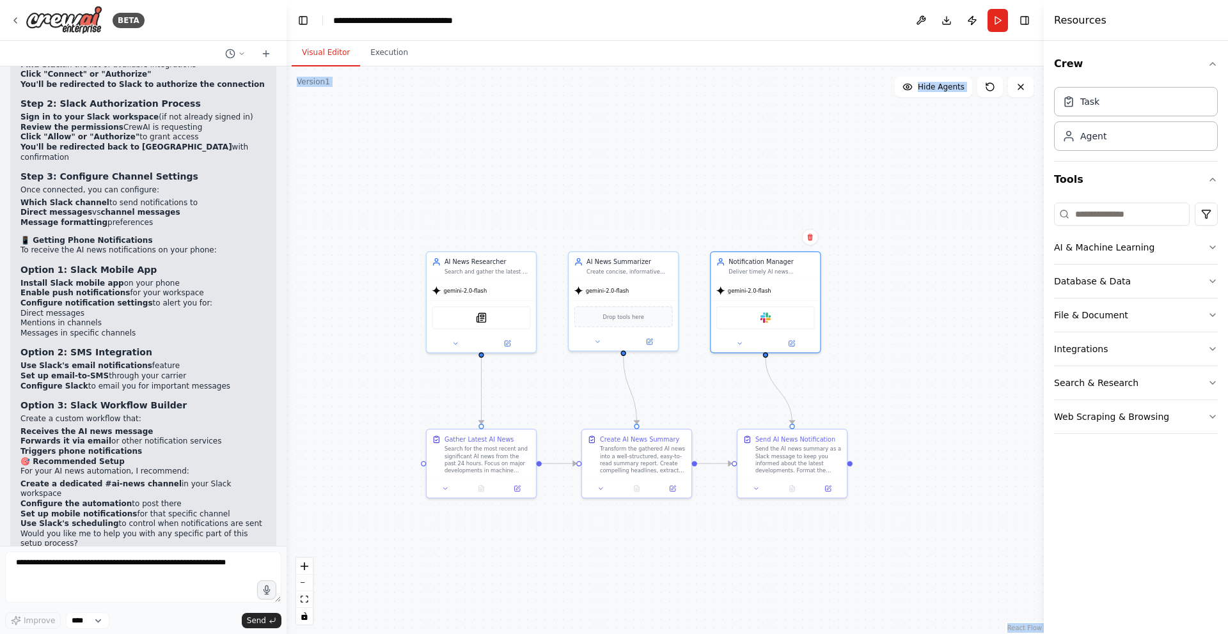
click at [850, 381] on div ".deletable-edge-delete-btn { width: 20px; height: 20px; border: 0px solid #ffff…" at bounding box center [665, 351] width 757 height 568
click at [885, 124] on div ".deletable-edge-delete-btn { width: 20px; height: 20px; border: 0px solid #ffff…" at bounding box center [665, 351] width 757 height 568
click at [999, 23] on button "Run" at bounding box center [998, 20] width 20 height 23
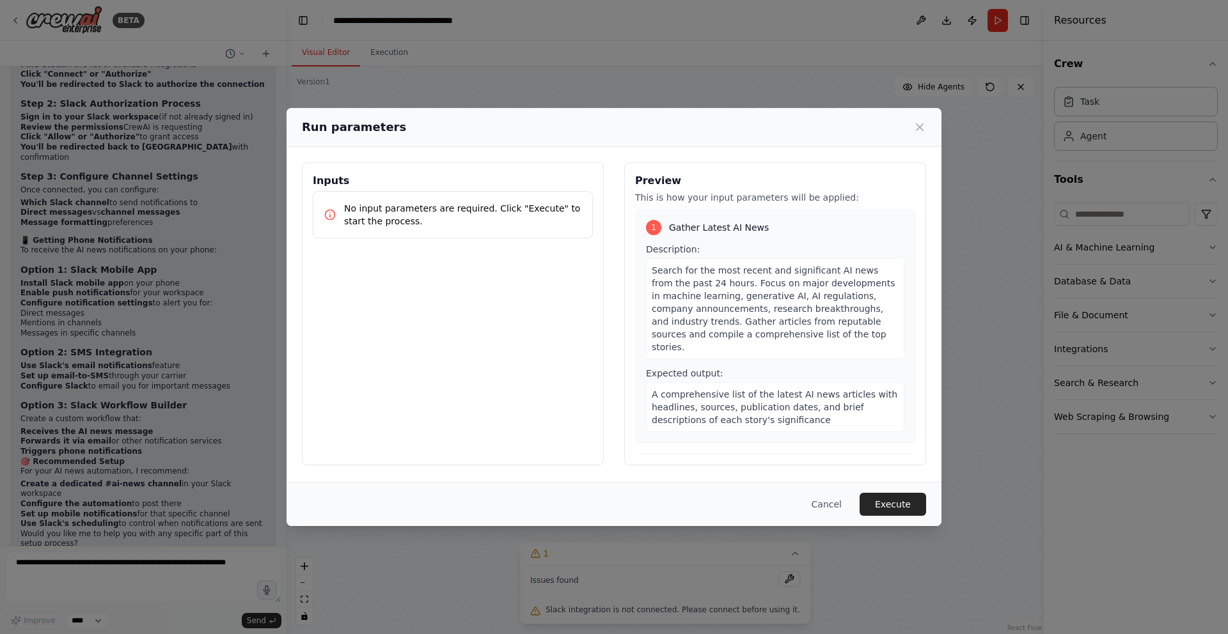
click at [766, 292] on span "Search for the most recent and significant AI news from the past 24 hours. Focu…" at bounding box center [774, 308] width 244 height 87
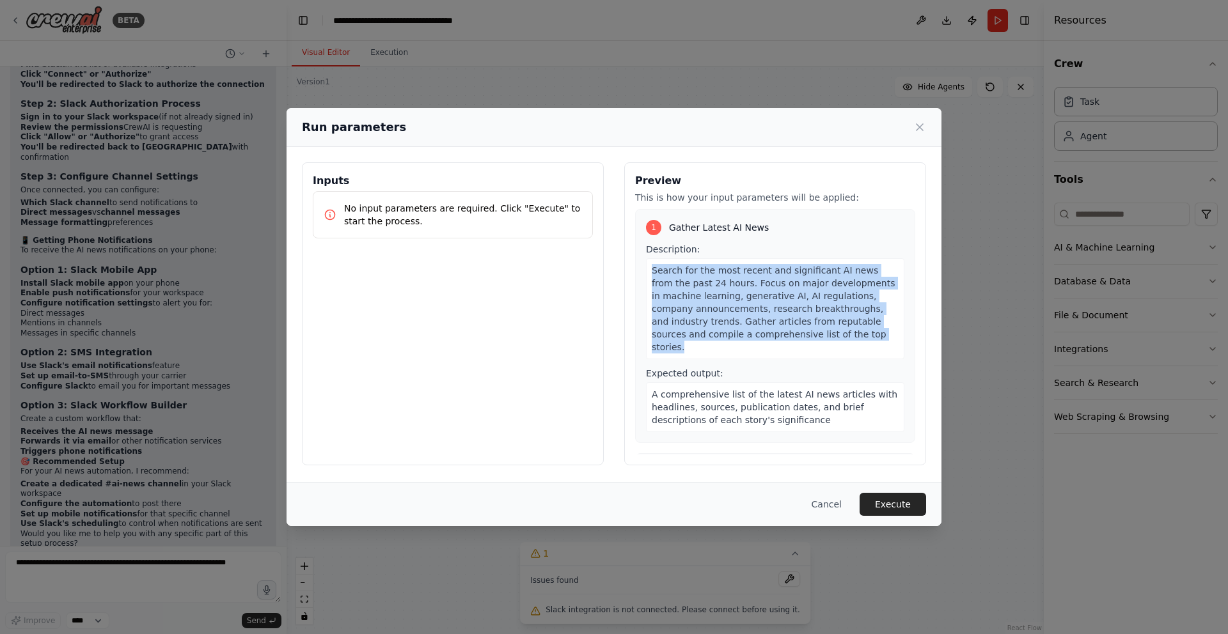
click at [766, 292] on span "Search for the most recent and significant AI news from the past 24 hours. Focu…" at bounding box center [774, 308] width 244 height 87
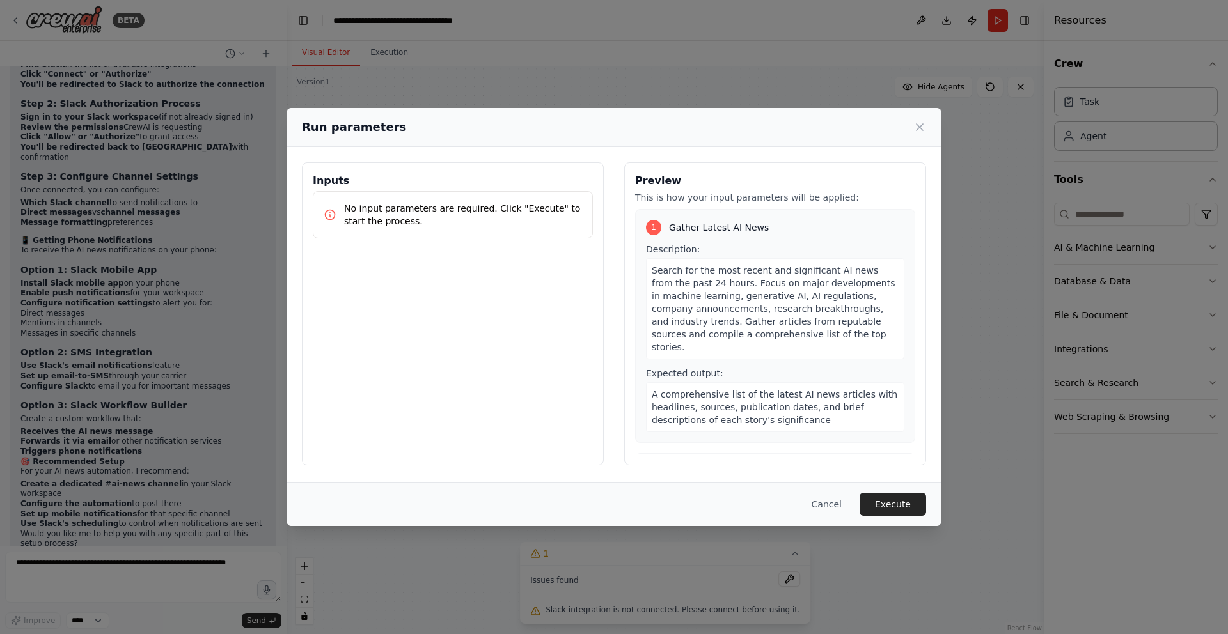
click at [503, 210] on p "No input parameters are required. Click "Execute" to start the process." at bounding box center [463, 215] width 238 height 26
click at [897, 508] on button "Execute" at bounding box center [893, 504] width 67 height 23
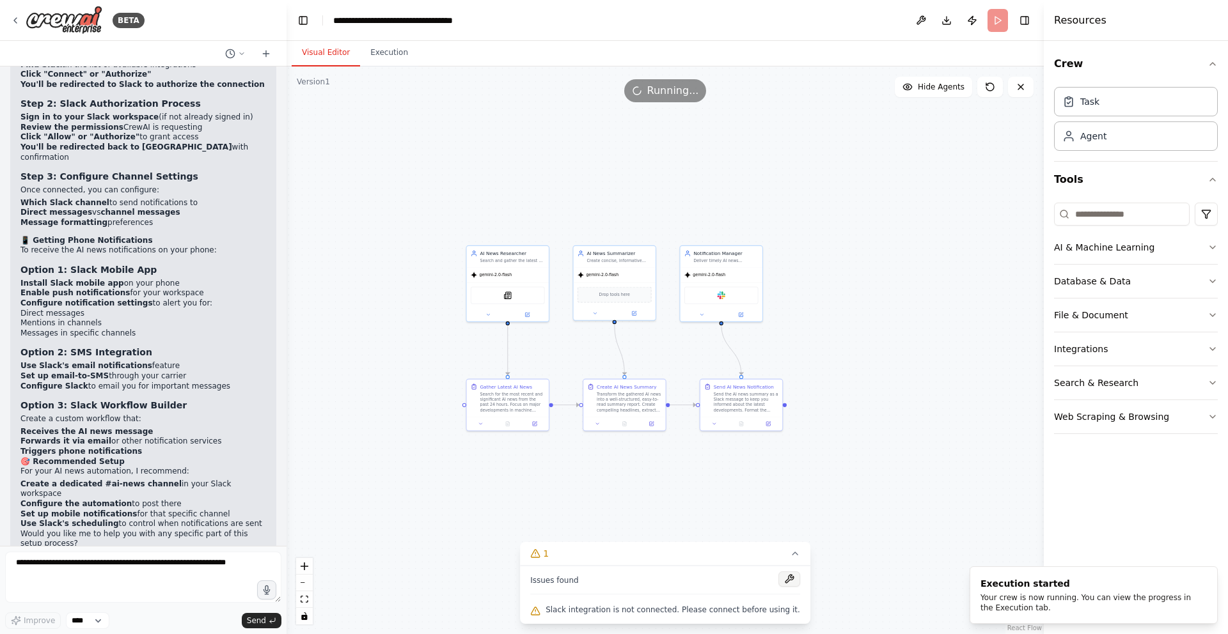
click at [780, 582] on button at bounding box center [789, 579] width 22 height 15
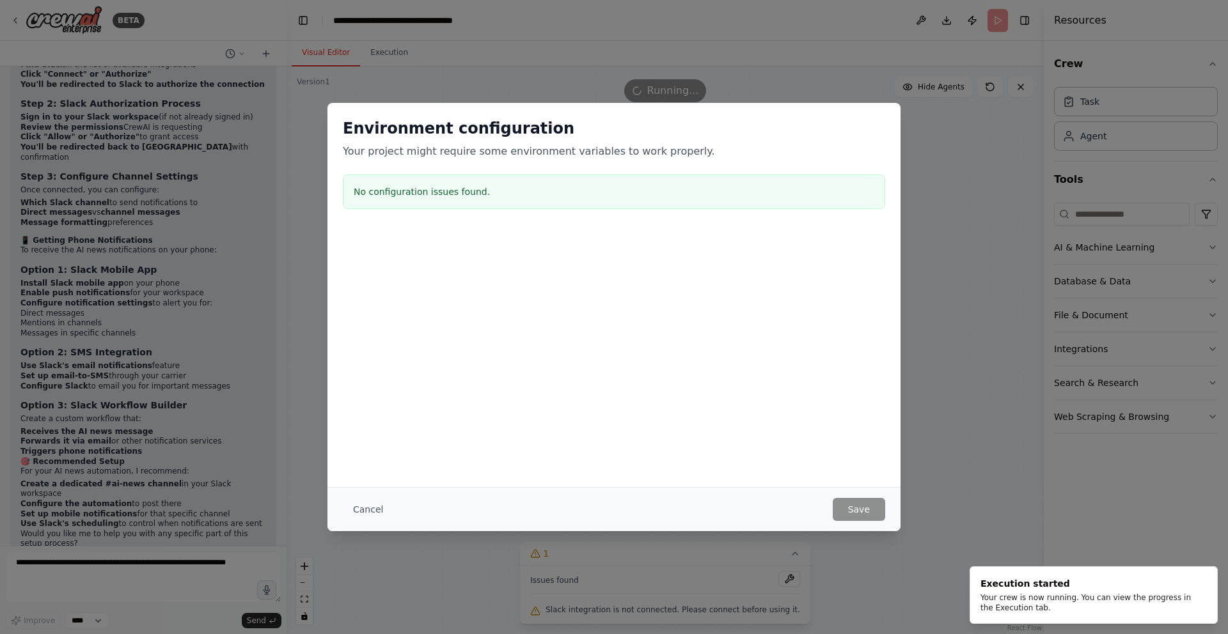
click at [504, 205] on div "No configuration issues found." at bounding box center [614, 192] width 542 height 35
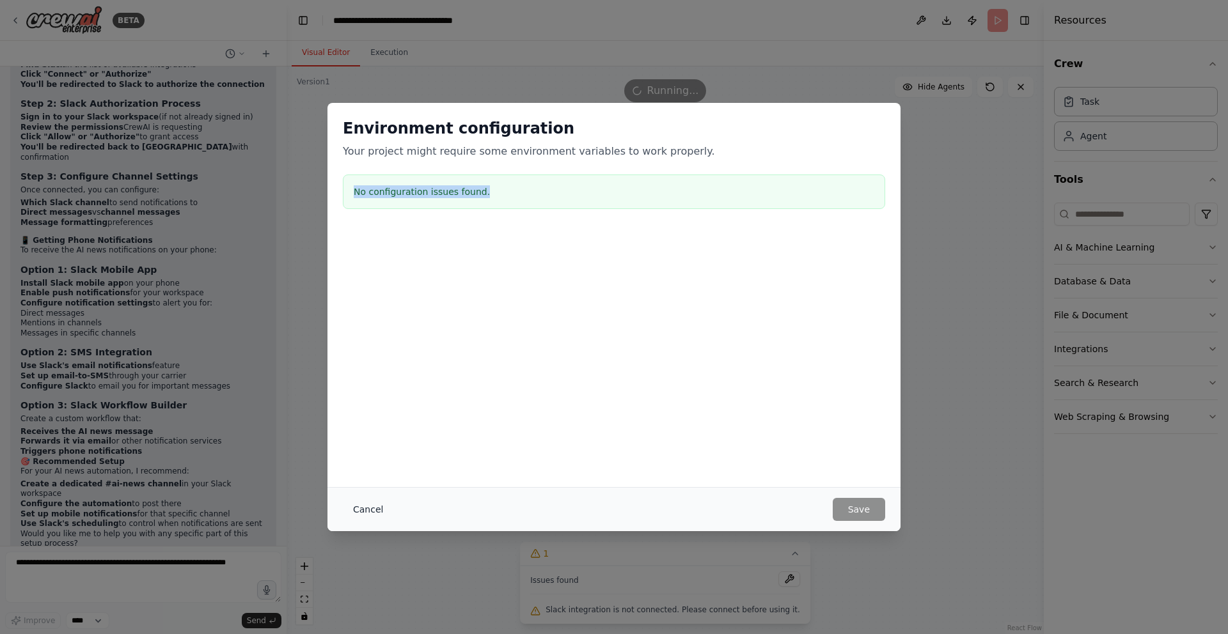
click at [367, 512] on button "Cancel" at bounding box center [368, 509] width 51 height 23
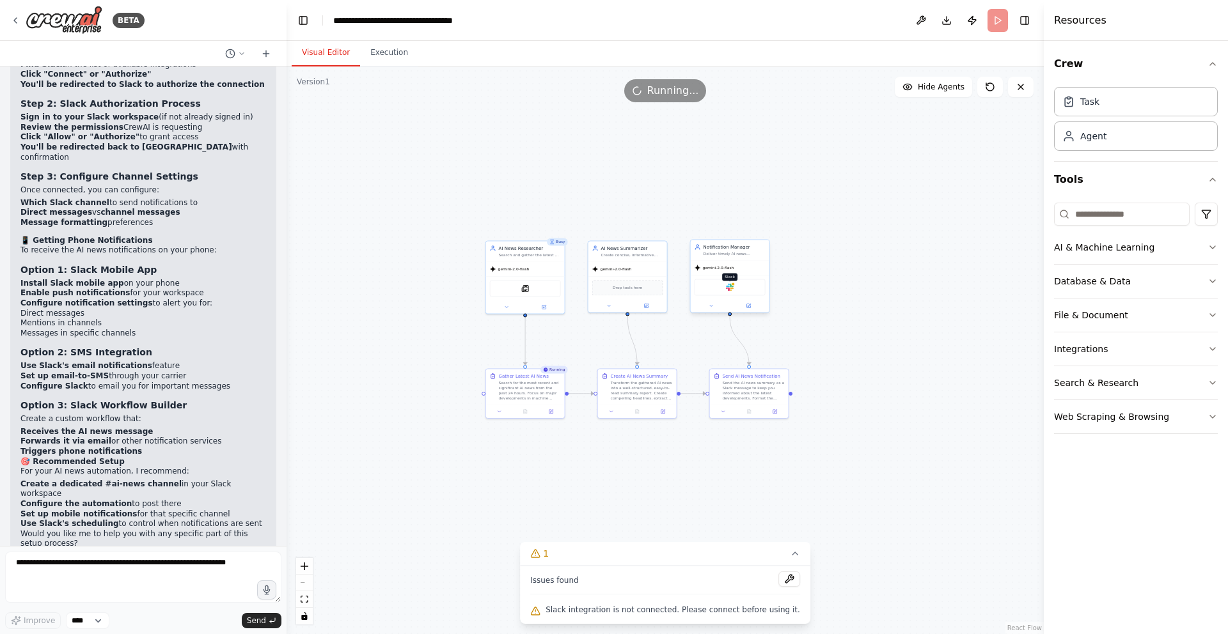
click at [732, 285] on div at bounding box center [733, 284] width 4 height 4
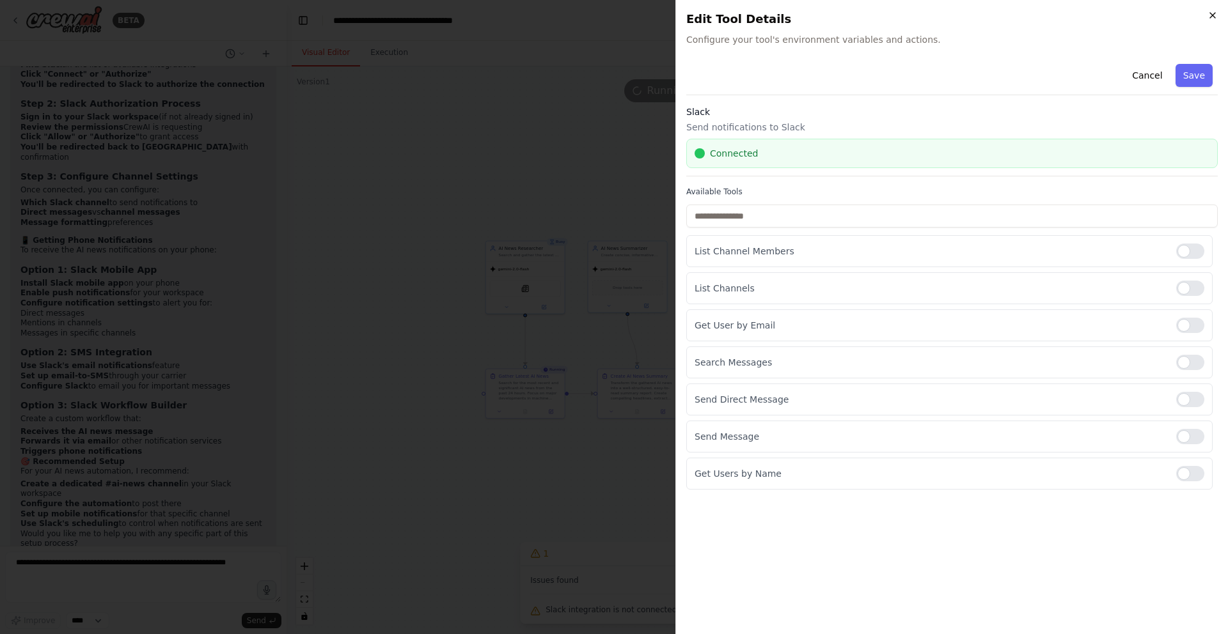
click at [1214, 15] on icon "button" at bounding box center [1213, 15] width 10 height 10
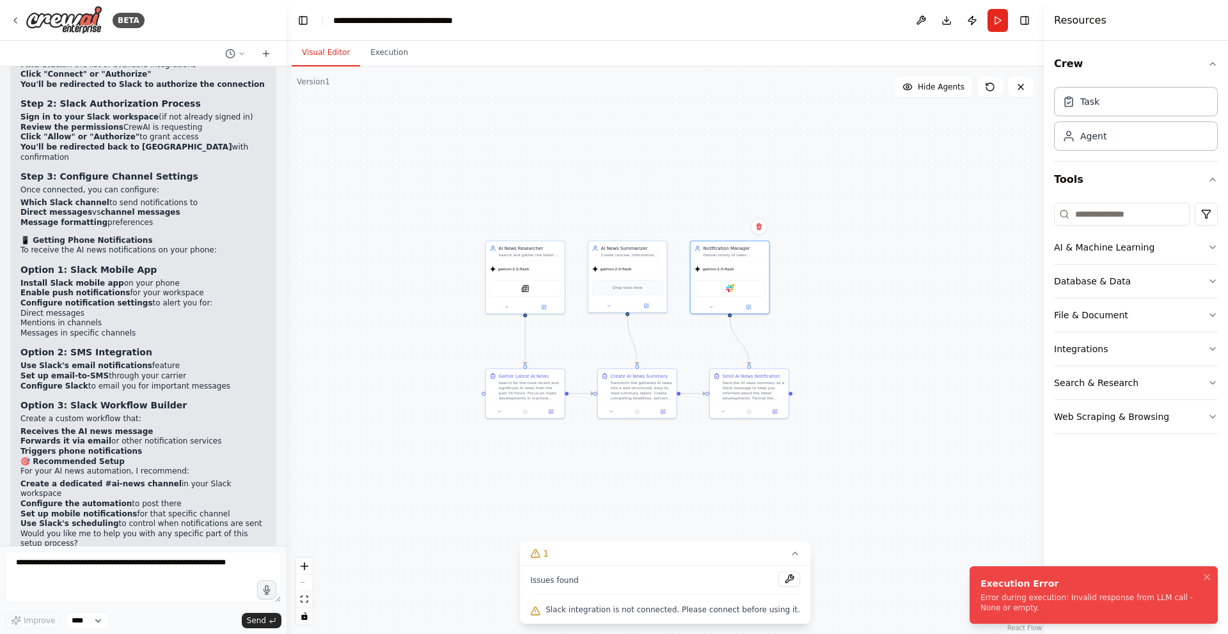
click at [1061, 610] on div "Error during execution: Invalid response from LLM call - None or empty." at bounding box center [1090, 603] width 221 height 20
copy div "Error during execution: Invalid response from LLM call - None or empty."
click at [901, 370] on div ".deletable-edge-delete-btn { width: 20px; height: 20px; border: 0px solid #ffff…" at bounding box center [665, 351] width 757 height 568
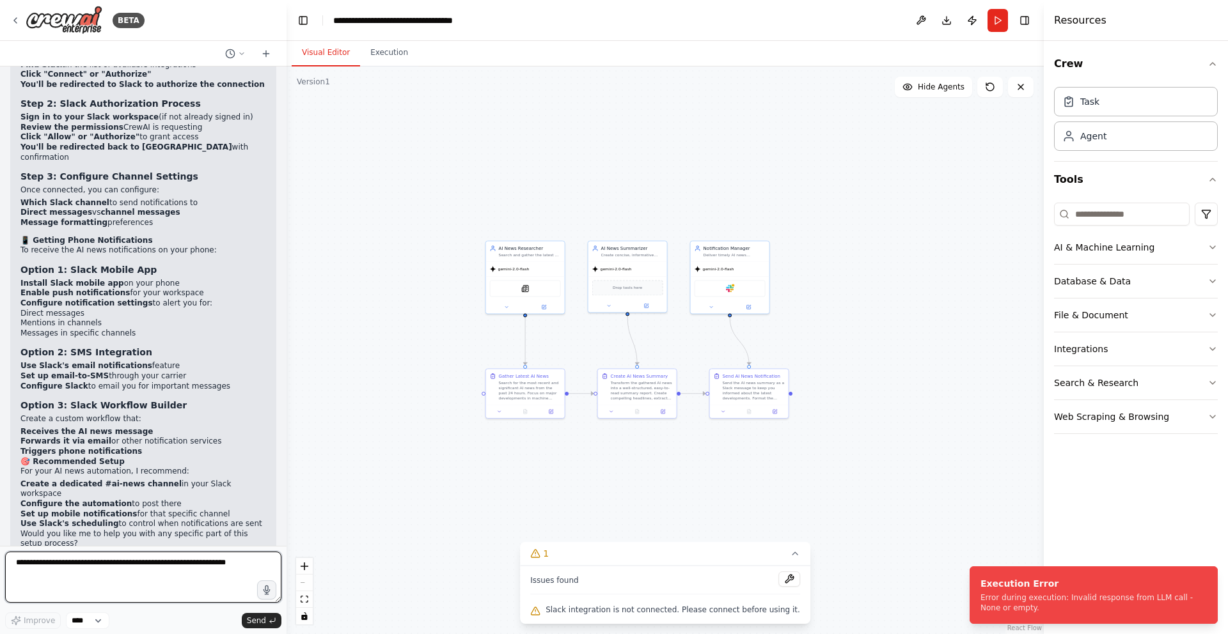
click at [104, 576] on textarea at bounding box center [143, 577] width 276 height 51
paste textarea "**********"
type textarea "**********"
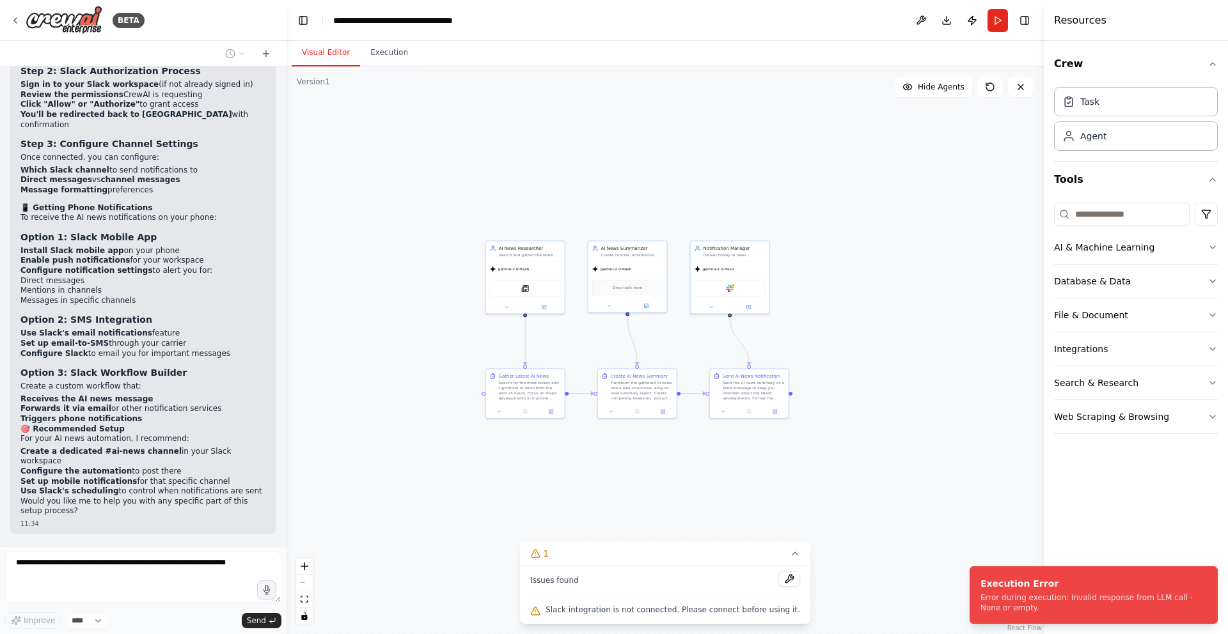
scroll to position [1854, 0]
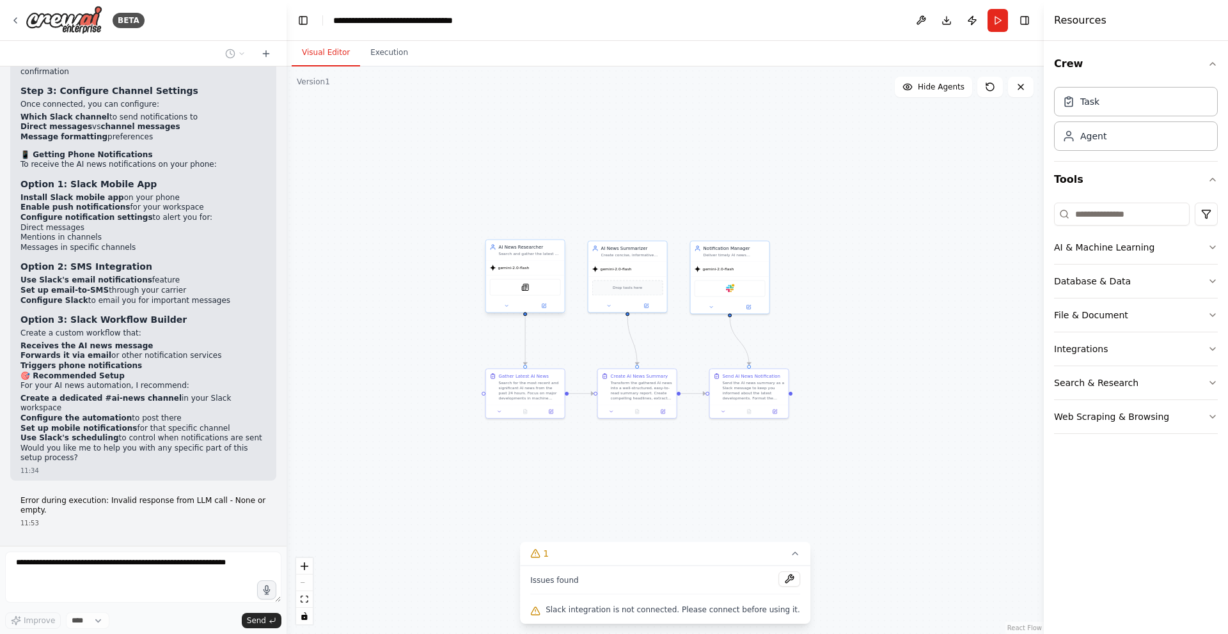
click at [516, 290] on div "SerplyNewsSearchTool" at bounding box center [525, 287] width 71 height 17
click at [533, 287] on div "SerplyNewsSearchTool" at bounding box center [525, 287] width 71 height 17
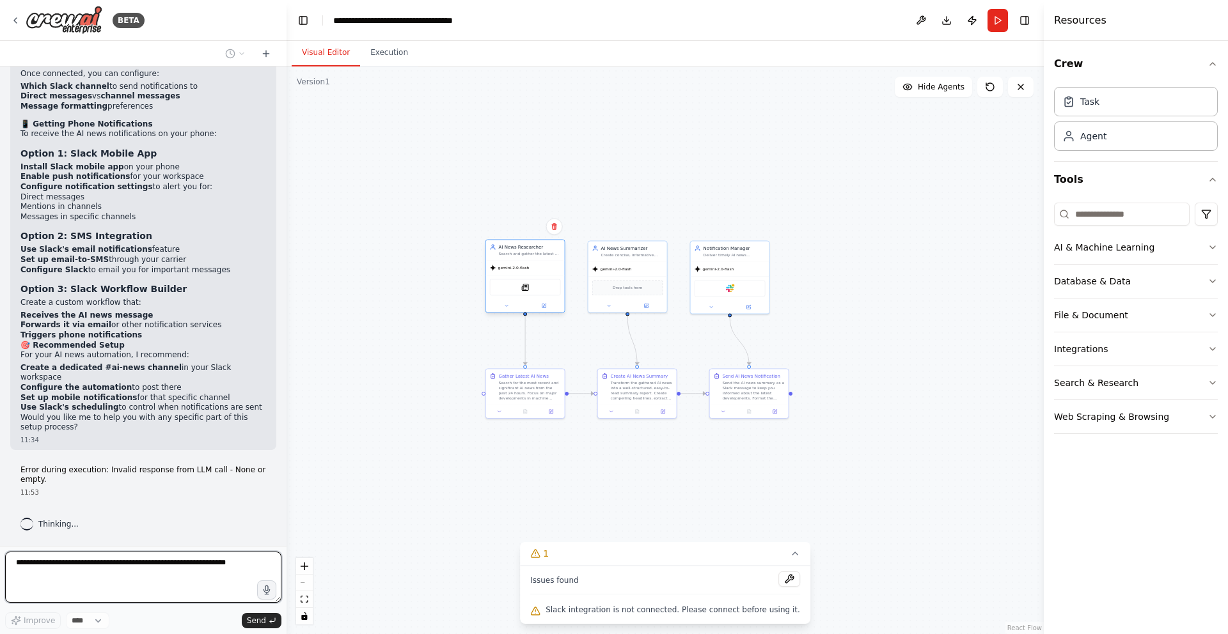
click at [533, 287] on div "SerplyNewsSearchTool" at bounding box center [525, 287] width 71 height 17
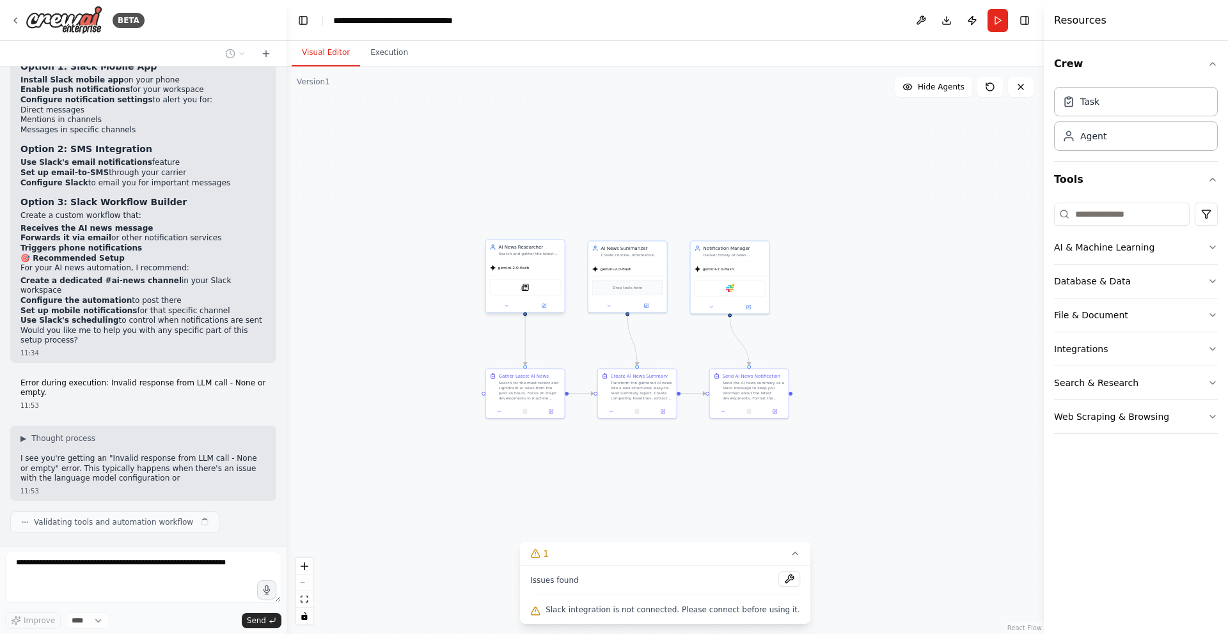
scroll to position [1982, 0]
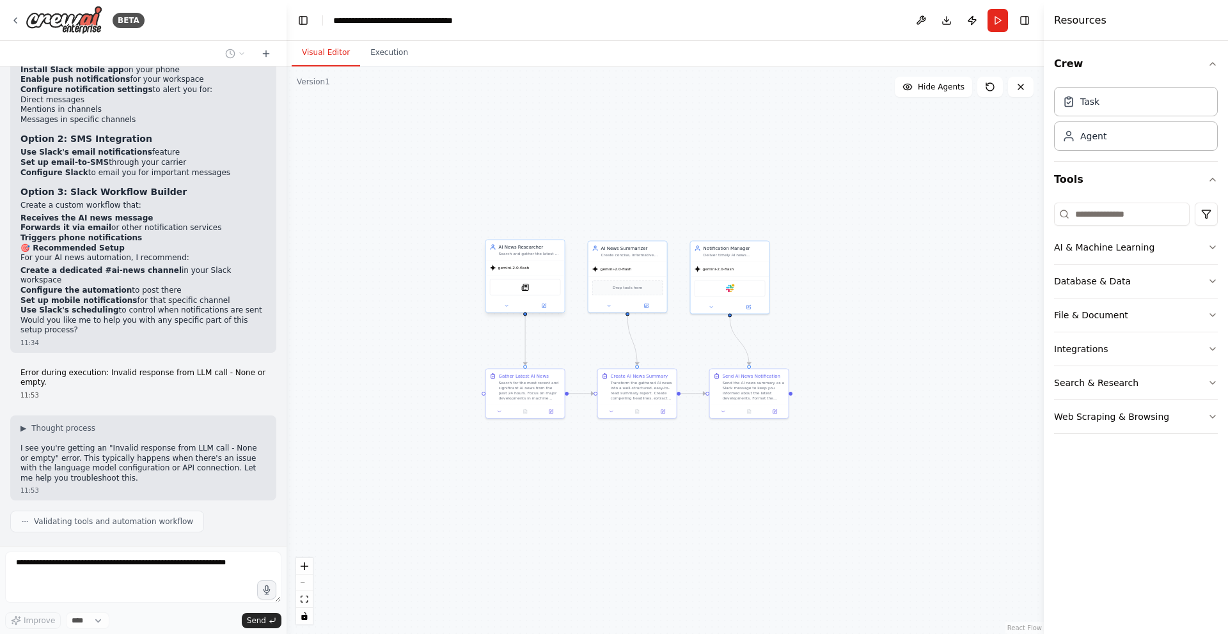
click at [542, 311] on div at bounding box center [525, 305] width 79 height 13
click at [544, 307] on icon at bounding box center [544, 306] width 4 height 4
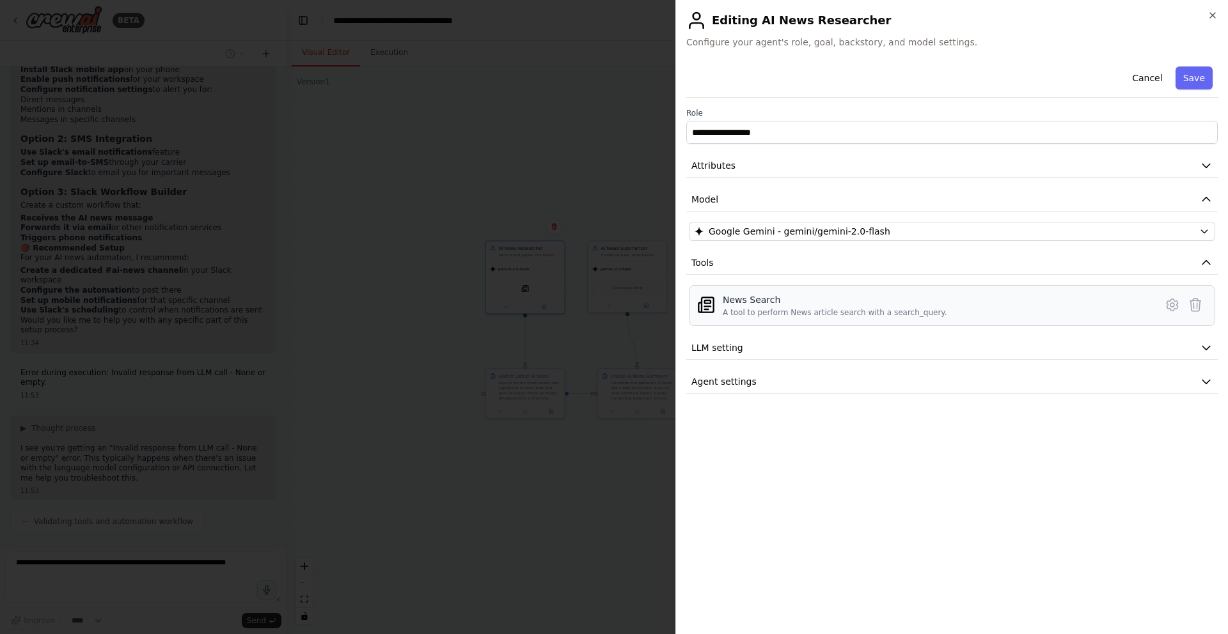
click at [847, 298] on div "News Search" at bounding box center [835, 300] width 224 height 13
click at [1214, 12] on icon "button" at bounding box center [1213, 15] width 10 height 10
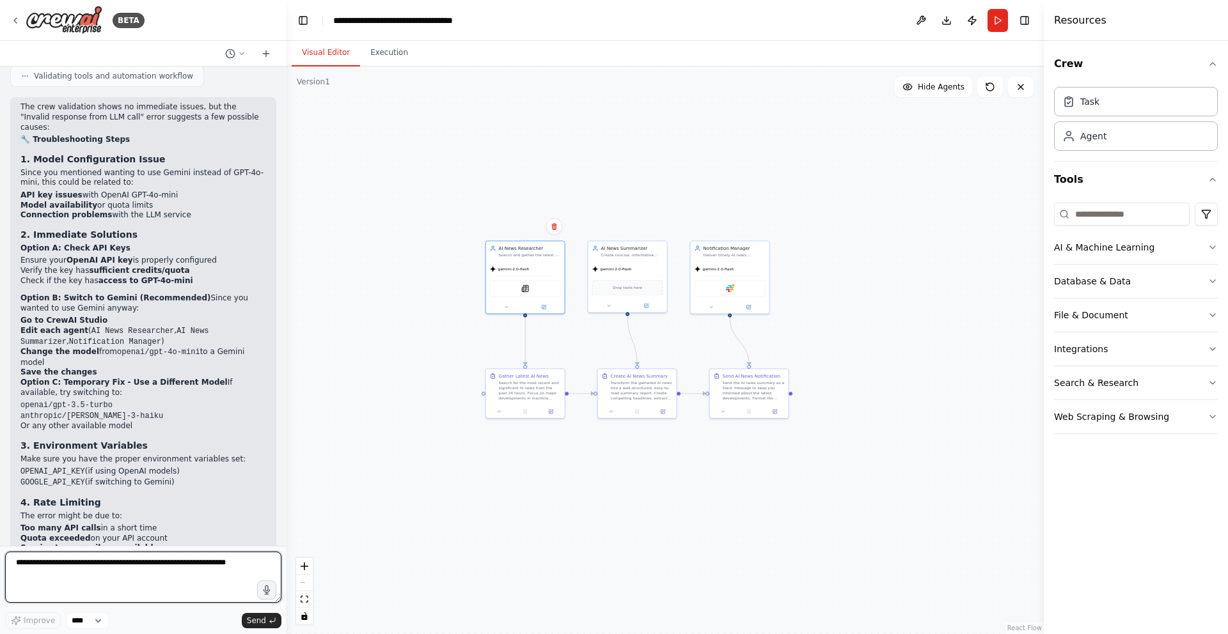
scroll to position [2427, 0]
click at [101, 244] on strong "Option A: Check API Keys" at bounding box center [75, 248] width 110 height 9
click at [136, 256] on li "Ensure your OpenAI API key is properly configured" at bounding box center [143, 261] width 246 height 10
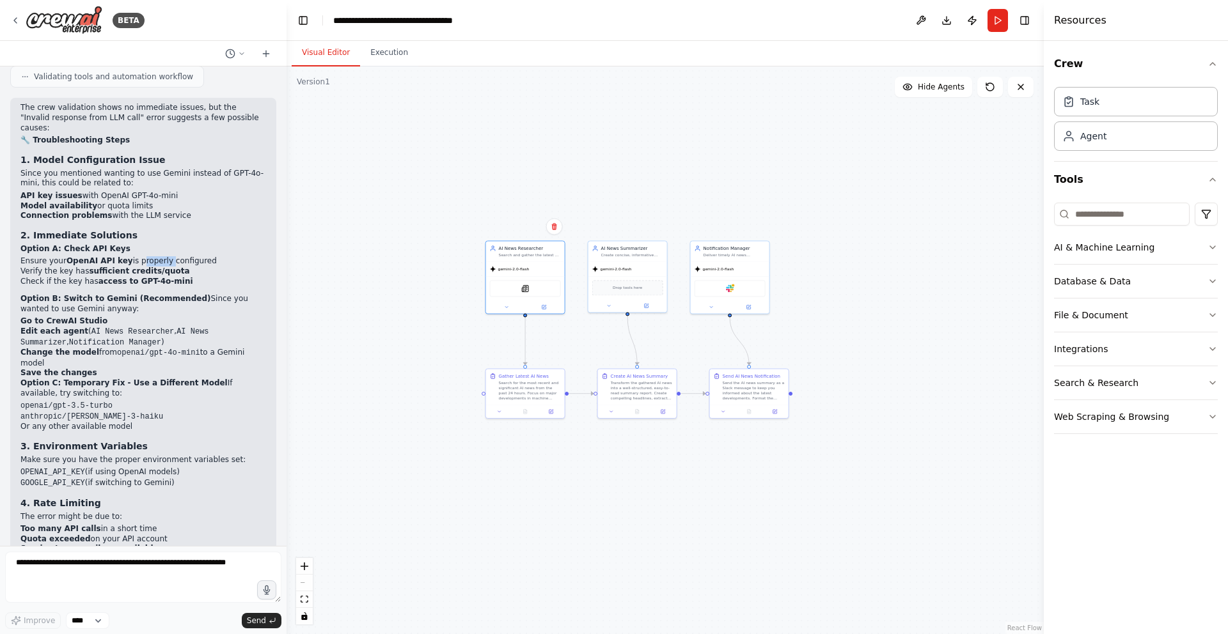
click at [136, 256] on li "Ensure your OpenAI API key is properly configured" at bounding box center [143, 261] width 246 height 10
click at [67, 244] on strong "Option A: Check API Keys" at bounding box center [75, 248] width 110 height 9
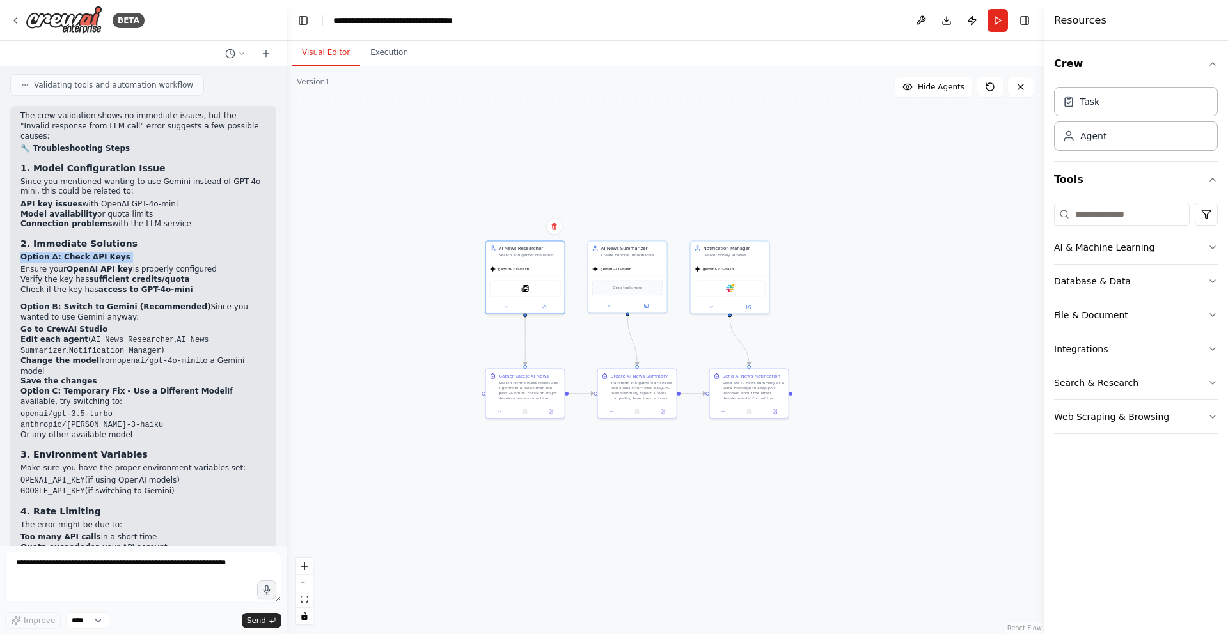
scroll to position [2398, 0]
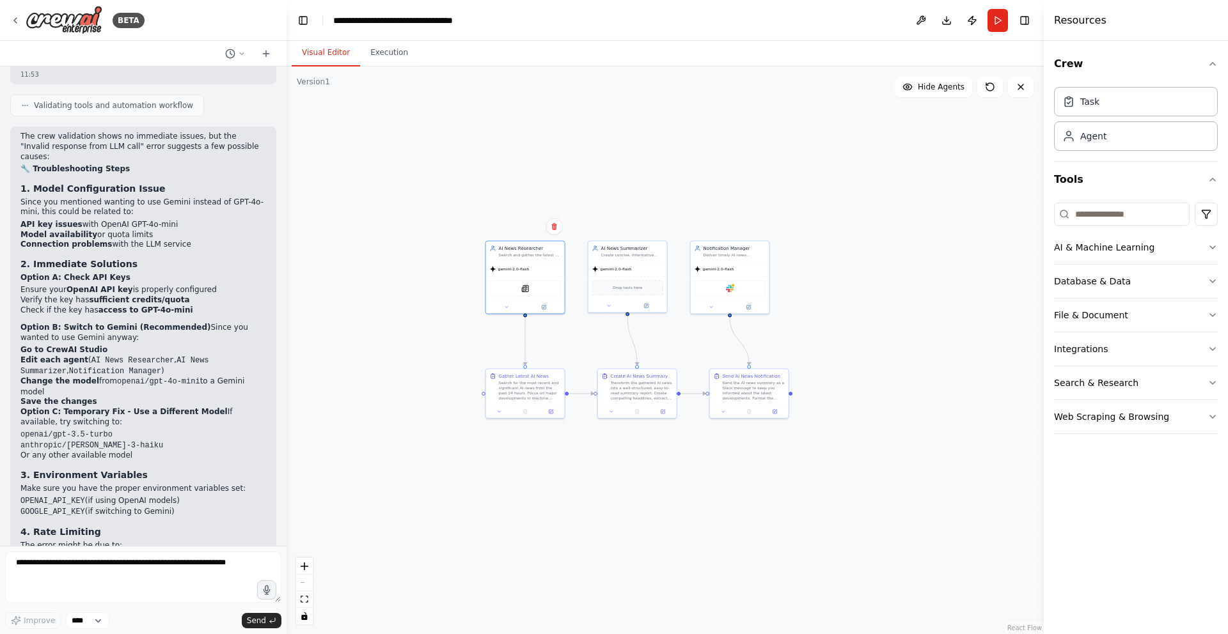
click at [142, 230] on li "Model availability or quota limits" at bounding box center [143, 235] width 246 height 10
click at [142, 240] on li "Connection problems with the LLM service" at bounding box center [143, 245] width 246 height 10
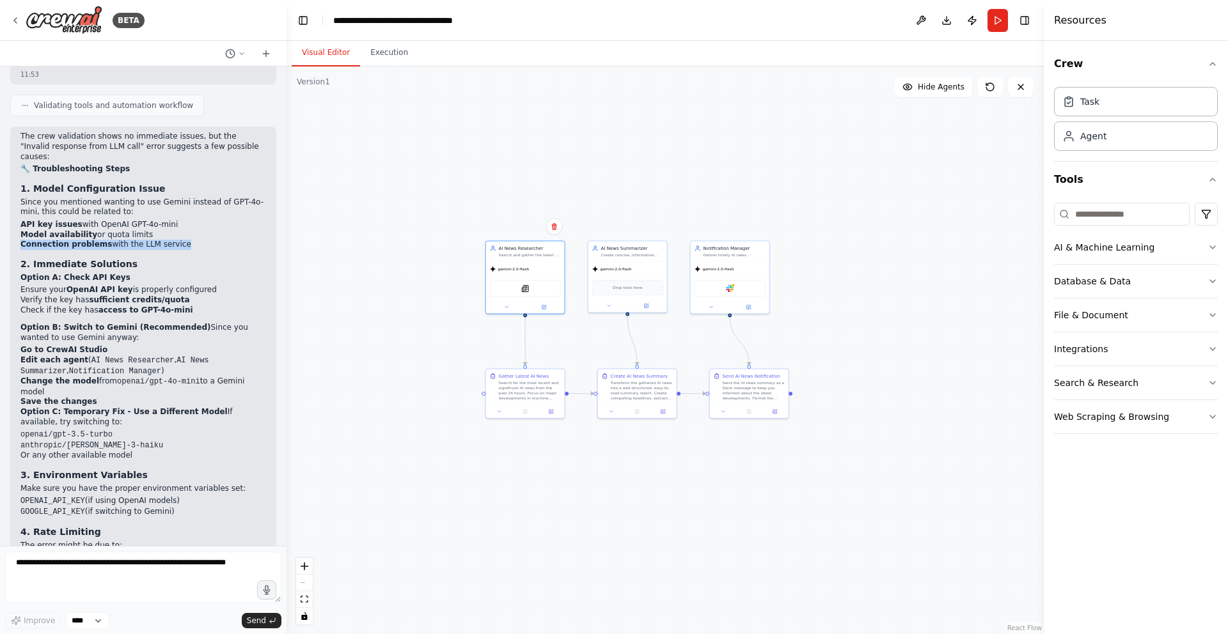
click at [142, 240] on li "Connection problems with the LLM service" at bounding box center [143, 245] width 246 height 10
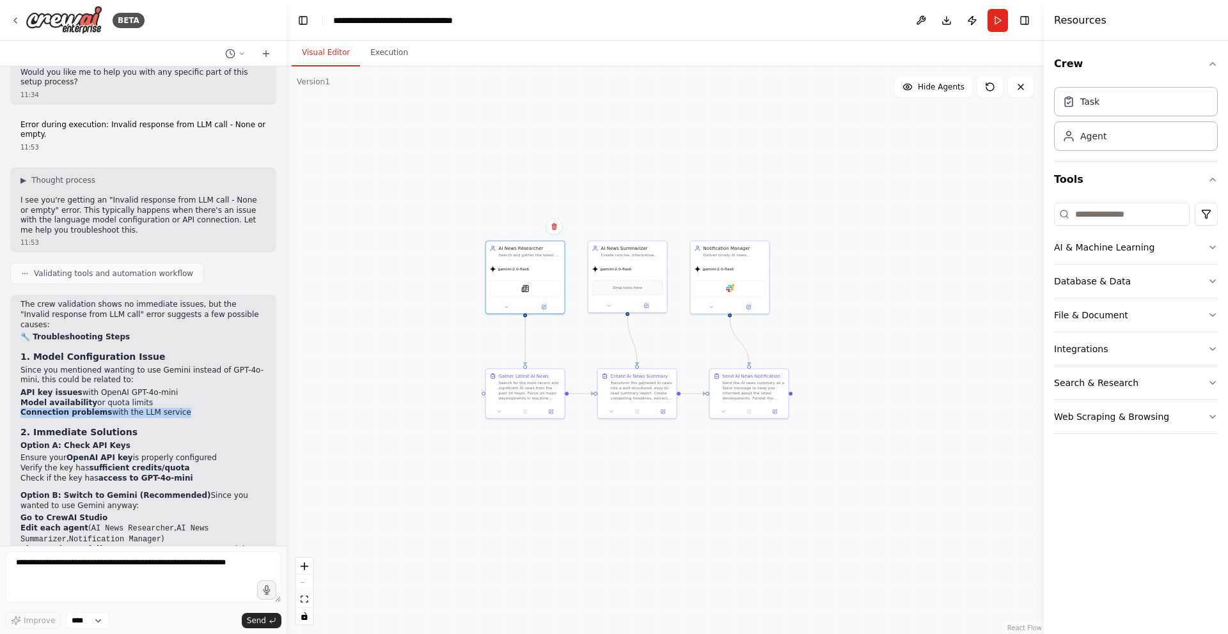
scroll to position [2143, 0]
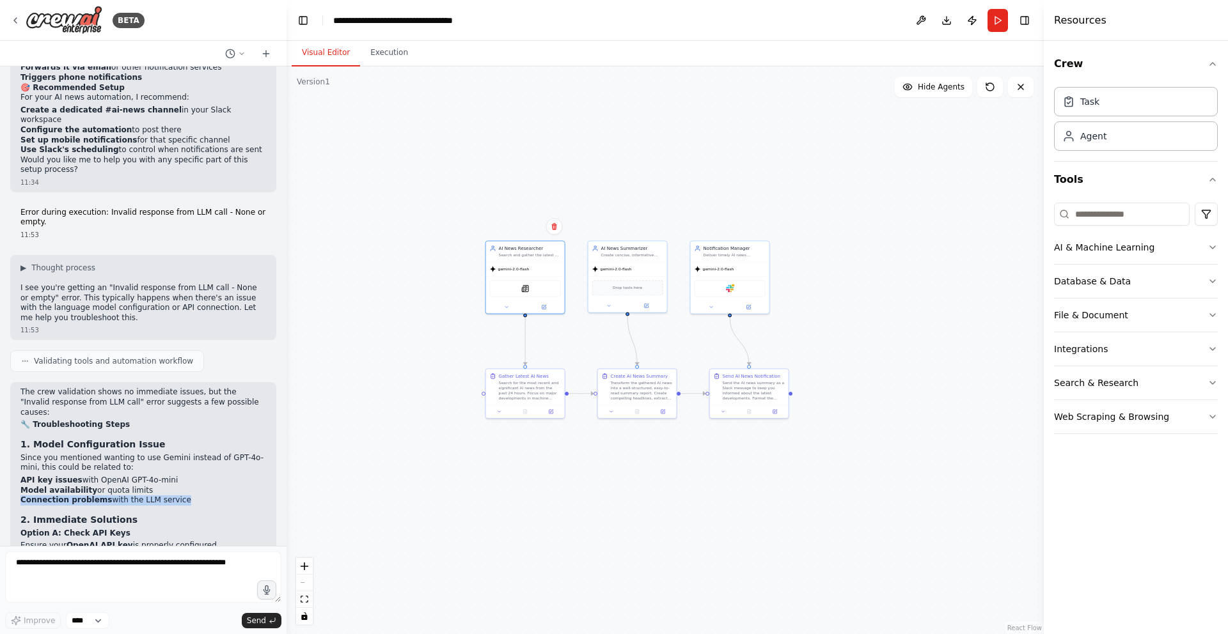
click at [417, 204] on div ".deletable-edge-delete-btn { width: 20px; height: 20px; border: 0px solid #ffff…" at bounding box center [665, 351] width 757 height 568
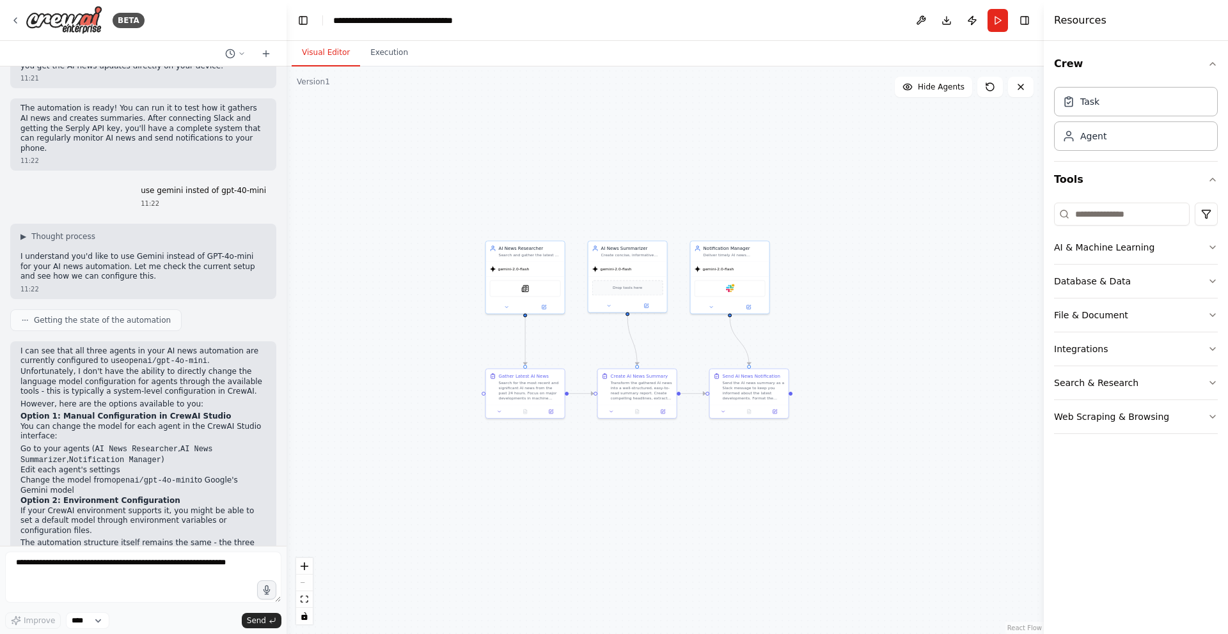
scroll to position [951, 0]
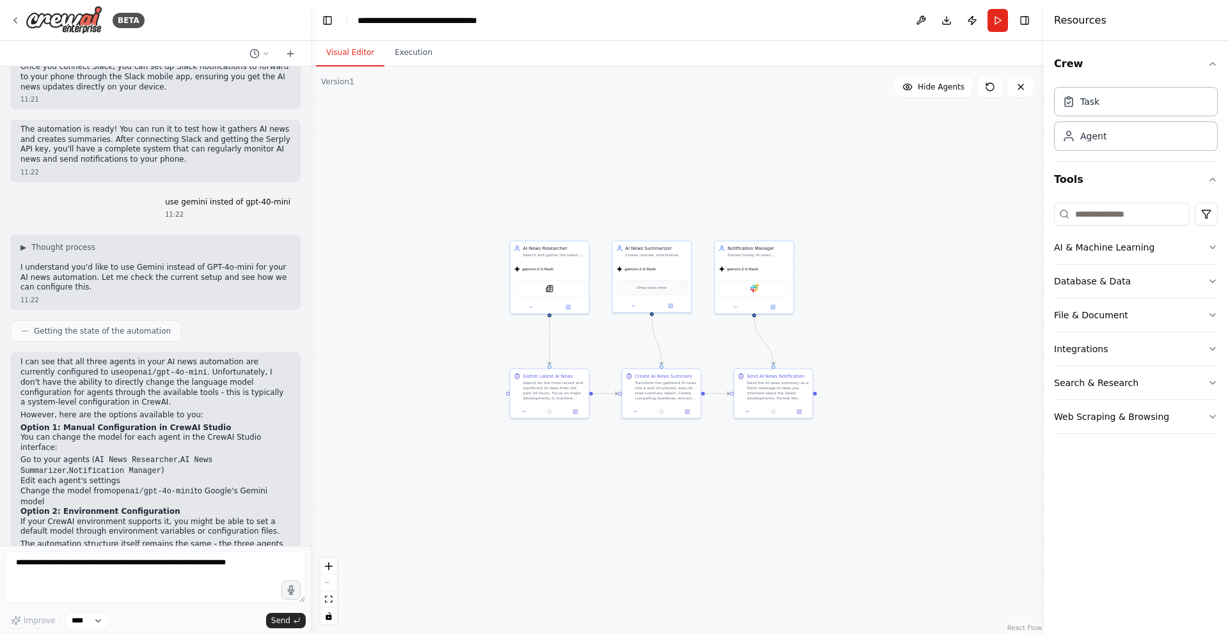
drag, startPoint x: 284, startPoint y: 254, endPoint x: 311, endPoint y: 93, distance: 162.8
click at [311, 93] on div "BETA automation of regularly check ai news and give me all ai news summery and …" at bounding box center [614, 317] width 1228 height 634
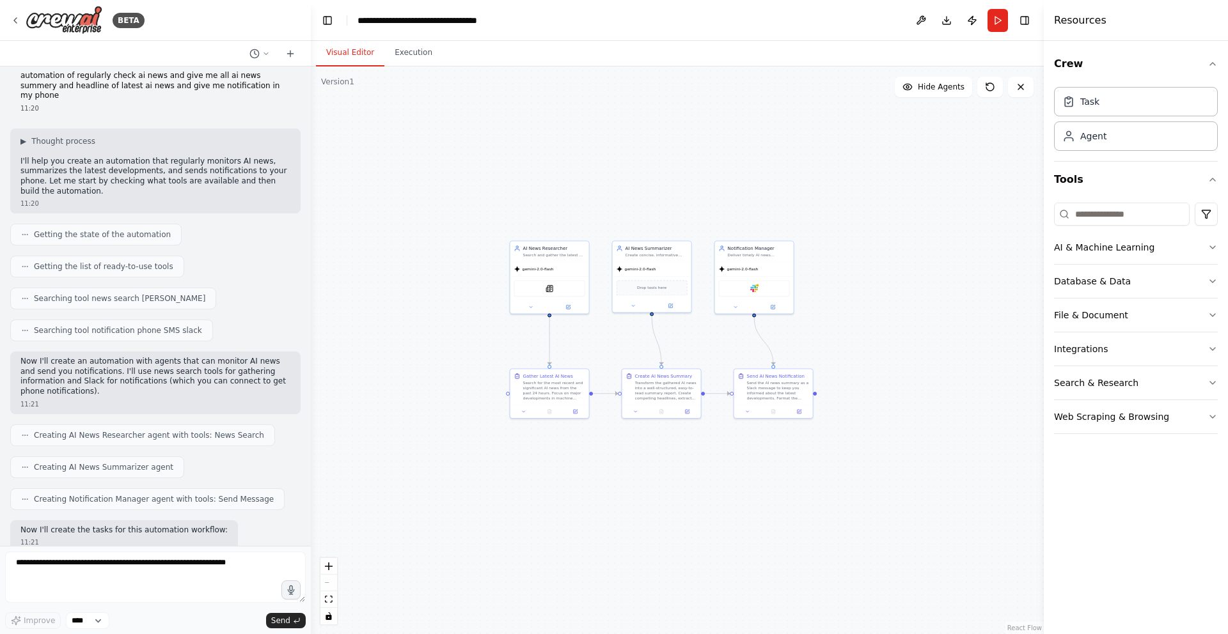
scroll to position [0, 0]
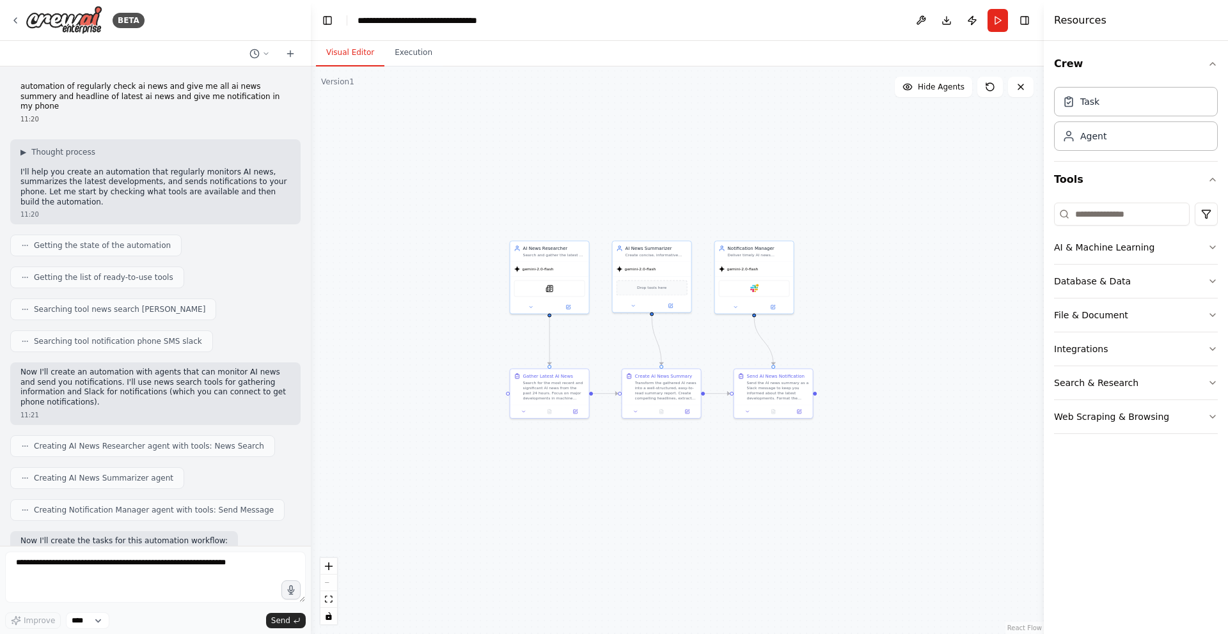
click at [402, 218] on div ".deletable-edge-delete-btn { width: 20px; height: 20px; border: 0px solid #ffff…" at bounding box center [677, 351] width 733 height 568
click at [760, 290] on div "Slack" at bounding box center [754, 287] width 71 height 17
click at [773, 310] on button at bounding box center [773, 306] width 36 height 8
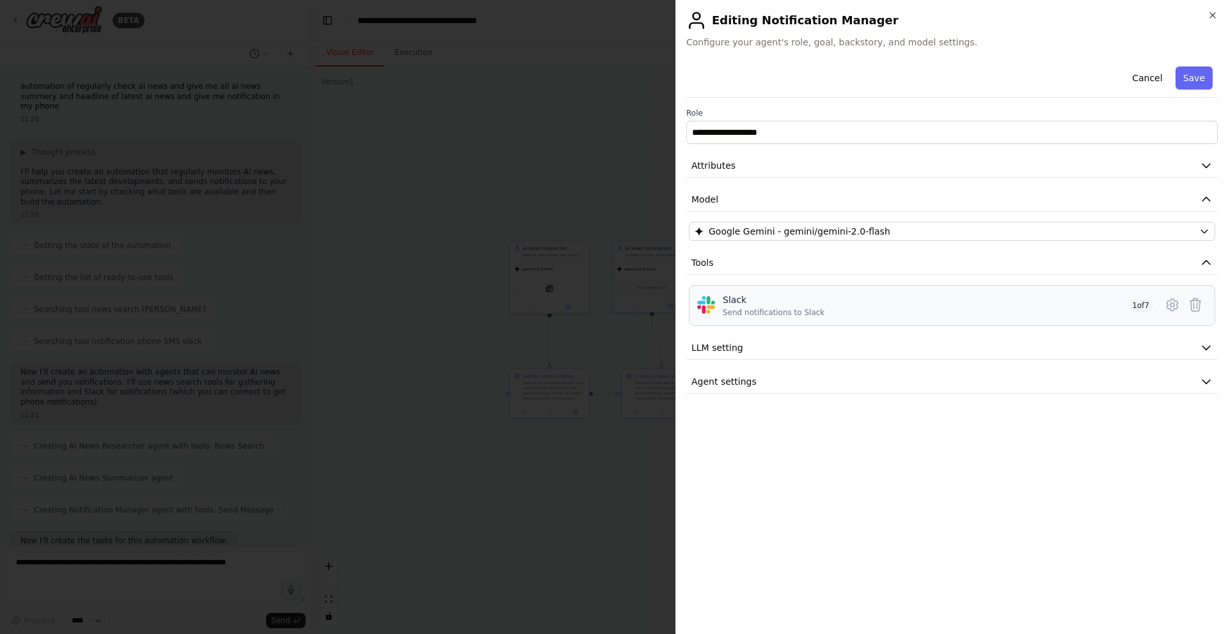
click at [1133, 304] on span "1 of 7" at bounding box center [1140, 305] width 25 height 13
click at [1177, 303] on icon at bounding box center [1172, 305] width 11 height 12
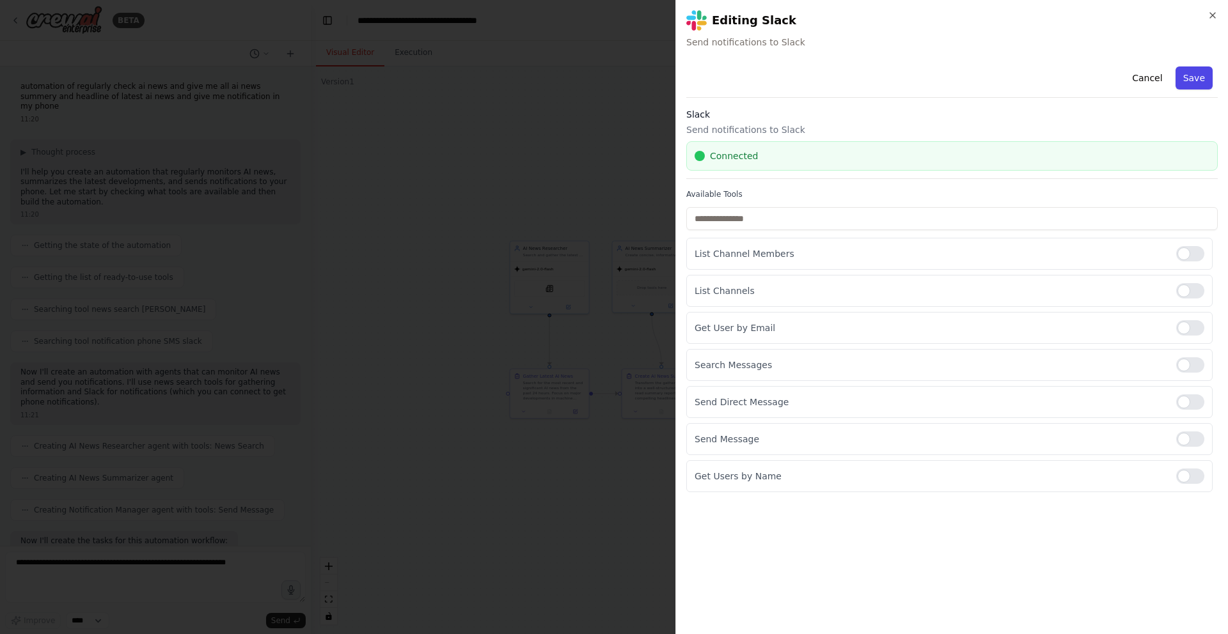
click at [1199, 78] on button "Save" at bounding box center [1194, 78] width 37 height 23
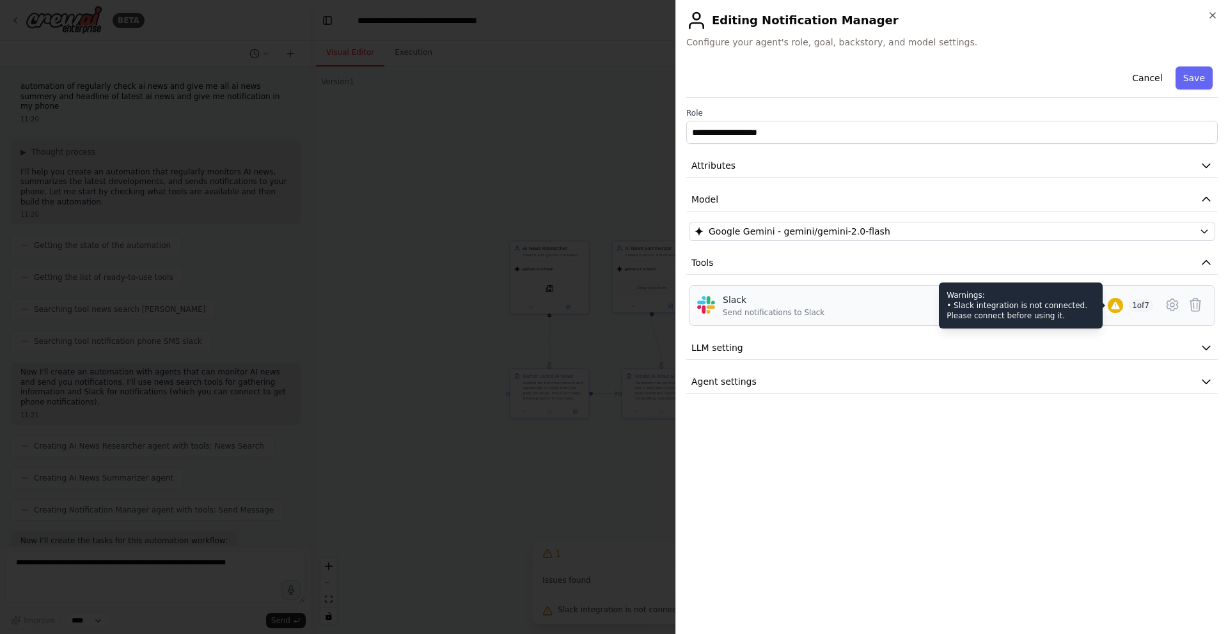
click at [1114, 306] on icon at bounding box center [1115, 306] width 8 height 8
click at [1119, 308] on div at bounding box center [1115, 305] width 15 height 15
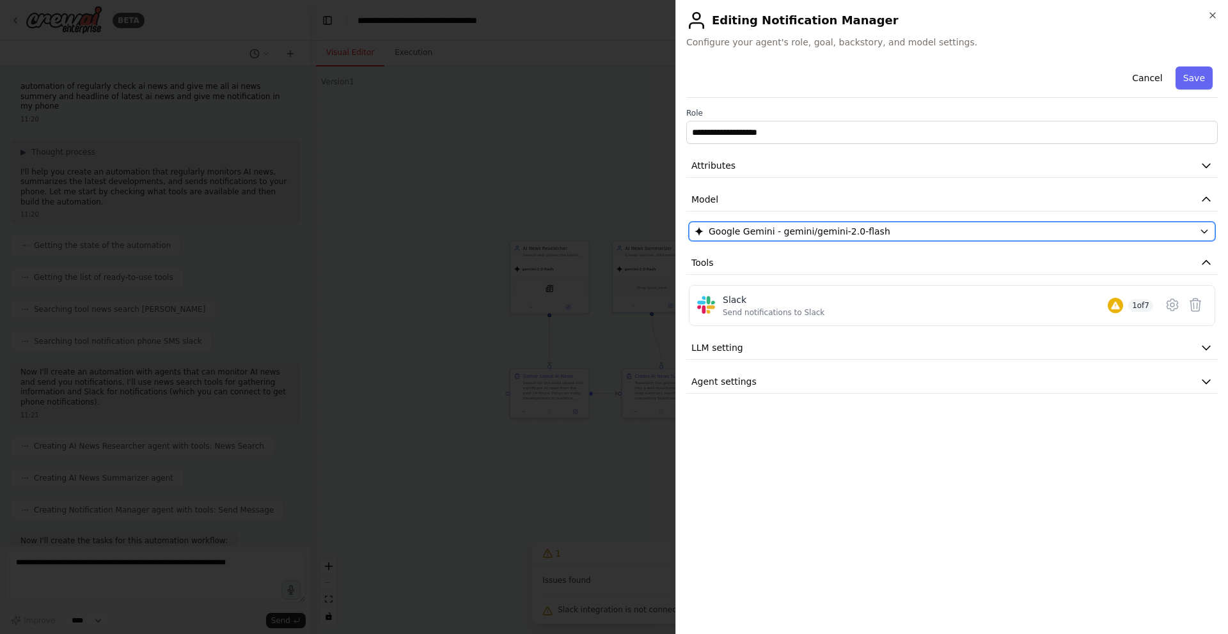
click at [860, 234] on span "Google Gemini - gemini/gemini-2.0-flash" at bounding box center [800, 231] width 182 height 13
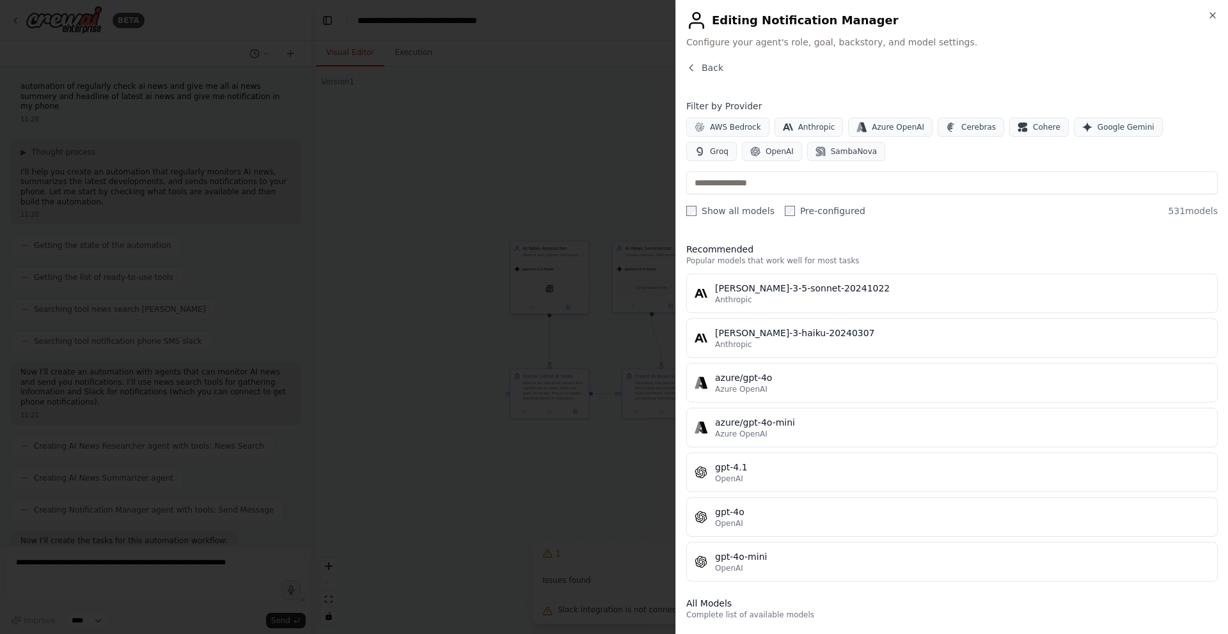
click at [700, 79] on div "Back" at bounding box center [951, 72] width 531 height 23
click at [704, 67] on span "Back" at bounding box center [713, 67] width 22 height 13
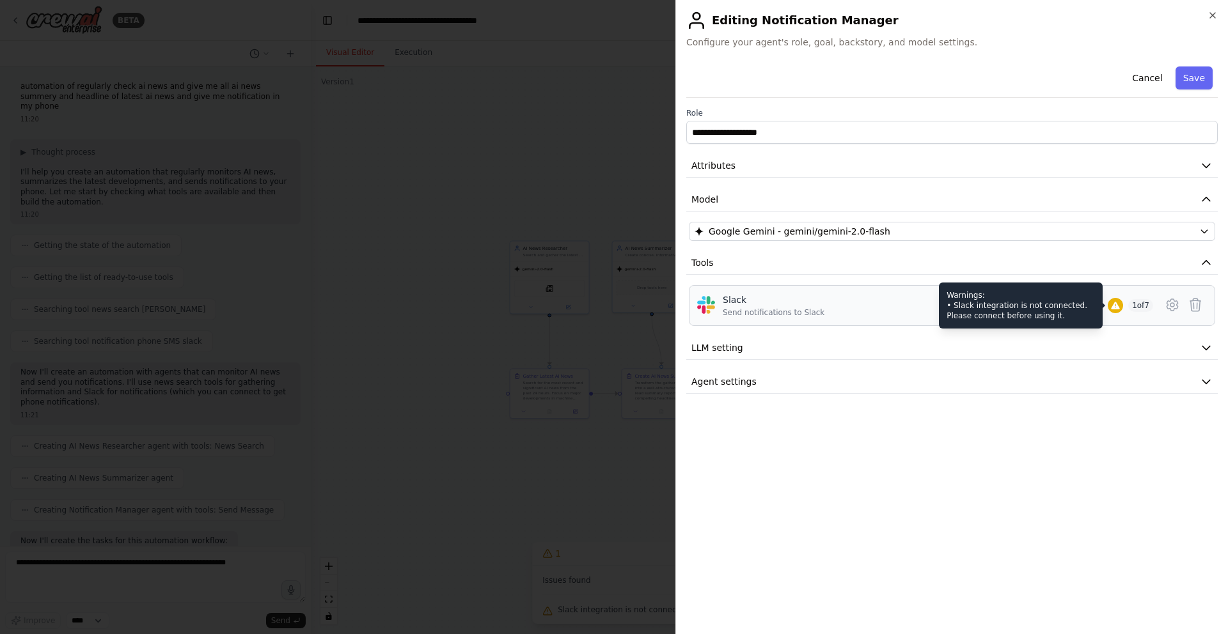
click at [1114, 305] on icon at bounding box center [1115, 306] width 8 height 8
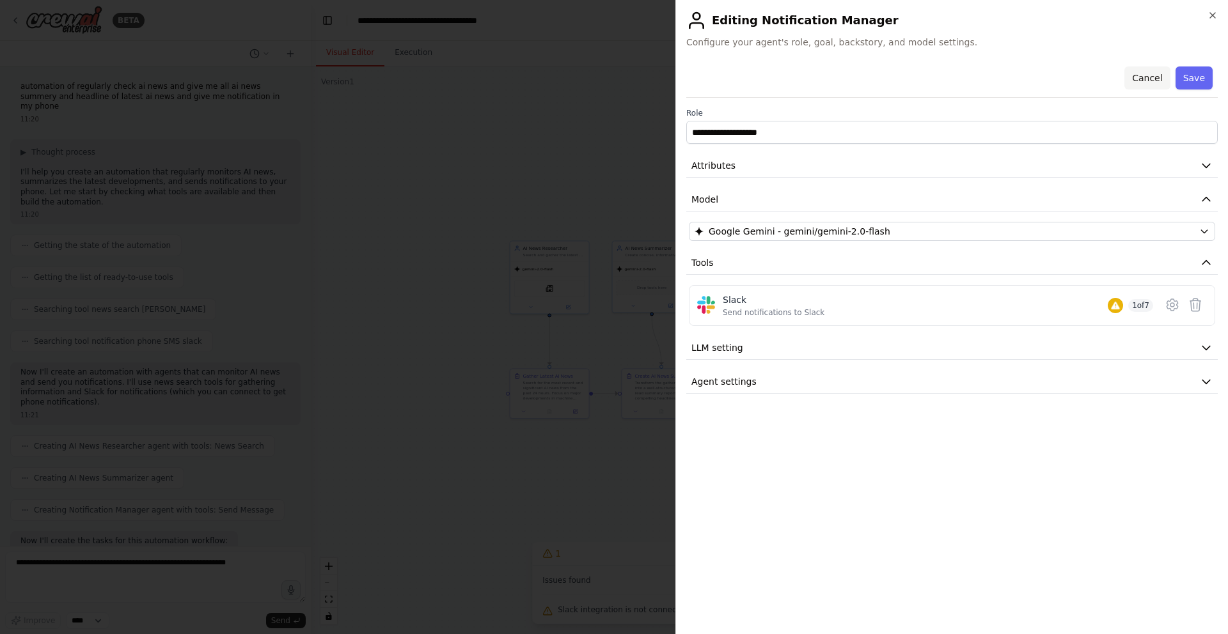
click at [1145, 73] on button "Cancel" at bounding box center [1146, 78] width 45 height 23
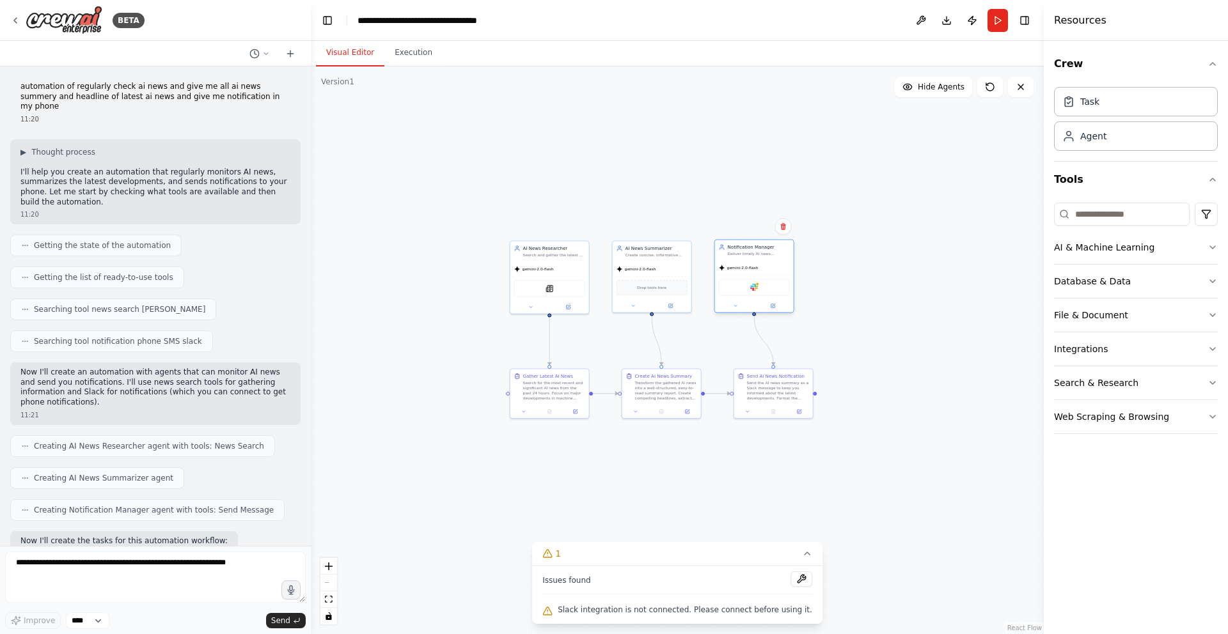
click at [761, 289] on div "Slack" at bounding box center [754, 287] width 71 height 17
click at [759, 285] on div at bounding box center [757, 284] width 4 height 4
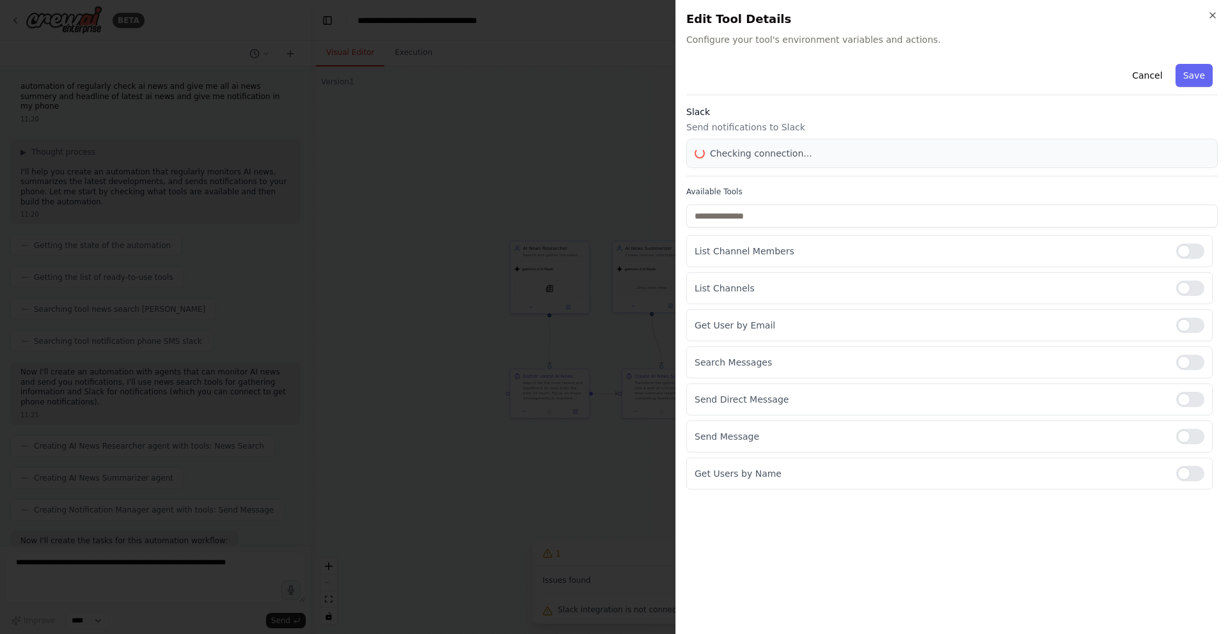
click at [759, 285] on div at bounding box center [614, 317] width 1228 height 634
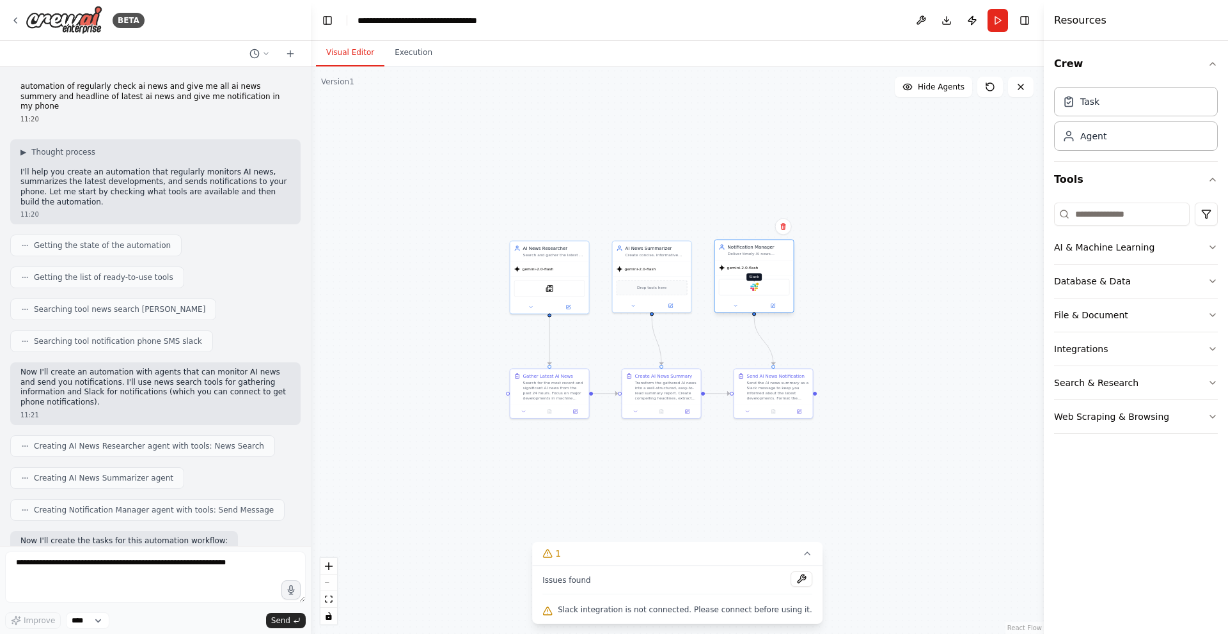
click at [759, 285] on div at bounding box center [757, 284] width 4 height 4
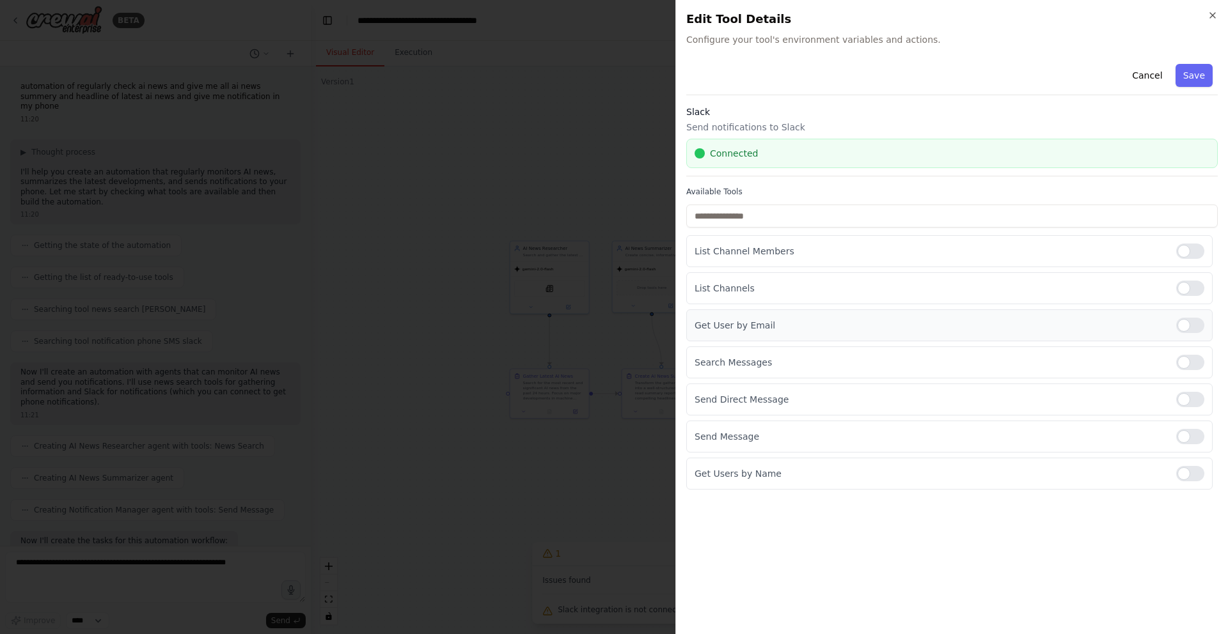
click at [1188, 326] on div at bounding box center [1190, 325] width 28 height 15
click at [1189, 78] on button "Save" at bounding box center [1194, 75] width 37 height 23
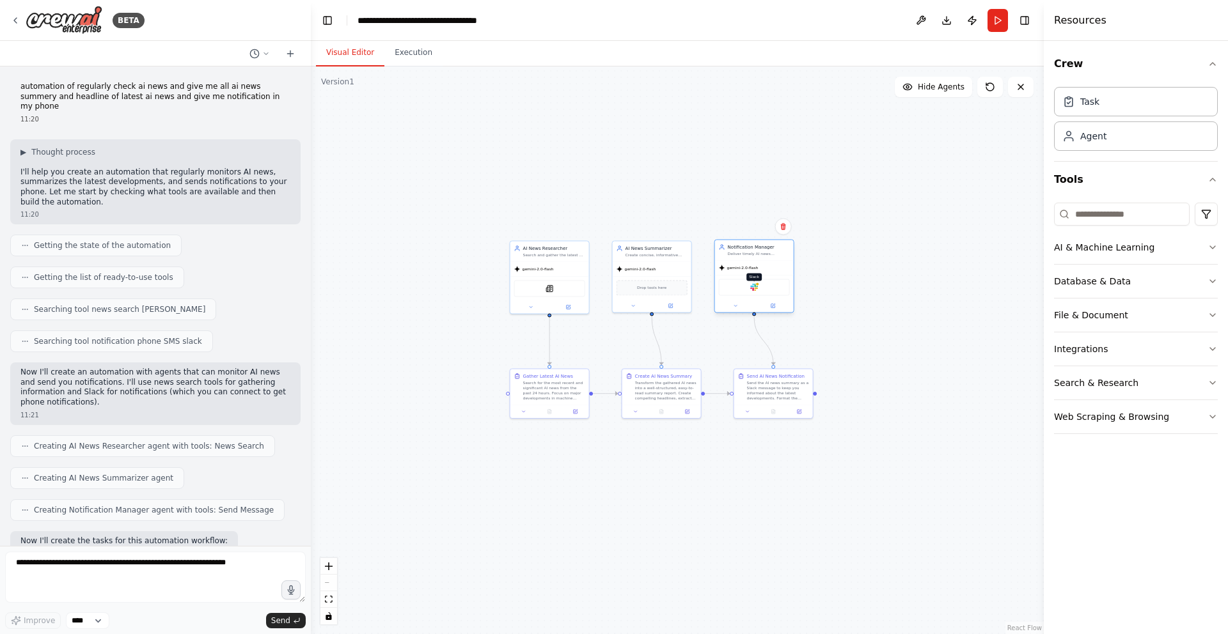
click at [757, 288] on img at bounding box center [754, 287] width 8 height 8
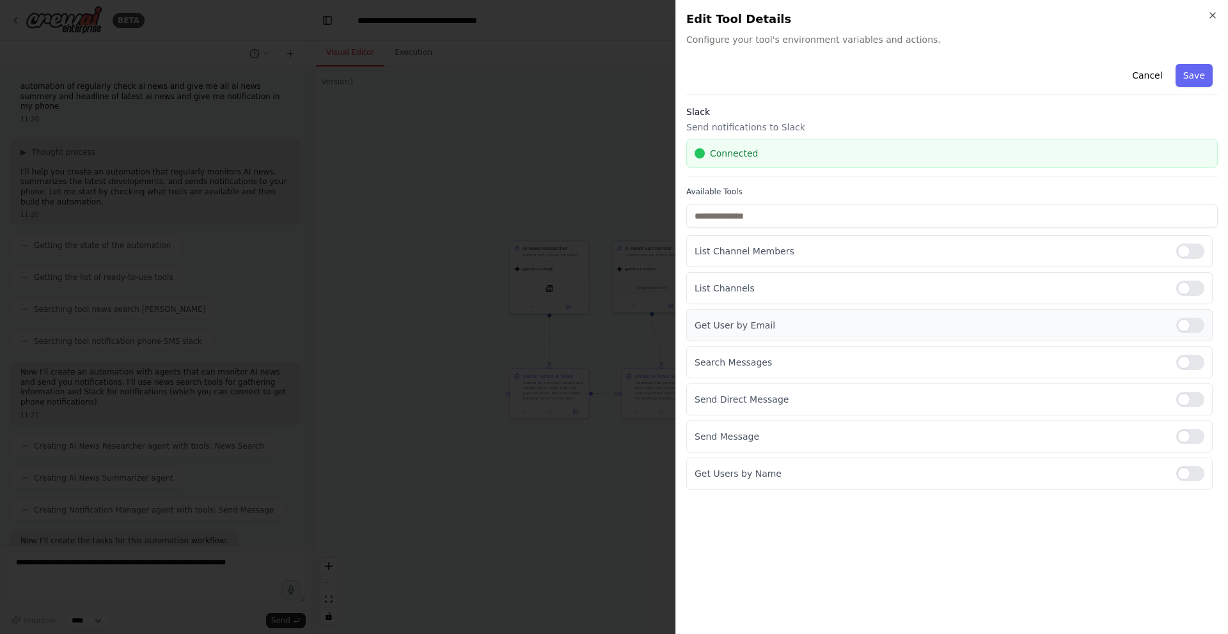
click at [750, 326] on p "Get User by Email" at bounding box center [930, 325] width 471 height 13
click at [734, 290] on p "List Channels" at bounding box center [930, 288] width 471 height 13
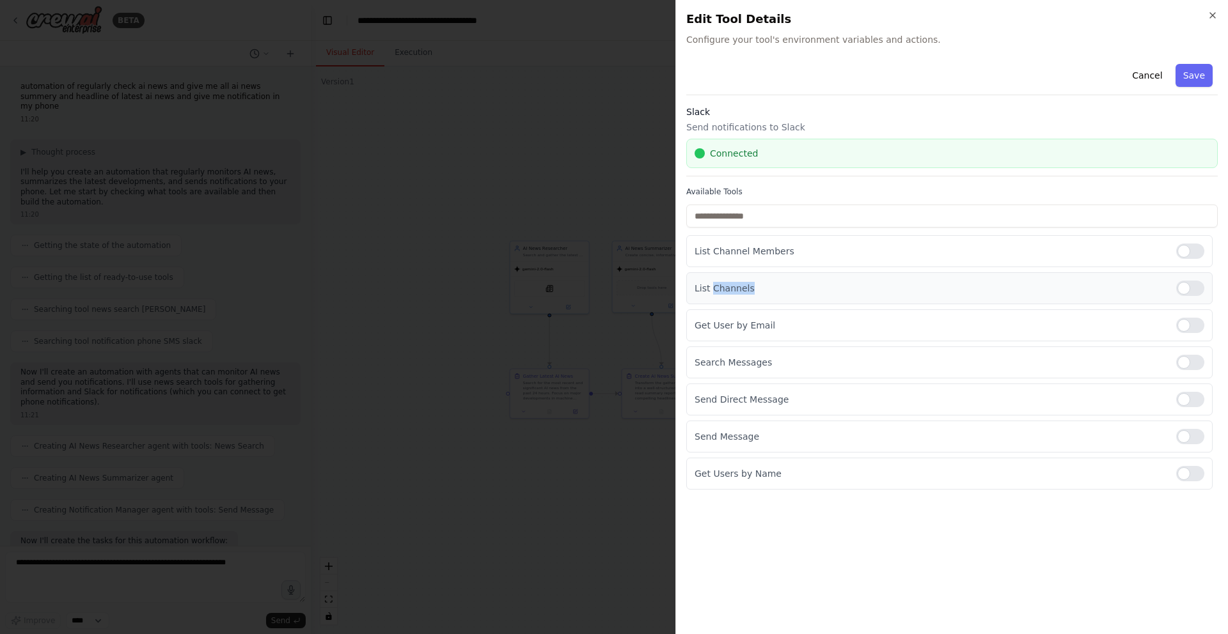
click at [734, 290] on p "List Channels" at bounding box center [930, 288] width 471 height 13
click at [709, 252] on p "List Channel Members" at bounding box center [930, 251] width 471 height 13
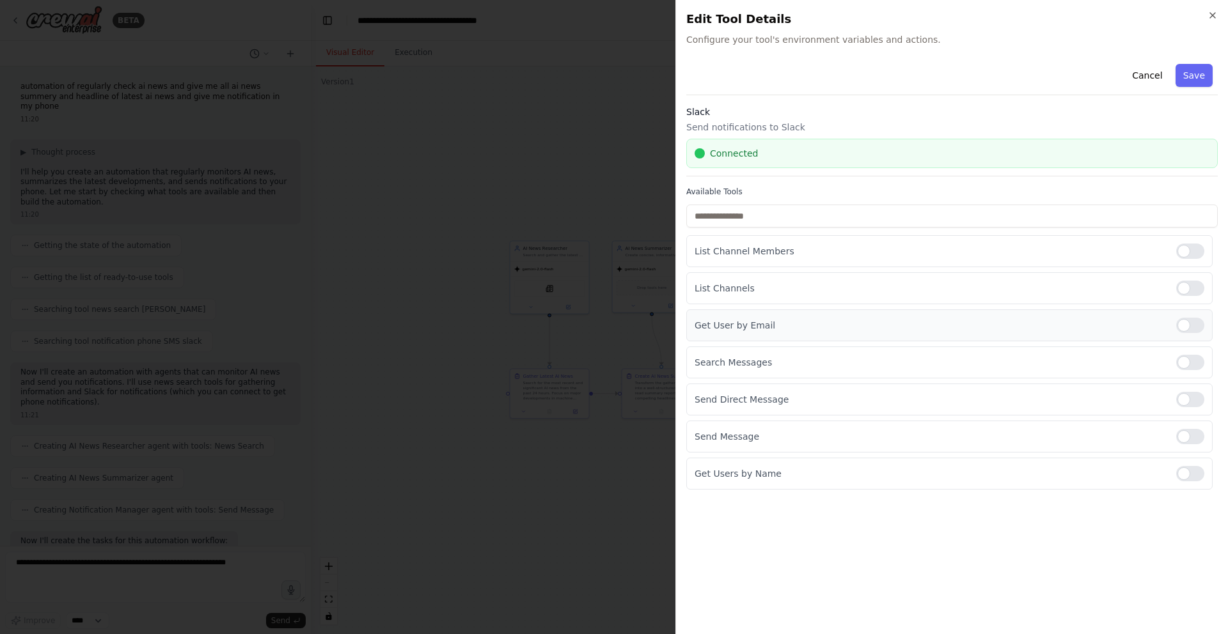
click at [750, 317] on div "Get User by Email" at bounding box center [949, 326] width 526 height 32
click at [750, 322] on p "Get User by Email" at bounding box center [930, 325] width 471 height 13
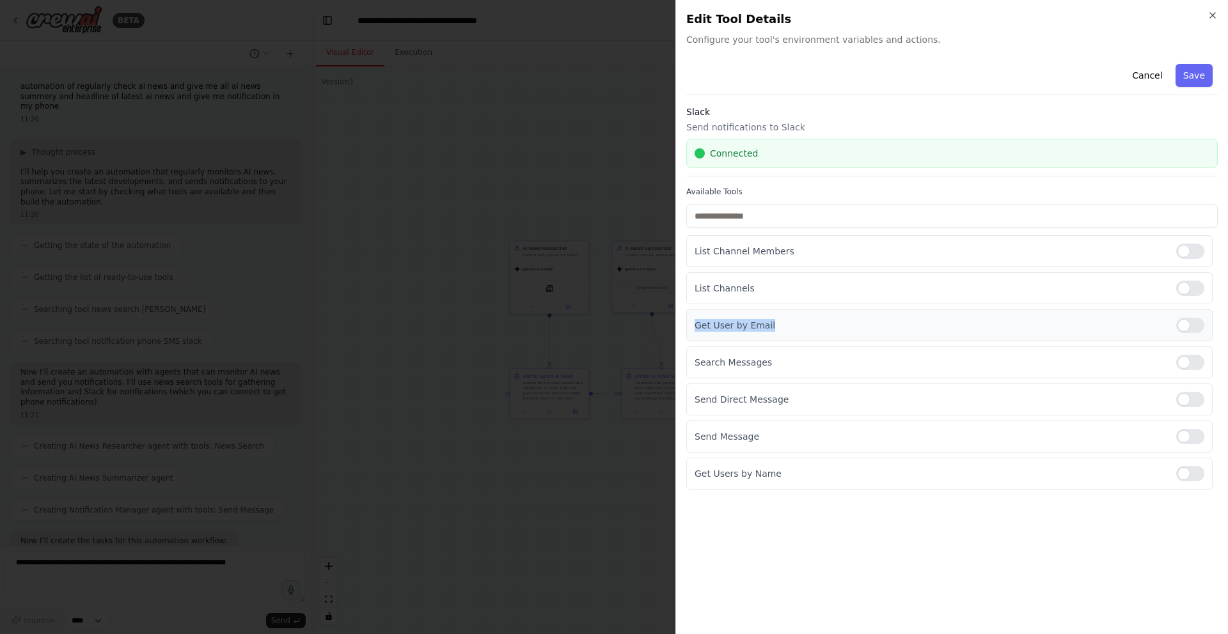
click at [750, 322] on p "Get User by Email" at bounding box center [930, 325] width 471 height 13
click at [737, 364] on p "Search Messages" at bounding box center [930, 362] width 471 height 13
click at [1202, 78] on button "Save" at bounding box center [1194, 75] width 37 height 23
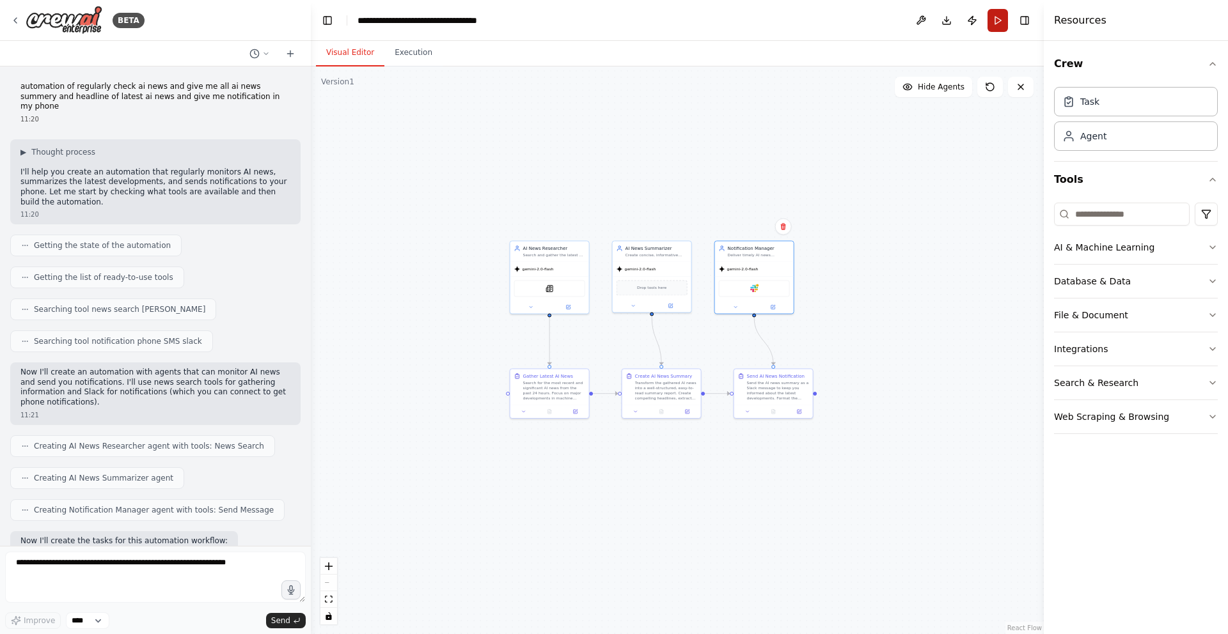
click at [994, 23] on button "Run" at bounding box center [998, 20] width 20 height 23
click at [920, 135] on div ".deletable-edge-delete-btn { width: 20px; height: 20px; border: 0px solid #ffff…" at bounding box center [677, 351] width 733 height 568
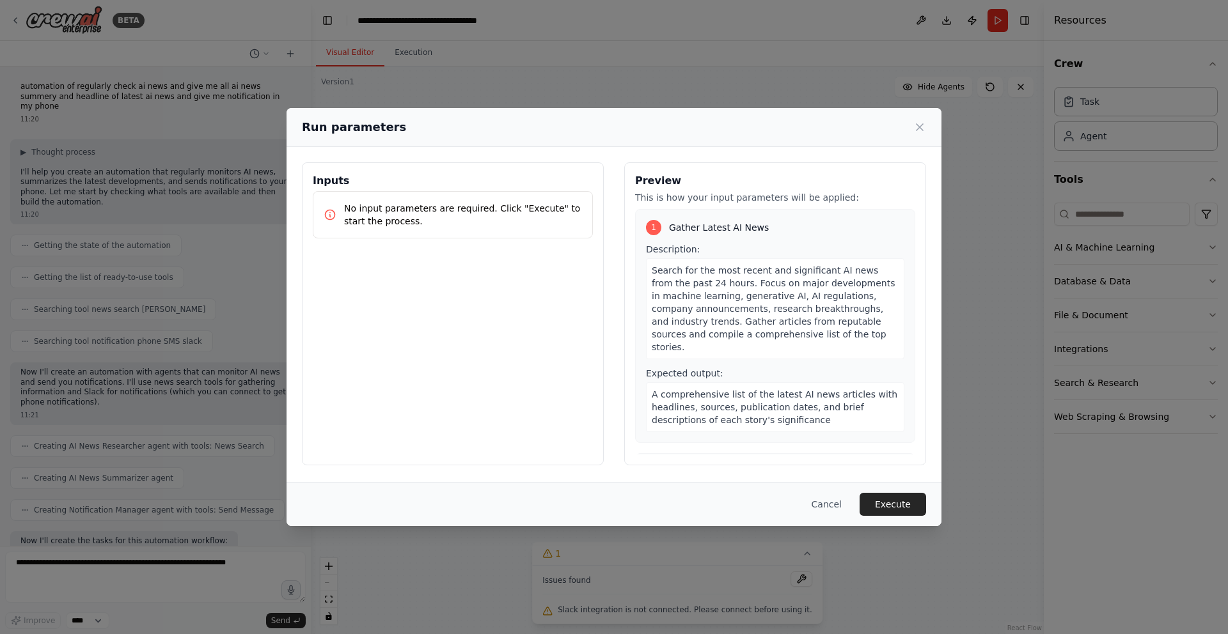
click at [902, 508] on button "Execute" at bounding box center [893, 504] width 67 height 23
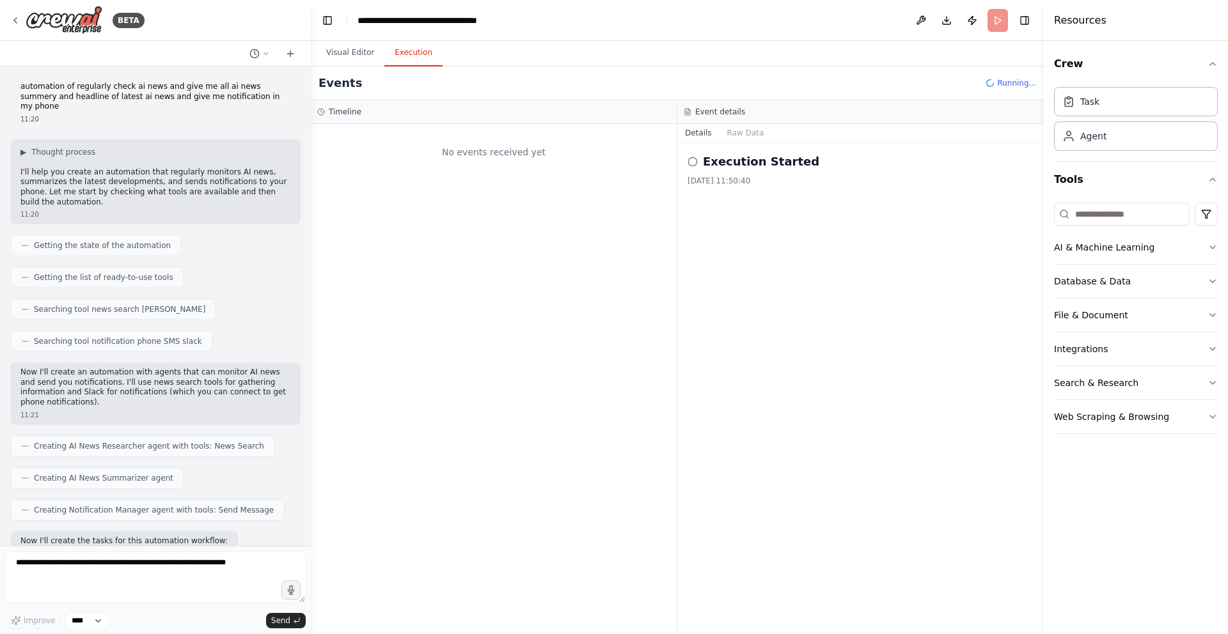
click at [409, 47] on button "Execution" at bounding box center [413, 53] width 58 height 27
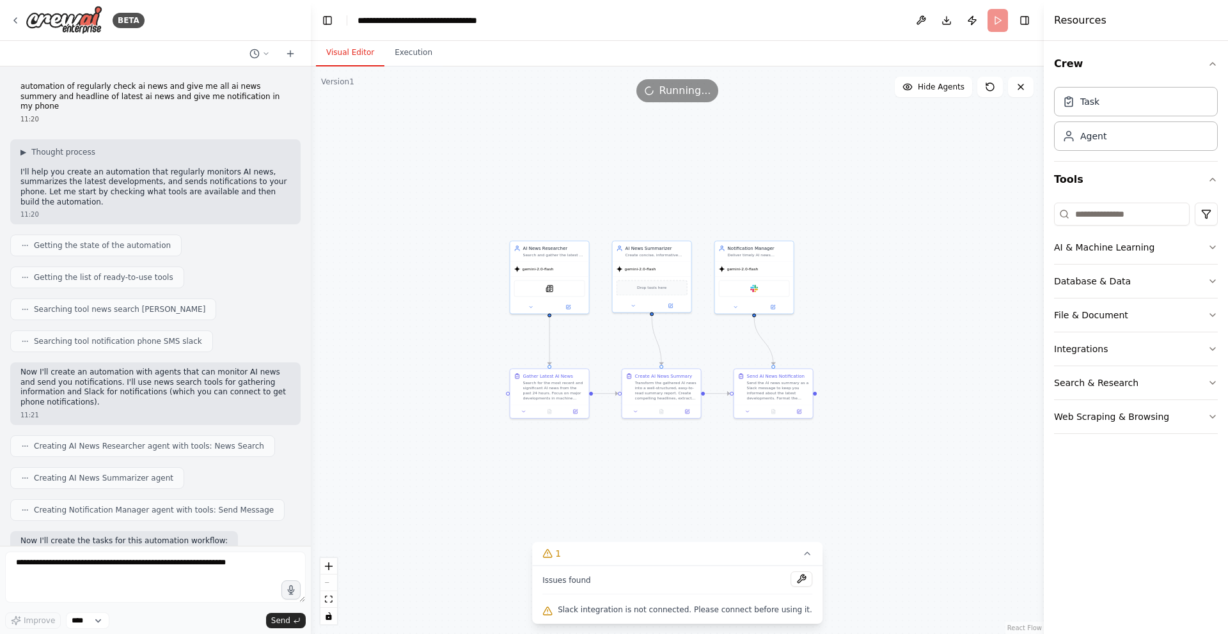
click at [340, 49] on button "Visual Editor" at bounding box center [350, 53] width 68 height 27
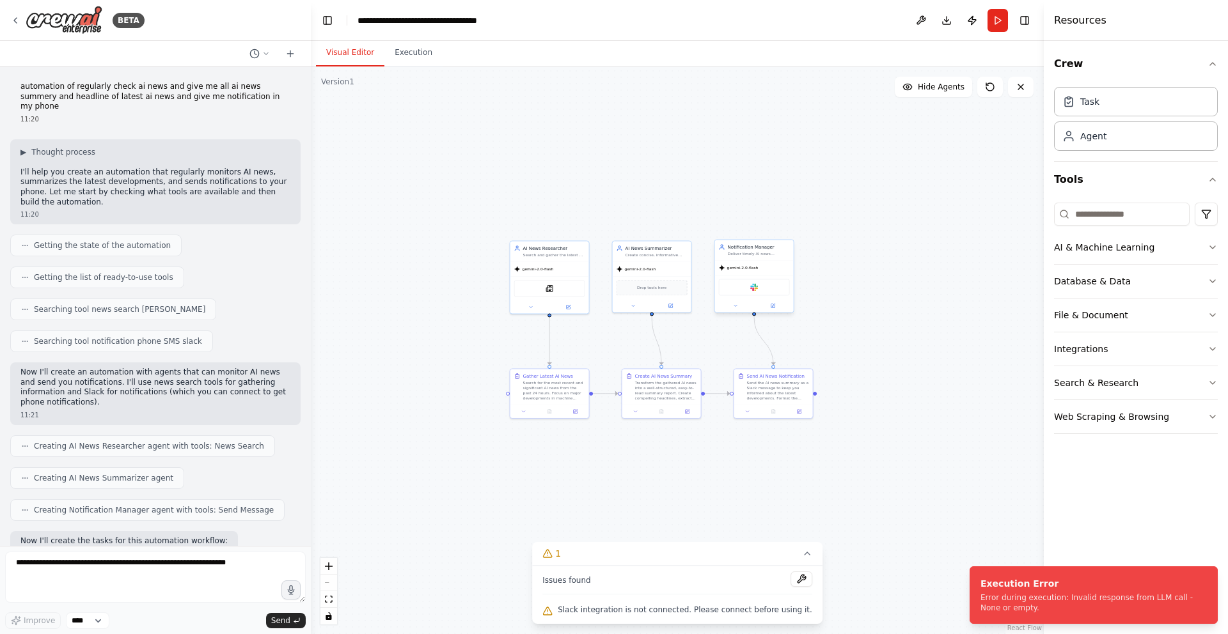
click at [749, 287] on div "Slack" at bounding box center [754, 287] width 71 height 17
click at [762, 288] on div "Slack" at bounding box center [754, 287] width 71 height 17
click at [773, 303] on icon at bounding box center [772, 305] width 5 height 5
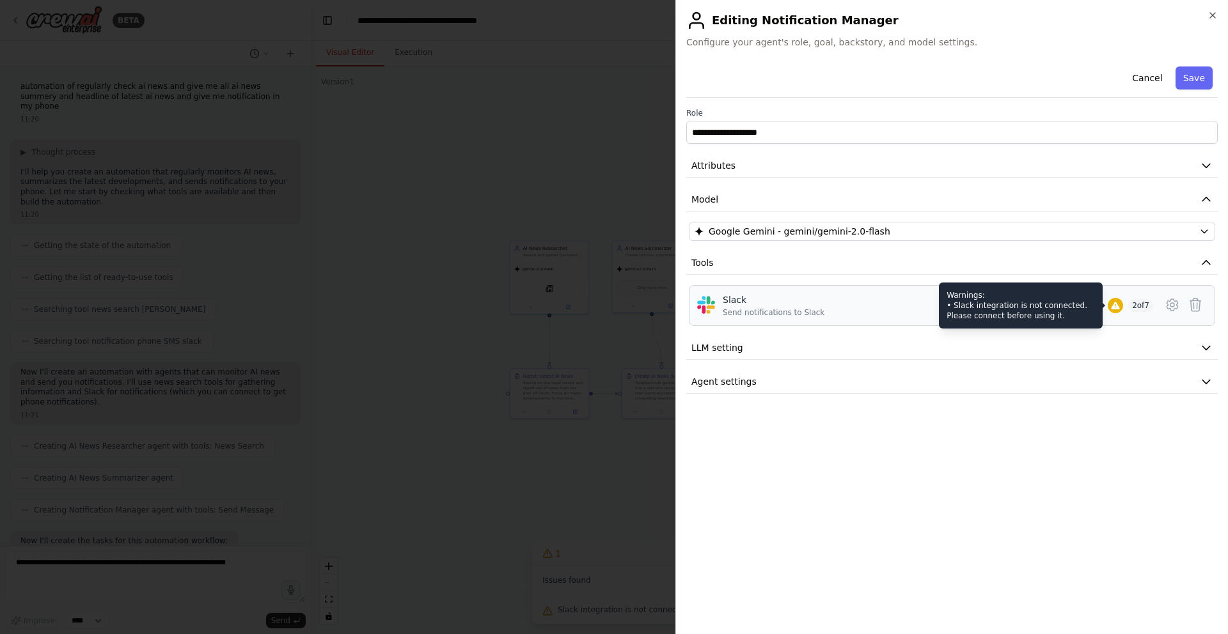
click at [1114, 305] on icon at bounding box center [1115, 306] width 8 height 8
click at [1131, 306] on span "2 of 7" at bounding box center [1140, 305] width 25 height 13
click at [1186, 306] on button at bounding box center [1195, 305] width 23 height 23
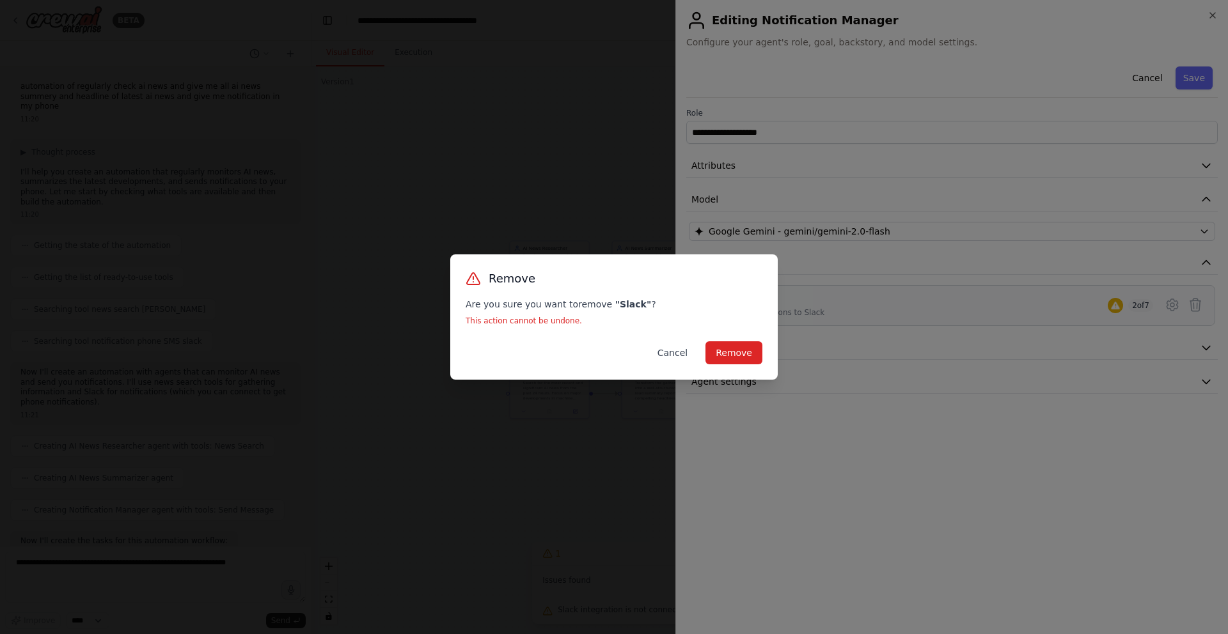
click at [682, 355] on button "Cancel" at bounding box center [672, 353] width 51 height 23
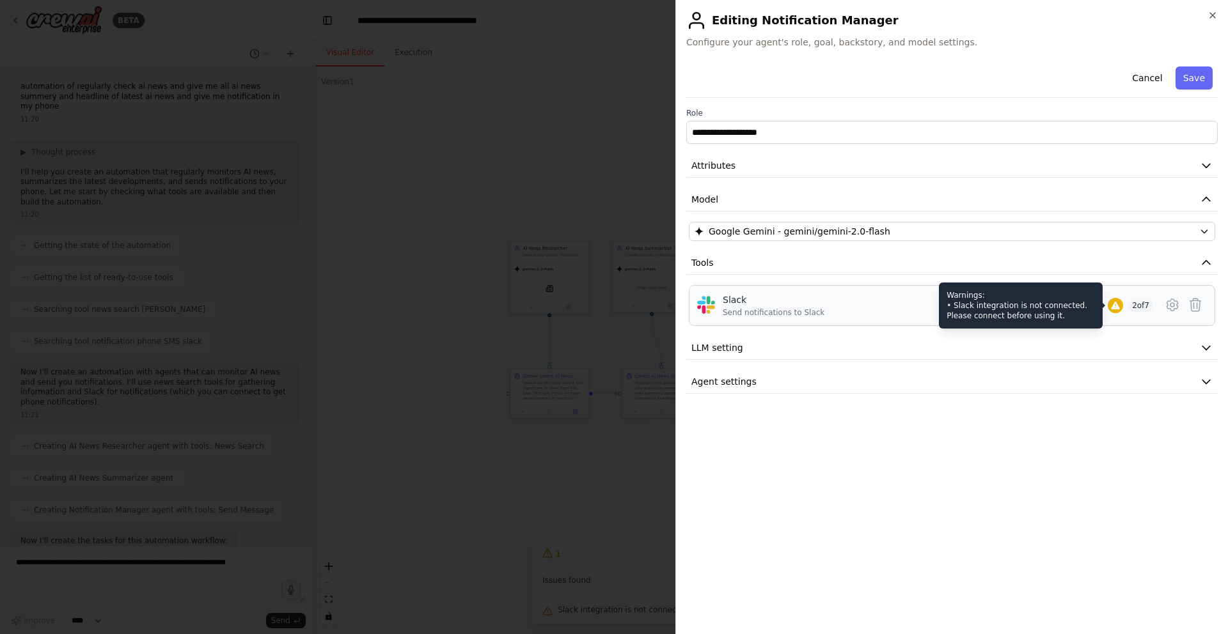
click at [1110, 308] on icon at bounding box center [1115, 306] width 10 height 10
click at [1112, 308] on icon at bounding box center [1115, 306] width 8 height 8
click at [1128, 308] on span "2 of 7" at bounding box center [1140, 305] width 25 height 13
click at [1202, 310] on icon at bounding box center [1195, 304] width 15 height 15
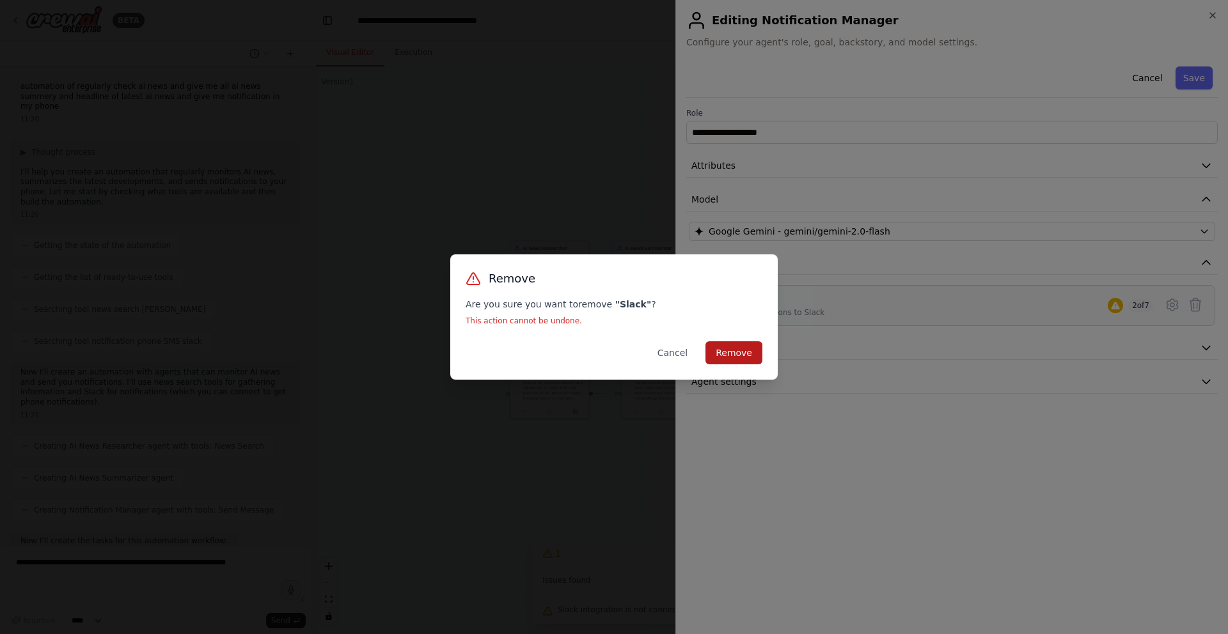
click at [730, 346] on button "Remove" at bounding box center [733, 353] width 57 height 23
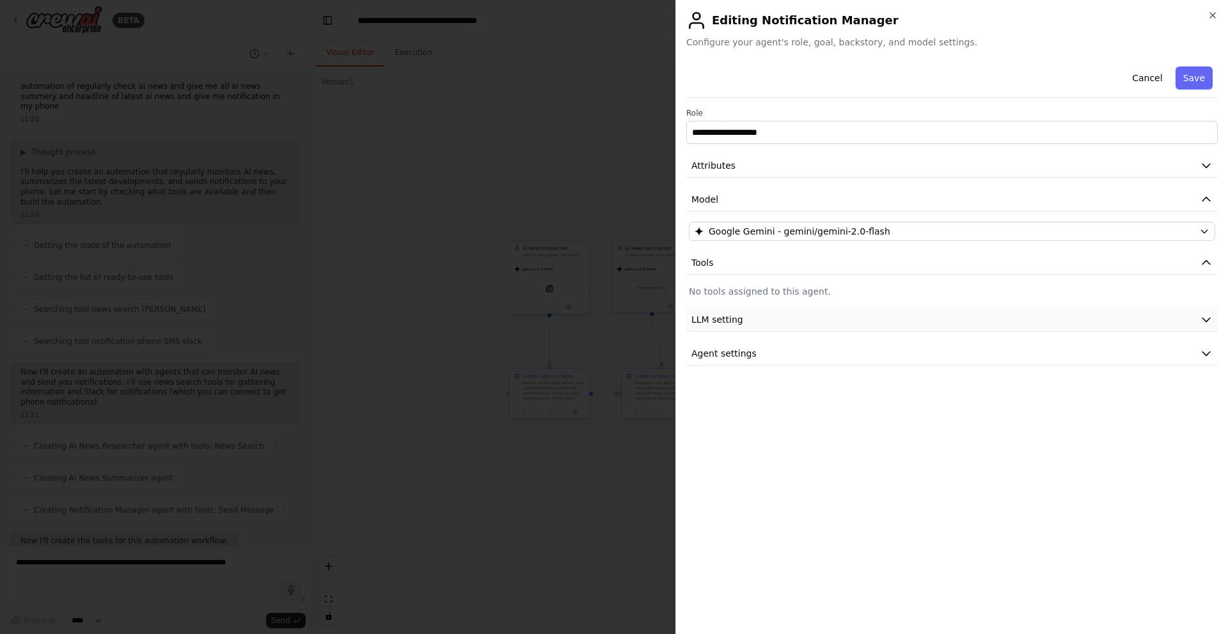
click at [1081, 321] on button "LLM setting" at bounding box center [951, 320] width 531 height 24
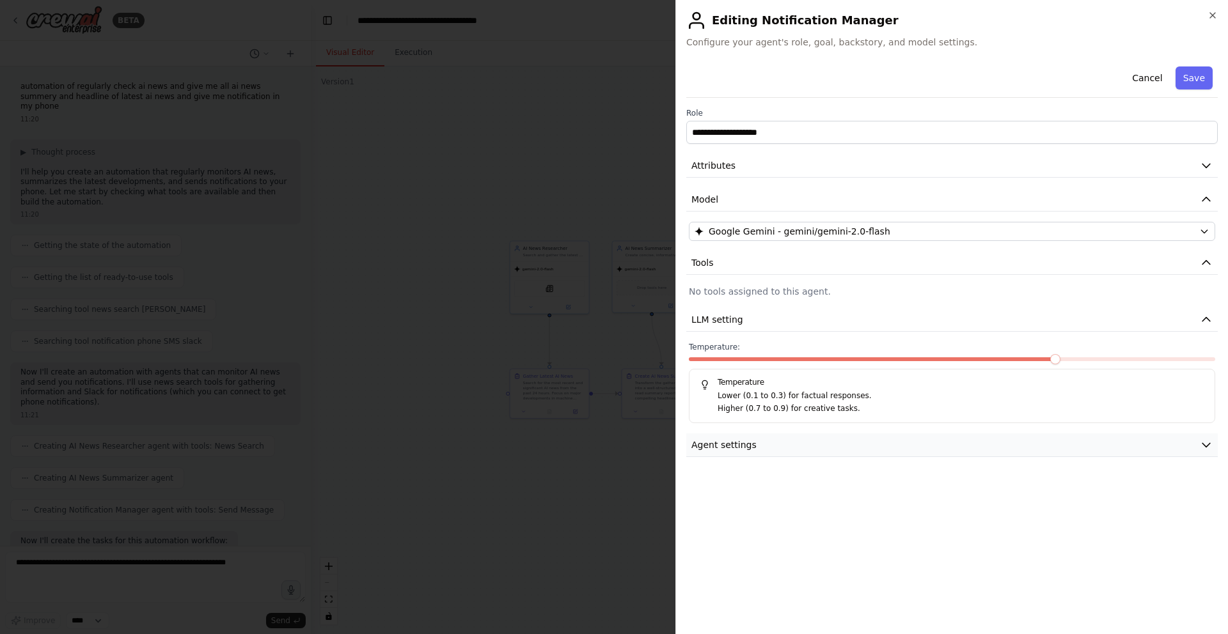
click at [773, 447] on button "Agent settings" at bounding box center [951, 446] width 531 height 24
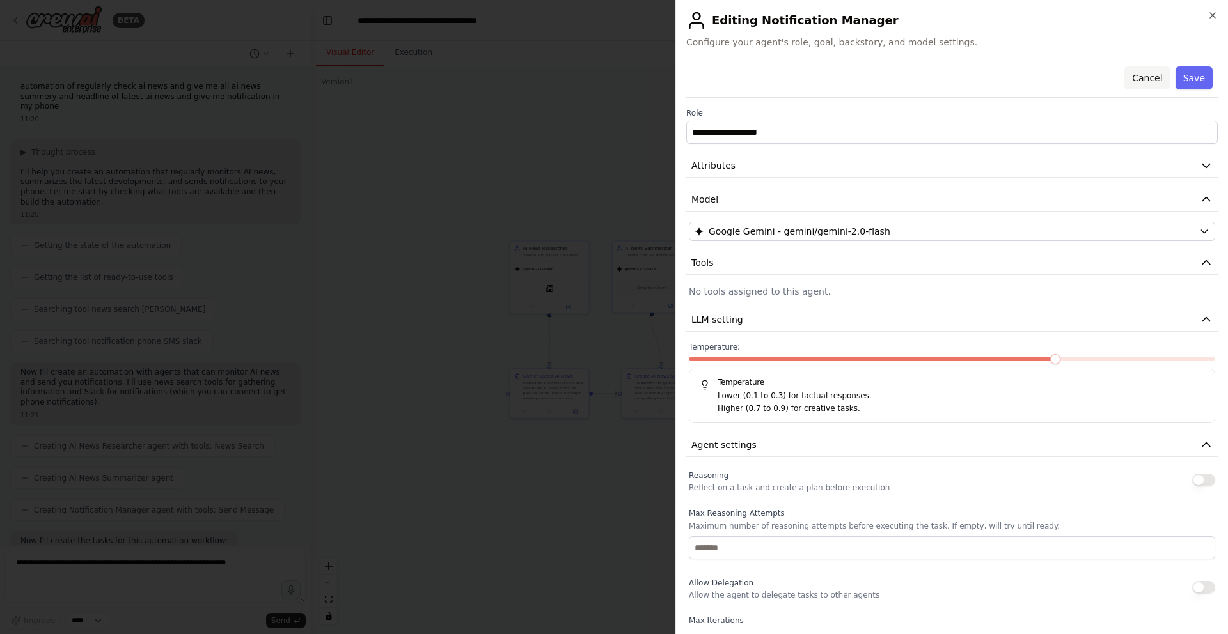
click at [1149, 72] on button "Cancel" at bounding box center [1146, 78] width 45 height 23
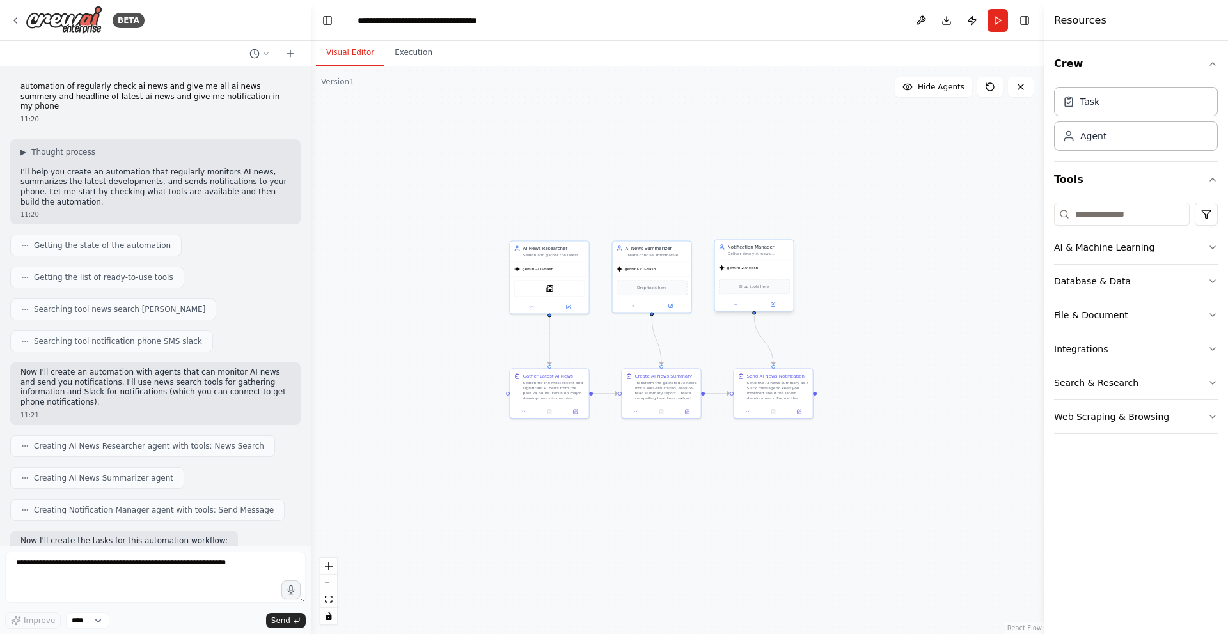
click at [764, 267] on div "gemini-2.0-flash" at bounding box center [754, 268] width 79 height 14
drag, startPoint x: 420, startPoint y: 138, endPoint x: 242, endPoint y: 100, distance: 181.8
click at [412, 138] on div ".deletable-edge-delete-btn { width: 20px; height: 20px; border: 0px solid #ffff…" at bounding box center [677, 351] width 733 height 568
click at [420, 85] on div ".deletable-edge-delete-btn { width: 20px; height: 20px; border: 0px solid #ffff…" at bounding box center [677, 351] width 733 height 568
click at [1071, 350] on button "Integrations" at bounding box center [1136, 349] width 164 height 33
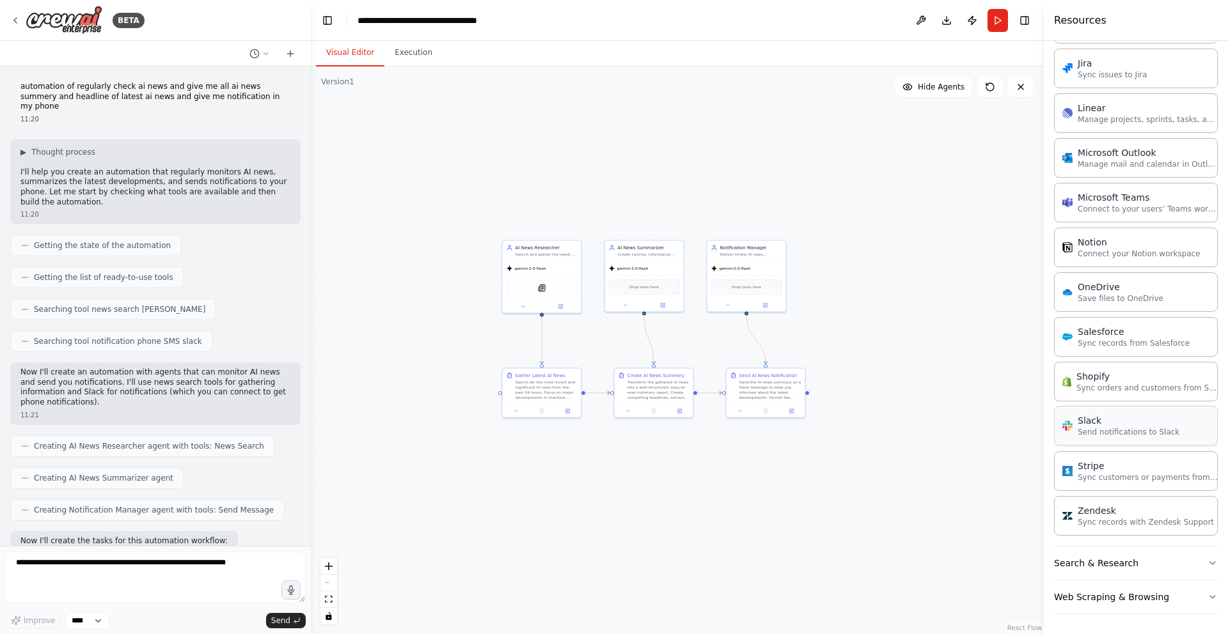
scroll to position [771, 0]
click at [1110, 419] on div "Slack" at bounding box center [1129, 420] width 102 height 13
click at [1126, 424] on div "Slack" at bounding box center [1129, 420] width 102 height 13
click at [1114, 429] on p "Send notifications to Slack" at bounding box center [1129, 432] width 102 height 10
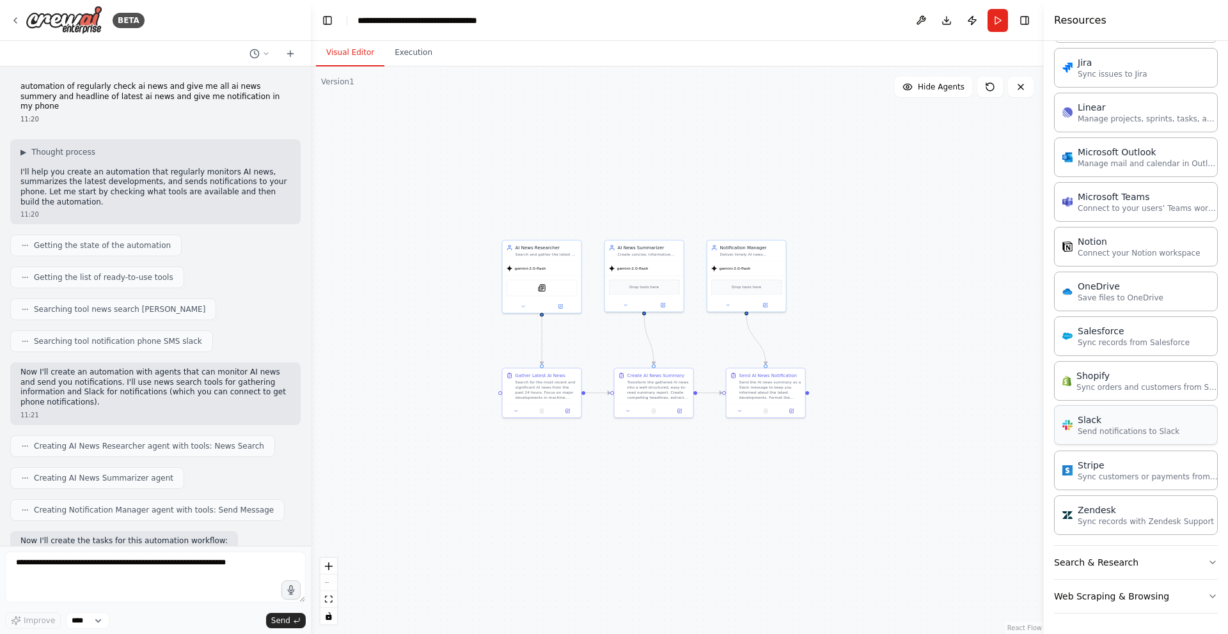
click at [1114, 429] on p "Send notifications to Slack" at bounding box center [1129, 432] width 102 height 10
click at [1112, 429] on p "Send notifications to Slack" at bounding box center [1129, 432] width 102 height 10
click at [753, 288] on div "Slack" at bounding box center [746, 286] width 71 height 17
click at [744, 289] on img at bounding box center [747, 287] width 8 height 8
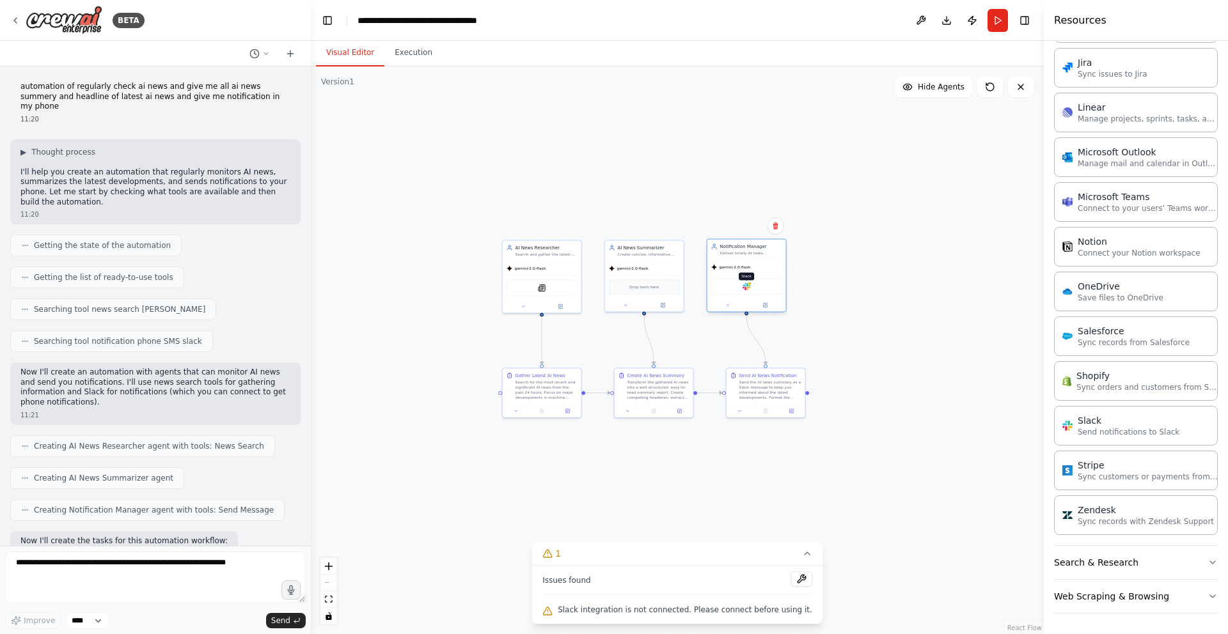
click at [744, 289] on img at bounding box center [747, 287] width 8 height 8
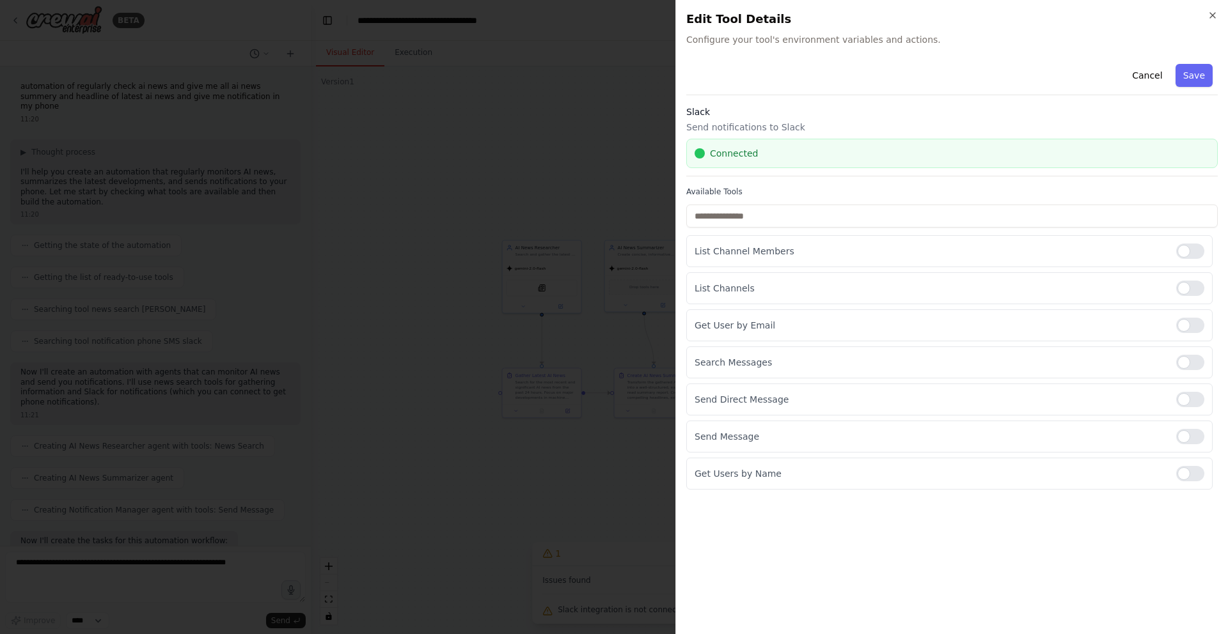
click at [1130, 164] on div "Connected" at bounding box center [951, 153] width 531 height 29
click at [929, 191] on label "Available Tools" at bounding box center [951, 192] width 531 height 10
click at [924, 215] on input "text" at bounding box center [951, 216] width 531 height 23
click at [1194, 438] on div at bounding box center [1190, 436] width 28 height 15
click at [1089, 514] on div "Cancel Save Slack Send notifications to Slack Connected Available Tools List Ch…" at bounding box center [951, 341] width 531 height 565
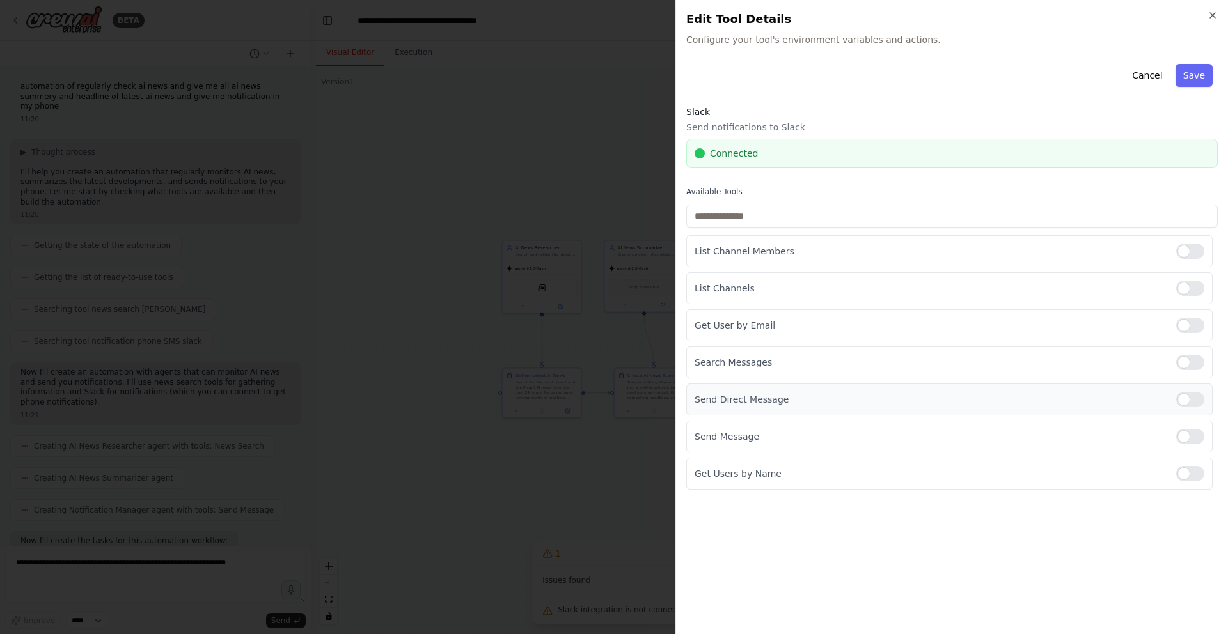
click at [1185, 397] on div at bounding box center [1190, 399] width 28 height 15
click at [1193, 362] on div at bounding box center [1190, 362] width 28 height 15
click at [1191, 362] on div at bounding box center [1190, 362] width 28 height 15
click at [830, 216] on input "text" at bounding box center [951, 216] width 531 height 23
click at [1198, 249] on div at bounding box center [1190, 251] width 28 height 15
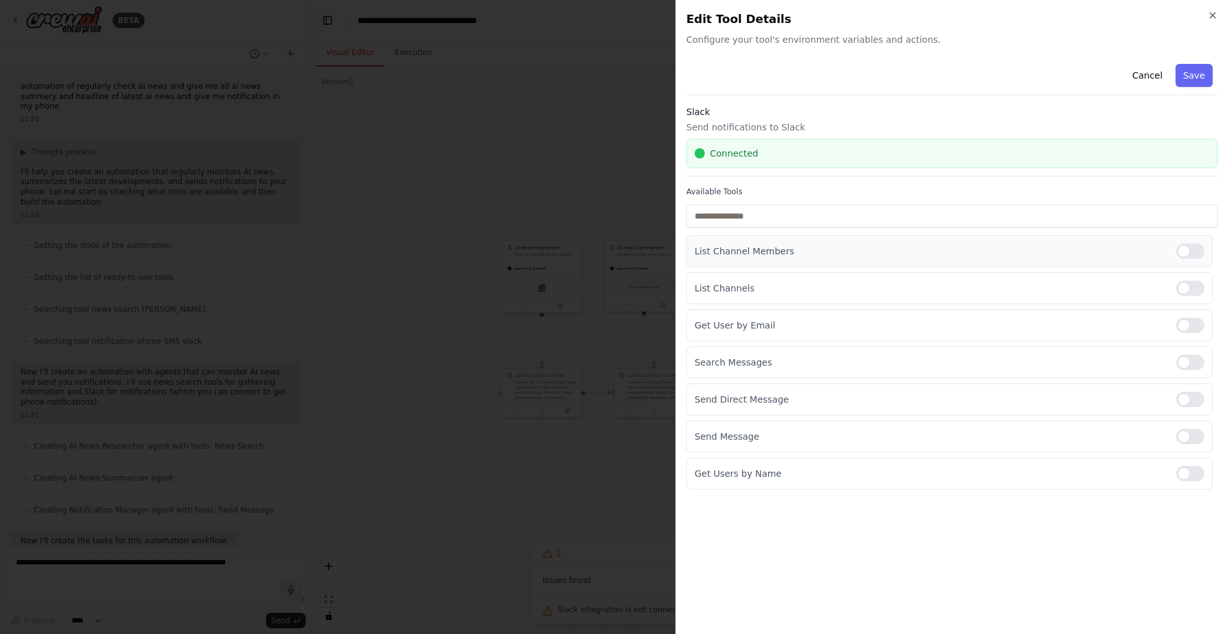
click at [1198, 249] on div at bounding box center [1190, 251] width 28 height 15
click at [1185, 472] on div at bounding box center [1190, 473] width 28 height 15
click at [959, 484] on div "Get Users by Name" at bounding box center [949, 474] width 526 height 32
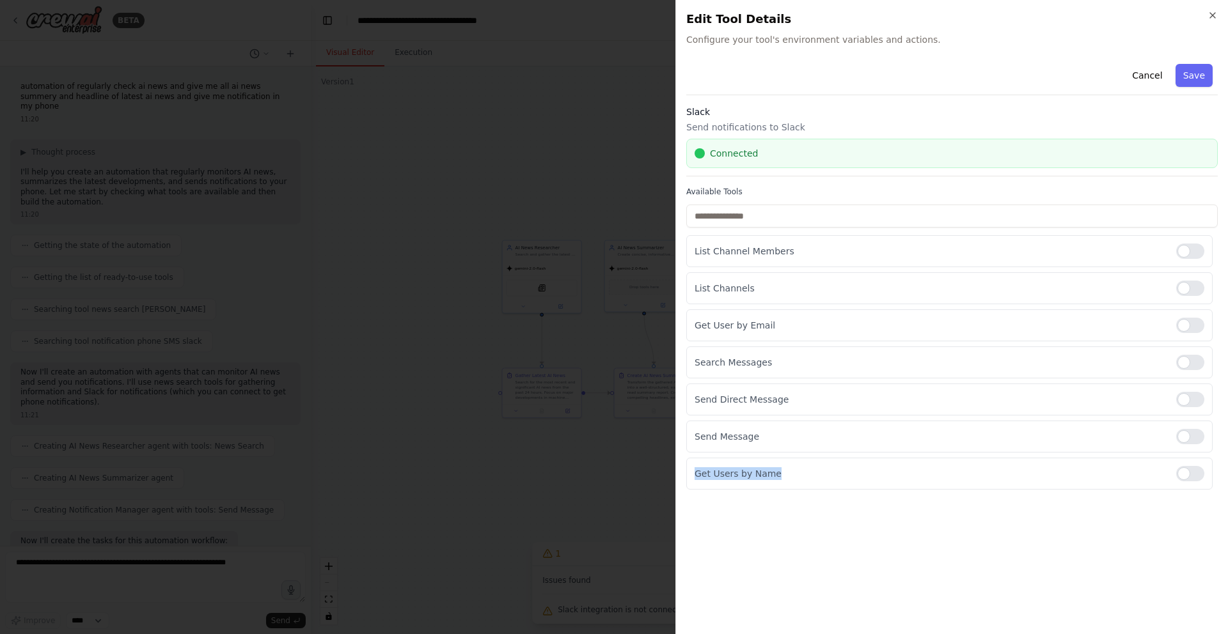
drag, startPoint x: 959, startPoint y: 484, endPoint x: 798, endPoint y: 455, distance: 163.6
click at [933, 476] on div "Get Users by Name" at bounding box center [949, 474] width 526 height 32
click at [1178, 471] on div at bounding box center [1190, 473] width 28 height 15
click at [1205, 77] on button "Save" at bounding box center [1194, 75] width 37 height 23
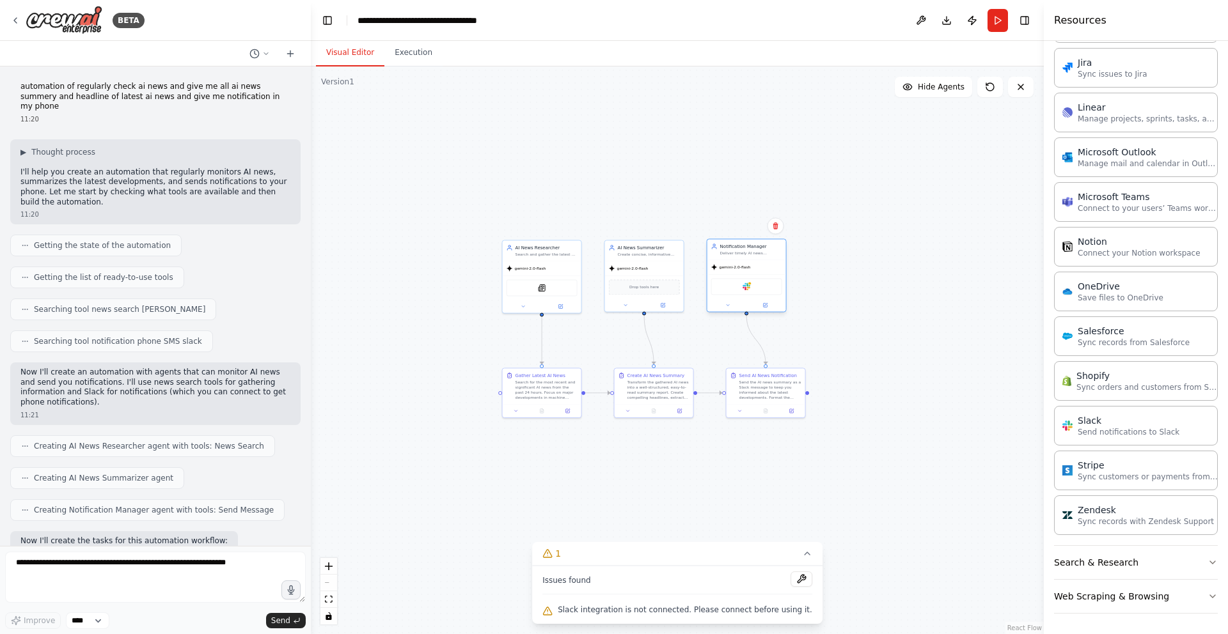
click at [760, 294] on div "Slack" at bounding box center [746, 286] width 71 height 17
click at [760, 286] on div "Slack" at bounding box center [746, 286] width 71 height 17
click at [748, 285] on div at bounding box center [750, 283] width 4 height 4
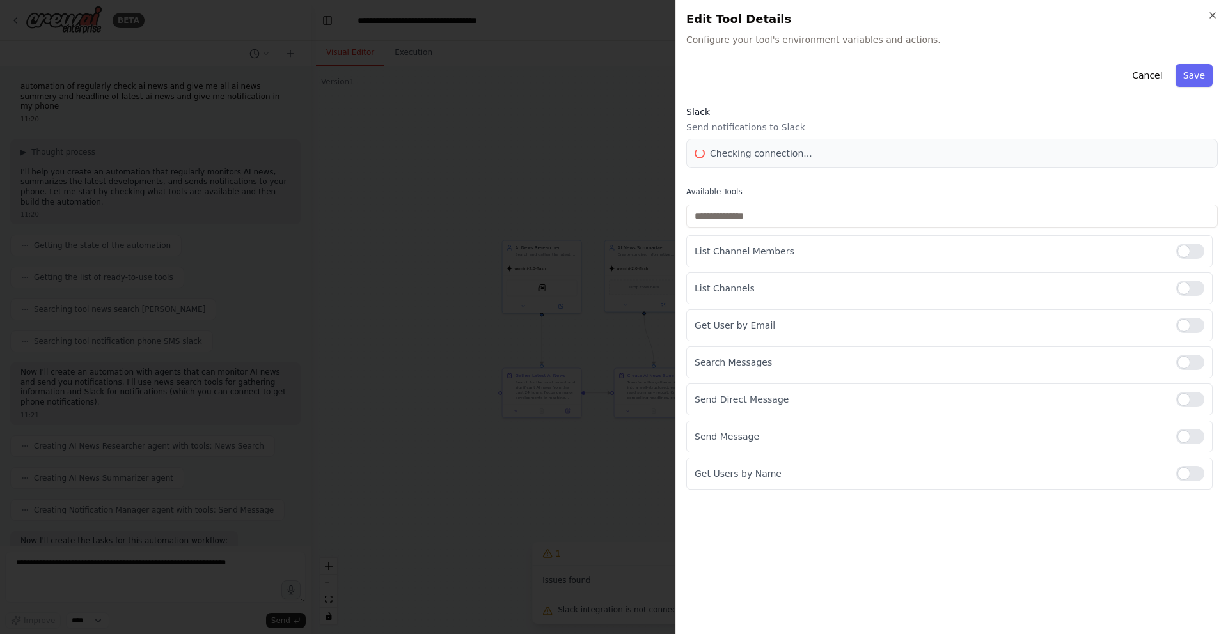
click at [748, 285] on div at bounding box center [614, 317] width 1228 height 634
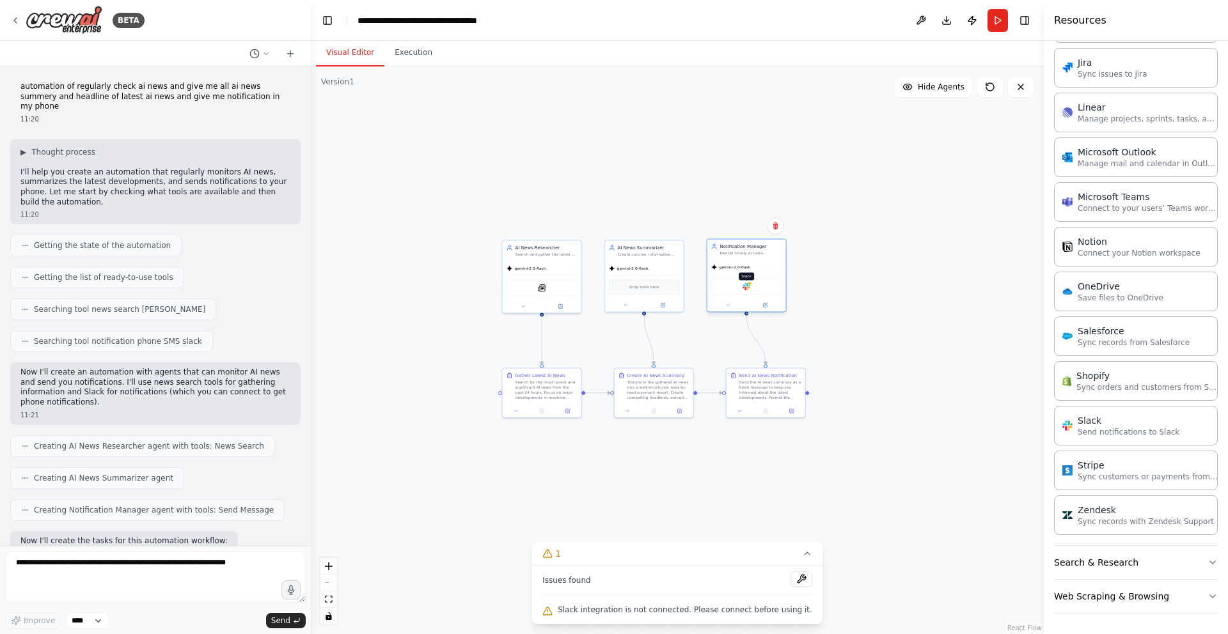
click at [748, 285] on div at bounding box center [750, 283] width 4 height 4
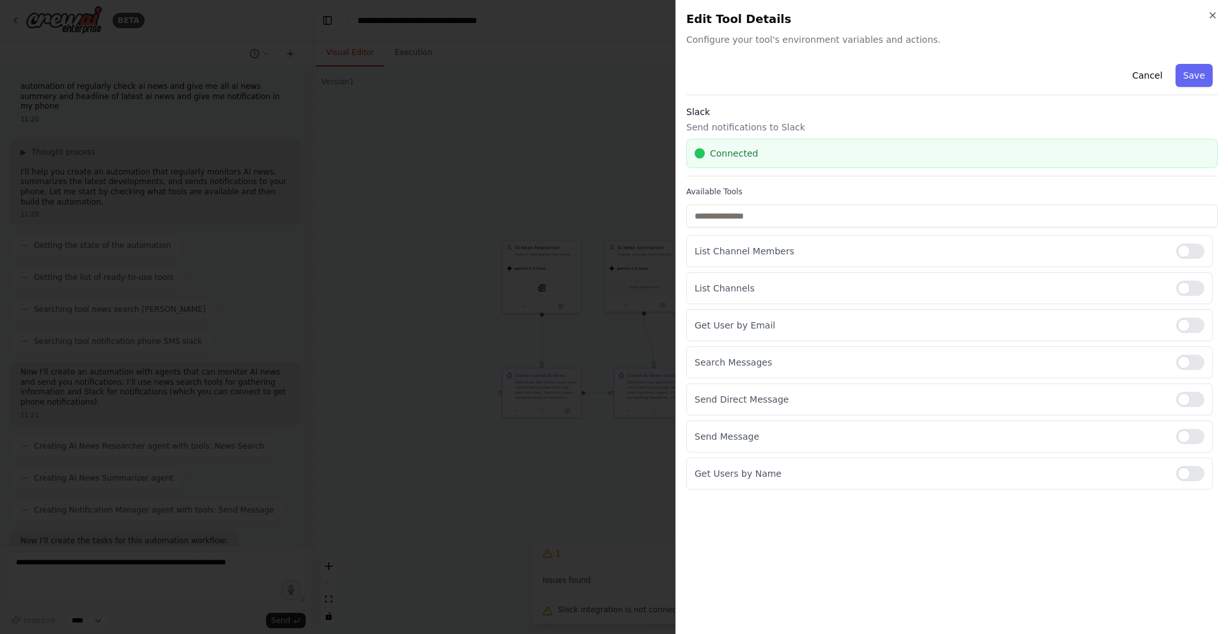
click at [753, 130] on p "Send notifications to Slack" at bounding box center [951, 127] width 531 height 13
click at [753, 133] on p "Send notifications to Slack" at bounding box center [951, 127] width 531 height 13
click at [743, 213] on input "text" at bounding box center [951, 216] width 531 height 23
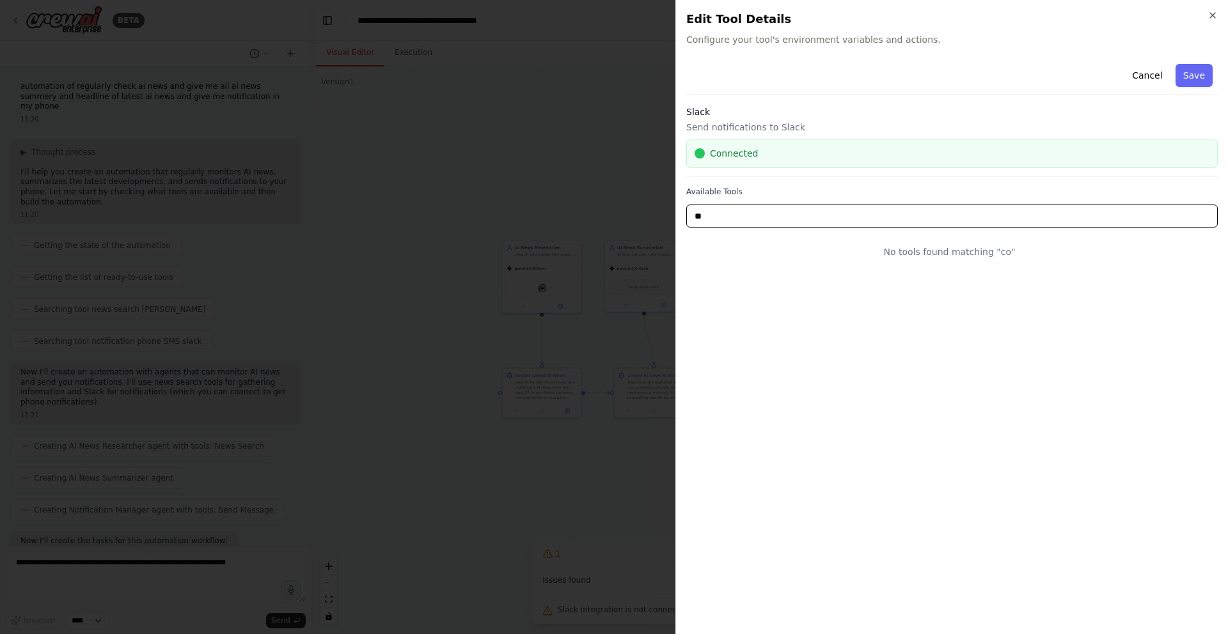
type input "*"
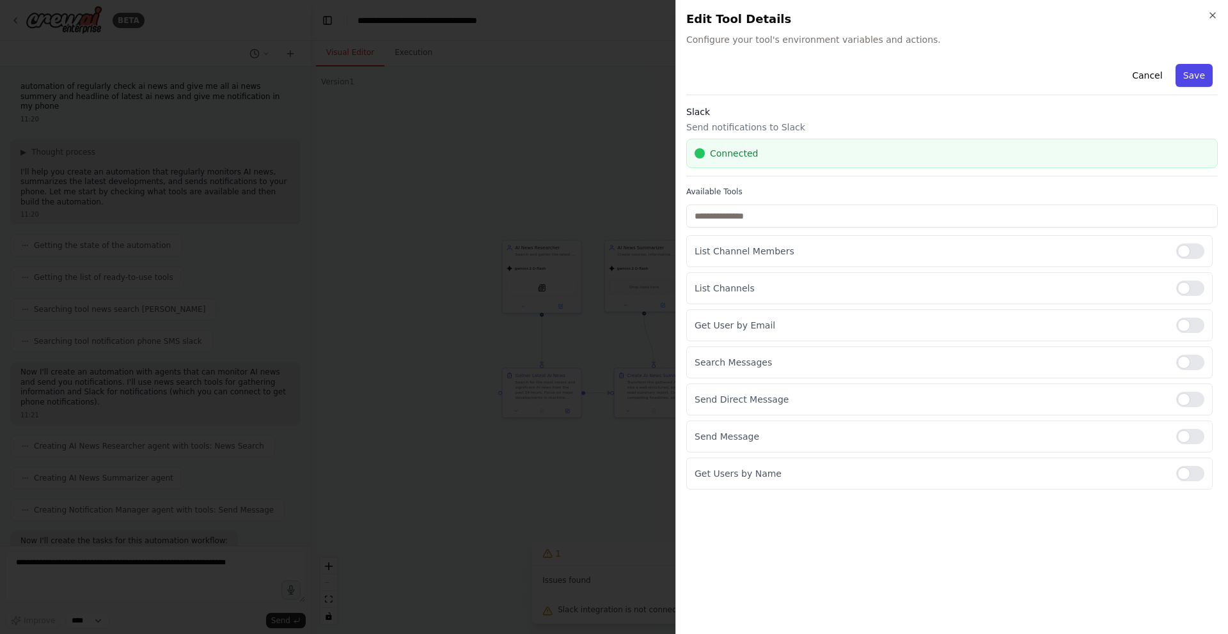
click at [1211, 74] on button "Save" at bounding box center [1194, 75] width 37 height 23
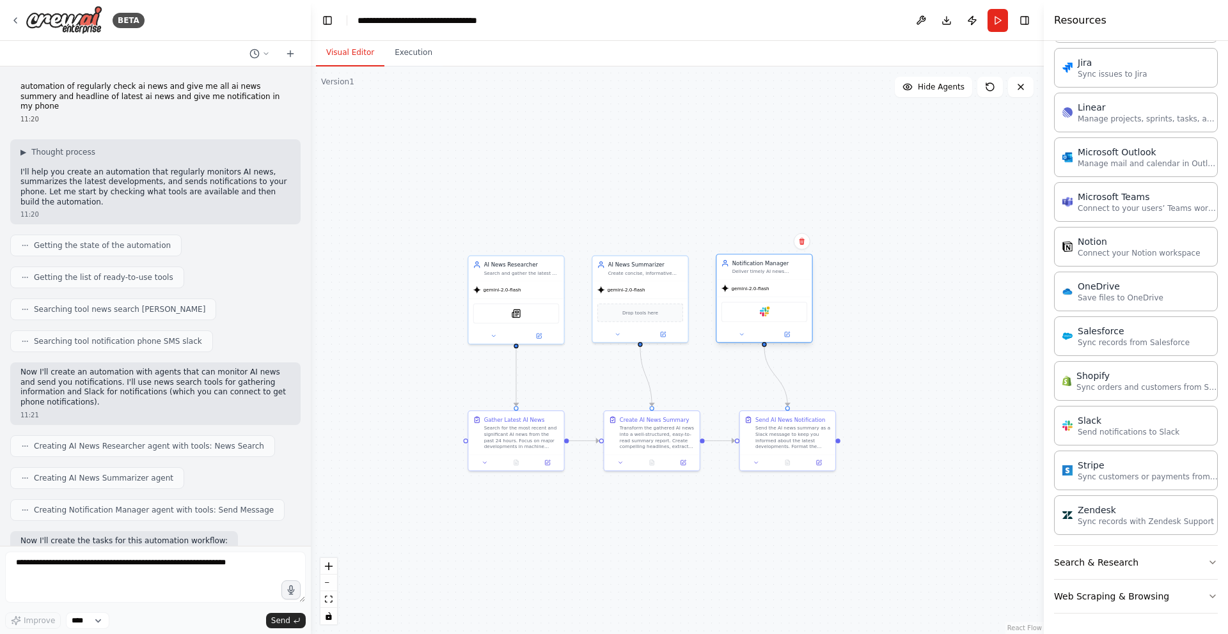
click at [773, 317] on div "Slack" at bounding box center [764, 312] width 86 height 20
click at [739, 334] on icon at bounding box center [742, 334] width 6 height 6
click at [836, 468] on icon at bounding box center [836, 467] width 6 height 7
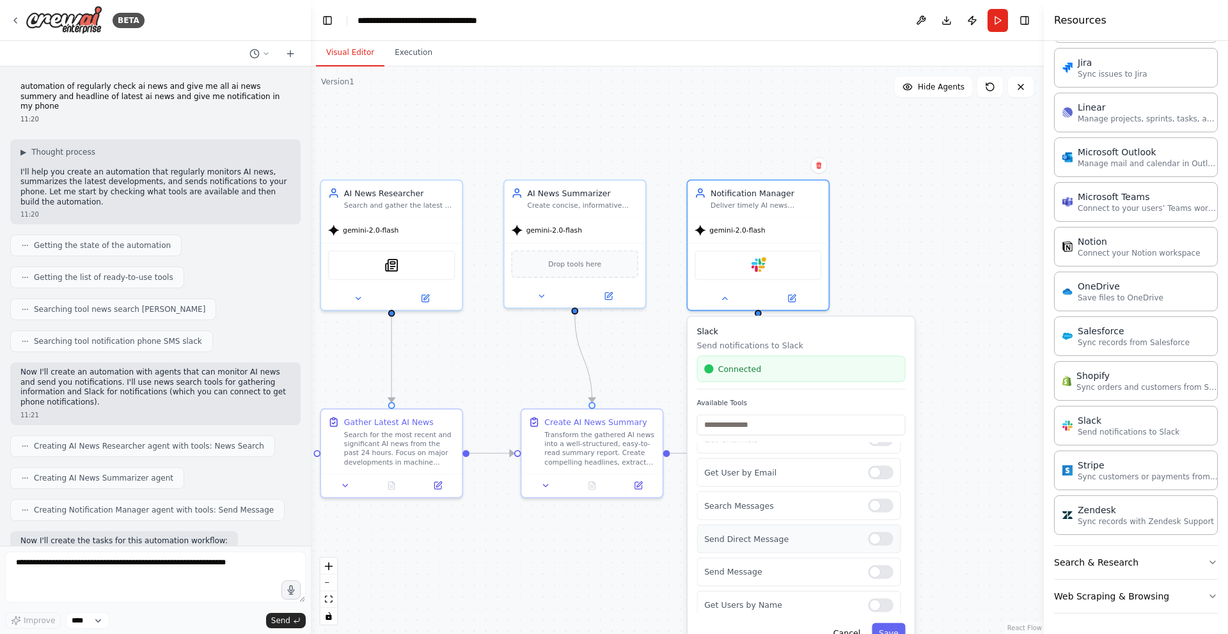
scroll to position [63, 0]
click at [873, 569] on div at bounding box center [880, 566] width 25 height 13
click at [893, 629] on button "Save" at bounding box center [888, 634] width 33 height 20
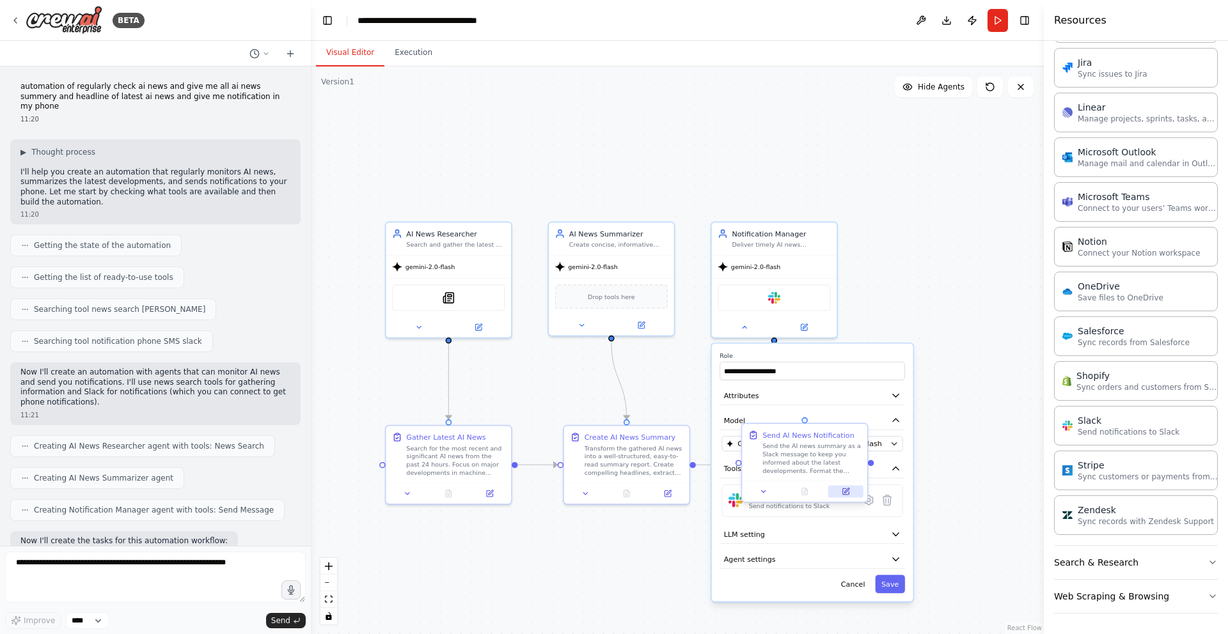
click at [848, 491] on icon at bounding box center [846, 491] width 4 height 4
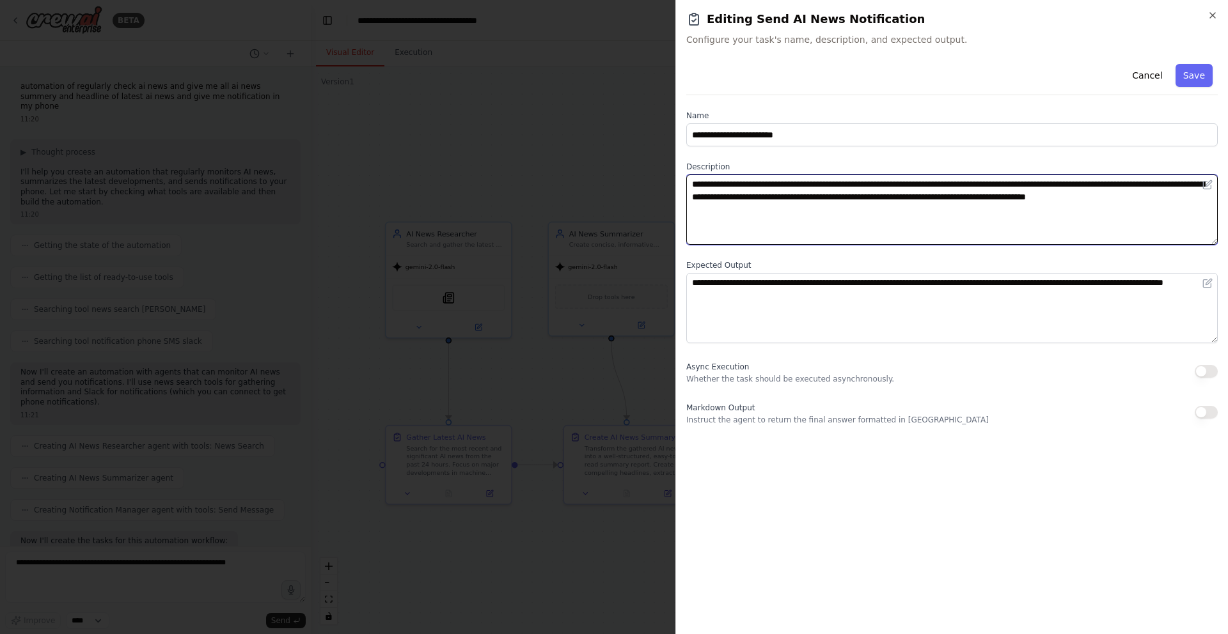
click at [807, 194] on textarea "**********" at bounding box center [951, 210] width 531 height 70
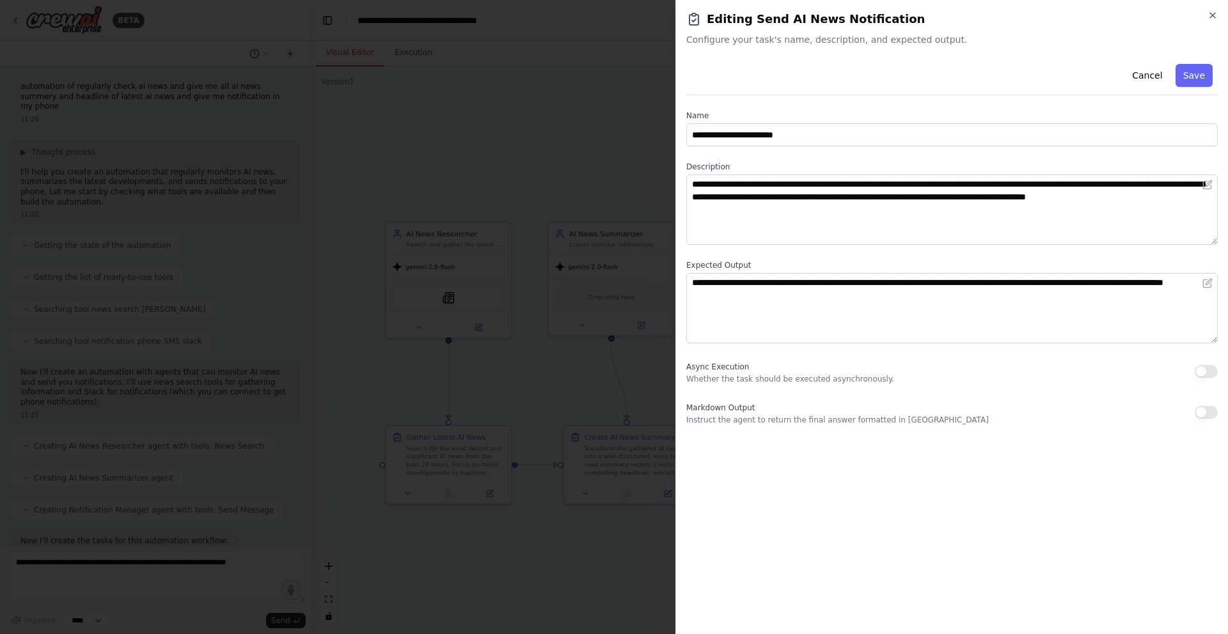
click at [1207, 416] on button "button" at bounding box center [1206, 412] width 23 height 13
click at [1194, 73] on button "Save" at bounding box center [1194, 75] width 37 height 23
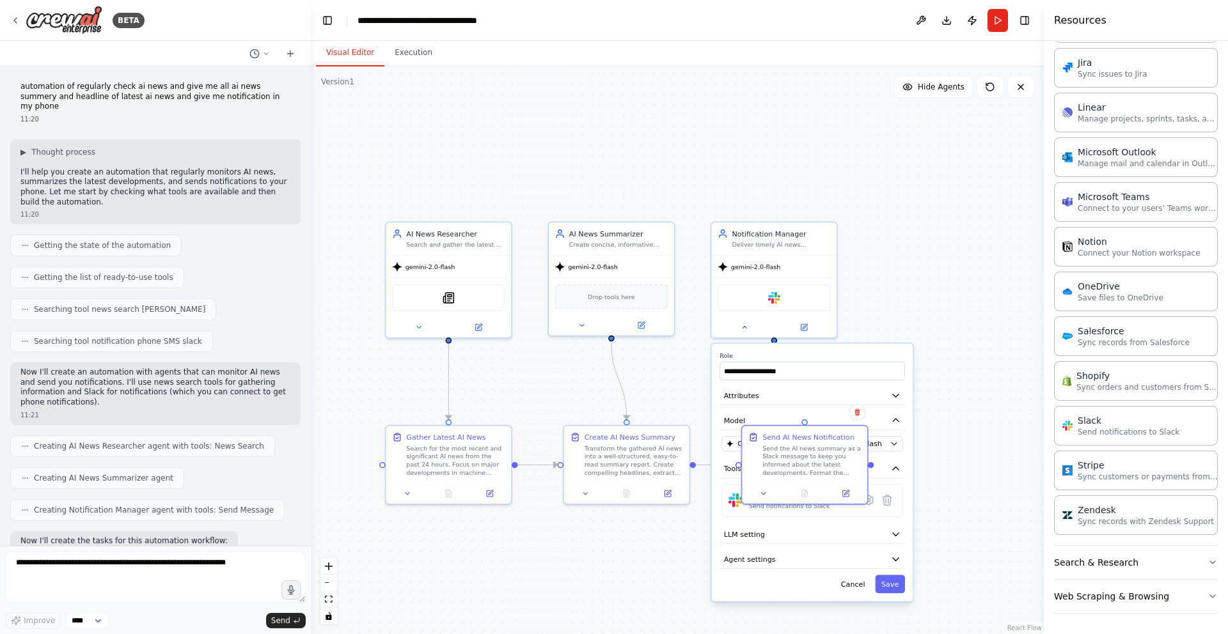
click at [798, 407] on div "**********" at bounding box center [812, 473] width 201 height 258
click at [799, 416] on button "Model" at bounding box center [812, 420] width 185 height 19
click at [766, 494] on icon at bounding box center [764, 492] width 8 height 8
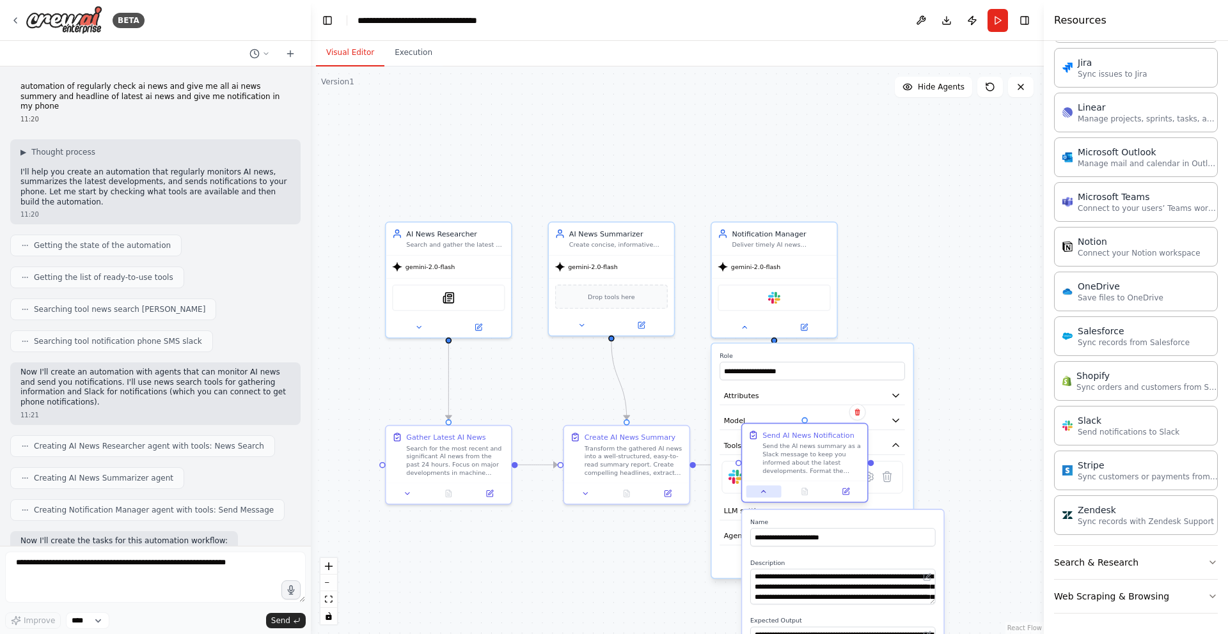
click at [766, 494] on icon at bounding box center [764, 492] width 8 height 8
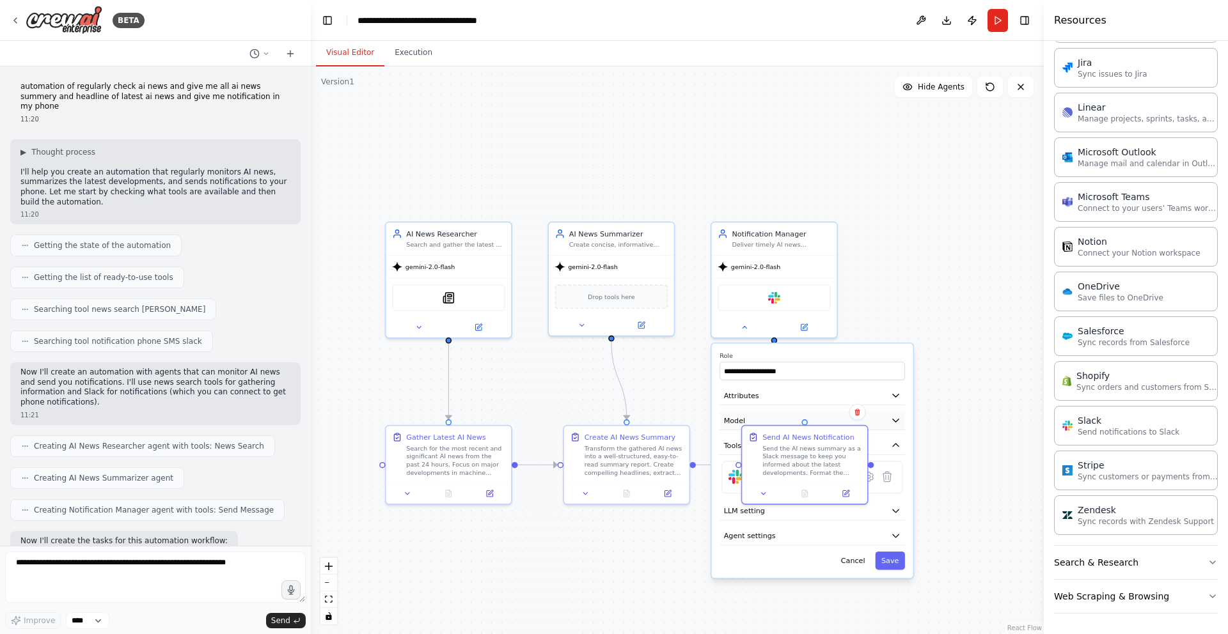
click at [781, 414] on button "Model" at bounding box center [812, 420] width 185 height 19
drag, startPoint x: 806, startPoint y: 421, endPoint x: 776, endPoint y: 347, distance: 80.0
click at [776, 347] on div "**********" at bounding box center [625, 397] width 583 height 452
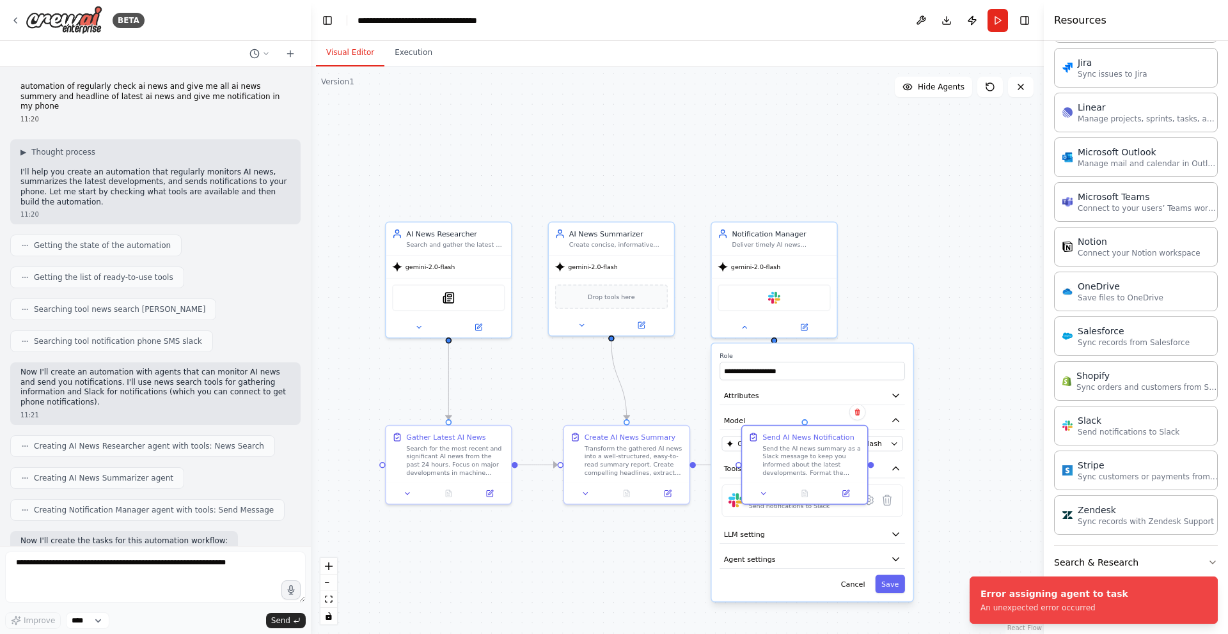
click at [991, 466] on div ".deletable-edge-delete-btn { width: 20px; height: 20px; border: 0px solid #ffff…" at bounding box center [677, 351] width 733 height 568
click at [803, 434] on div "Send AI News Notification" at bounding box center [808, 435] width 92 height 10
click at [928, 336] on div ".deletable-edge-delete-btn { width: 20px; height: 20px; border: 0px solid #ffff…" at bounding box center [677, 351] width 733 height 568
click at [905, 265] on div ".deletable-edge-delete-btn { width: 20px; height: 20px; border: 0px solid #ffff…" at bounding box center [677, 351] width 733 height 568
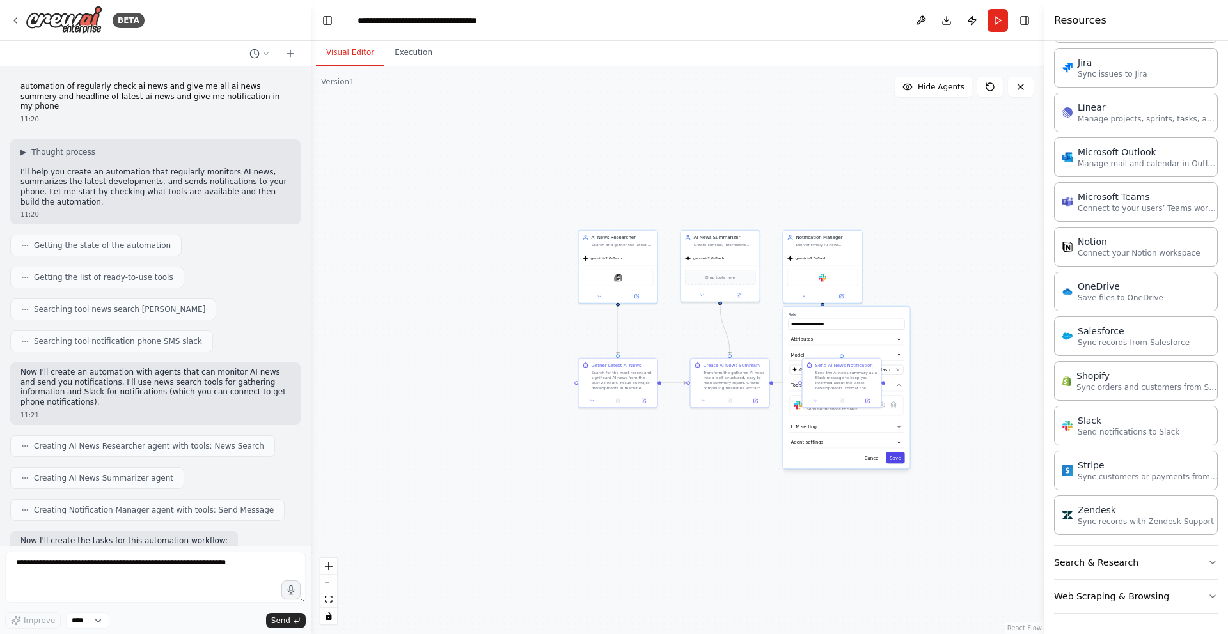
click at [894, 454] on button "Save" at bounding box center [895, 458] width 19 height 12
click at [980, 359] on div ".deletable-edge-delete-btn { width: 20px; height: 20px; border: 0px solid #ffff…" at bounding box center [677, 351] width 733 height 568
click at [992, 18] on button "Run" at bounding box center [998, 20] width 20 height 23
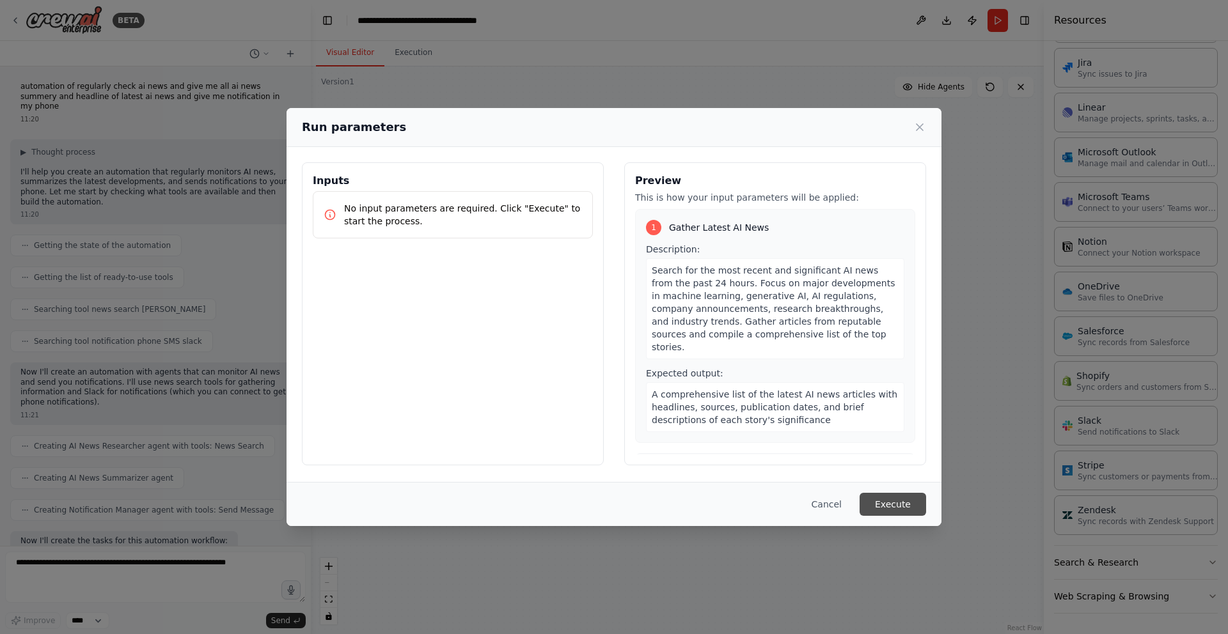
click at [889, 505] on button "Execute" at bounding box center [893, 504] width 67 height 23
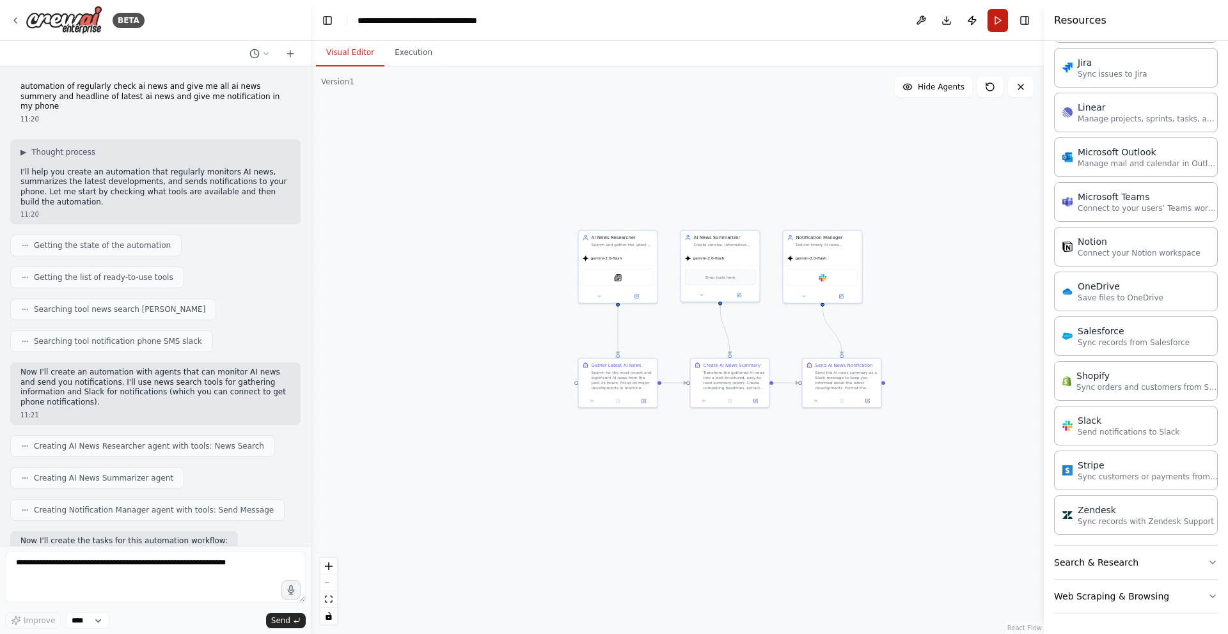
click at [999, 22] on button "Run" at bounding box center [998, 20] width 20 height 23
click at [972, 18] on button "Publish" at bounding box center [972, 20] width 20 height 23
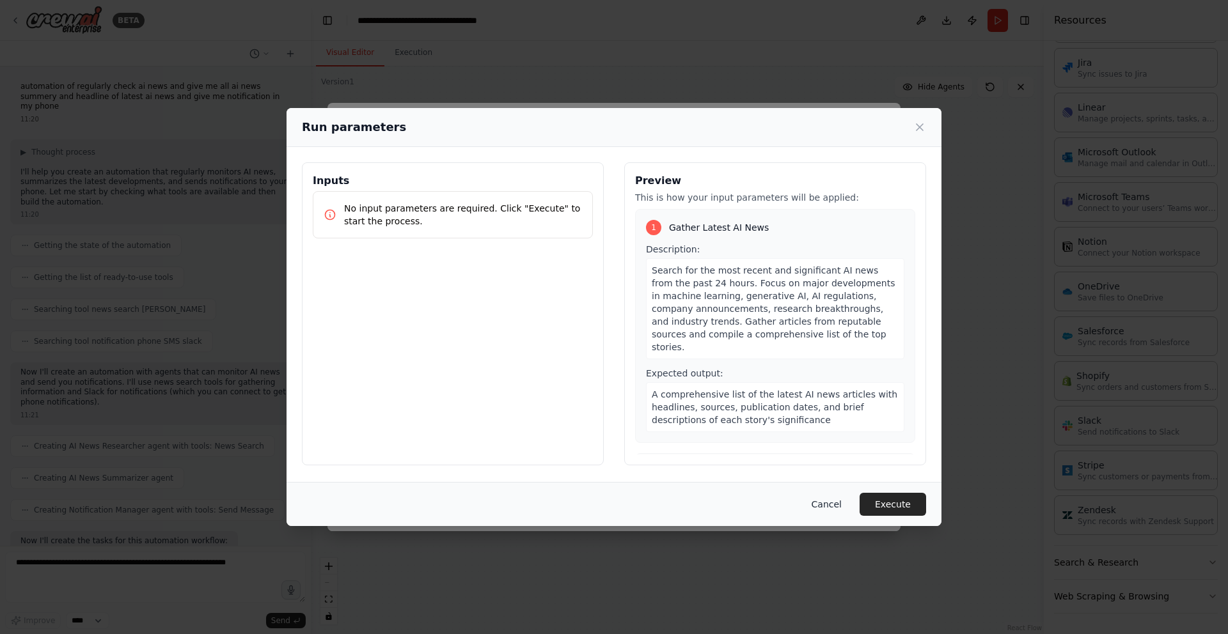
click at [828, 503] on button "Cancel" at bounding box center [826, 504] width 51 height 23
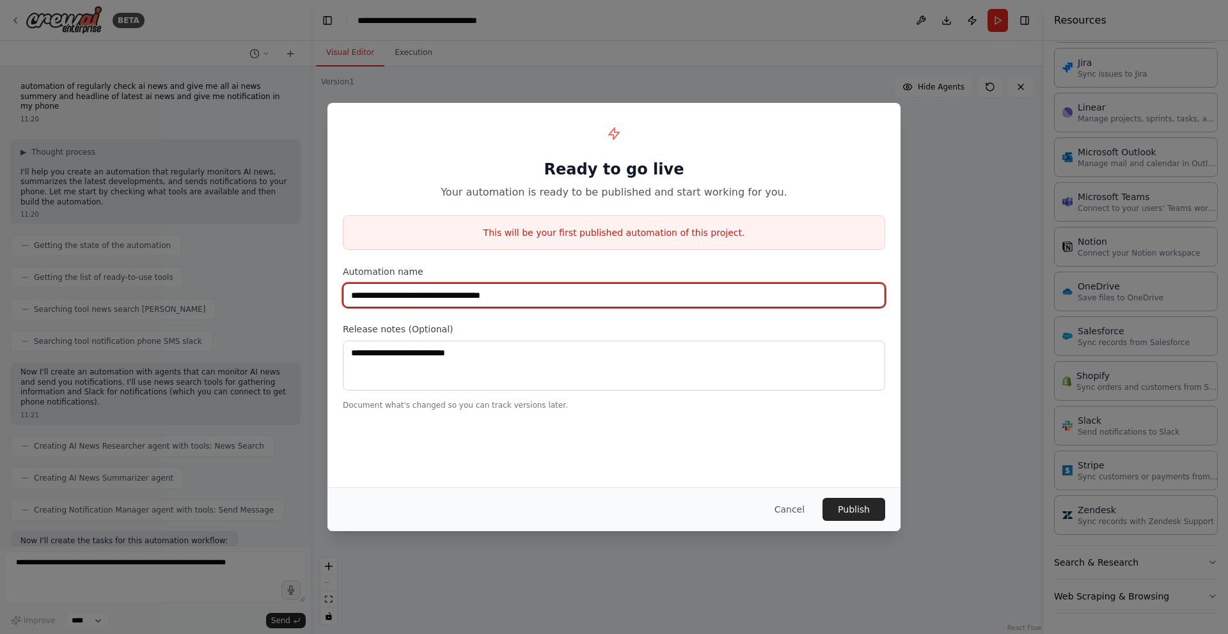
click at [552, 299] on input "**********" at bounding box center [614, 295] width 542 height 24
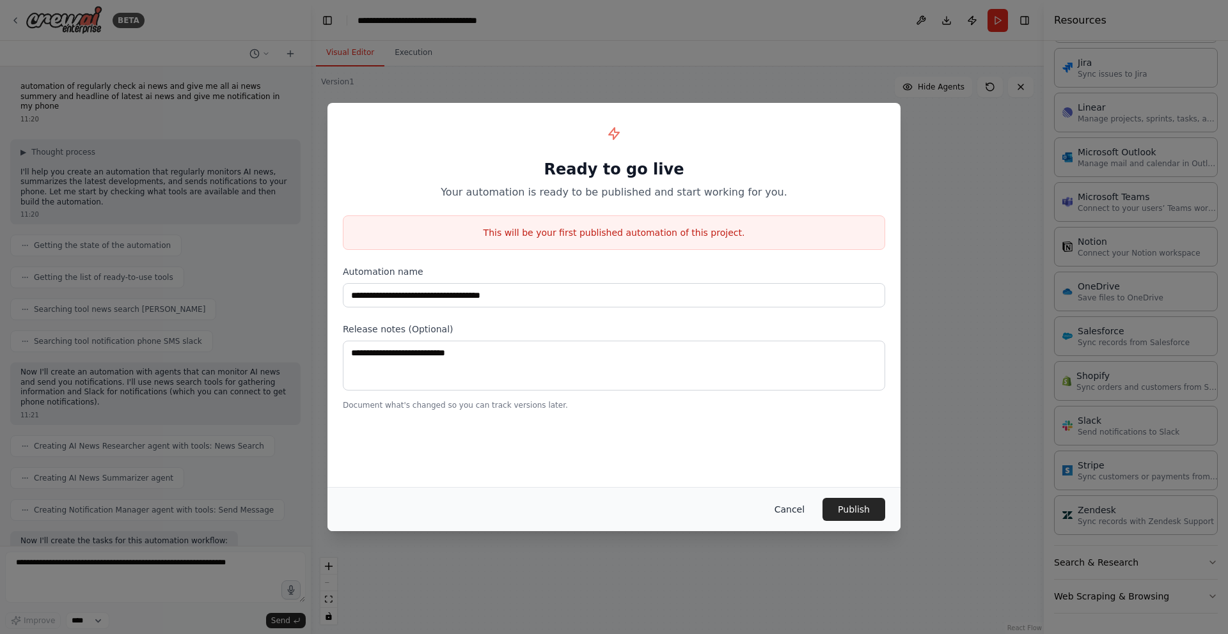
click at [790, 510] on button "Cancel" at bounding box center [789, 509] width 51 height 23
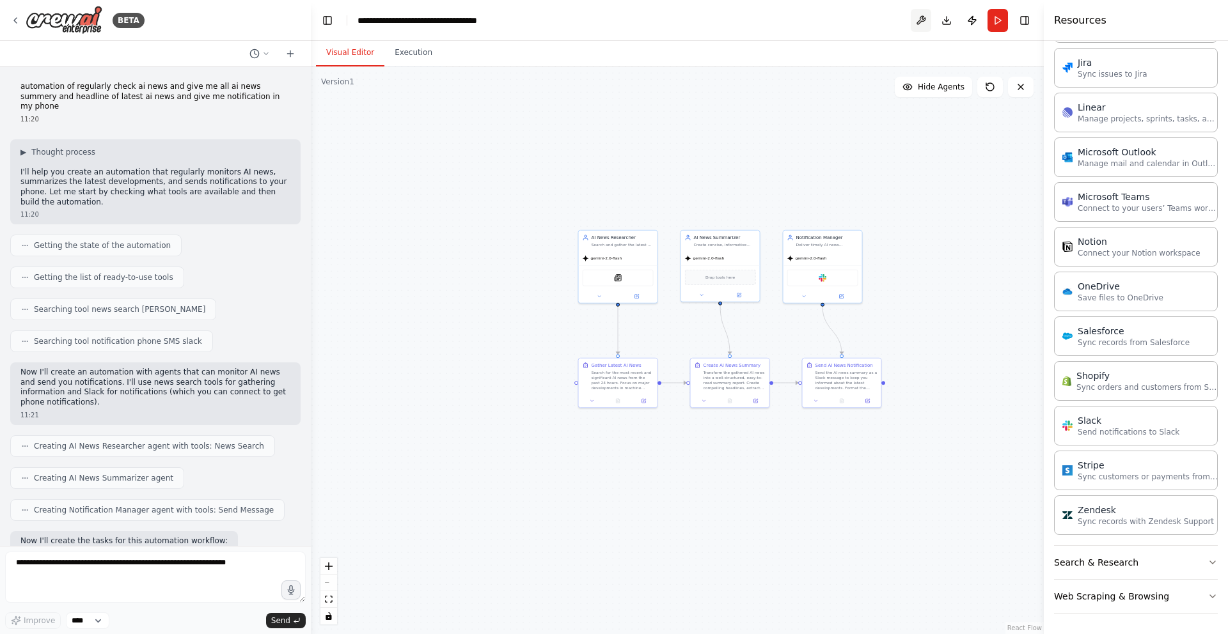
click at [917, 19] on button at bounding box center [921, 20] width 20 height 23
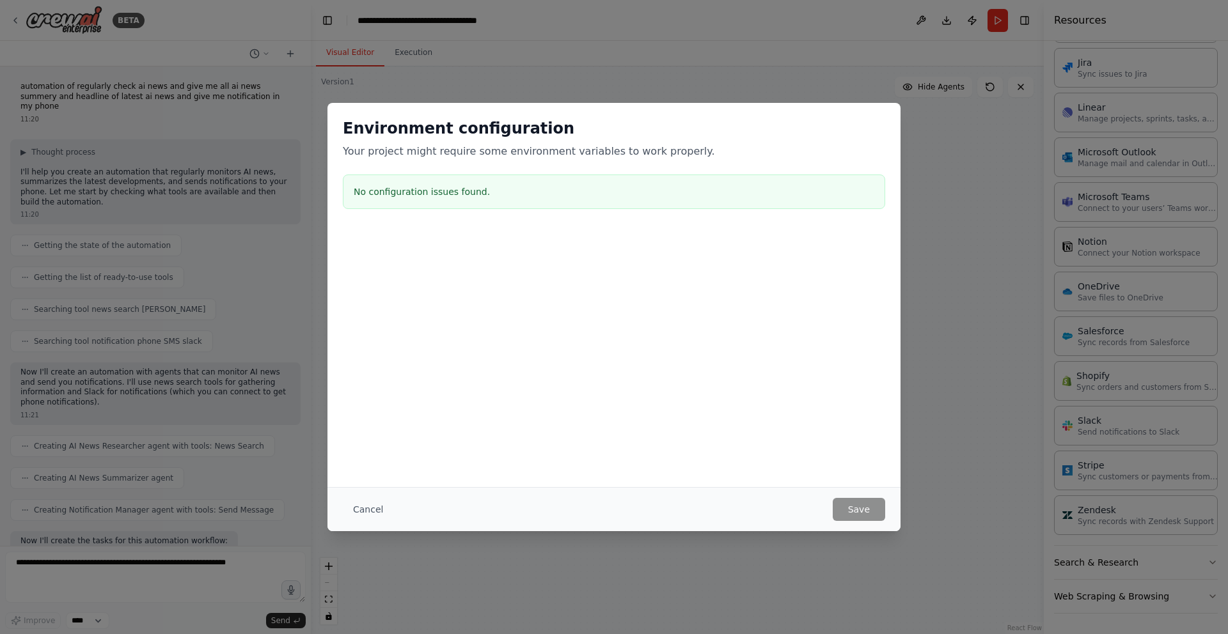
click at [574, 203] on div "No configuration issues found." at bounding box center [614, 192] width 542 height 35
click at [362, 510] on button "Cancel" at bounding box center [368, 509] width 51 height 23
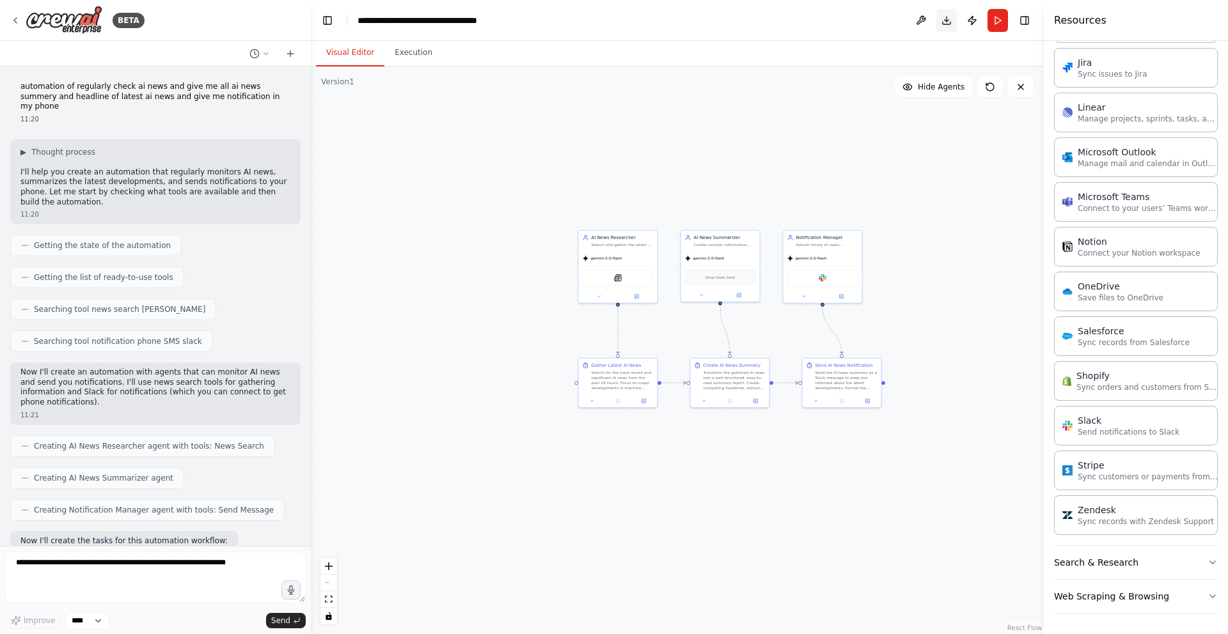
click at [949, 21] on button "Download" at bounding box center [946, 20] width 20 height 23
click at [830, 281] on div "Slack" at bounding box center [822, 277] width 71 height 17
click at [830, 278] on div "Slack" at bounding box center [822, 277] width 71 height 17
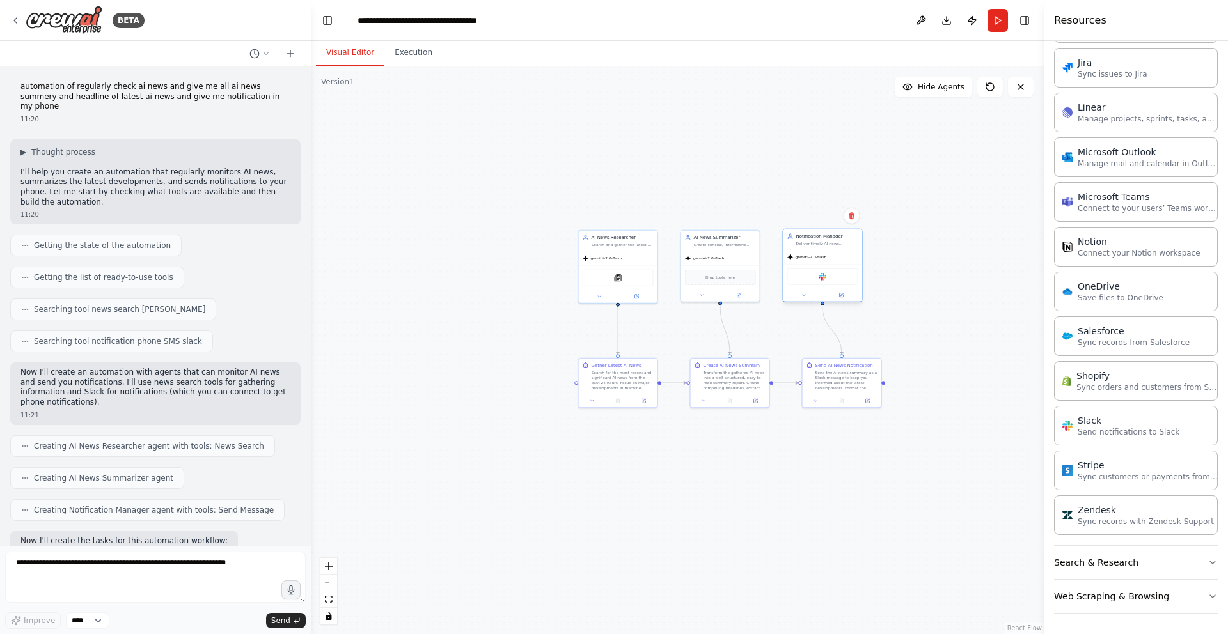
click at [830, 278] on div "Slack" at bounding box center [822, 277] width 71 height 17
click at [823, 274] on img at bounding box center [823, 277] width 8 height 8
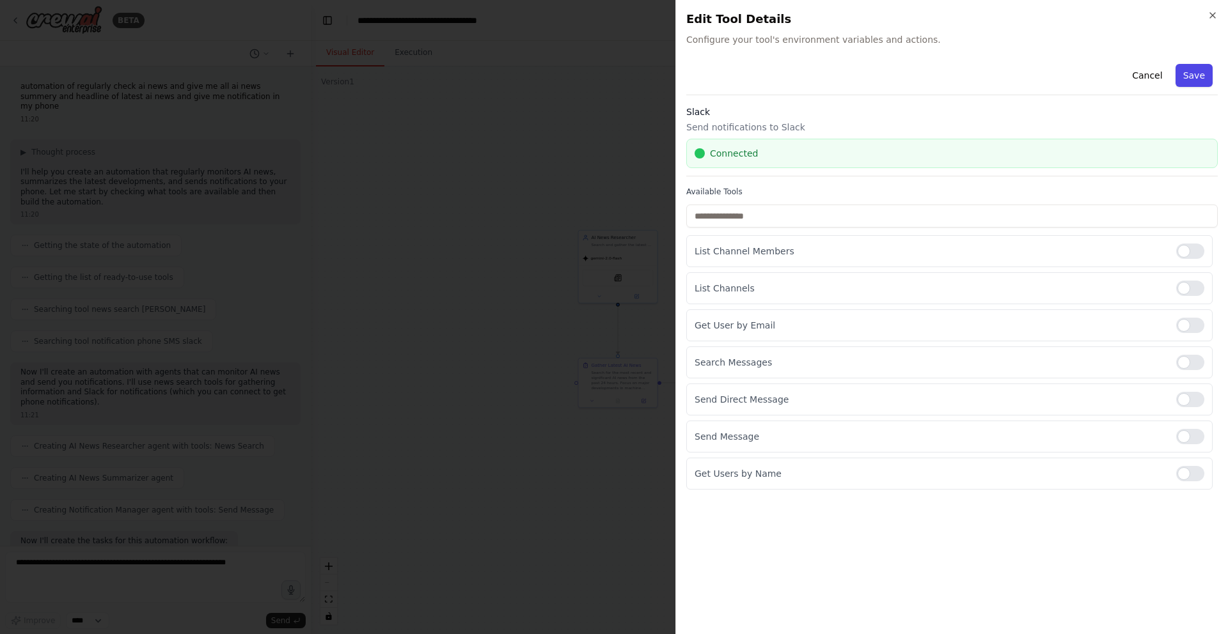
click at [1199, 70] on button "Save" at bounding box center [1194, 75] width 37 height 23
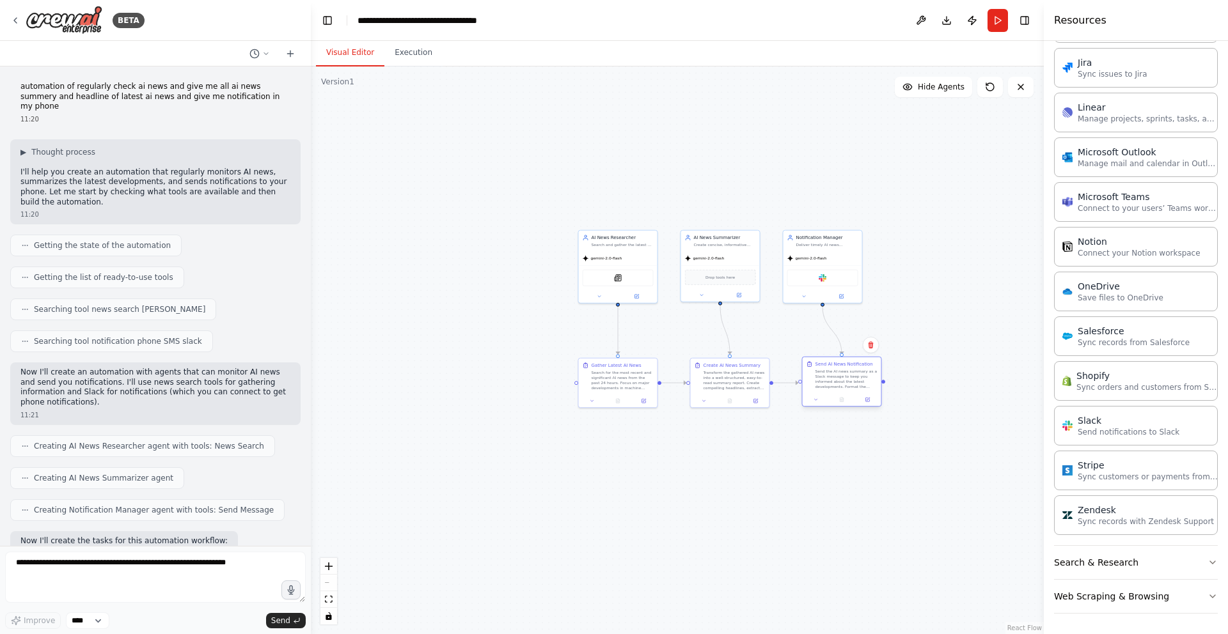
click at [849, 374] on div "Send the AI news summary as a Slack message to keep you informed about the late…" at bounding box center [846, 379] width 62 height 20
click at [955, 375] on div ".deletable-edge-delete-btn { width: 20px; height: 20px; border: 0px solid #ffff…" at bounding box center [677, 351] width 733 height 568
